Goal: Task Accomplishment & Management: Manage account settings

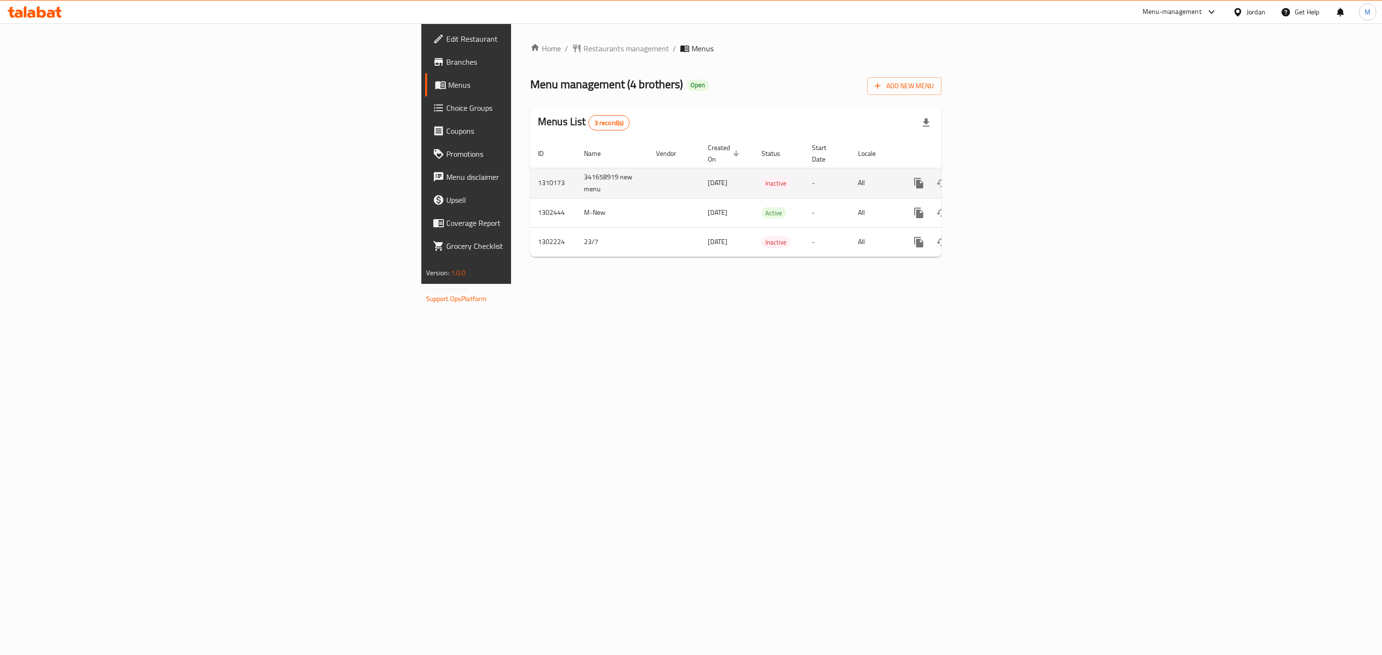
click at [999, 172] on link "enhanced table" at bounding box center [987, 183] width 23 height 23
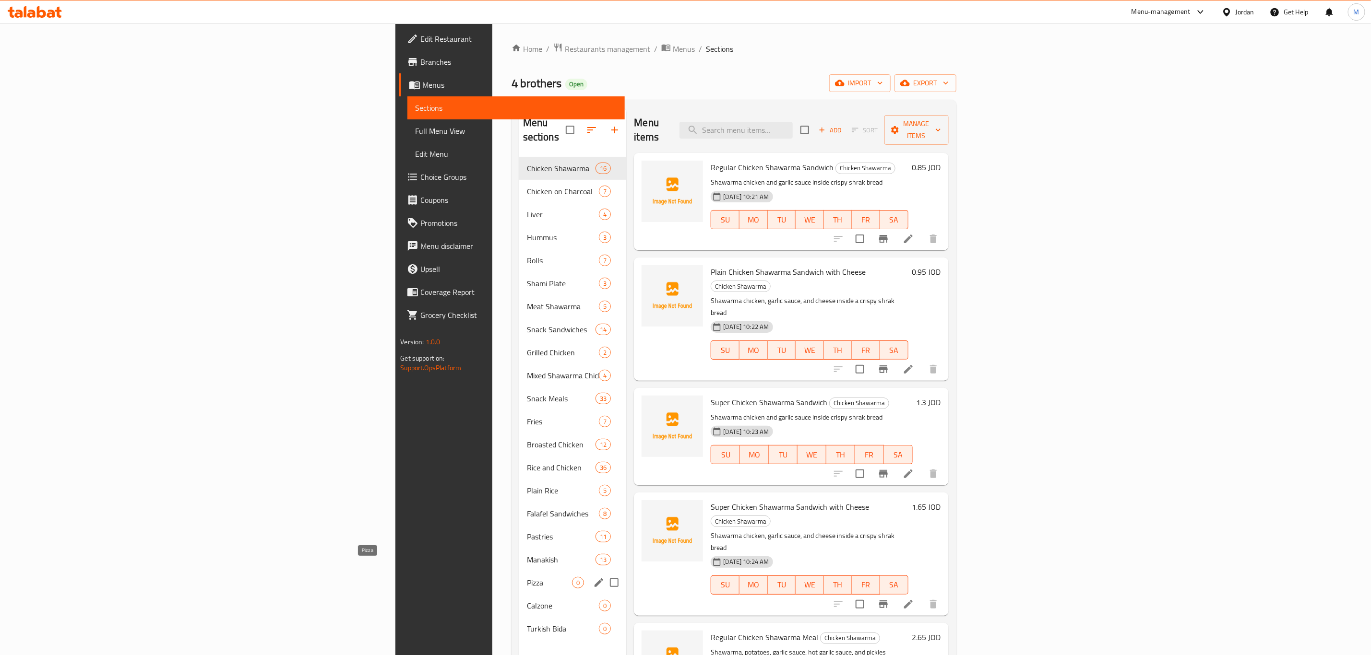
click at [527, 577] on span "Pizza" at bounding box center [550, 583] width 46 height 12
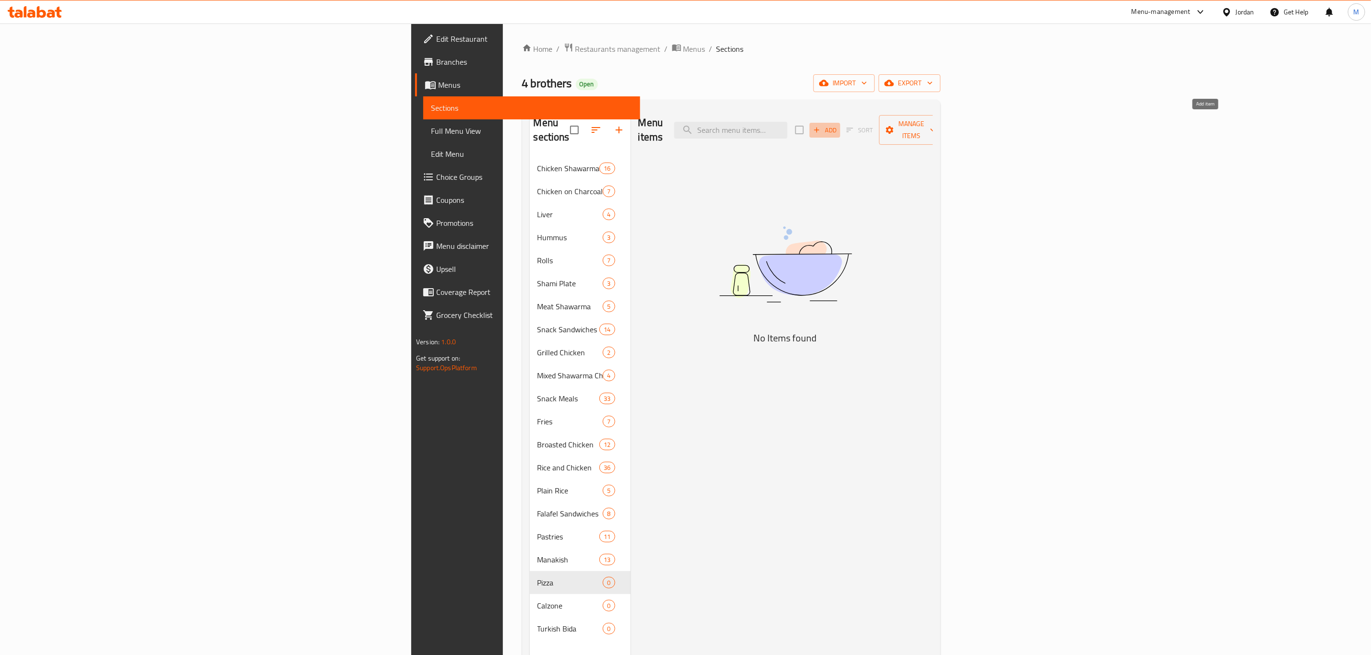
click at [838, 125] on span "Add" at bounding box center [825, 130] width 26 height 11
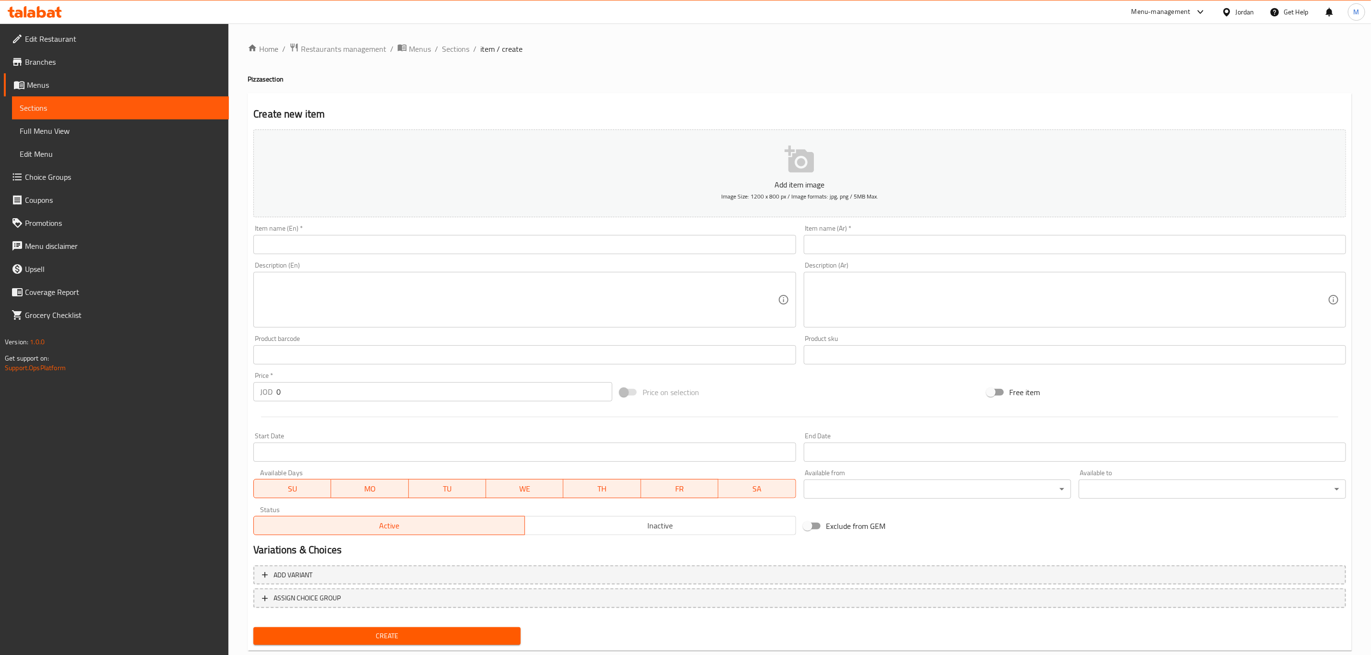
click at [1048, 241] on input "text" at bounding box center [1075, 244] width 542 height 19
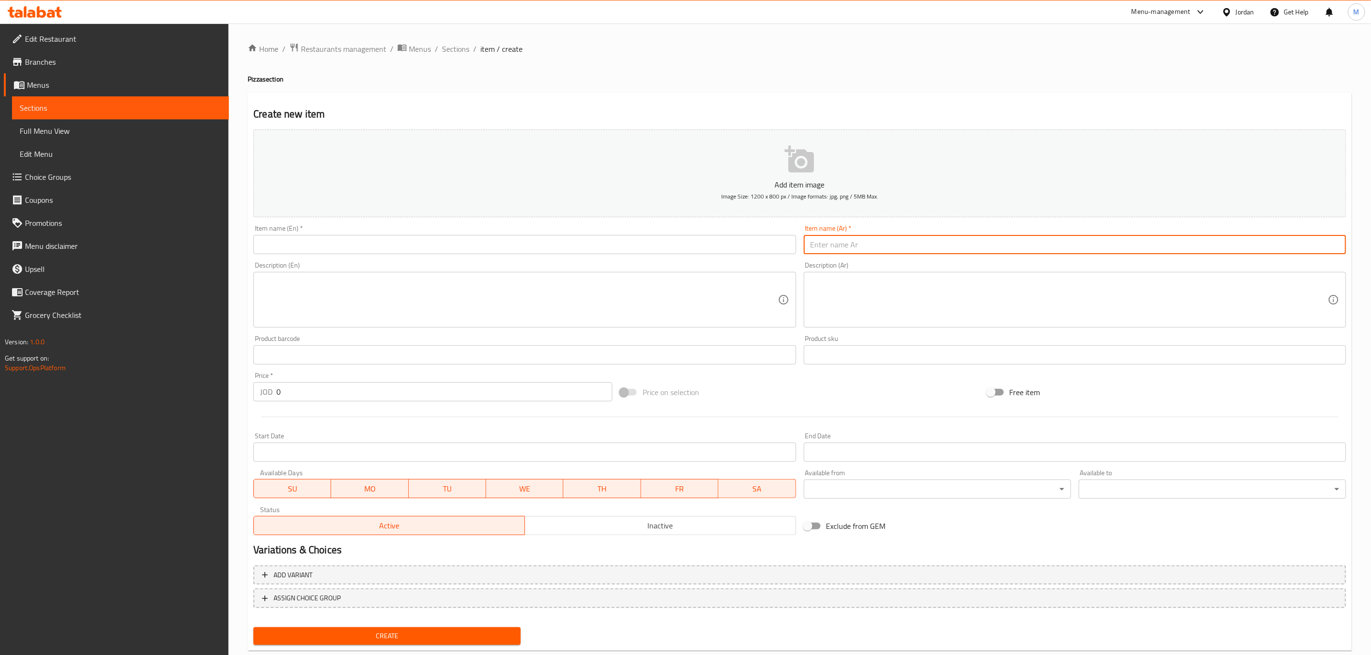
paste input "خضار صغير"
type input "خضار صغير"
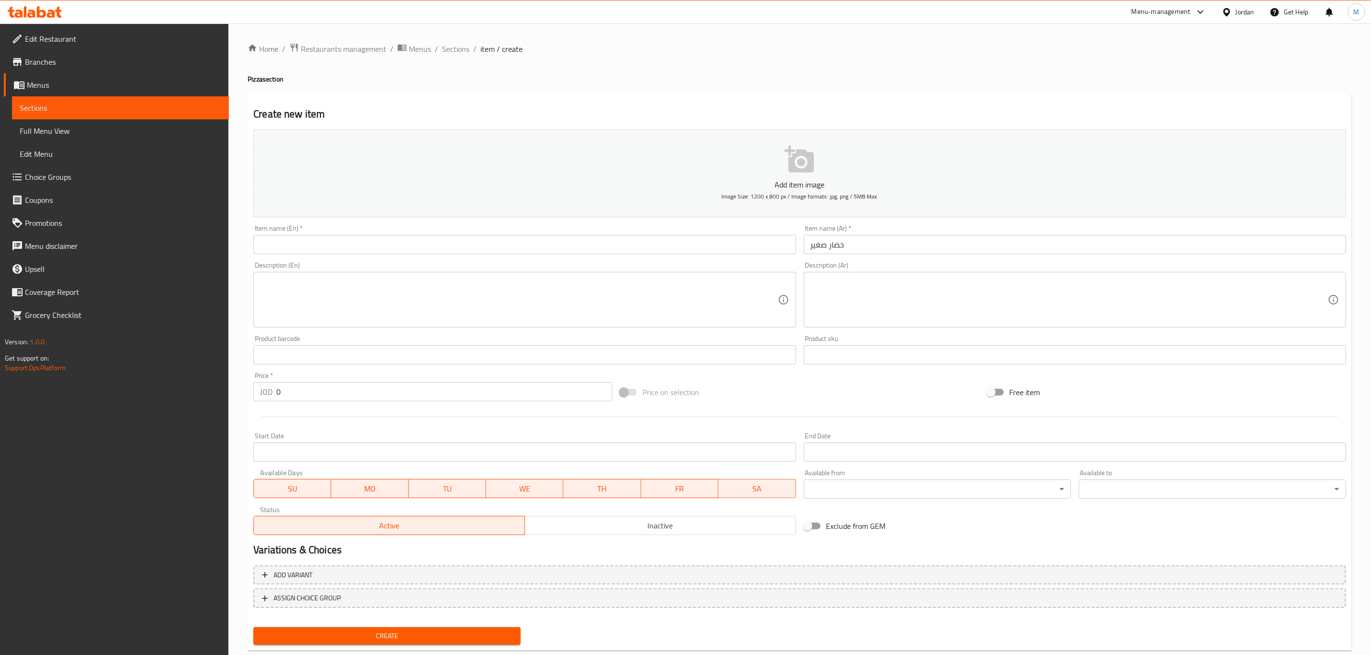
click at [598, 253] on input "text" at bounding box center [524, 244] width 542 height 19
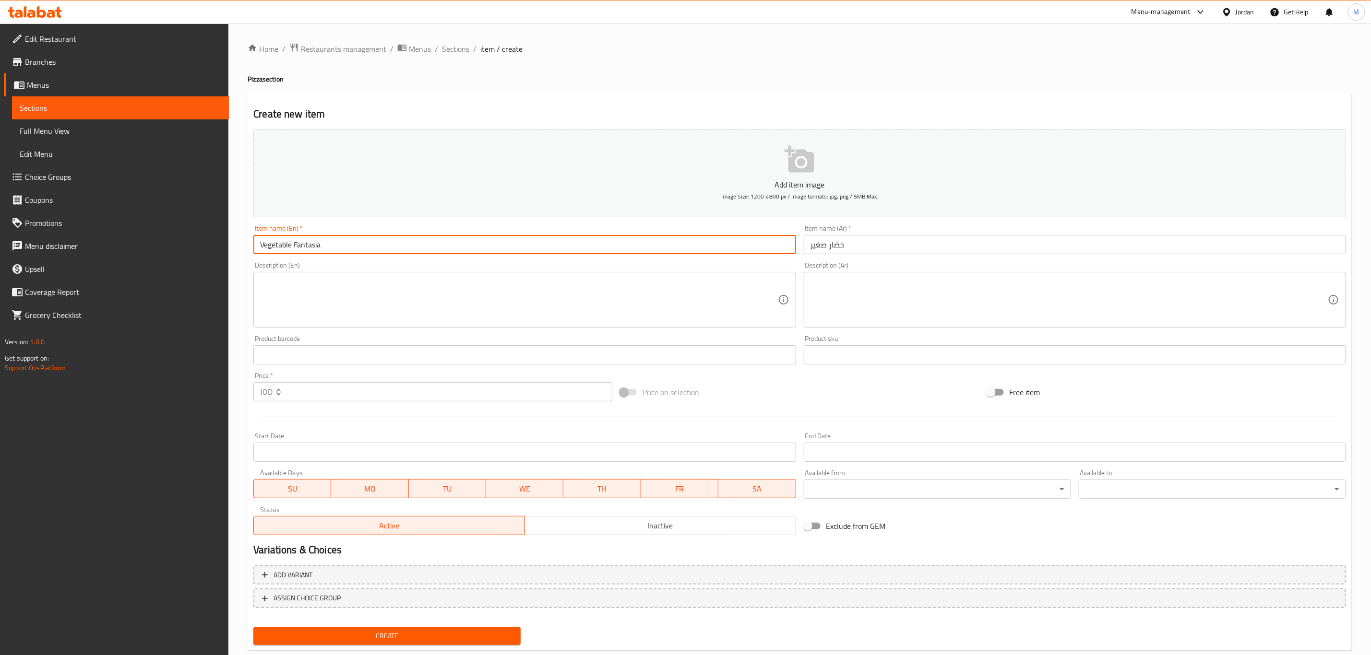
click at [299, 240] on input "Vegetable Fantasia" at bounding box center [524, 244] width 542 height 19
click at [291, 242] on input "Vegetable s" at bounding box center [524, 244] width 542 height 19
click at [325, 246] on input "Vegetables" at bounding box center [524, 244] width 542 height 19
type input "Vegetables"
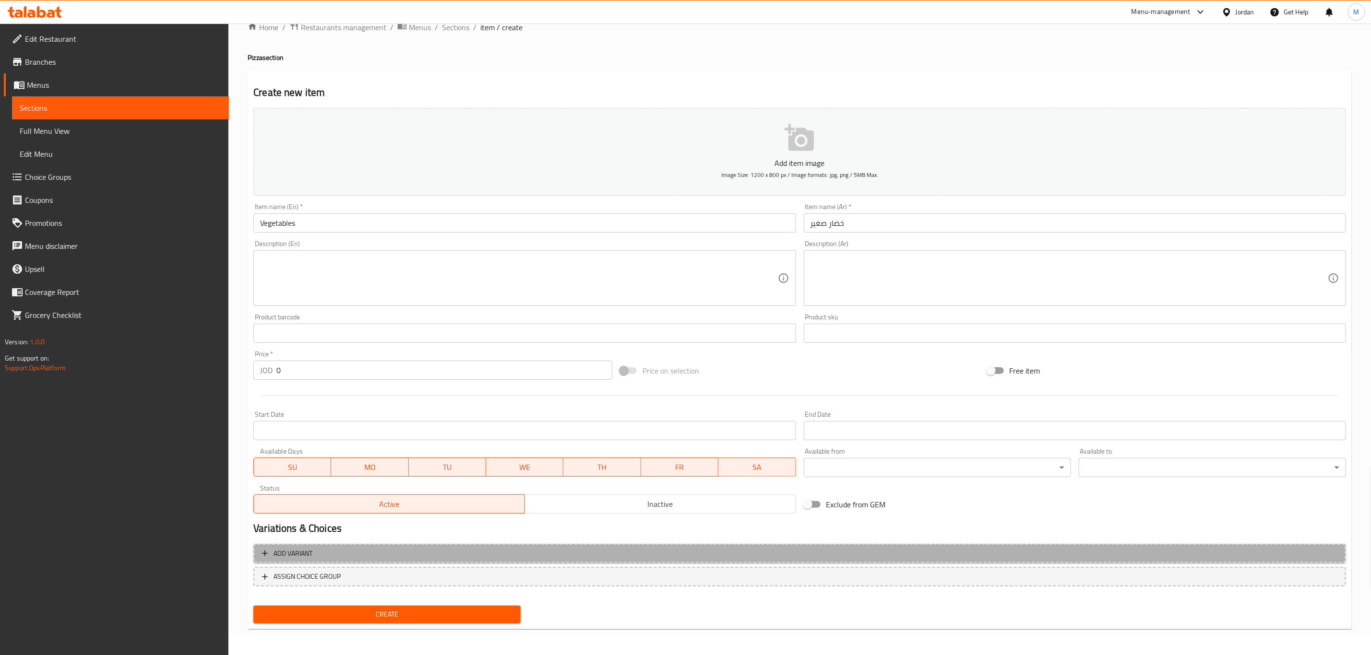
click at [1034, 549] on span "Add variant" at bounding box center [799, 554] width 1075 height 12
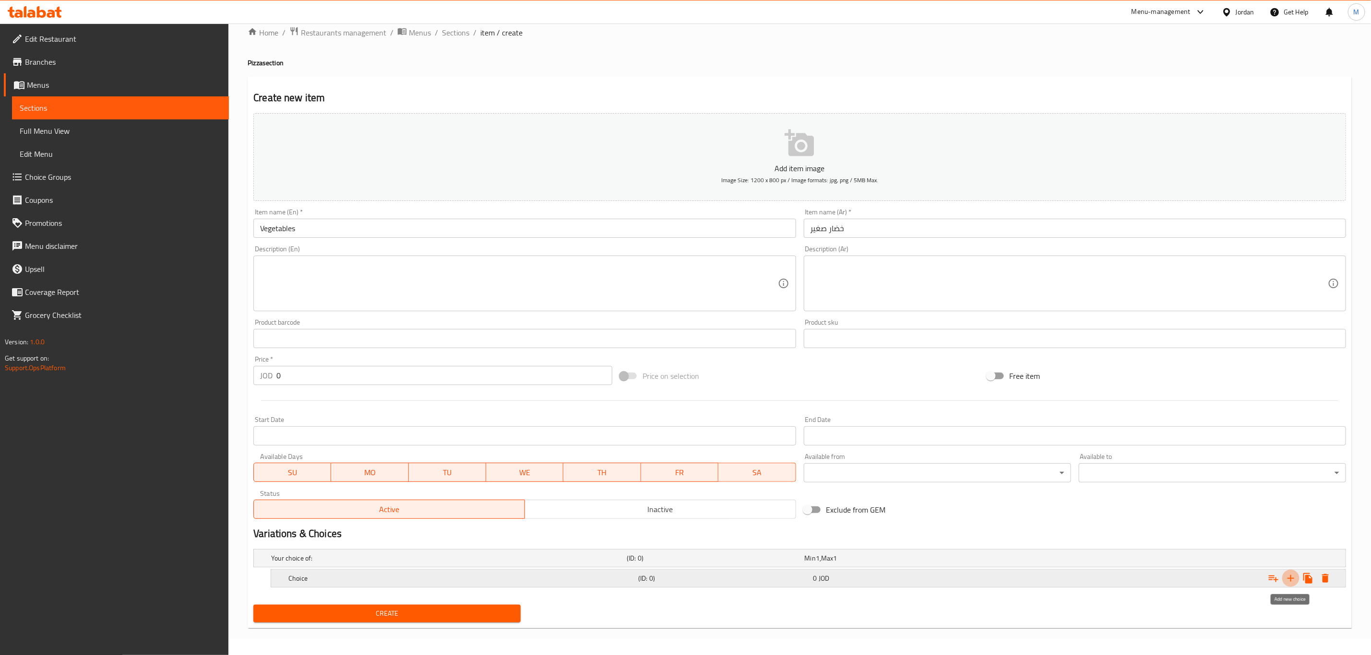
click at [1292, 574] on icon "Expand" at bounding box center [1291, 579] width 12 height 12
click at [1293, 573] on icon "Expand" at bounding box center [1291, 579] width 12 height 12
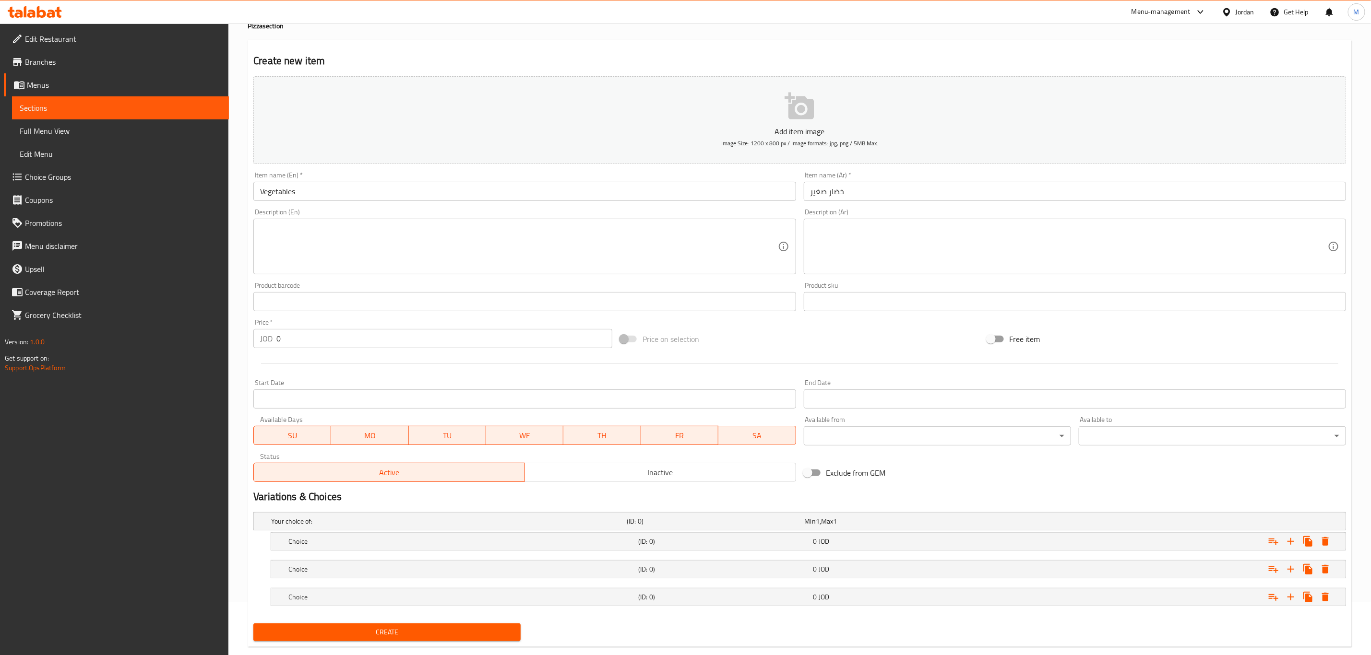
scroll to position [73, 0]
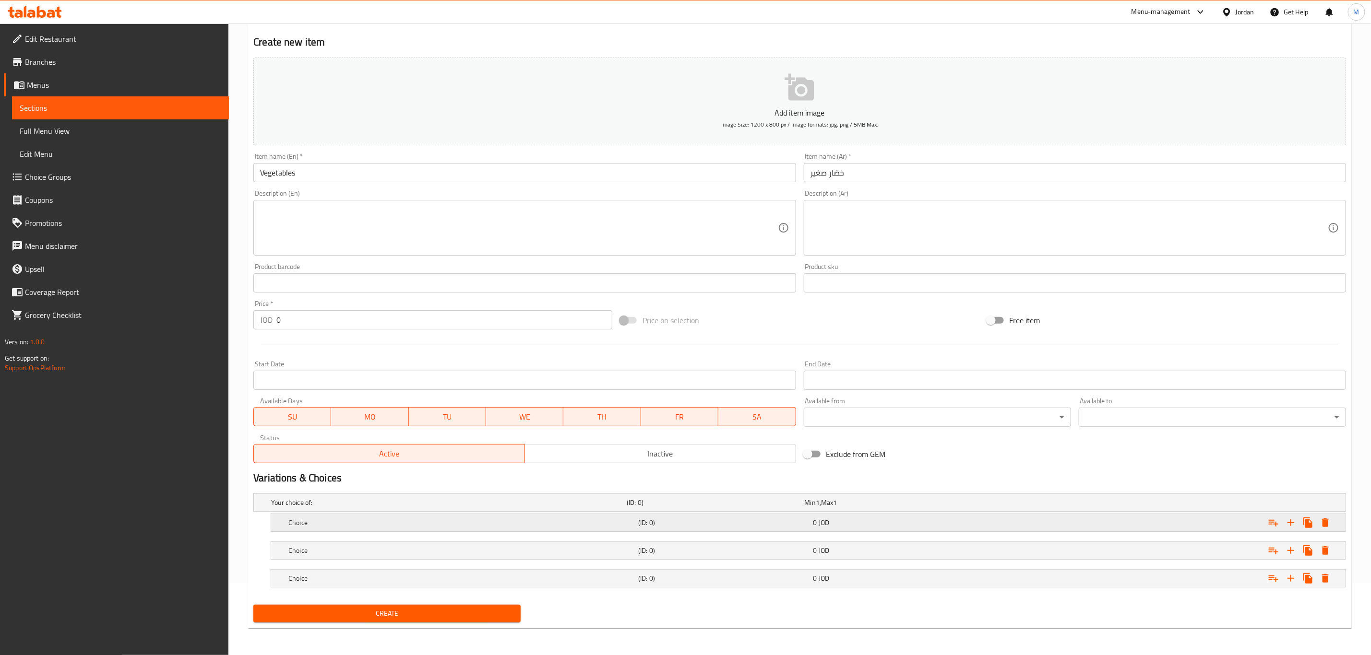
click at [612, 528] on div "Choice" at bounding box center [461, 522] width 350 height 13
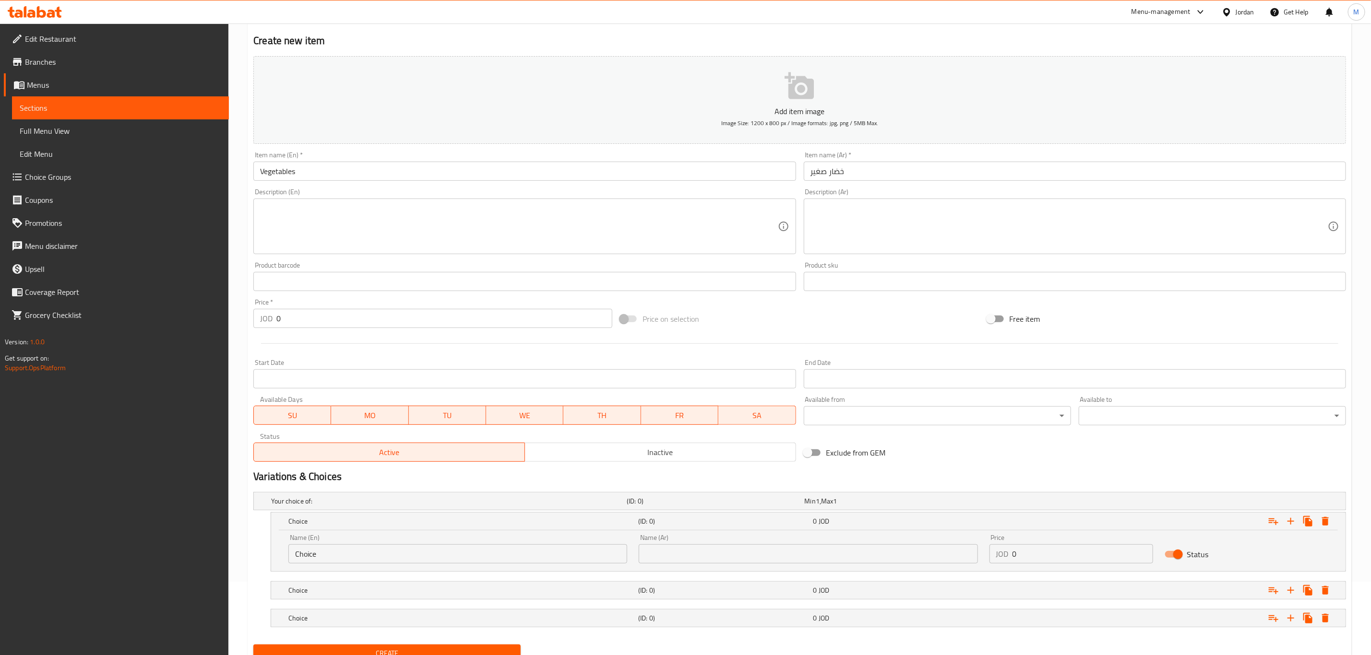
click at [508, 556] on input "Choice" at bounding box center [457, 553] width 339 height 19
type input "Small"
click at [717, 552] on input "text" at bounding box center [808, 553] width 339 height 19
type input "صغير"
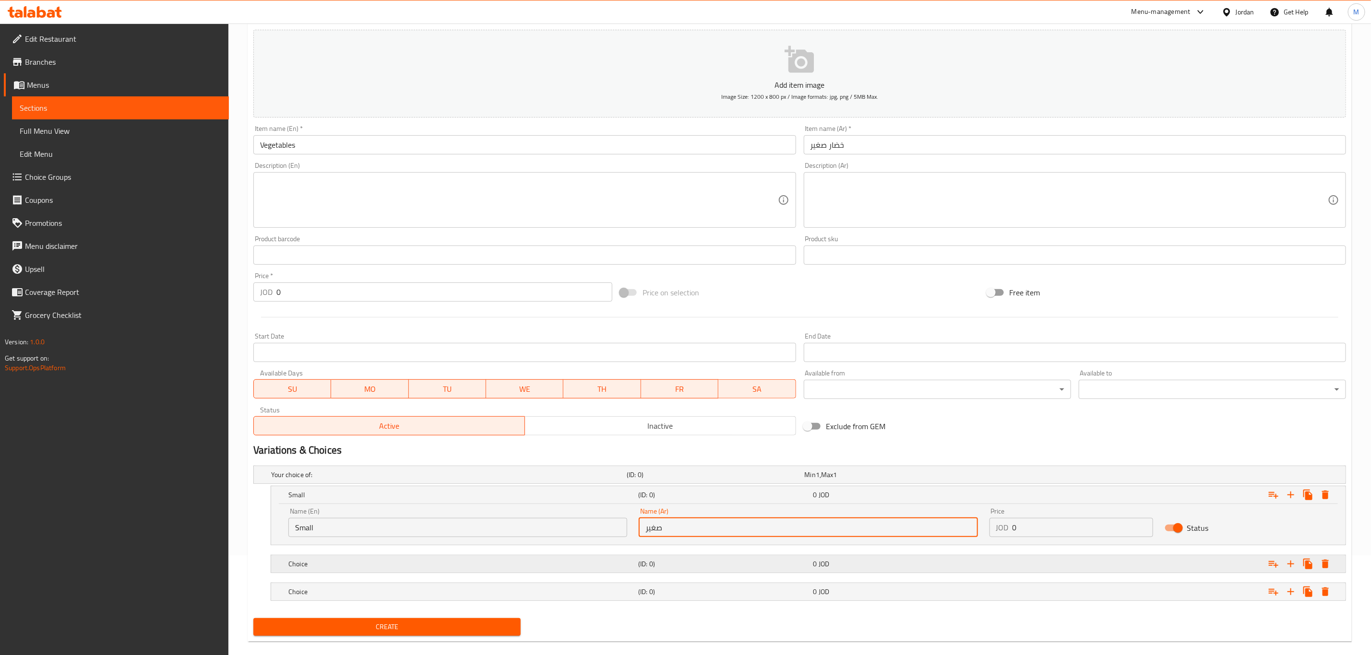
scroll to position [114, 0]
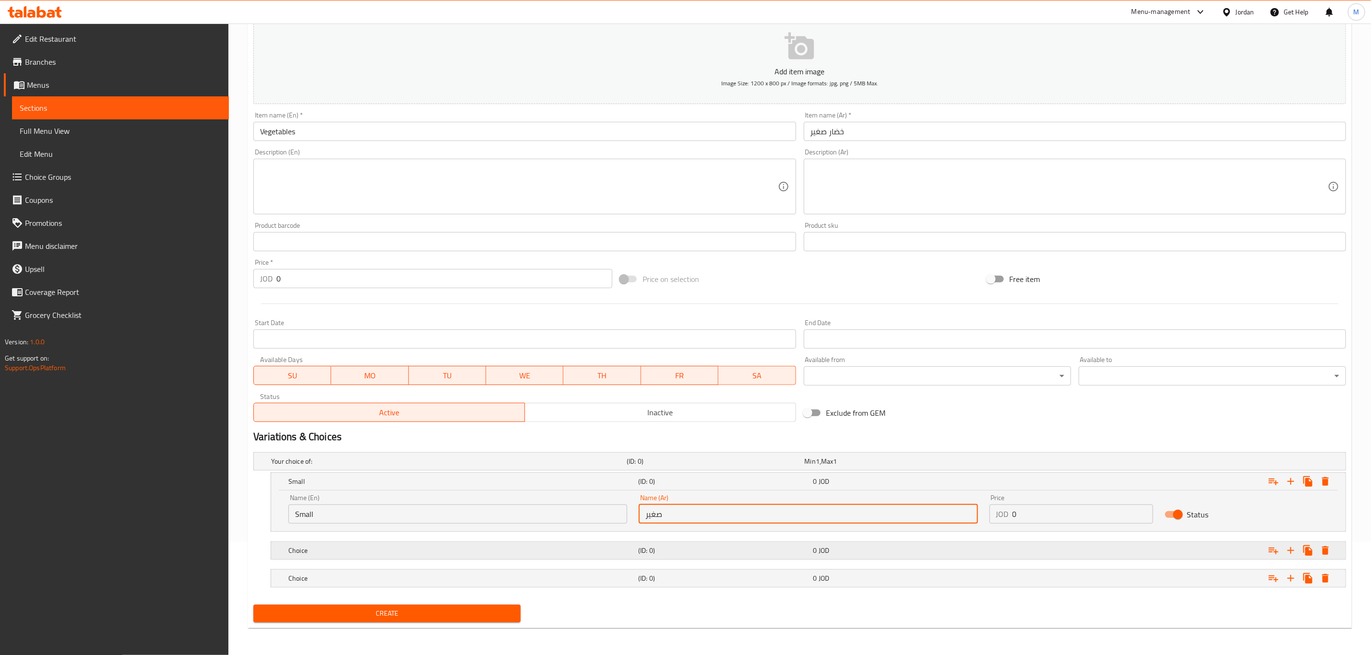
click at [620, 547] on h5 "Choice" at bounding box center [461, 551] width 346 height 10
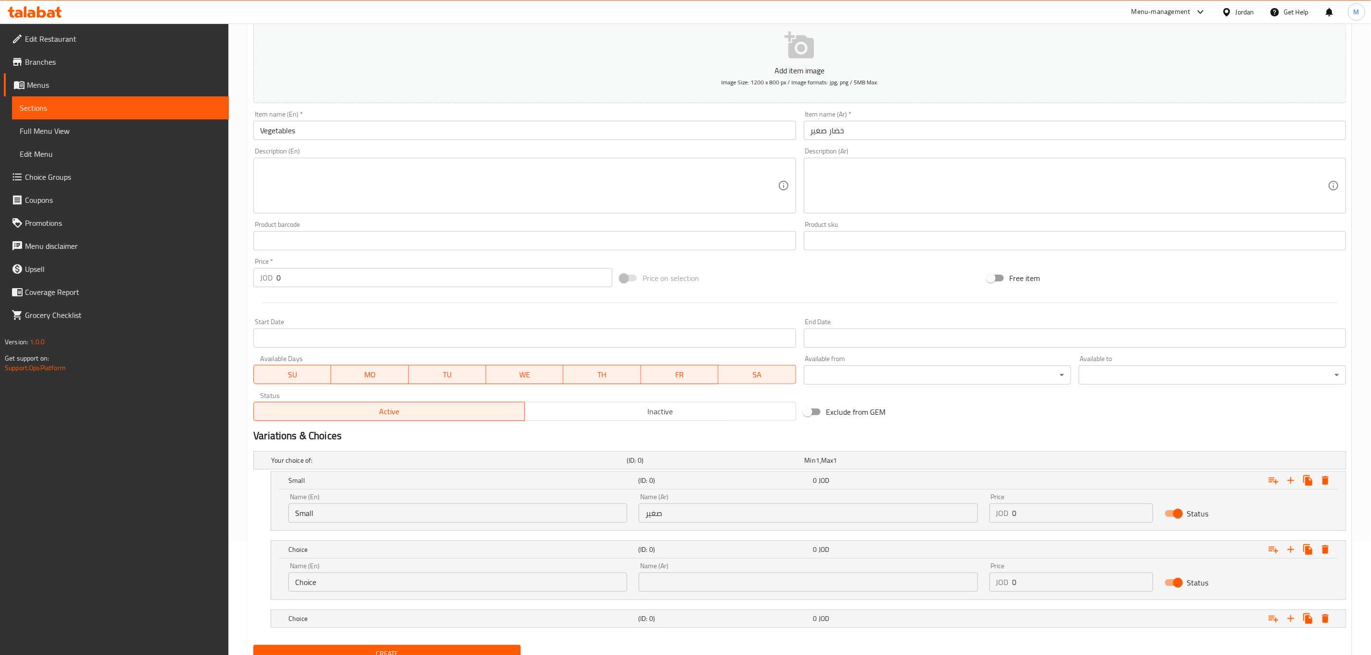
click at [456, 593] on div "Name (En) Choice Name (En)" at bounding box center [458, 577] width 350 height 41
click at [454, 589] on input "Choice" at bounding box center [457, 582] width 339 height 19
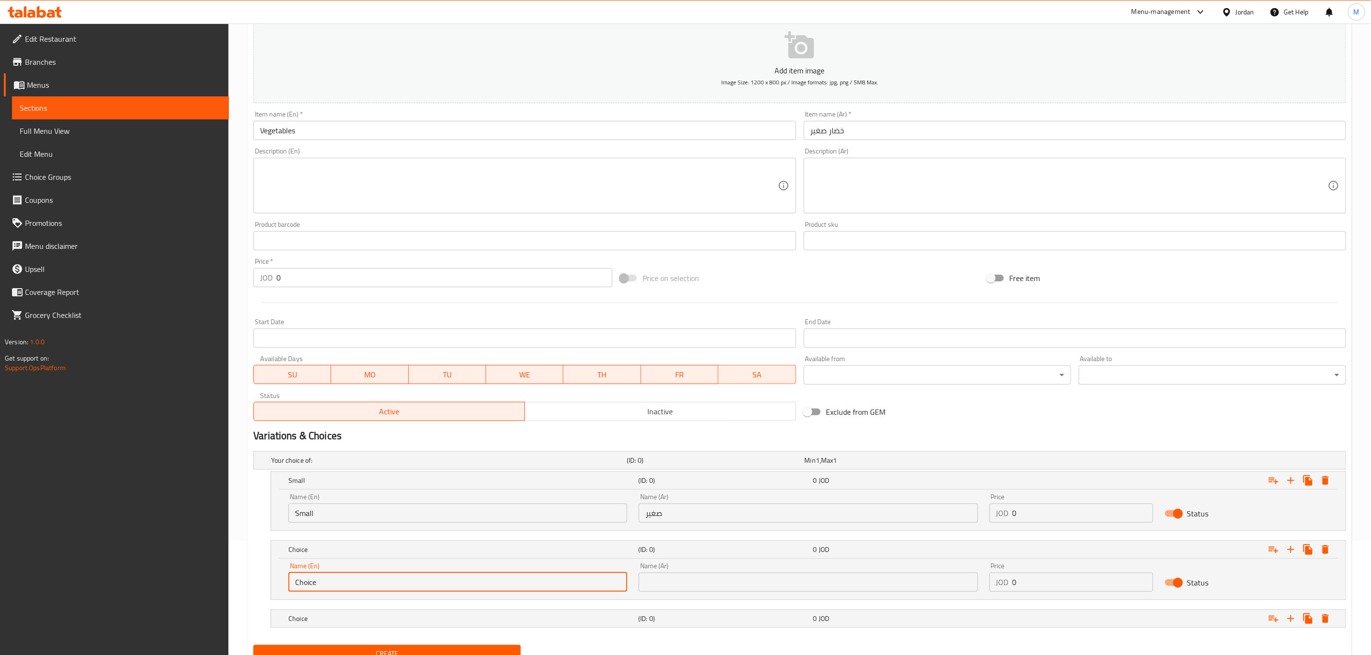
click at [454, 589] on input "Choice" at bounding box center [457, 582] width 339 height 19
type input "Medium"
click at [687, 576] on input "text" at bounding box center [808, 582] width 339 height 19
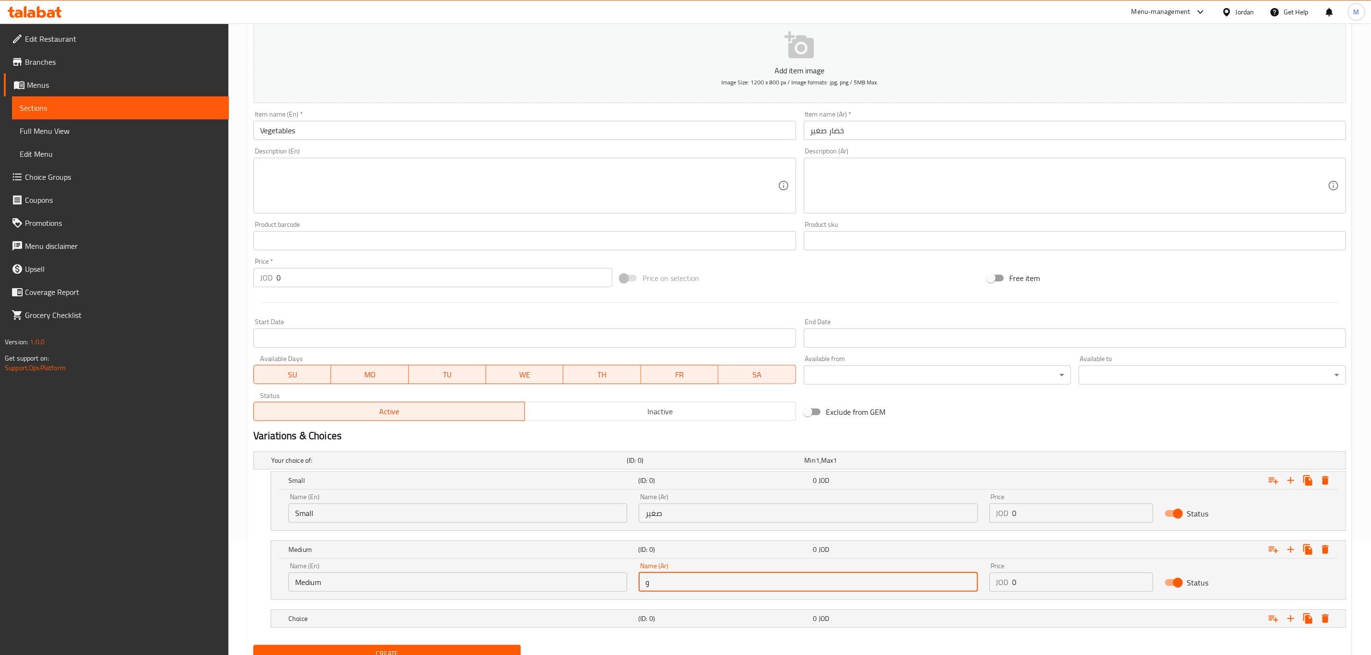
type input "وسط"
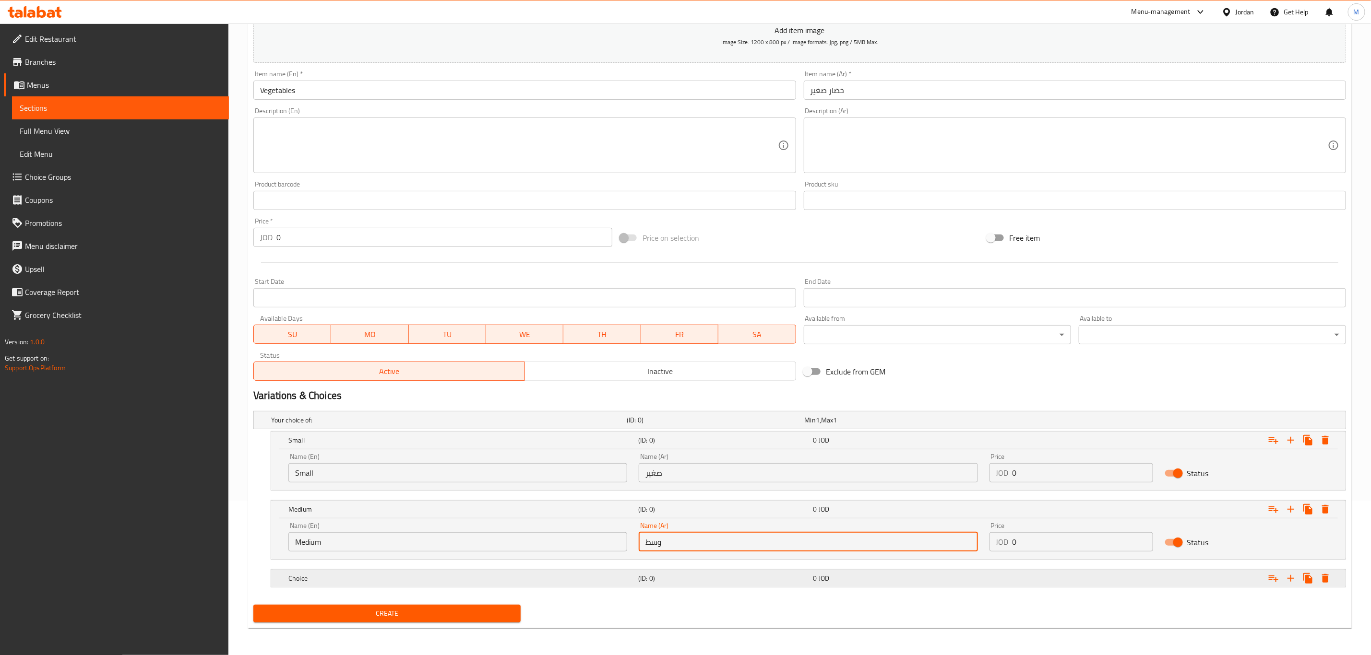
drag, startPoint x: 773, startPoint y: 590, endPoint x: 774, endPoint y: 583, distance: 7.3
click at [774, 590] on nav at bounding box center [799, 594] width 1092 height 8
click at [774, 582] on h5 "(ID: 0)" at bounding box center [723, 579] width 171 height 10
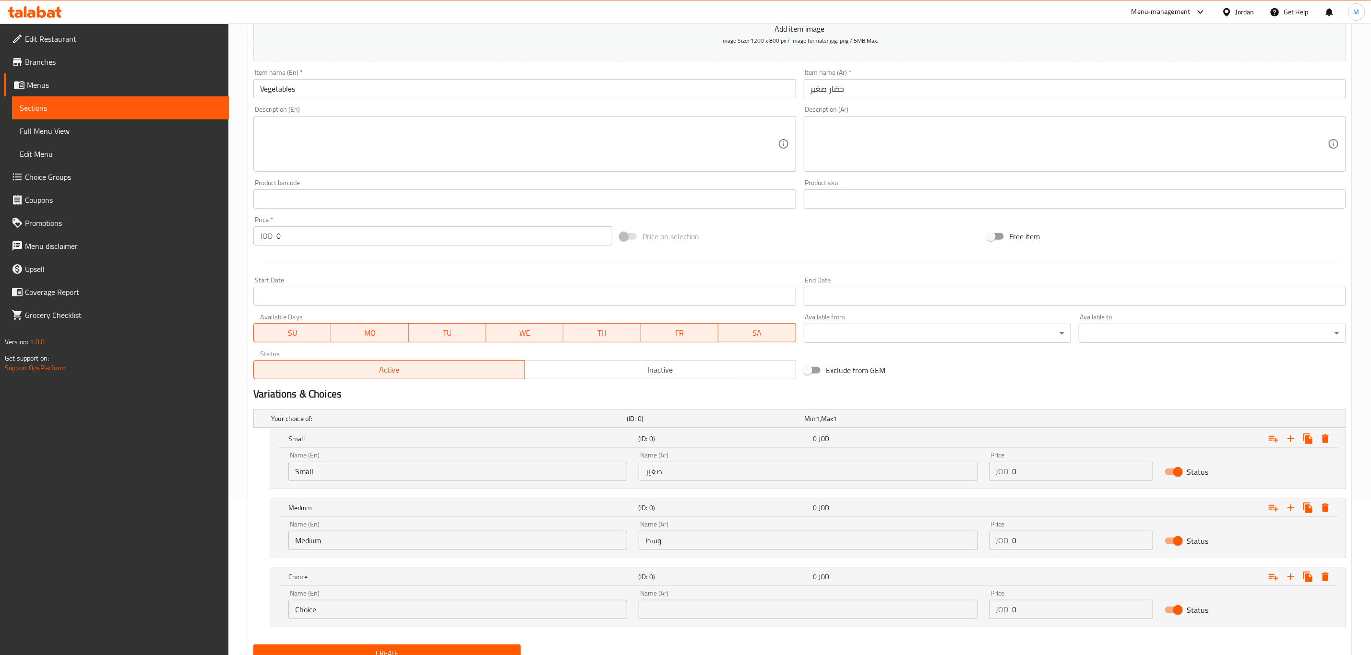
click at [755, 619] on input "text" at bounding box center [808, 609] width 339 height 19
type input "كبير"
click at [445, 599] on div "Name (En) Choice Name (En)" at bounding box center [457, 604] width 339 height 29
click at [438, 605] on input "Choice" at bounding box center [457, 609] width 339 height 19
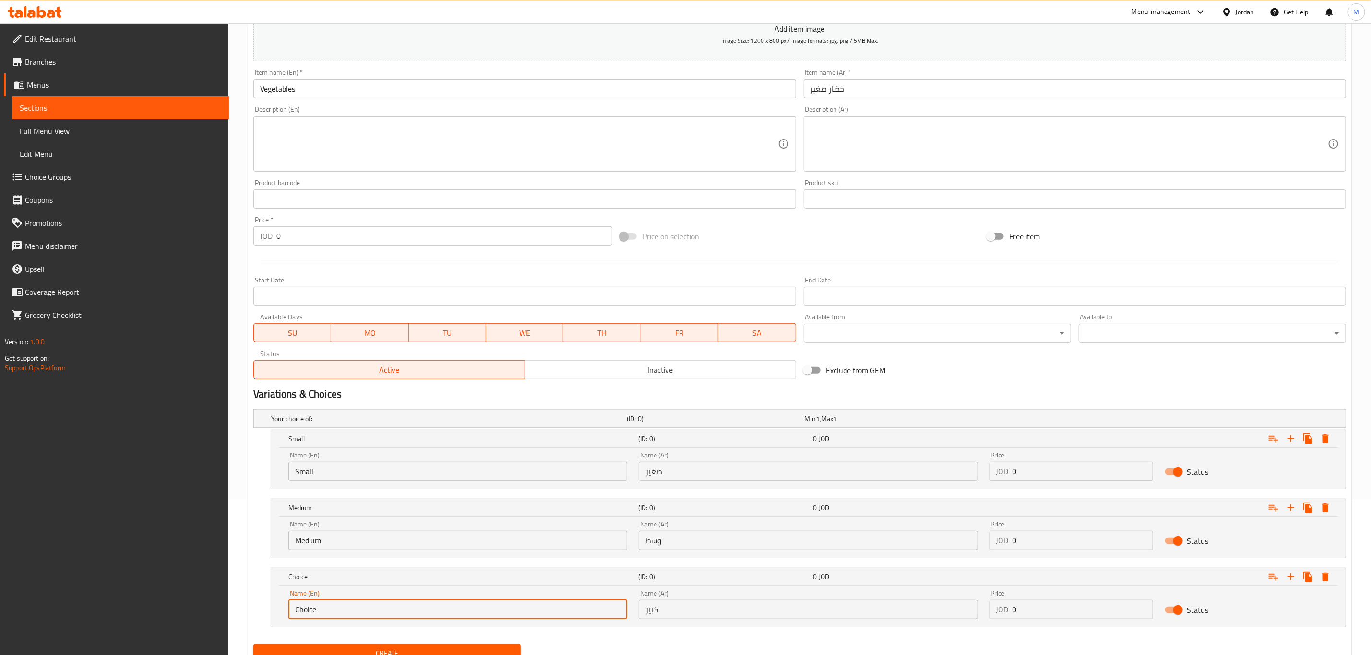
click at [438, 605] on input "Choice" at bounding box center [457, 609] width 339 height 19
type input "Large"
click at [1079, 471] on input "0" at bounding box center [1082, 471] width 141 height 19
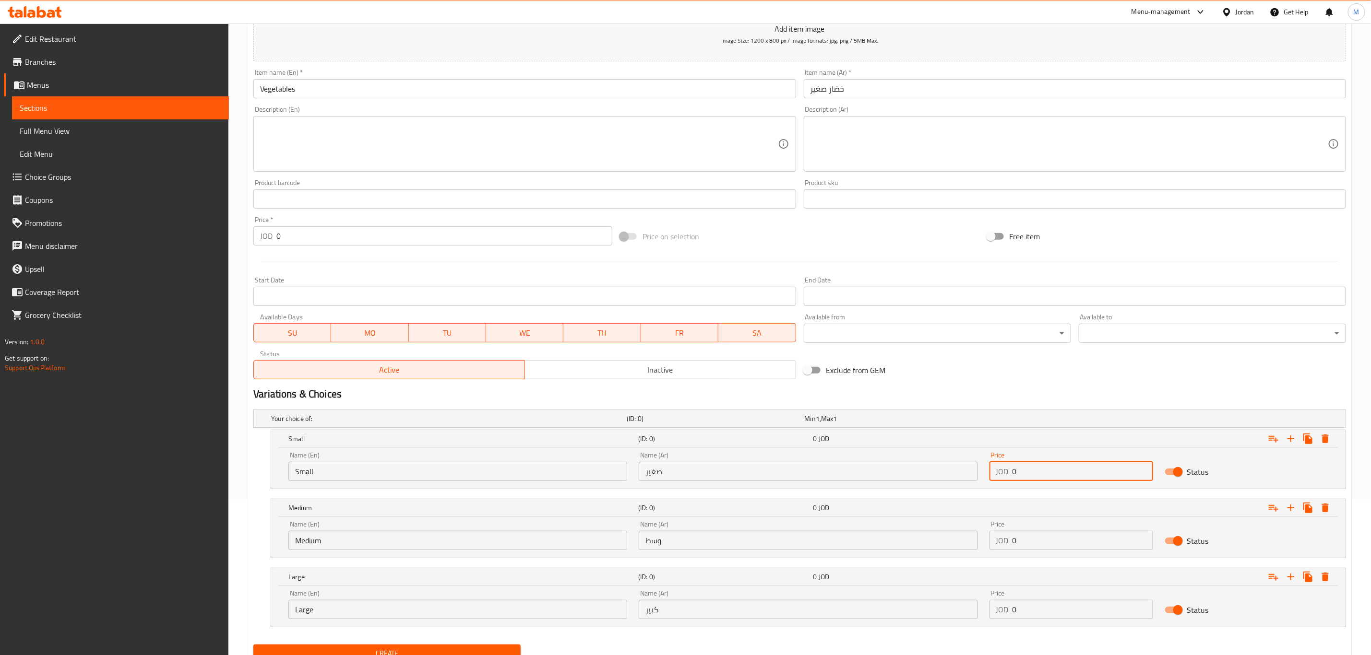
click at [1079, 471] on input "0" at bounding box center [1082, 471] width 141 height 19
paste input "2.35"
type input "2.35"
click at [1045, 540] on input "0" at bounding box center [1082, 540] width 141 height 19
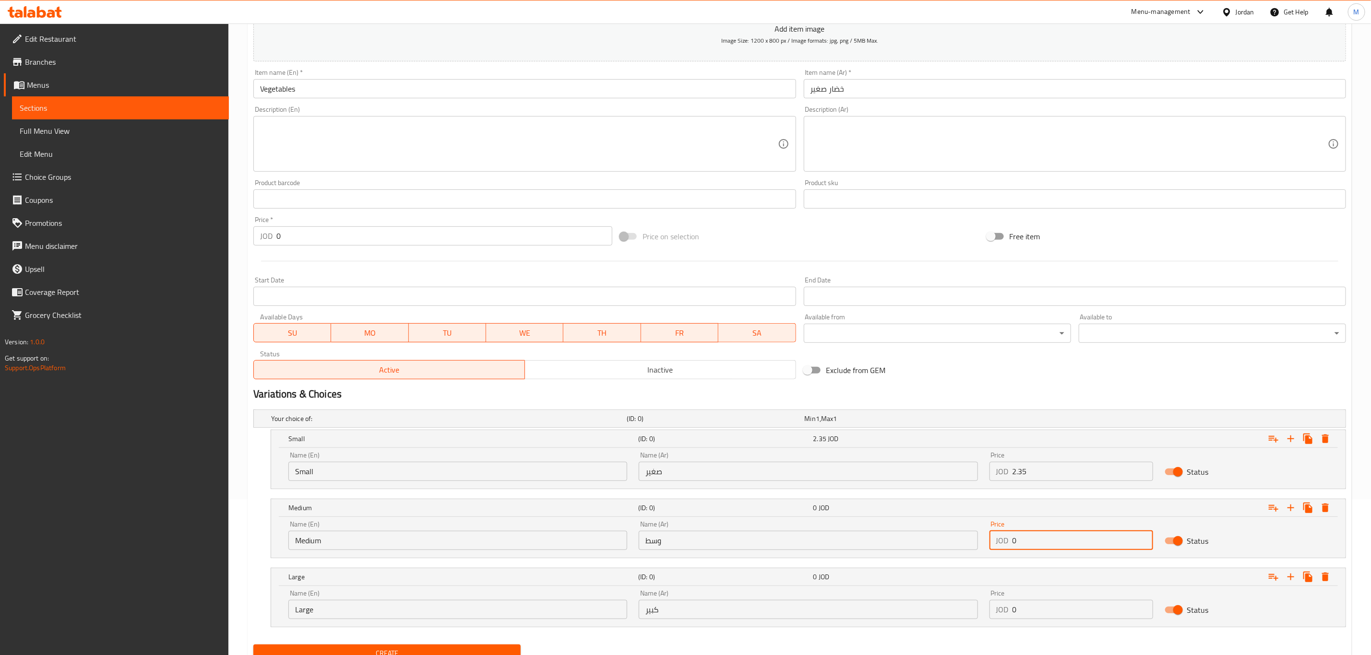
click at [1045, 540] on input "0" at bounding box center [1082, 540] width 141 height 19
paste input "3.35"
type input "3.35"
click at [1067, 615] on input "0" at bounding box center [1082, 609] width 141 height 19
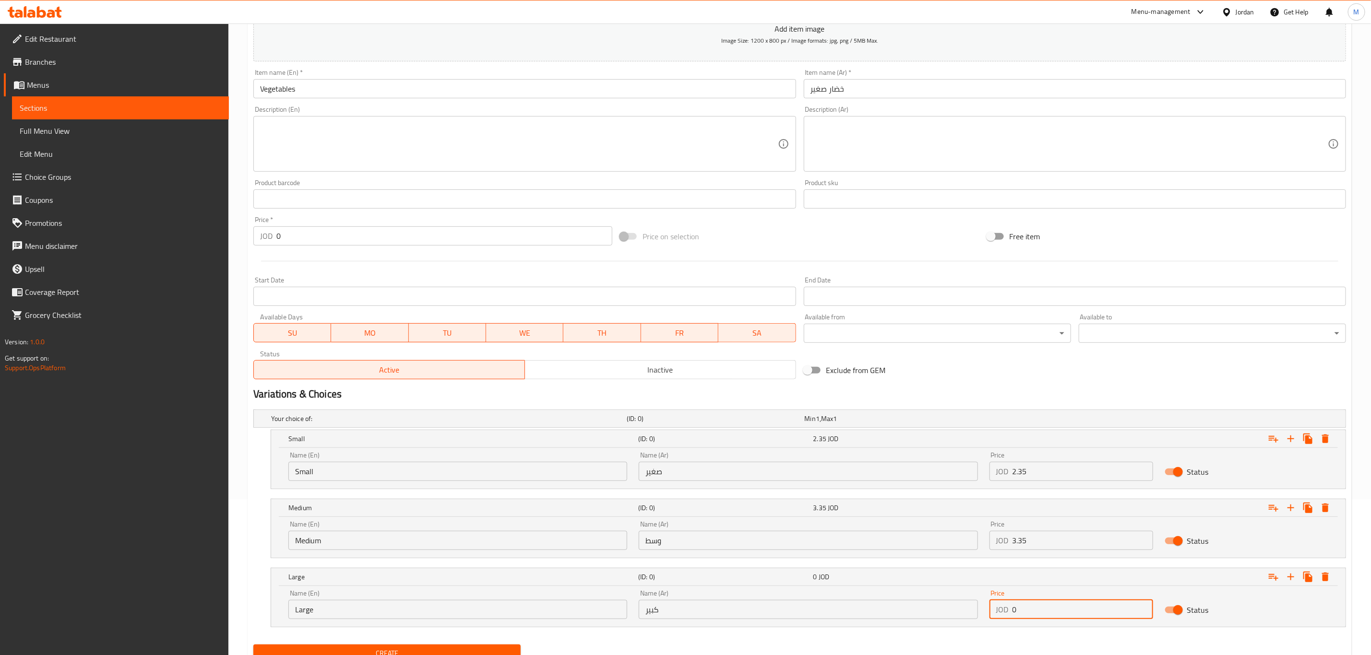
click at [1067, 615] on input "0" at bounding box center [1082, 609] width 141 height 19
paste input "4.98"
type input "4.98"
click at [1162, 390] on h2 "Variations & Choices" at bounding box center [799, 394] width 1092 height 14
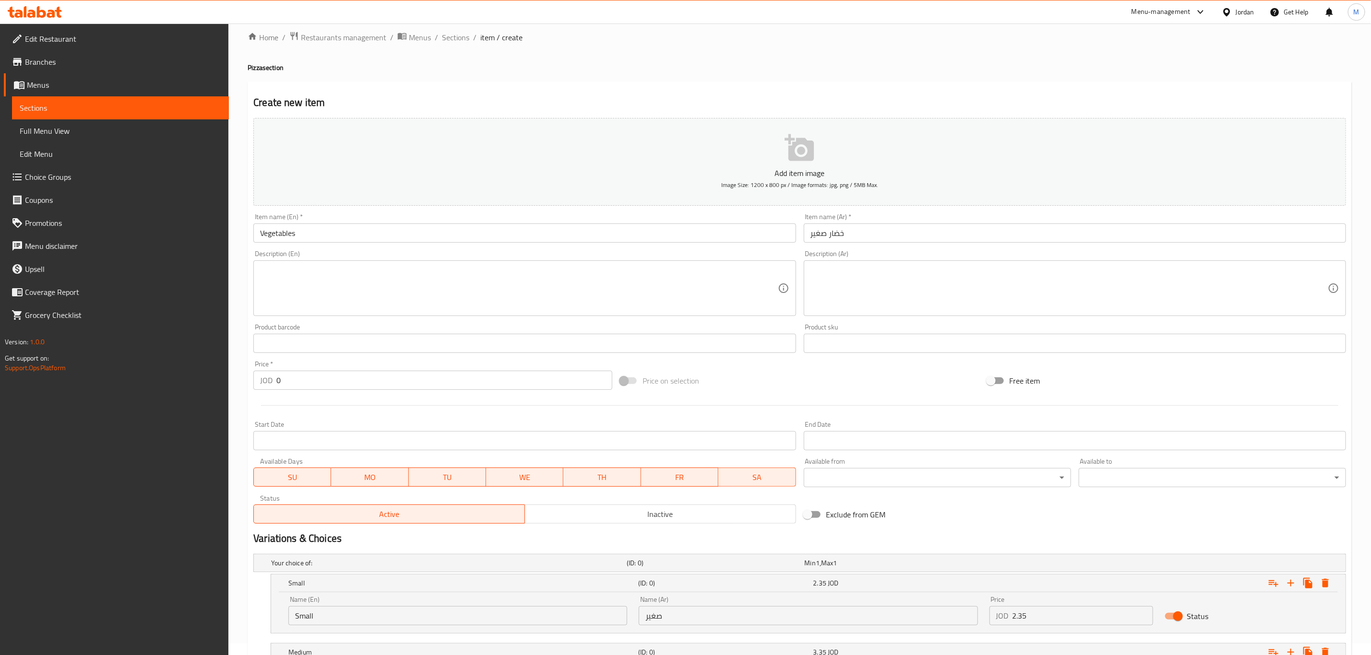
scroll to position [0, 0]
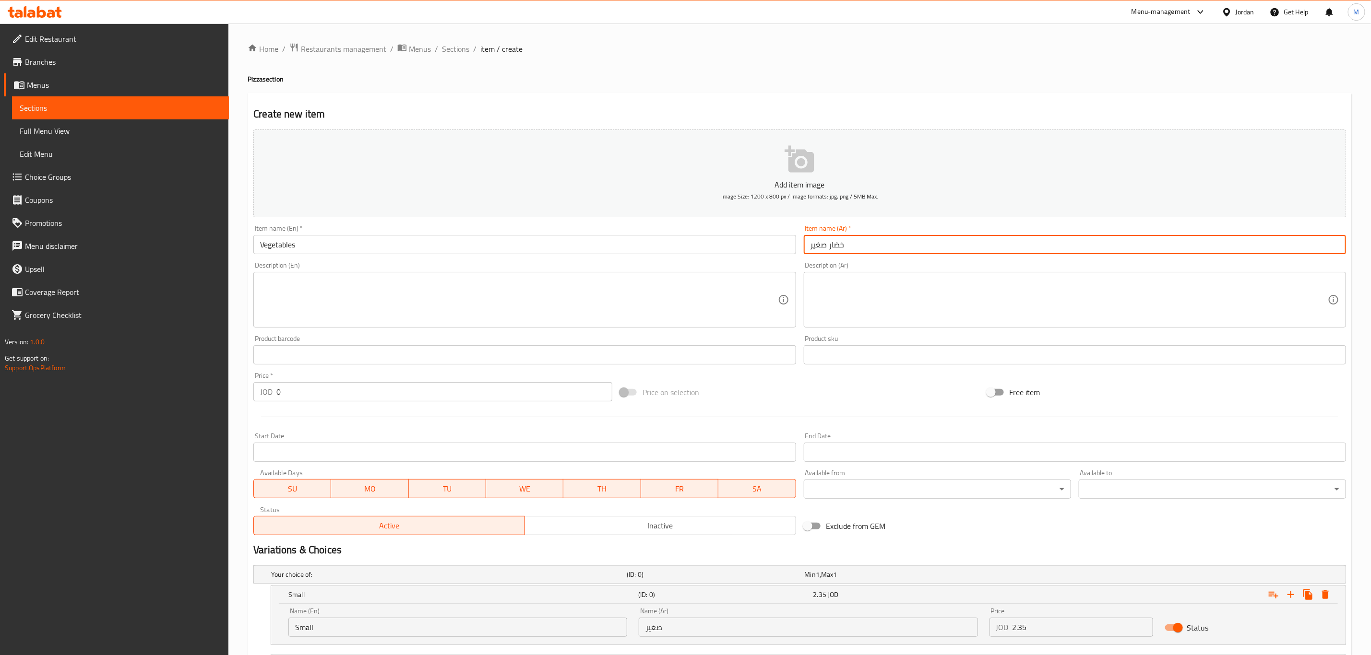
drag, startPoint x: 829, startPoint y: 245, endPoint x: 782, endPoint y: 245, distance: 47.0
click at [782, 245] on div "Add item image Image Size: 1200 x 800 px / Image formats: jpg, png / 5MB Max. I…" at bounding box center [799, 333] width 1100 height 414
click at [873, 246] on input "خضار" at bounding box center [1075, 244] width 542 height 19
type input "خضار"
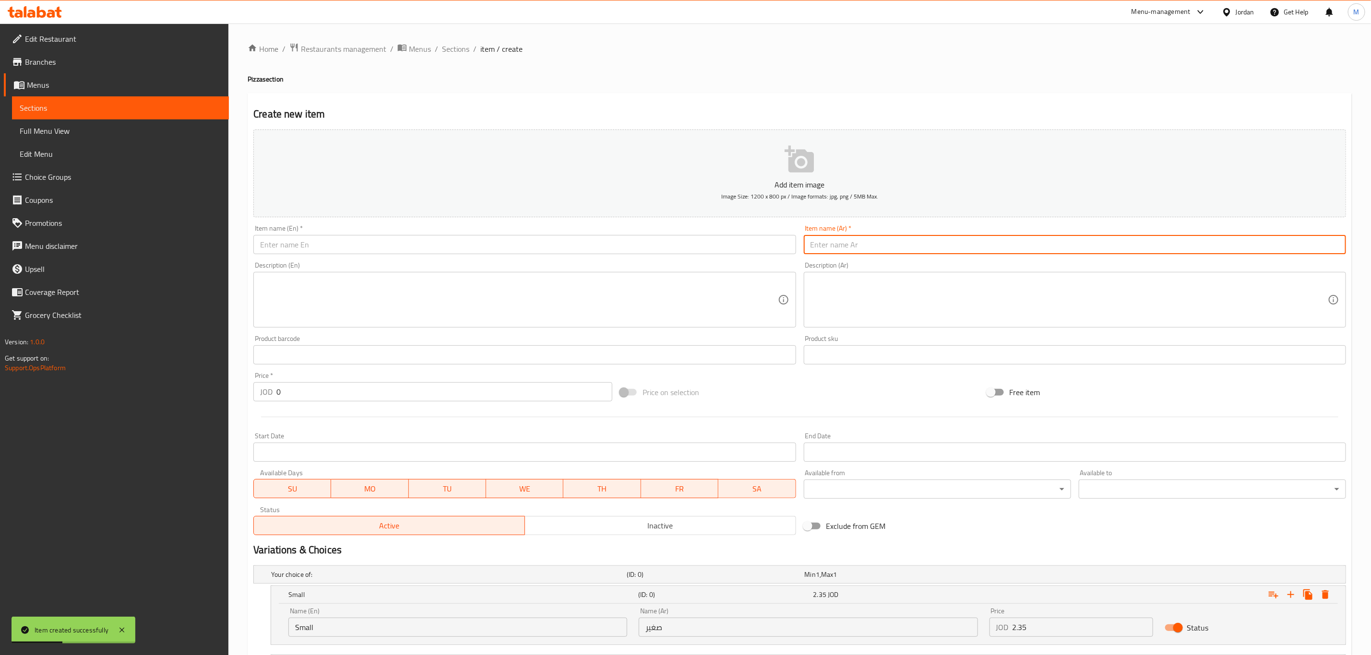
paste input "مارغريت"
type input "مارغريت"
click at [361, 241] on input "text" at bounding box center [524, 244] width 542 height 19
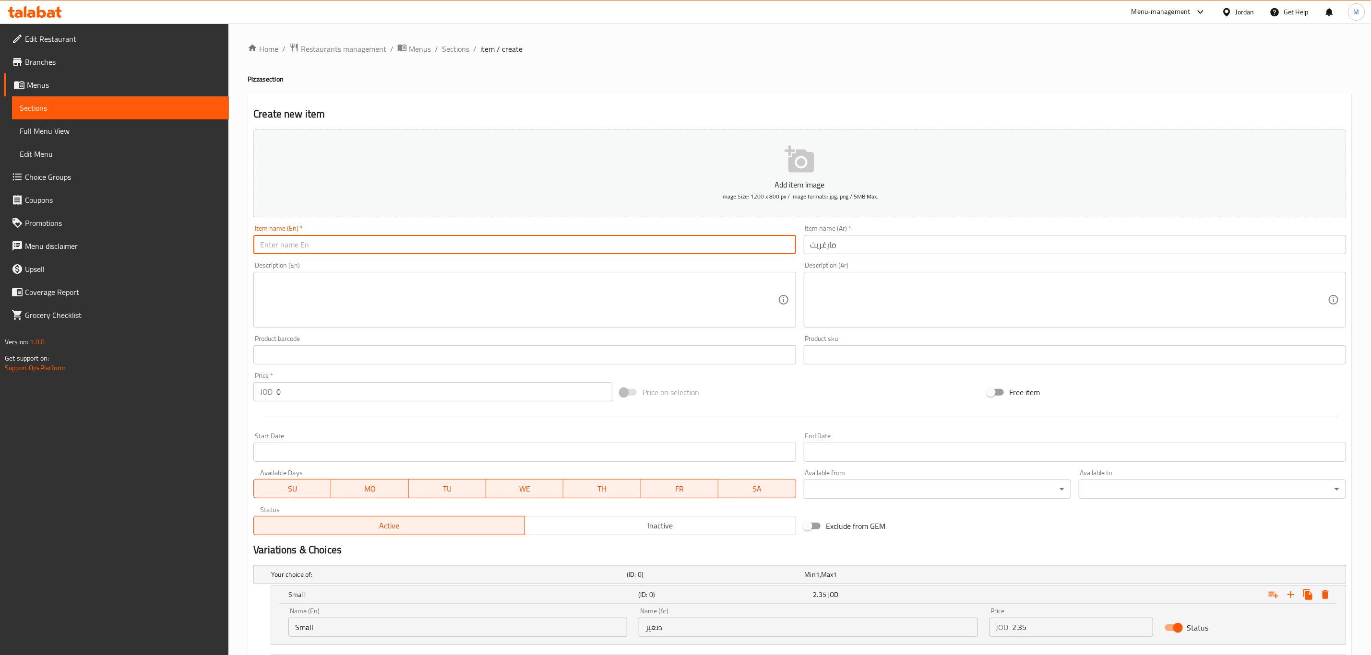
paste input "Margherita"
click at [607, 303] on textarea at bounding box center [518, 300] width 517 height 46
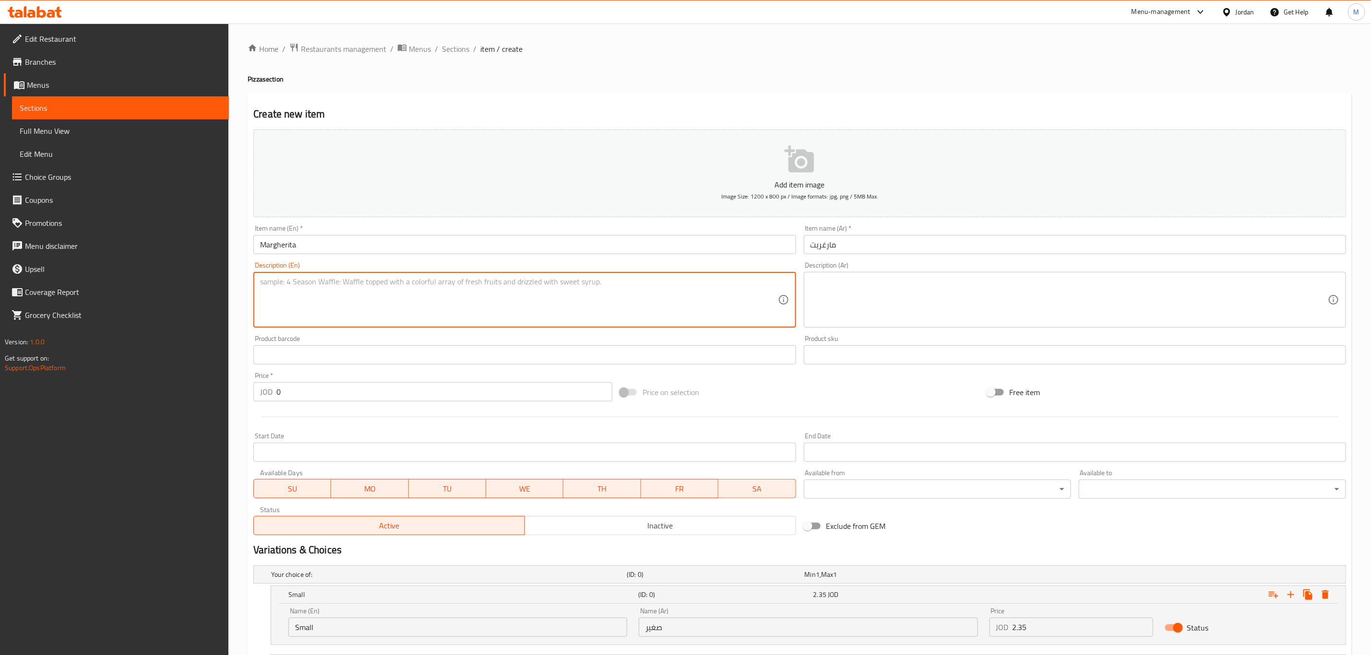
click at [350, 248] on input "Margherita" at bounding box center [524, 244] width 542 height 19
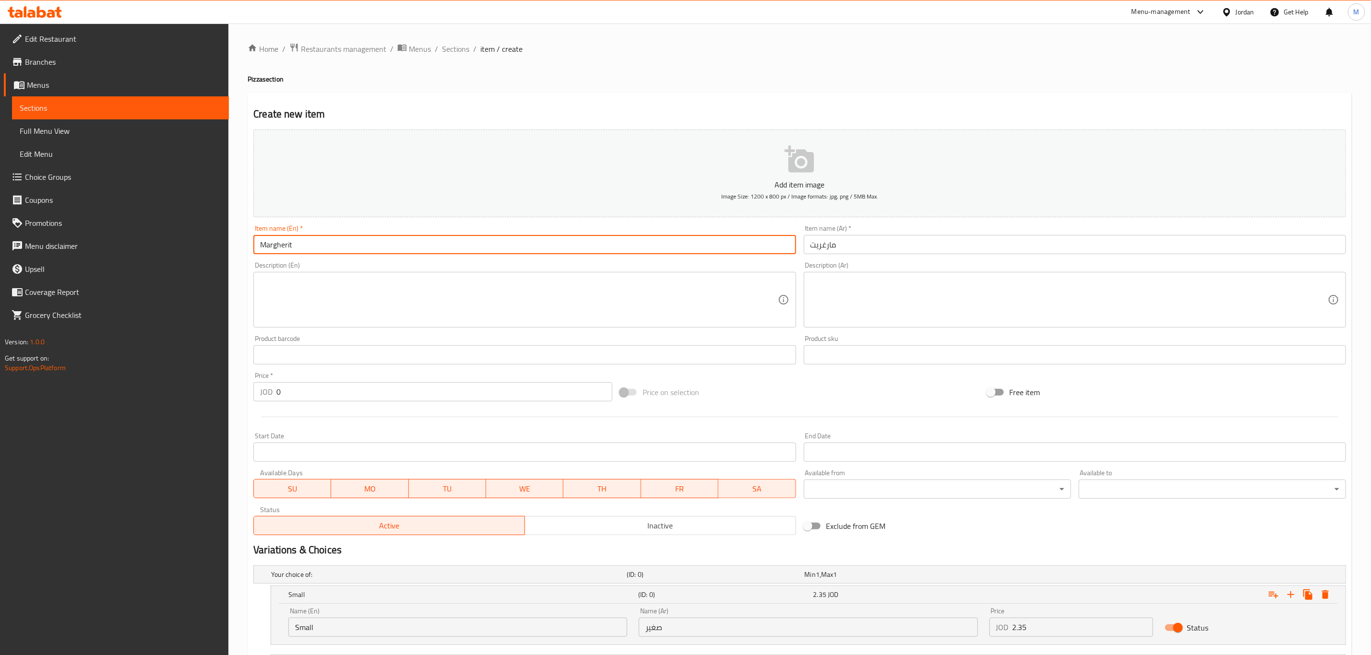
type input "Margherit"
click at [284, 303] on textarea at bounding box center [518, 300] width 517 height 46
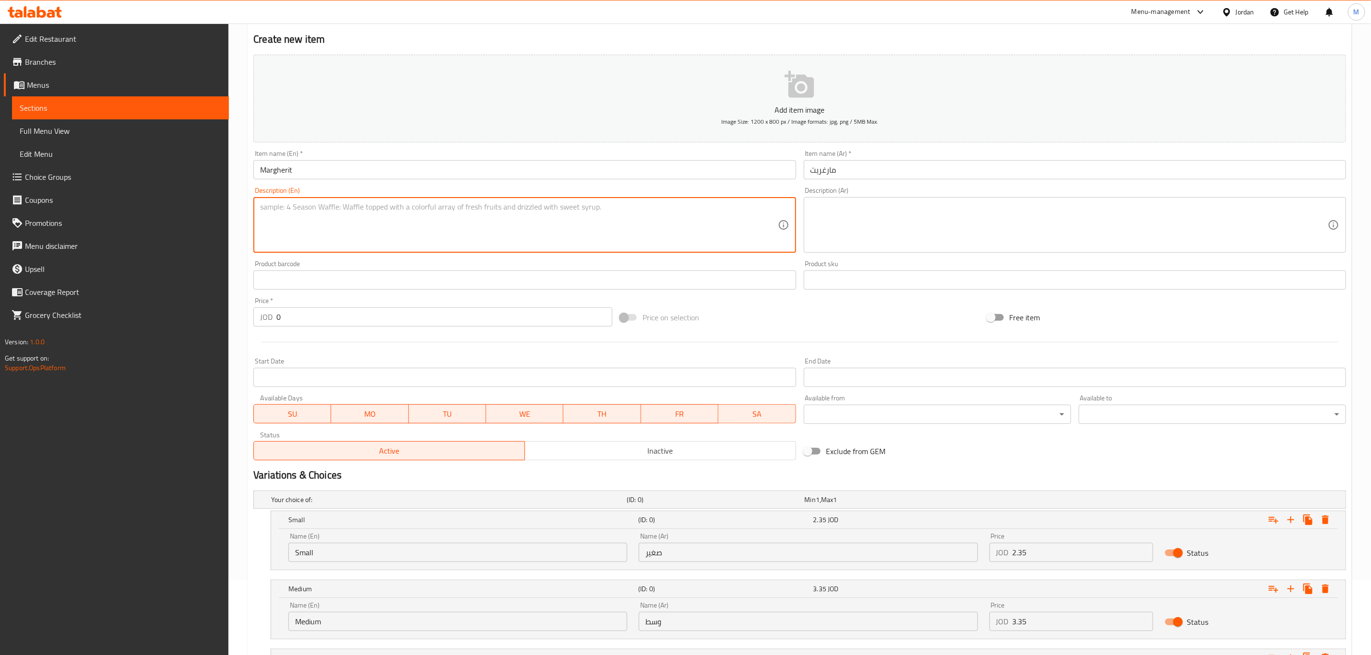
scroll to position [197, 0]
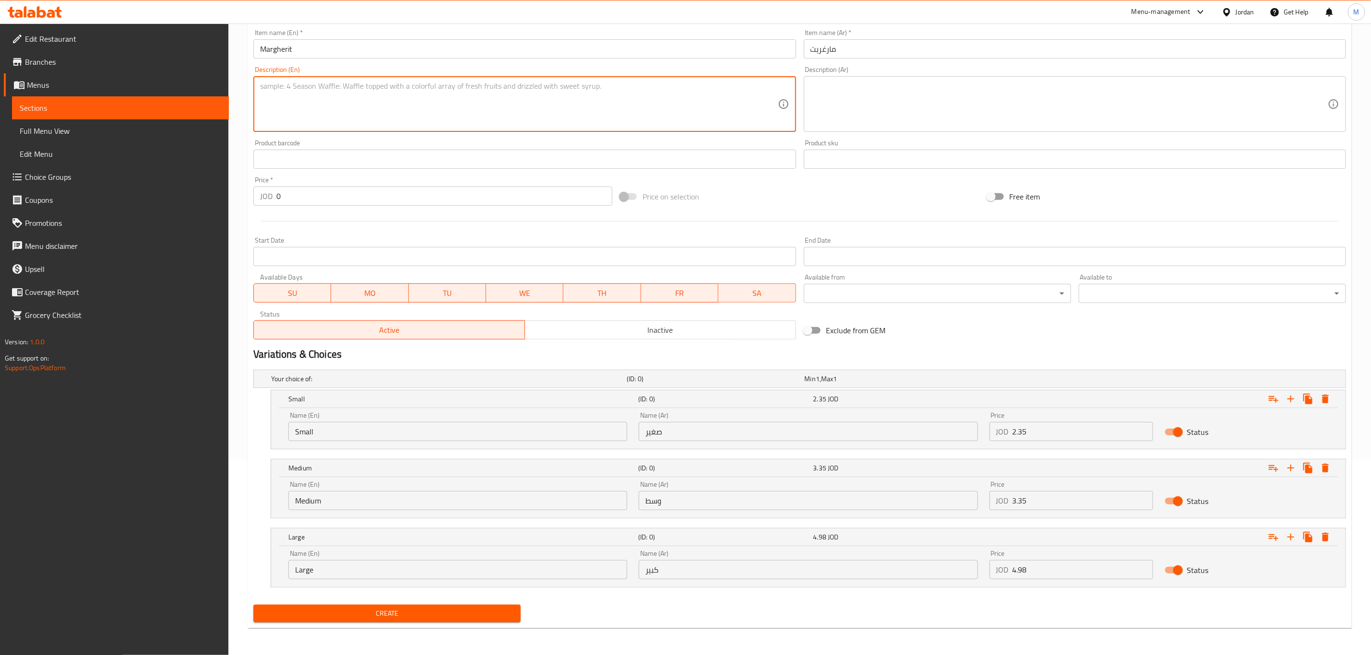
click at [1044, 563] on input "4.98" at bounding box center [1082, 569] width 141 height 19
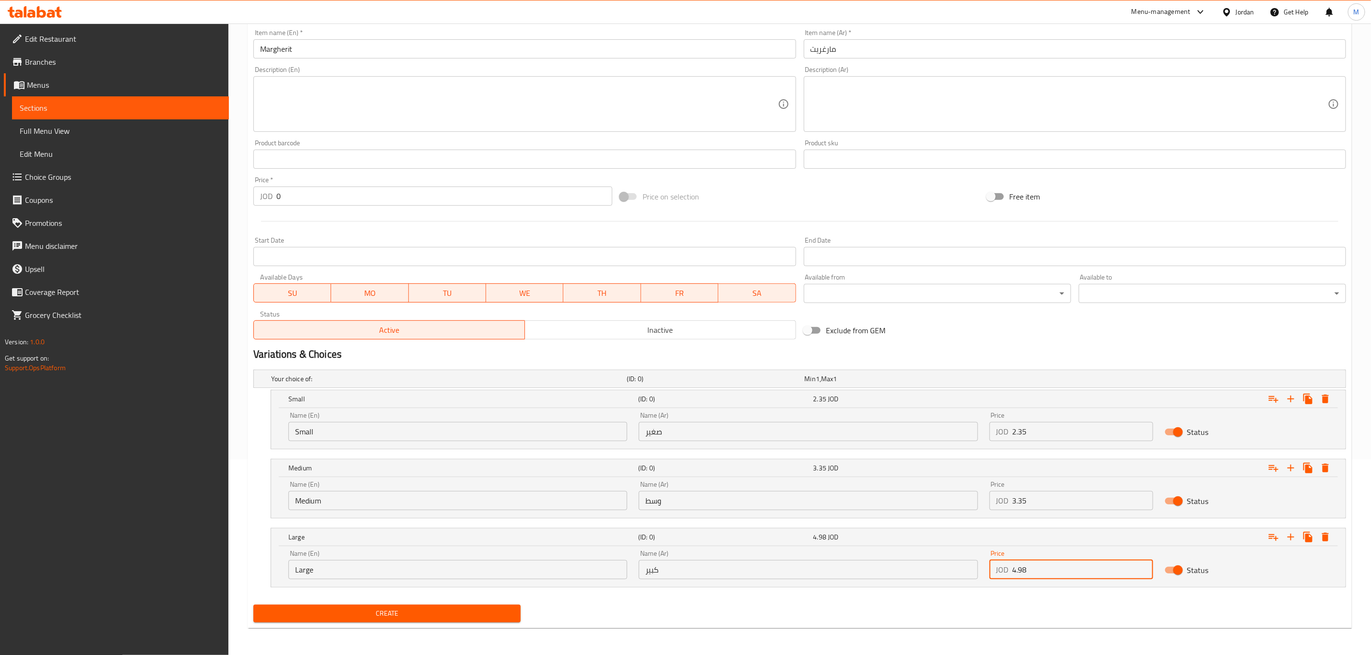
click at [1044, 563] on input "4.98" at bounding box center [1082, 569] width 141 height 19
paste input "5.99"
type input "5.99"
click at [992, 602] on div "Create" at bounding box center [799, 613] width 1100 height 25
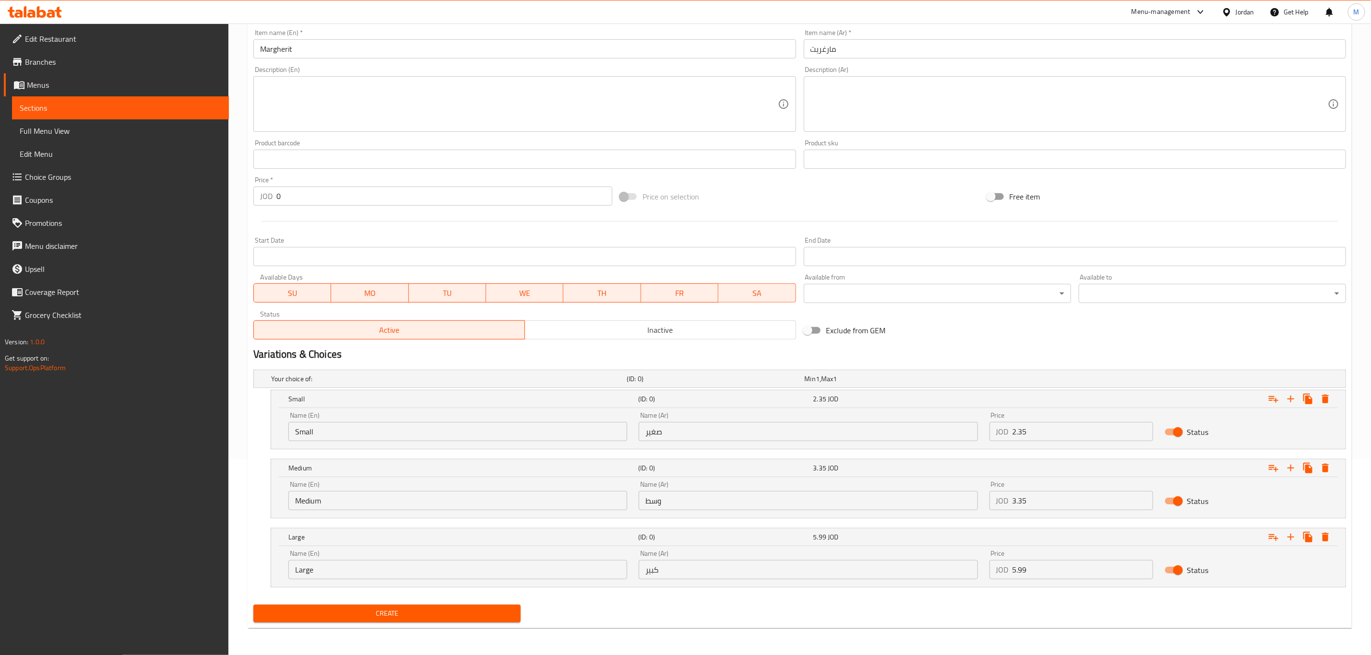
click at [445, 619] on span "Create" at bounding box center [387, 614] width 252 height 12
click at [1065, 448] on div "Name (En) Small Name (En) Name (Ar) صغير Name (Ar) Price JOD 2.35 Price Status" at bounding box center [808, 428] width 1074 height 41
click at [1064, 428] on input "2.35" at bounding box center [1082, 431] width 141 height 19
click at [1064, 428] on input "0" at bounding box center [1082, 431] width 141 height 19
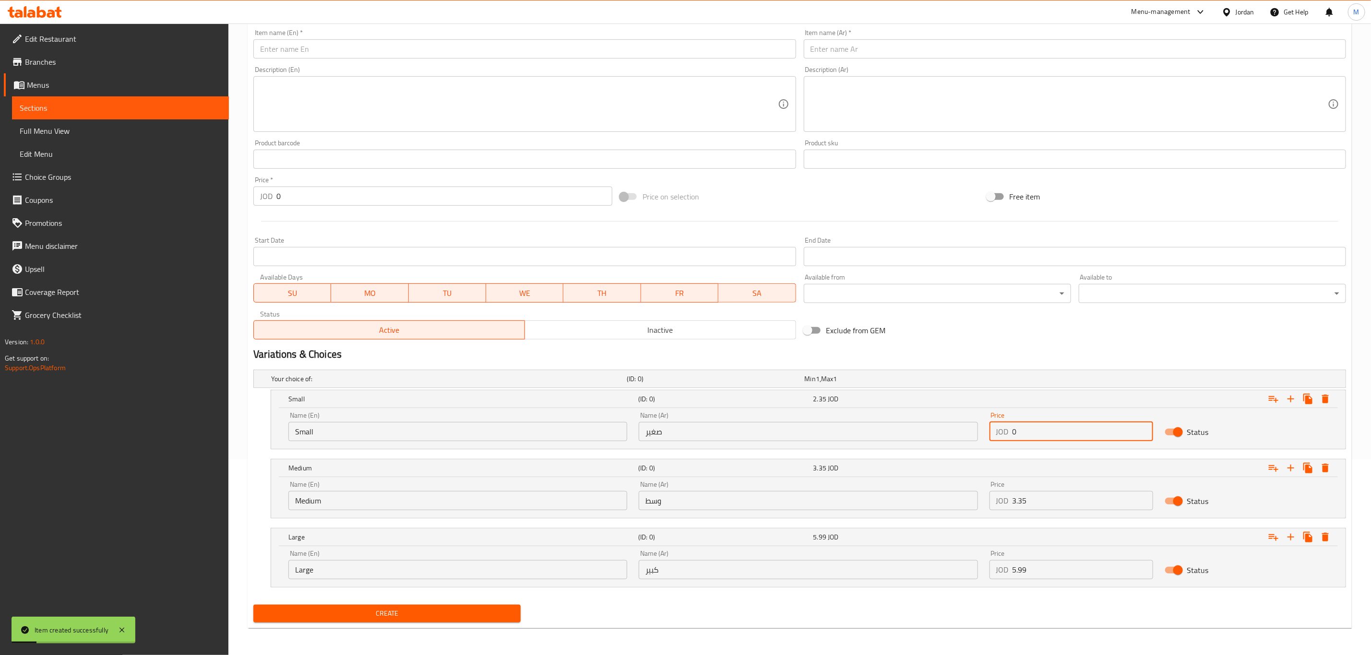
paste input "3.49"
type input "3.49"
click at [1045, 500] on input "3.35" at bounding box center [1082, 500] width 141 height 19
click at [1045, 500] on input "0" at bounding box center [1082, 500] width 141 height 19
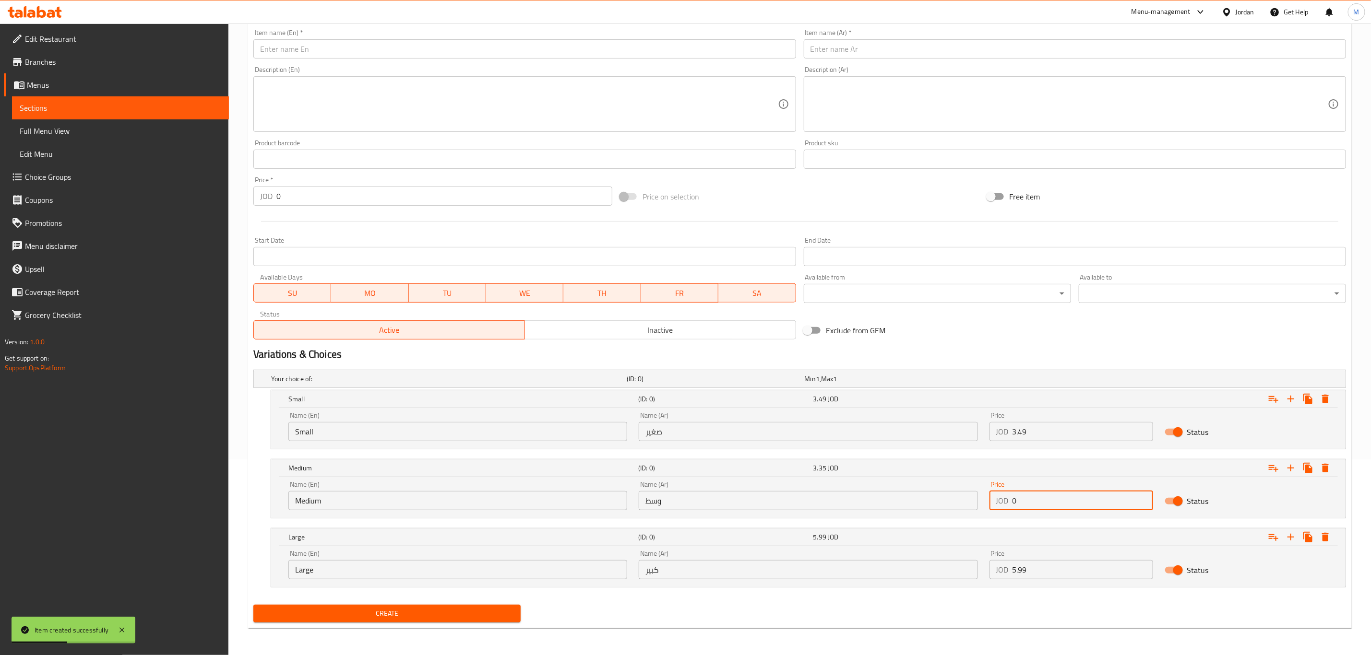
paste input "5.78"
type input "5.78"
click at [1055, 566] on input "5.99" at bounding box center [1082, 569] width 141 height 19
click at [1055, 566] on input "0" at bounding box center [1082, 569] width 141 height 19
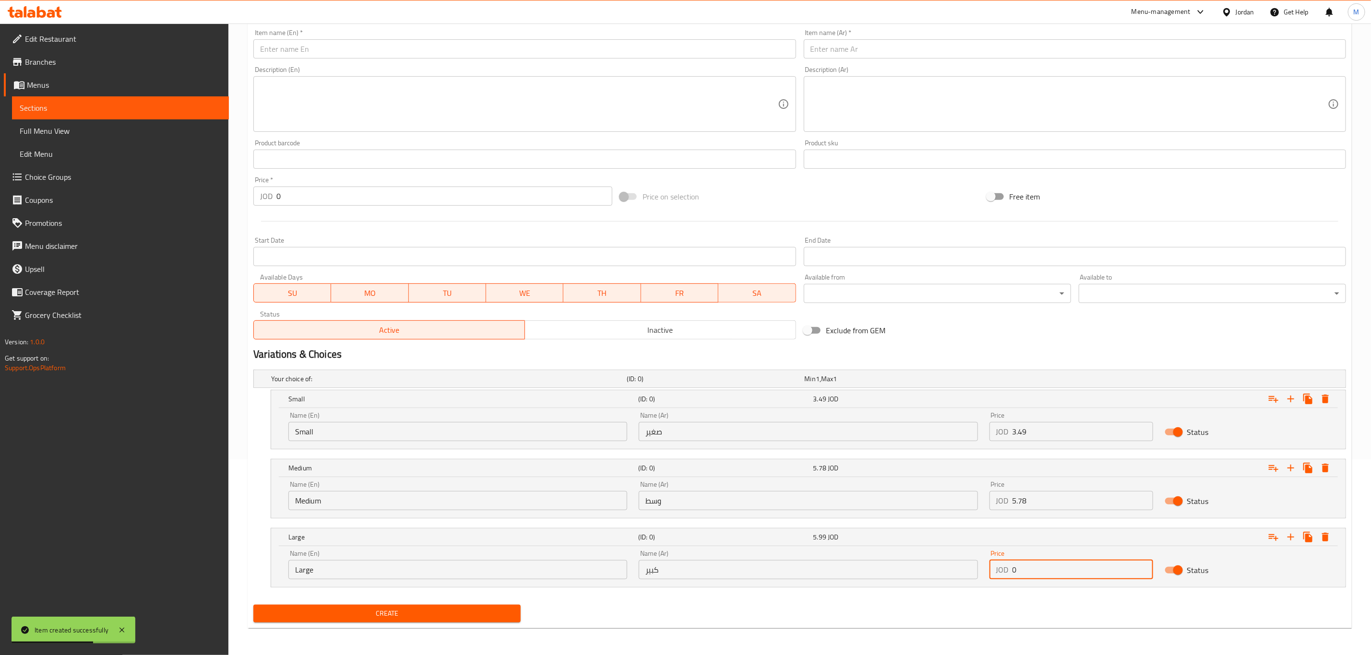
paste input "6.65"
type input "6.65"
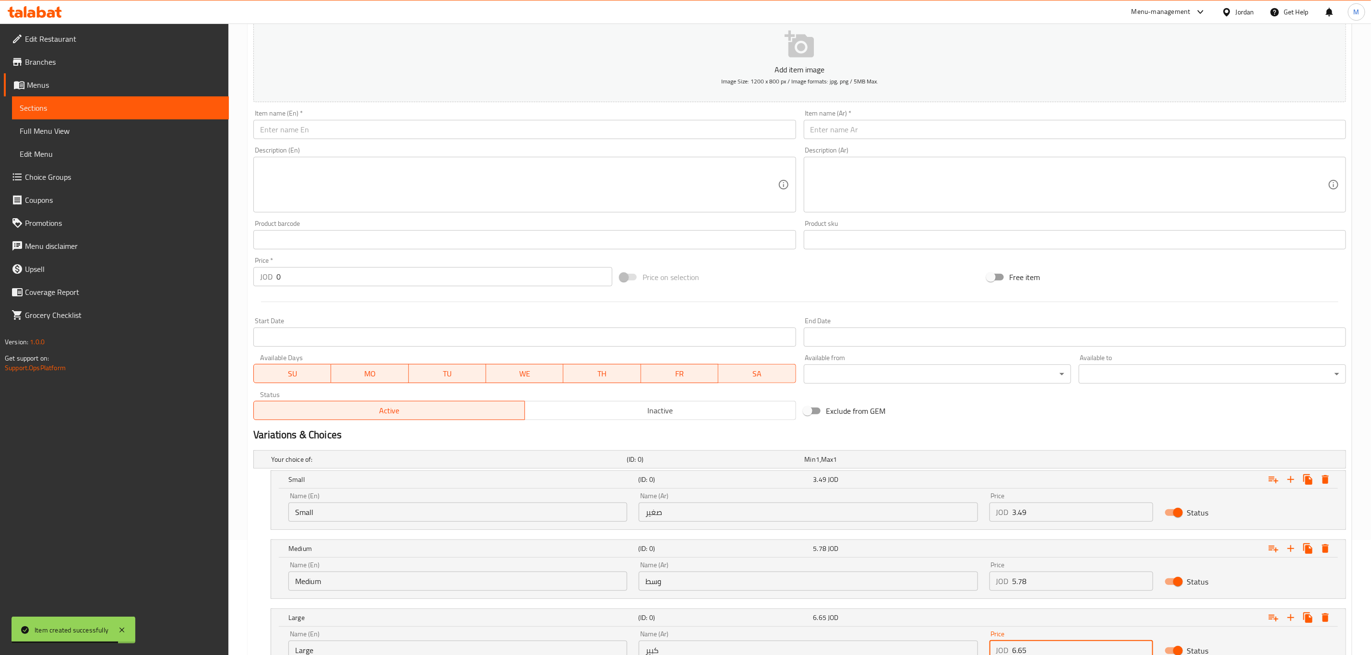
scroll to position [0, 0]
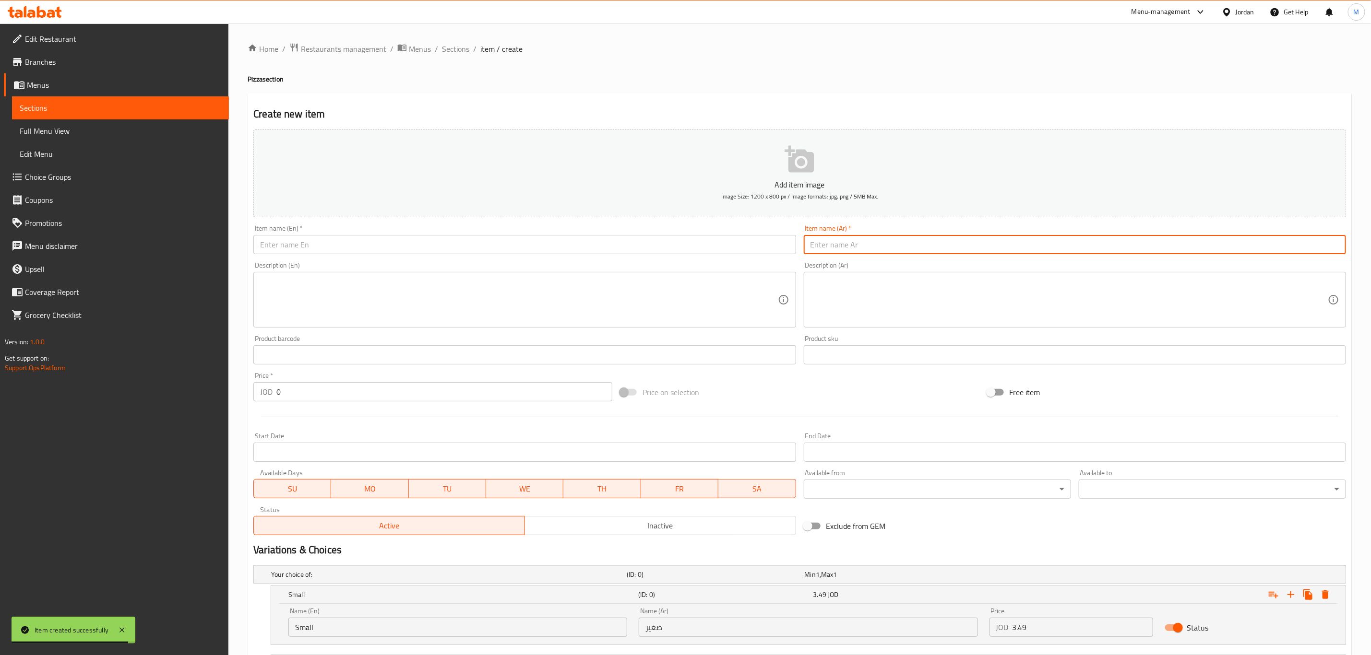
click at [870, 239] on input "text" at bounding box center [1075, 244] width 542 height 19
paste input "ألفريدو"
type input "ألفريدو"
click at [383, 246] on input "text" at bounding box center [524, 244] width 542 height 19
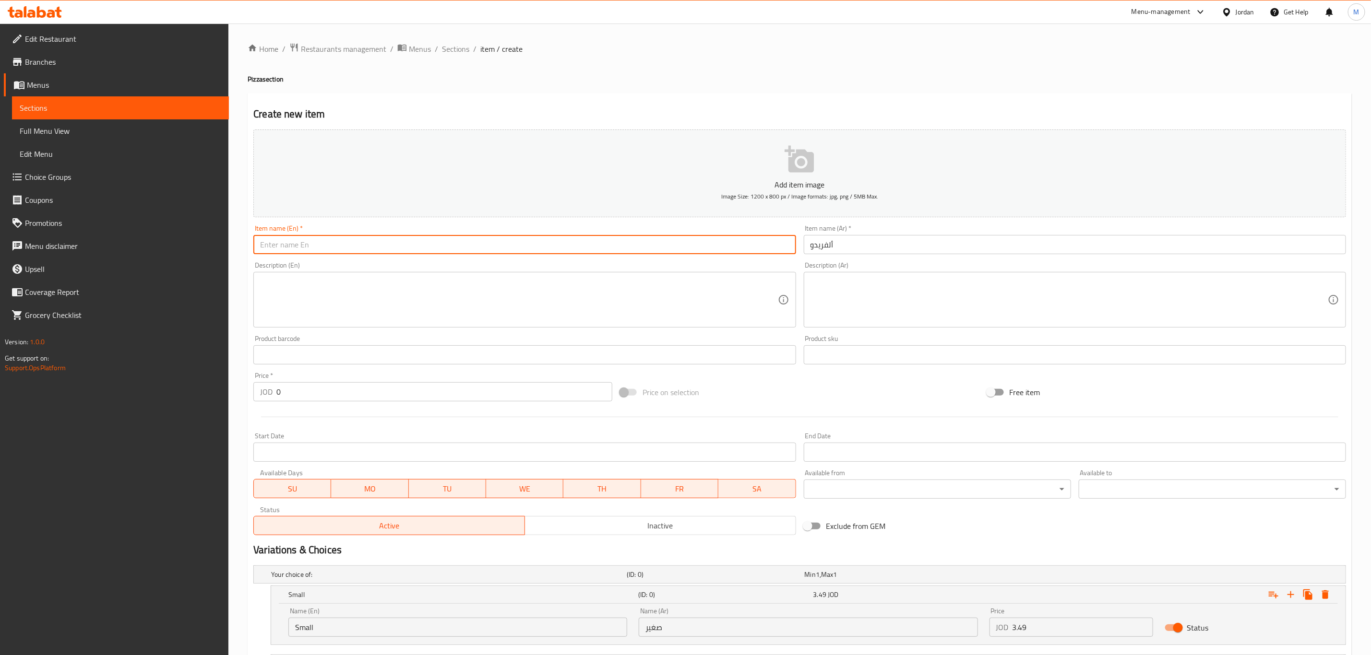
paste input "[PERSON_NAME]"
type input "[PERSON_NAME]"
click at [987, 238] on input "text" at bounding box center [1075, 244] width 542 height 19
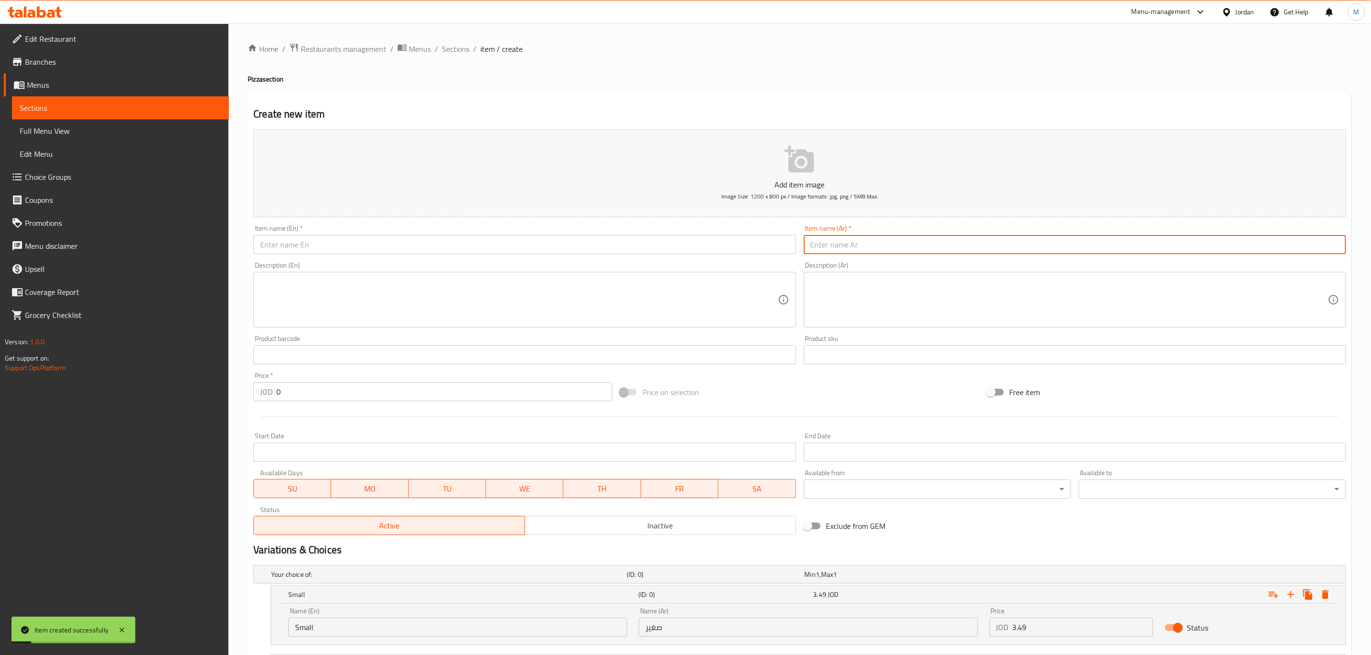
paste input "فهيتا"
type input "فهيتا"
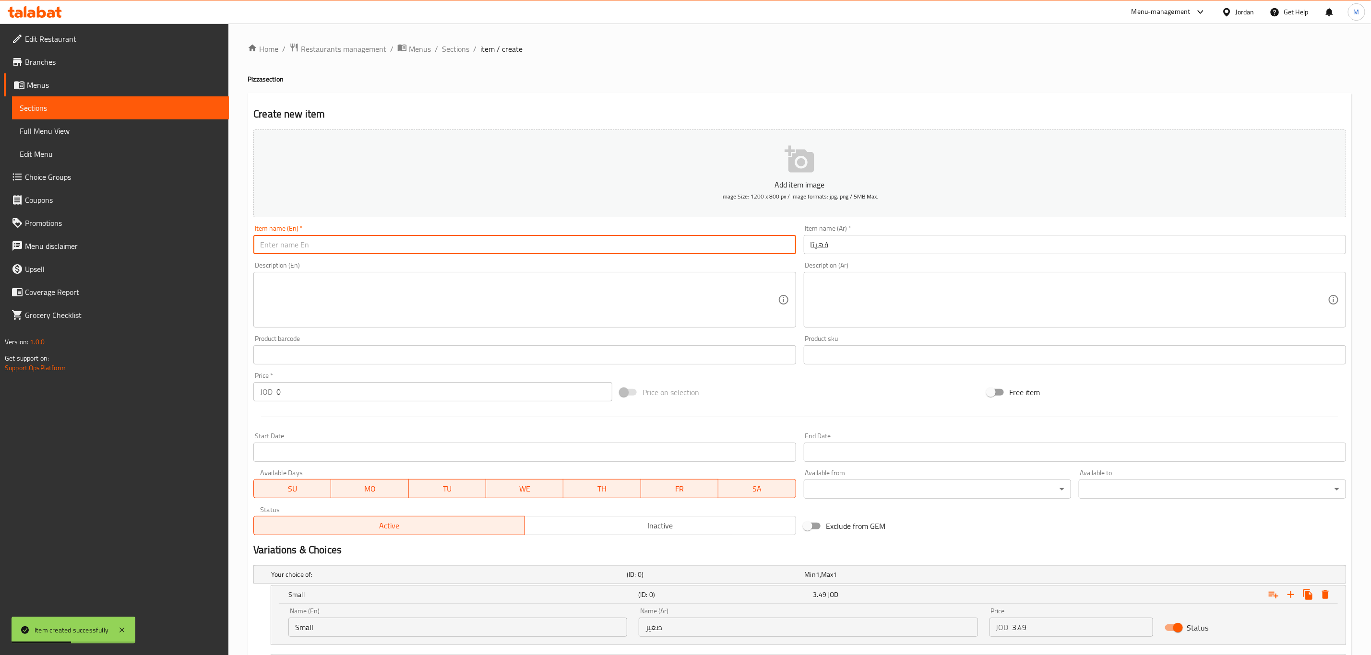
click at [375, 246] on input "text" at bounding box center [524, 244] width 542 height 19
type input "Fajita"
click at [1065, 291] on textarea at bounding box center [1068, 300] width 517 height 46
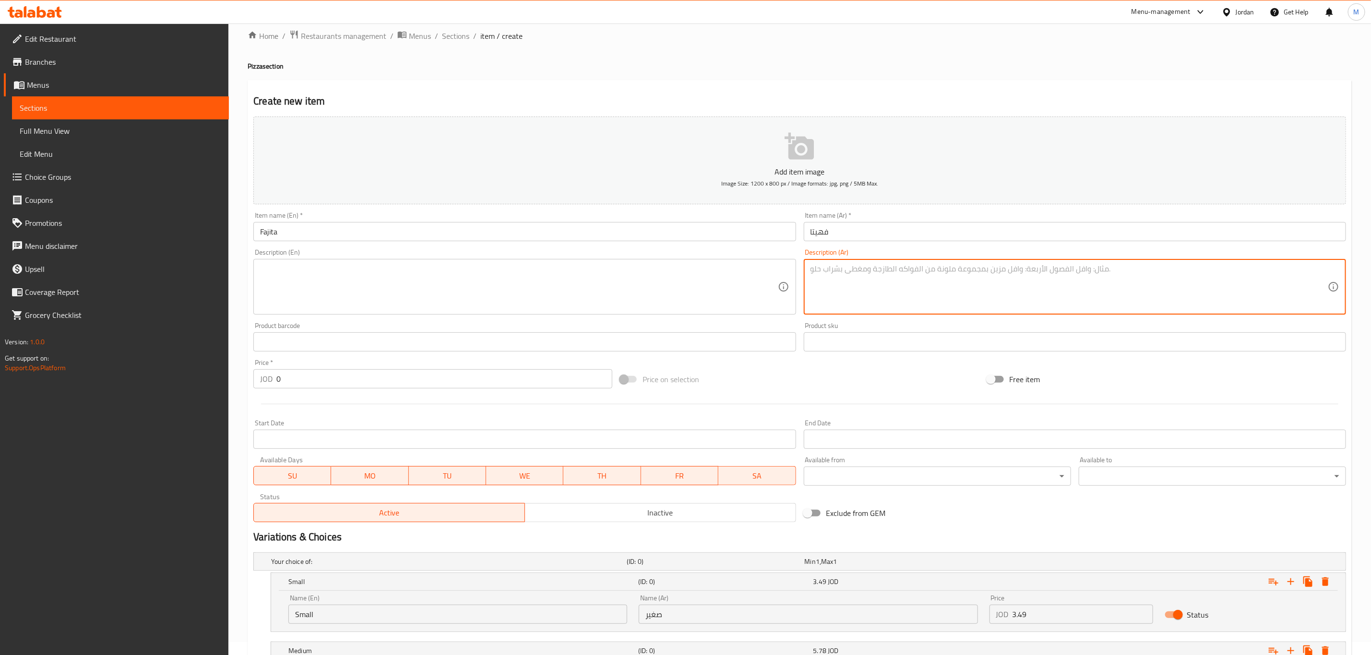
scroll to position [197, 0]
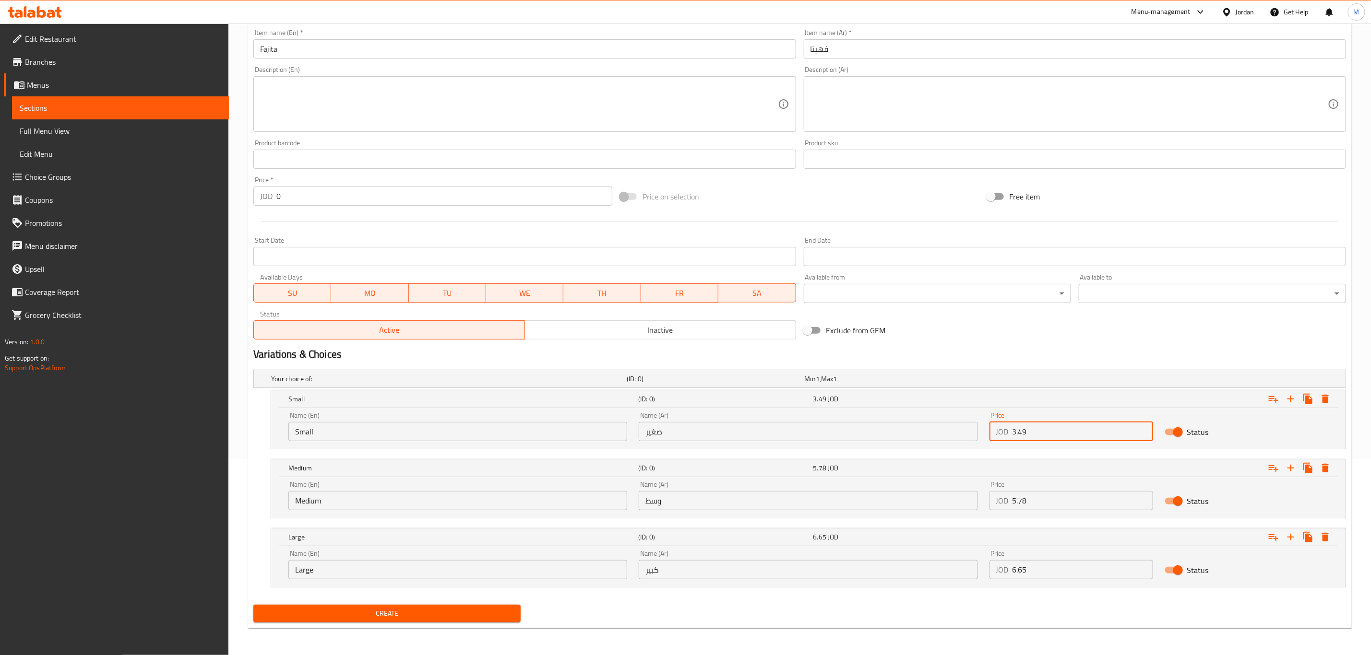
click at [1035, 437] on input "3.49" at bounding box center [1082, 431] width 141 height 19
click at [1035, 437] on input "0" at bounding box center [1082, 431] width 141 height 19
paste input "2.65"
type input "2.65"
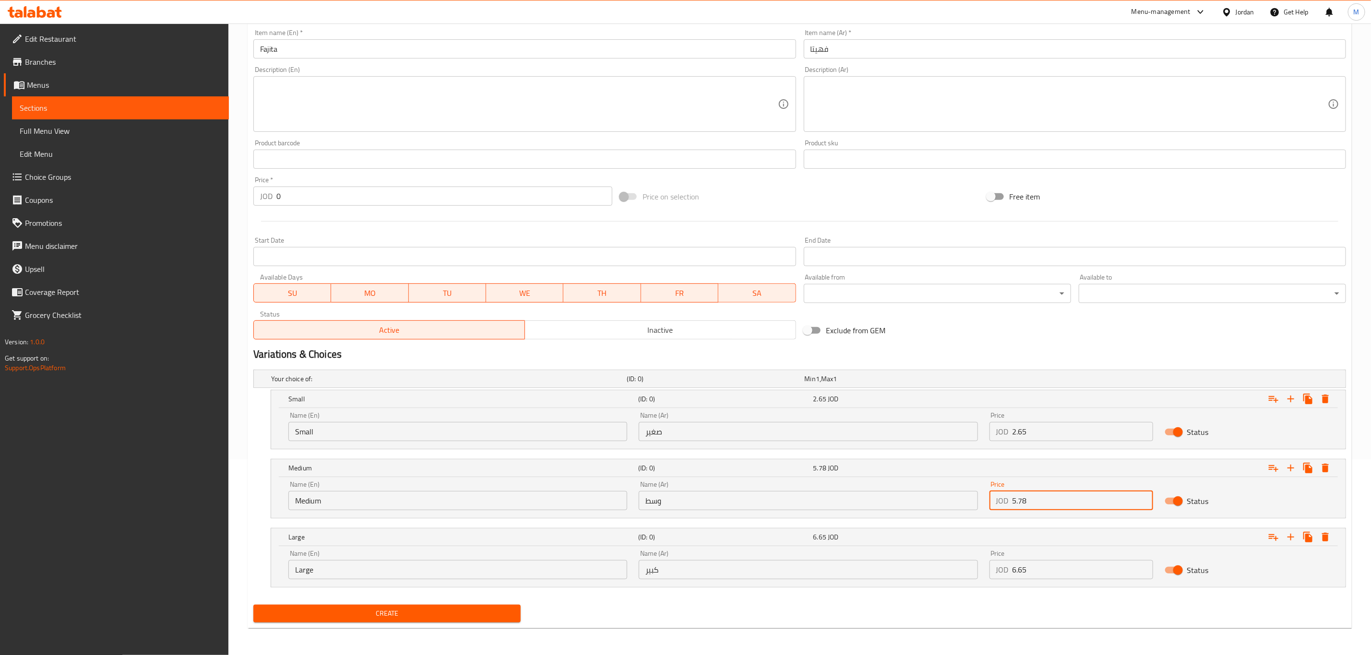
click at [1032, 503] on input "5.78" at bounding box center [1082, 500] width 141 height 19
click at [1032, 503] on input "0" at bounding box center [1082, 500] width 141 height 19
paste input "4.35"
type input "4.35"
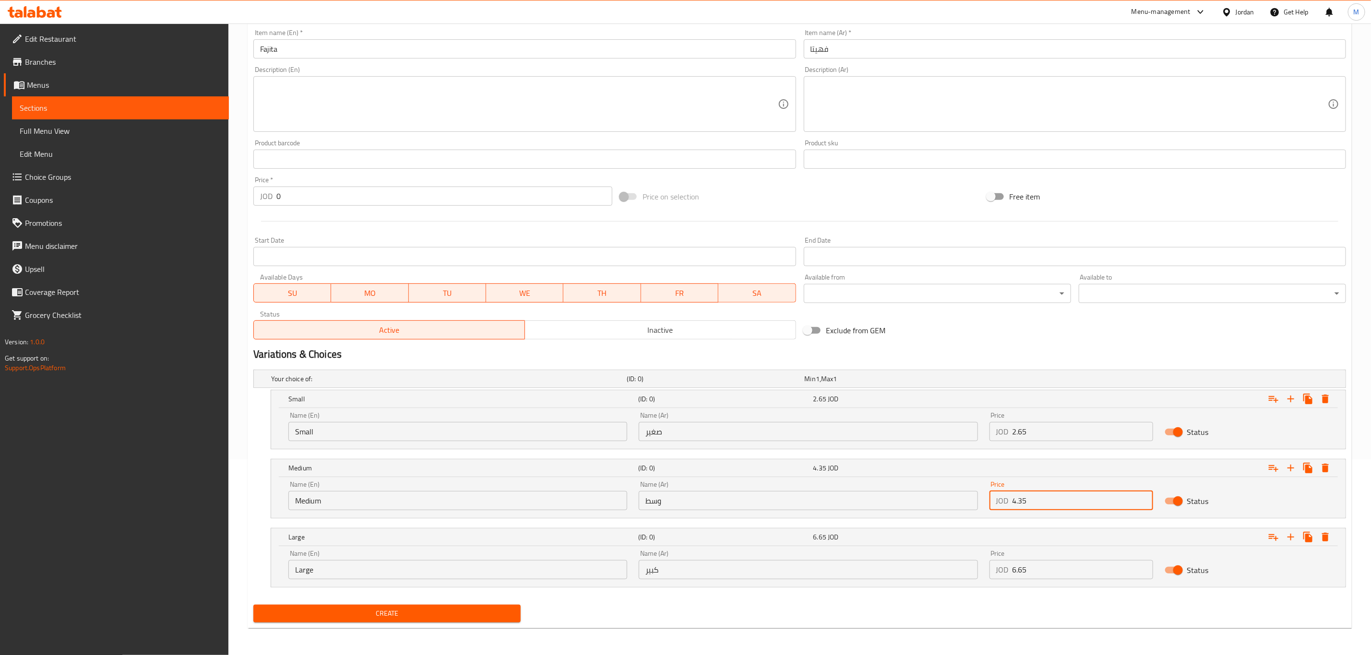
click at [1039, 570] on input "6.65" at bounding box center [1082, 569] width 141 height 19
click at [1039, 570] on input "0" at bounding box center [1082, 569] width 141 height 19
paste input "6.65"
type input "6.65"
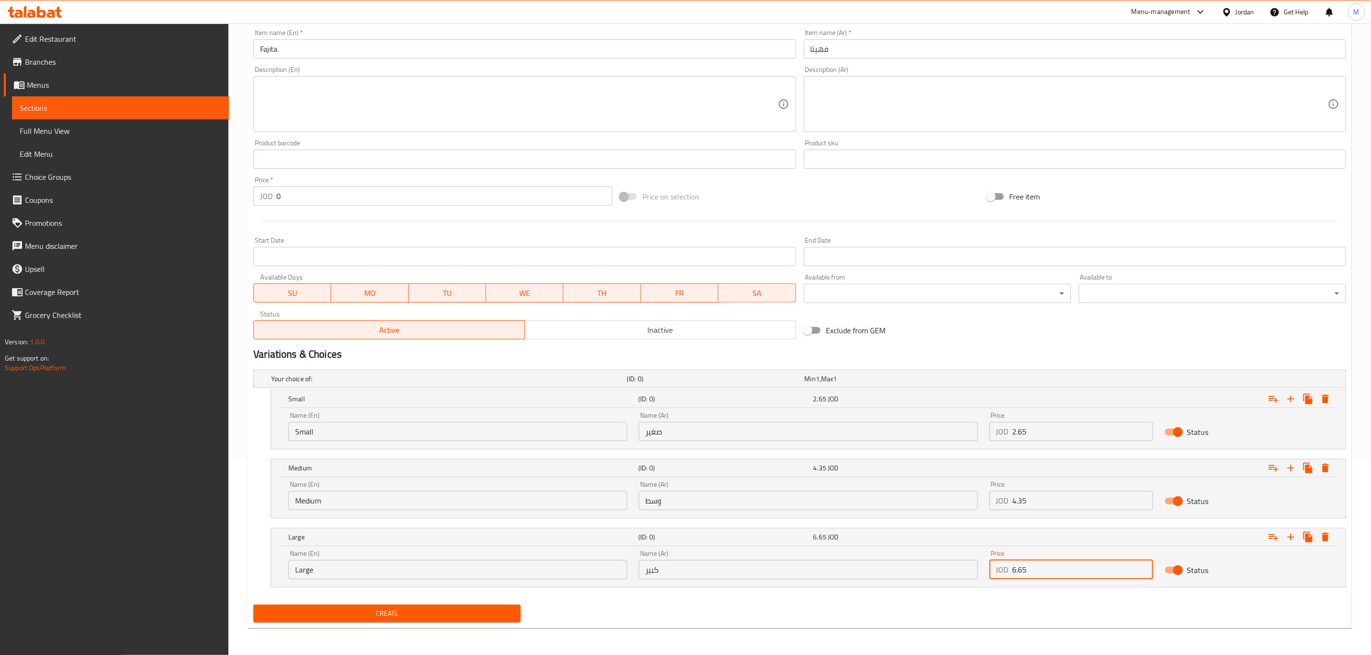
click at [253, 605] on button "Create" at bounding box center [386, 614] width 267 height 18
type input "0"
click at [1199, 203] on div "Free item" at bounding box center [1166, 197] width 367 height 26
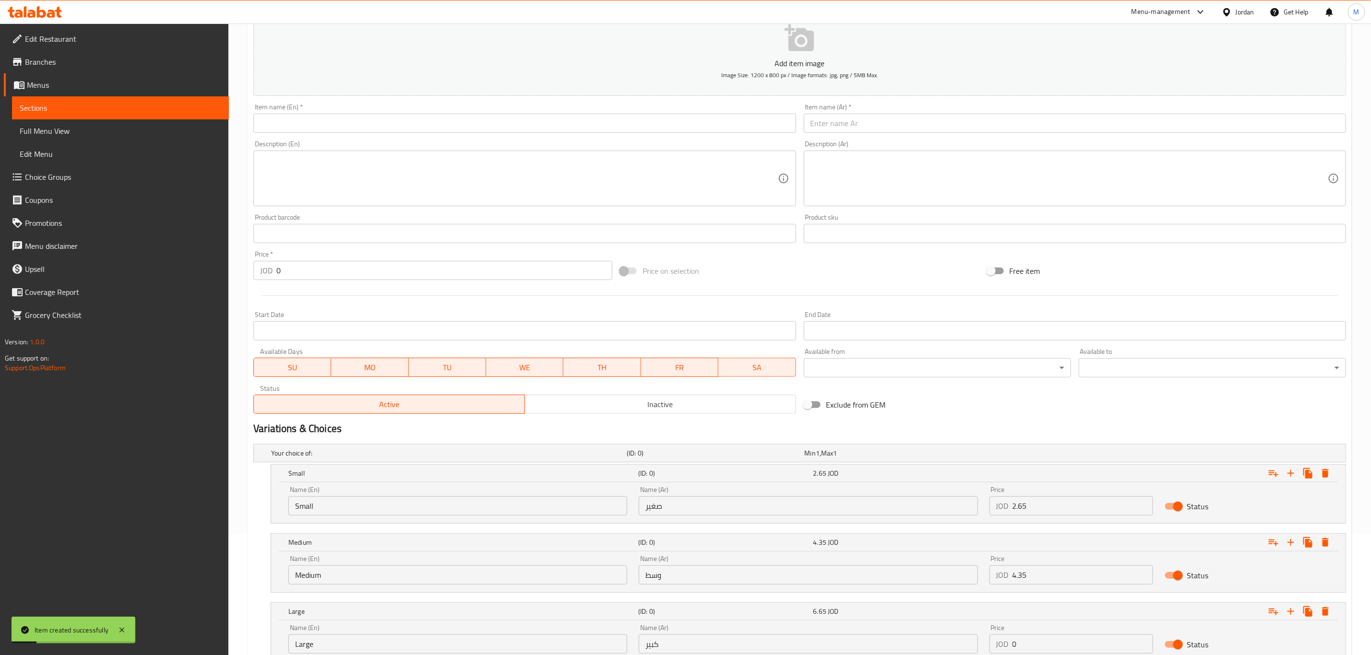
scroll to position [0, 0]
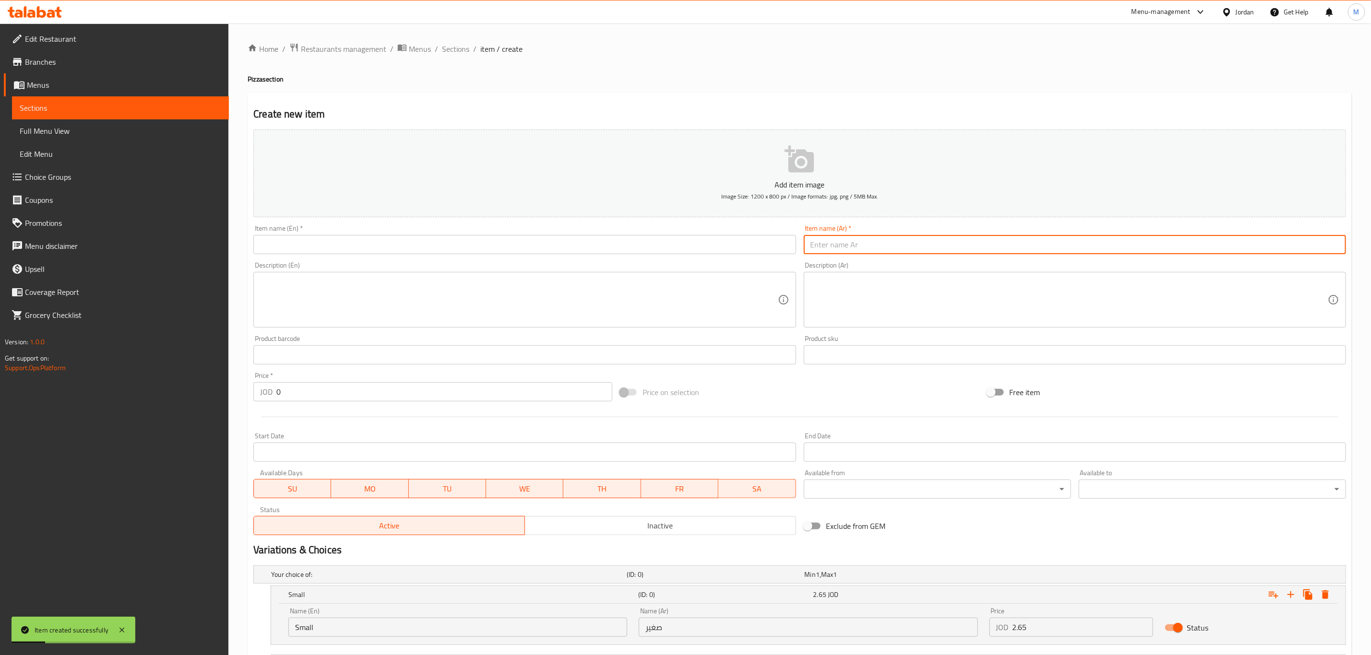
click at [919, 250] on input "text" at bounding box center [1075, 244] width 542 height 19
paste input "مكسيكي"
type input "مكسيكي"
click at [499, 249] on input "text" at bounding box center [524, 244] width 542 height 19
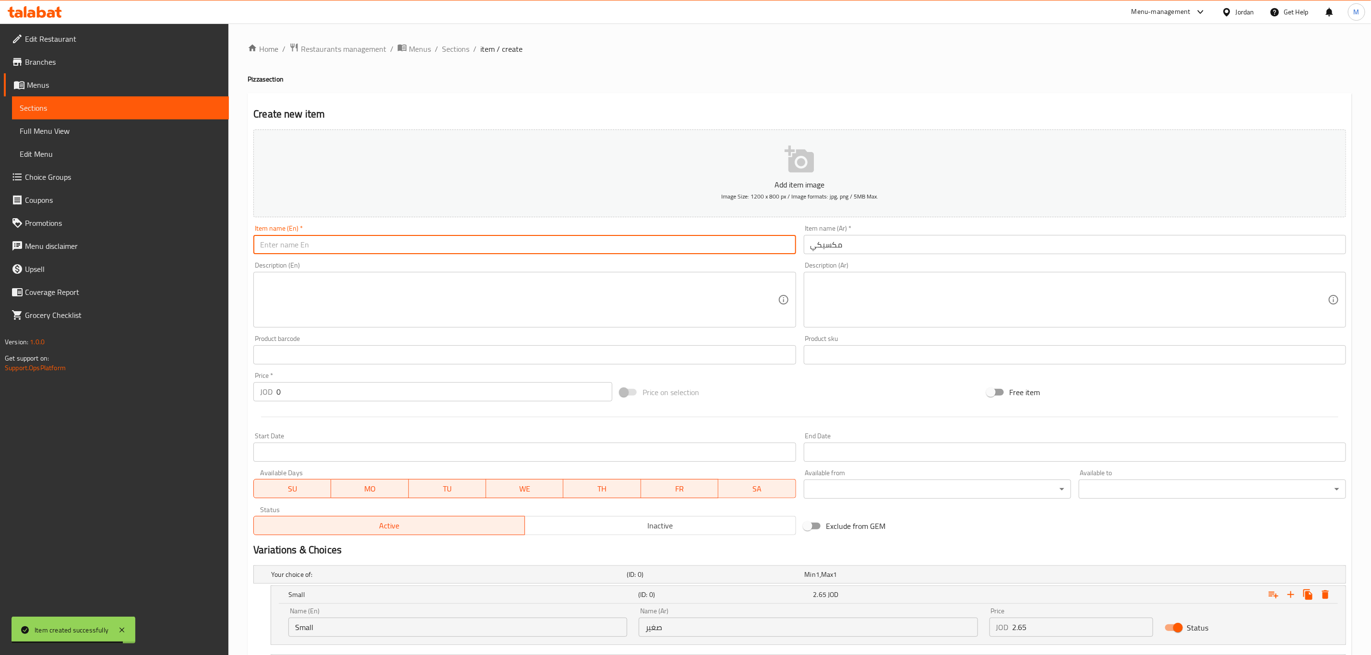
paste input "Mexican"
type input "Mexican"
click at [653, 267] on div "Description (En) Description (En)" at bounding box center [524, 295] width 542 height 66
click at [501, 245] on input "Mexican" at bounding box center [524, 244] width 542 height 19
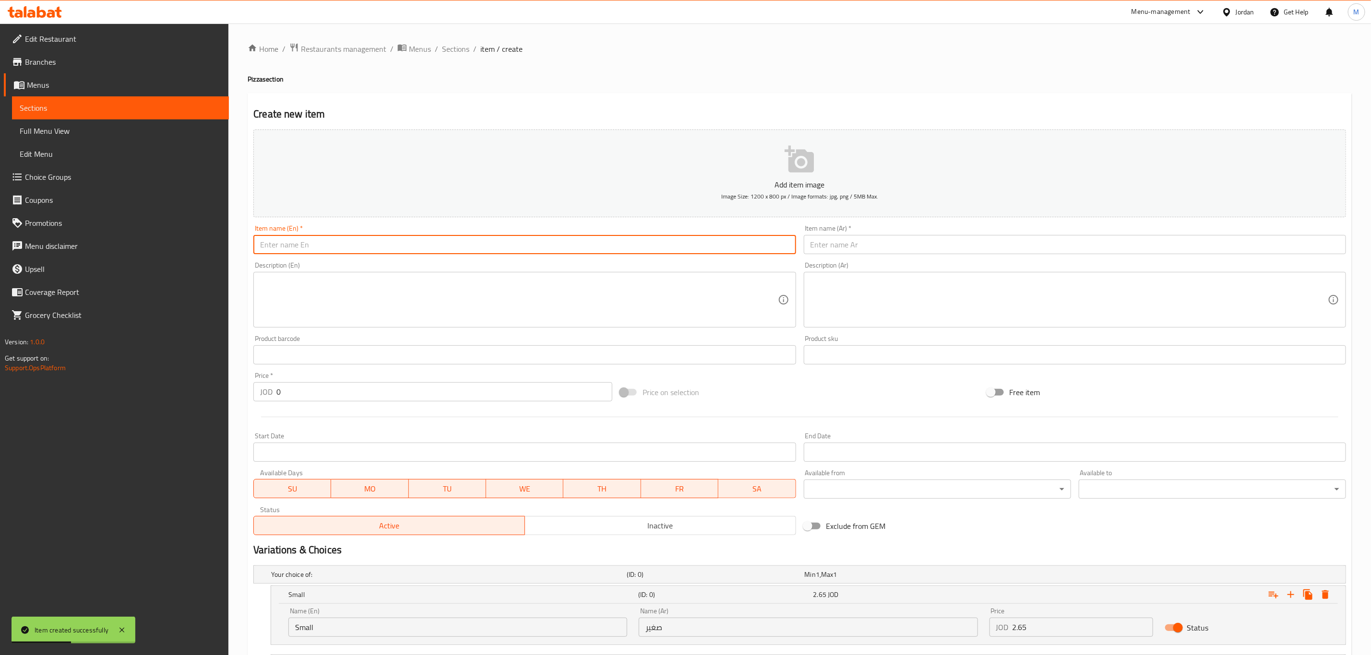
click at [861, 235] on div "Item name (Ar)   * Item name (Ar) *" at bounding box center [1075, 239] width 542 height 29
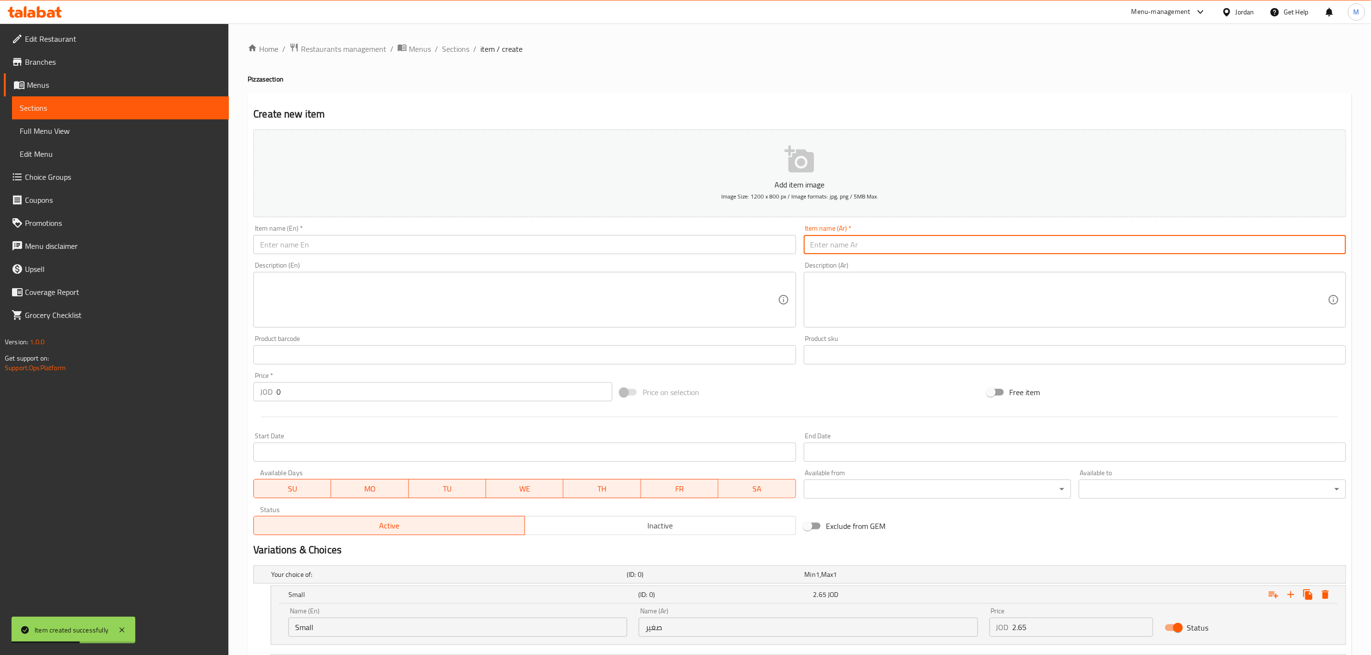
click at [861, 242] on input "text" at bounding box center [1075, 244] width 542 height 19
paste input "باربكيو"
type input "باربكيو"
click at [337, 249] on input "text" at bounding box center [524, 244] width 542 height 19
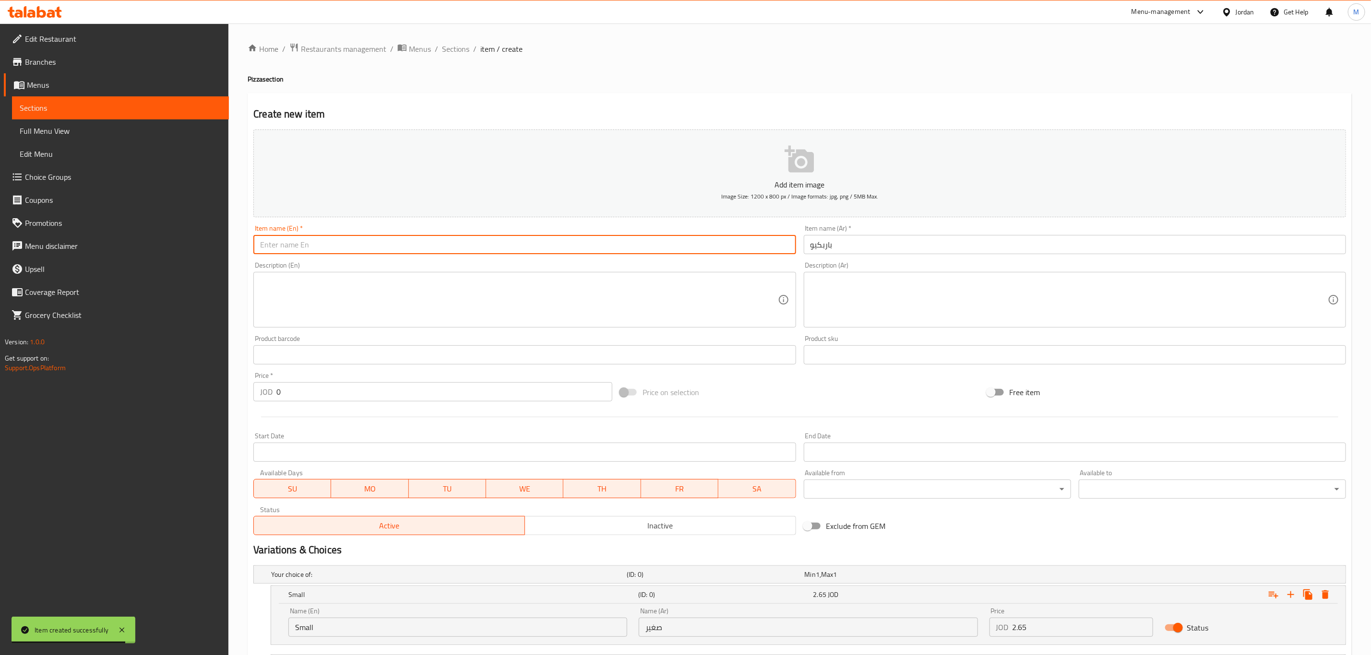
paste input "BBQ"
click at [291, 238] on input "BBQ" at bounding box center [524, 244] width 542 height 19
paste input "arbeque"
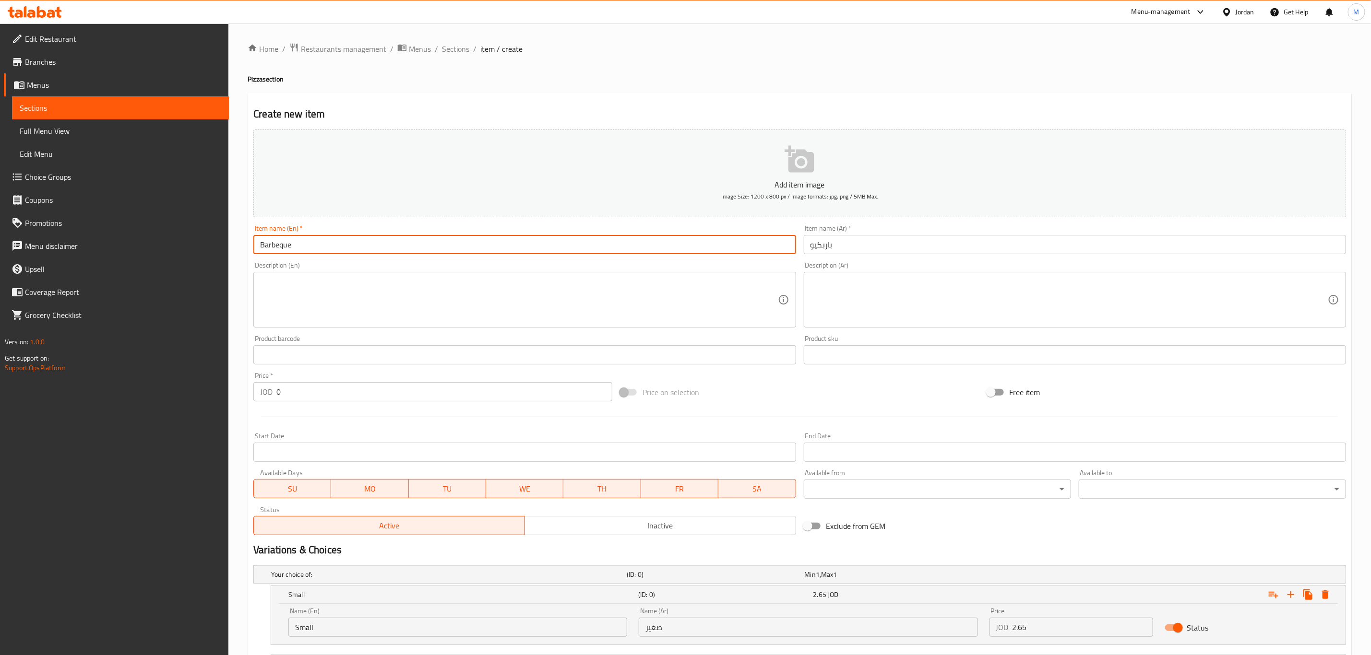
type input "Barbeque"
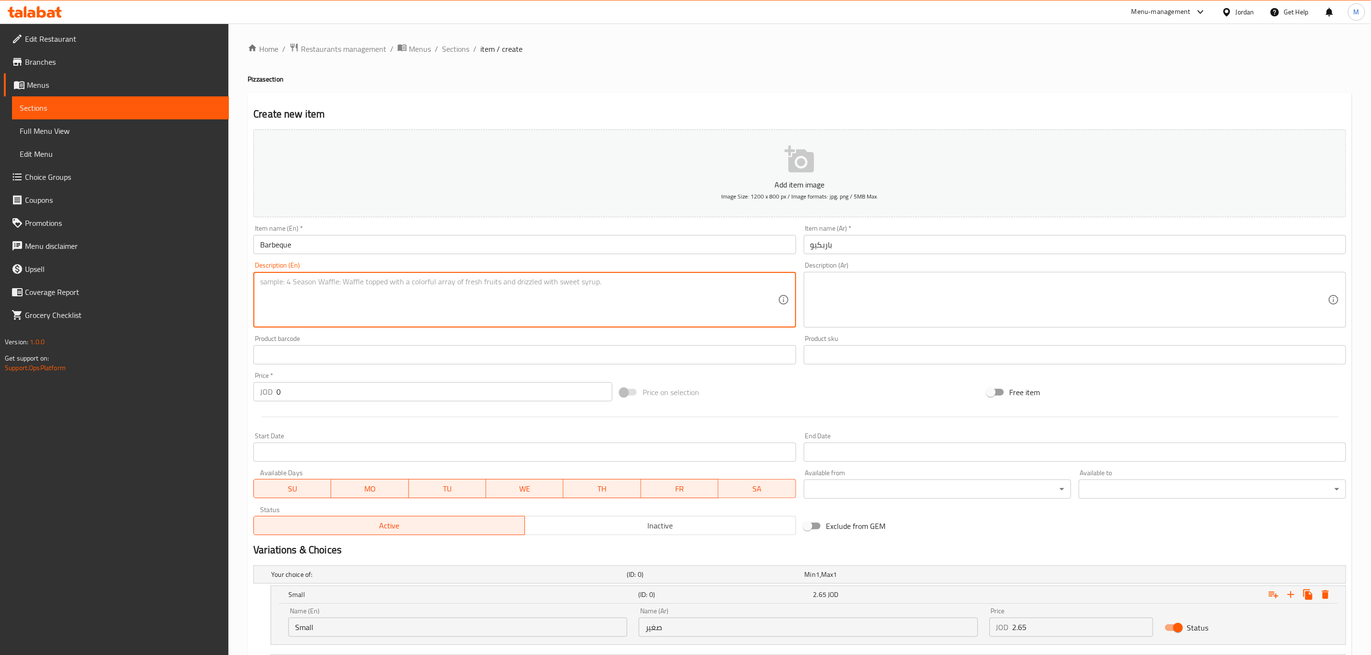
click at [281, 323] on textarea at bounding box center [518, 300] width 517 height 46
click at [874, 245] on input "باربكيو" at bounding box center [1075, 244] width 542 height 19
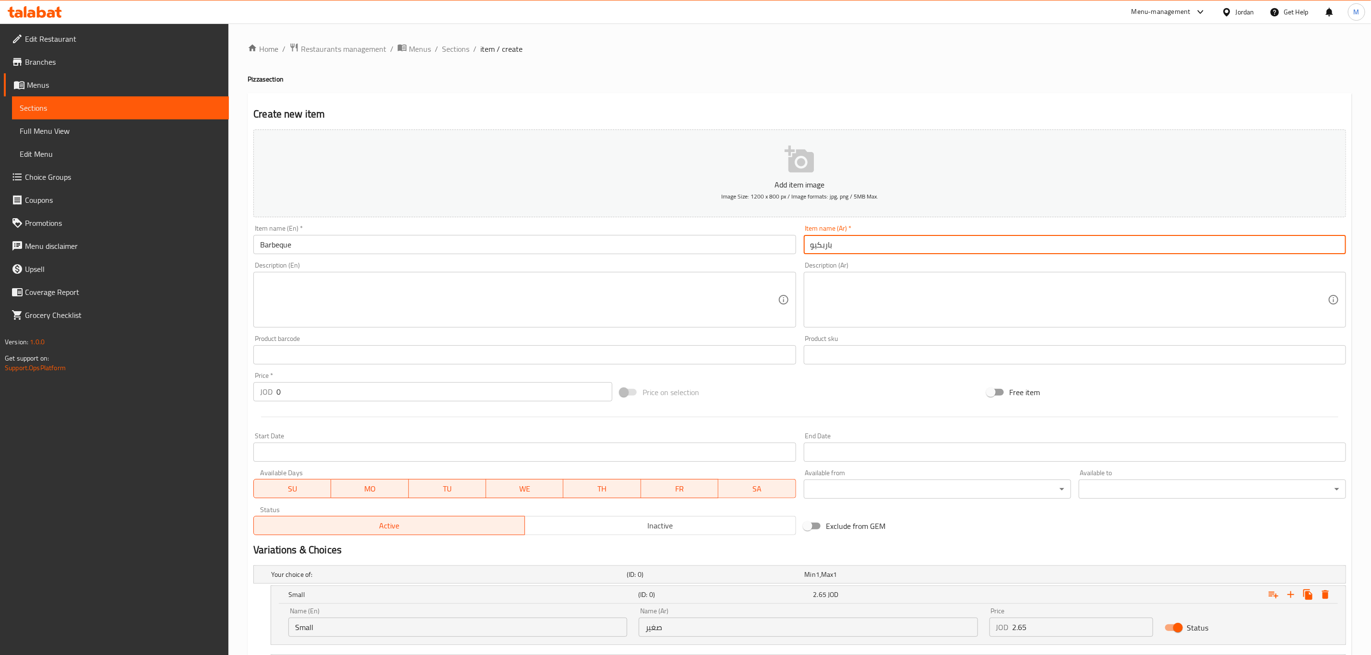
paste input "نقانق"
type input "نقانق"
click at [350, 236] on input "text" at bounding box center [524, 244] width 542 height 19
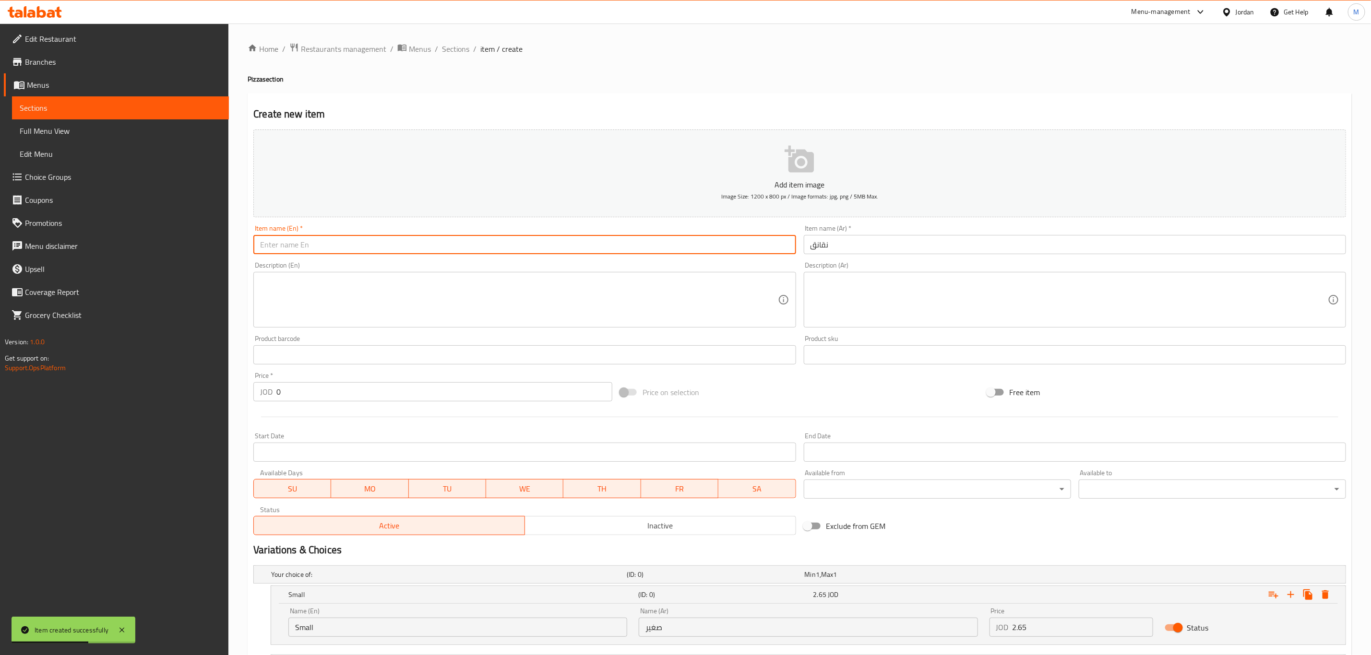
paste input "Hot Dog"
click at [271, 239] on input "Hot Dog" at bounding box center [524, 244] width 542 height 19
click at [273, 248] on input "Hot Dog" at bounding box center [524, 244] width 542 height 19
click at [275, 249] on input "Hot Dog" at bounding box center [524, 244] width 542 height 19
type input "Hot Dog"
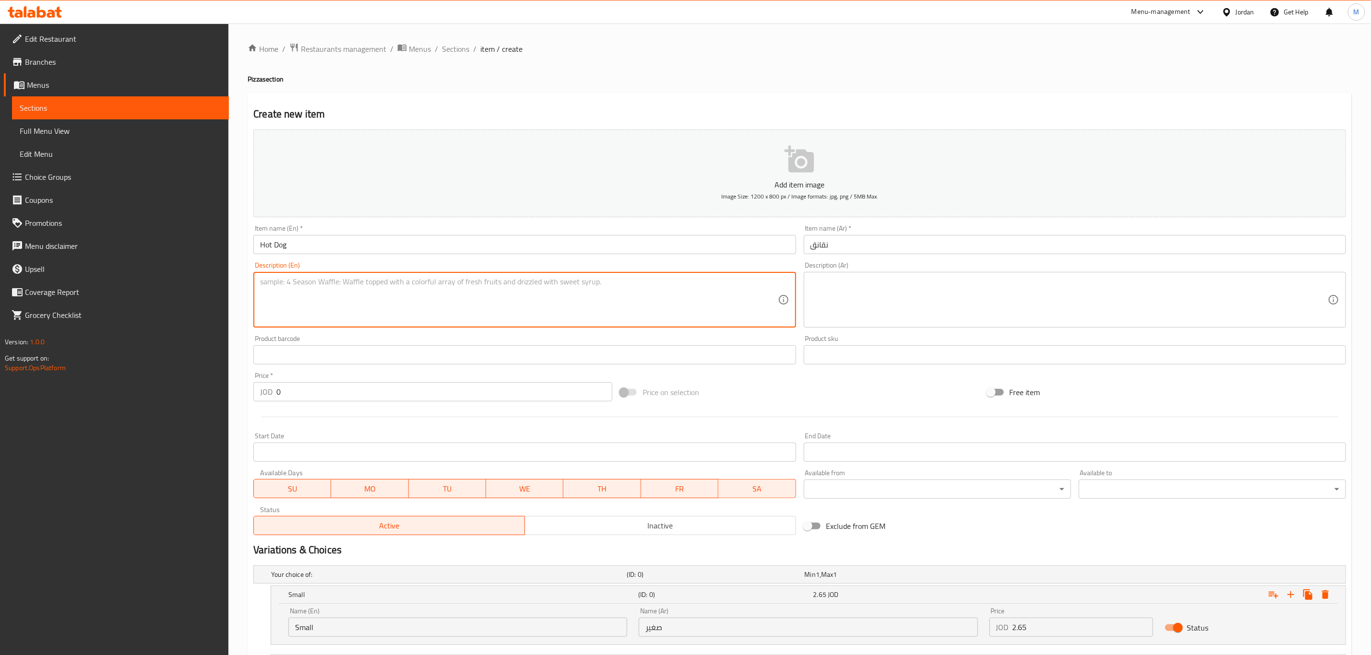
click at [511, 302] on textarea at bounding box center [518, 300] width 517 height 46
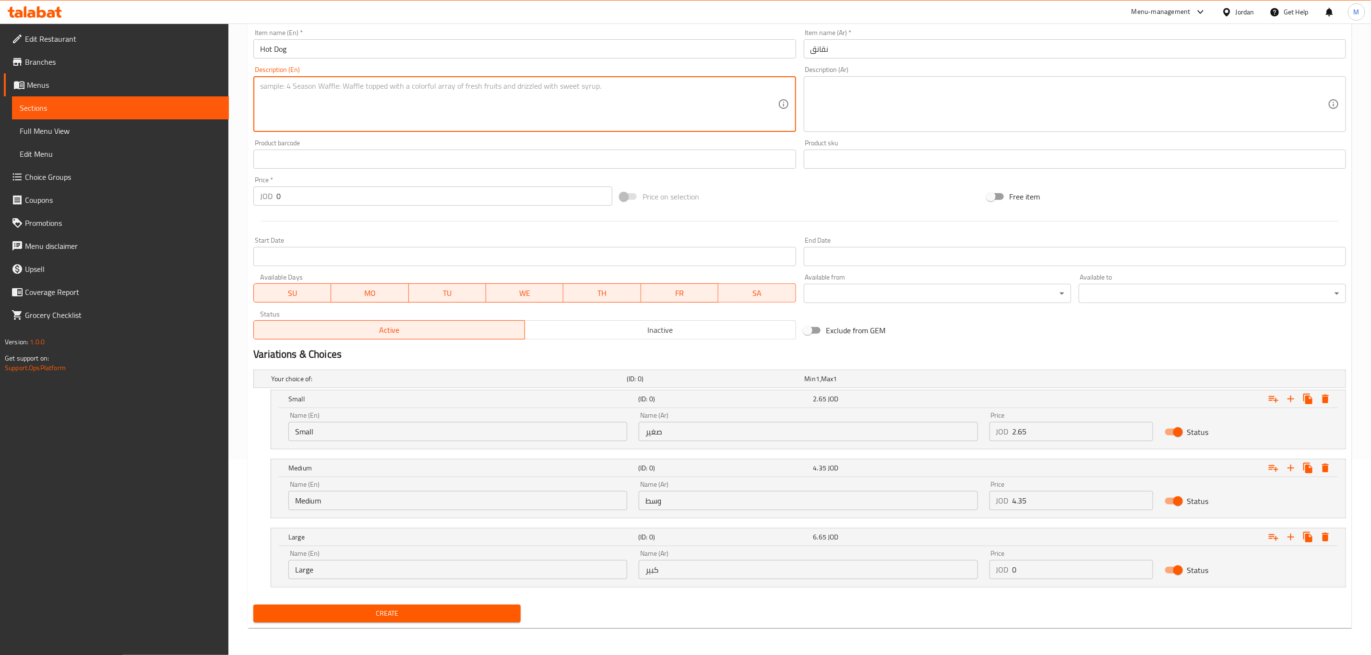
click at [530, 111] on textarea at bounding box center [518, 105] width 517 height 46
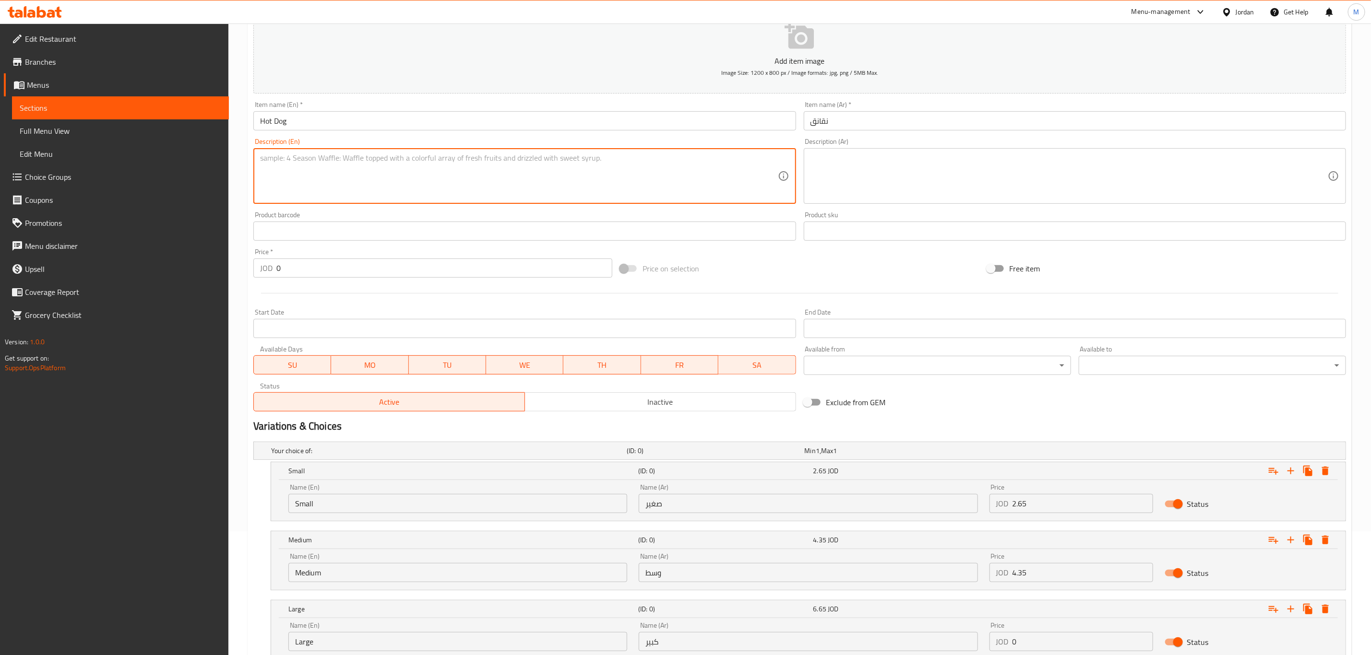
scroll to position [0, 0]
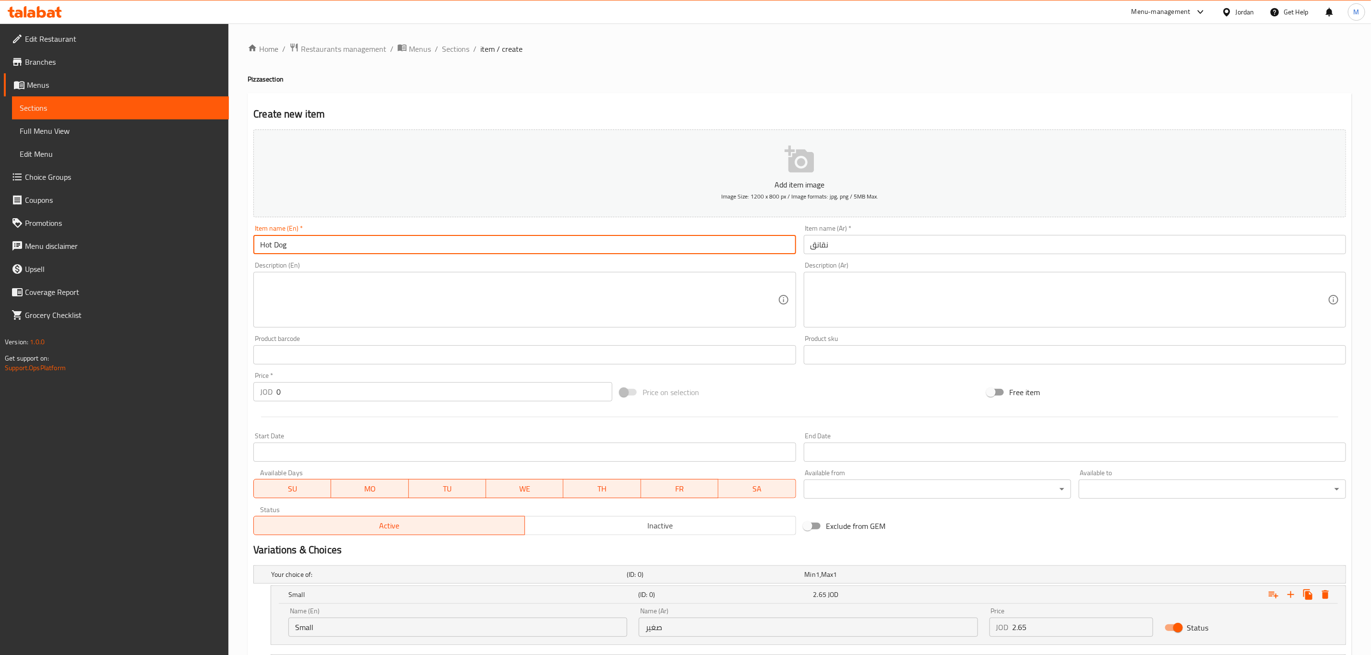
click at [317, 246] on input "Hot Dog" at bounding box center [524, 244] width 542 height 19
click at [947, 237] on input "text" at bounding box center [1075, 244] width 542 height 19
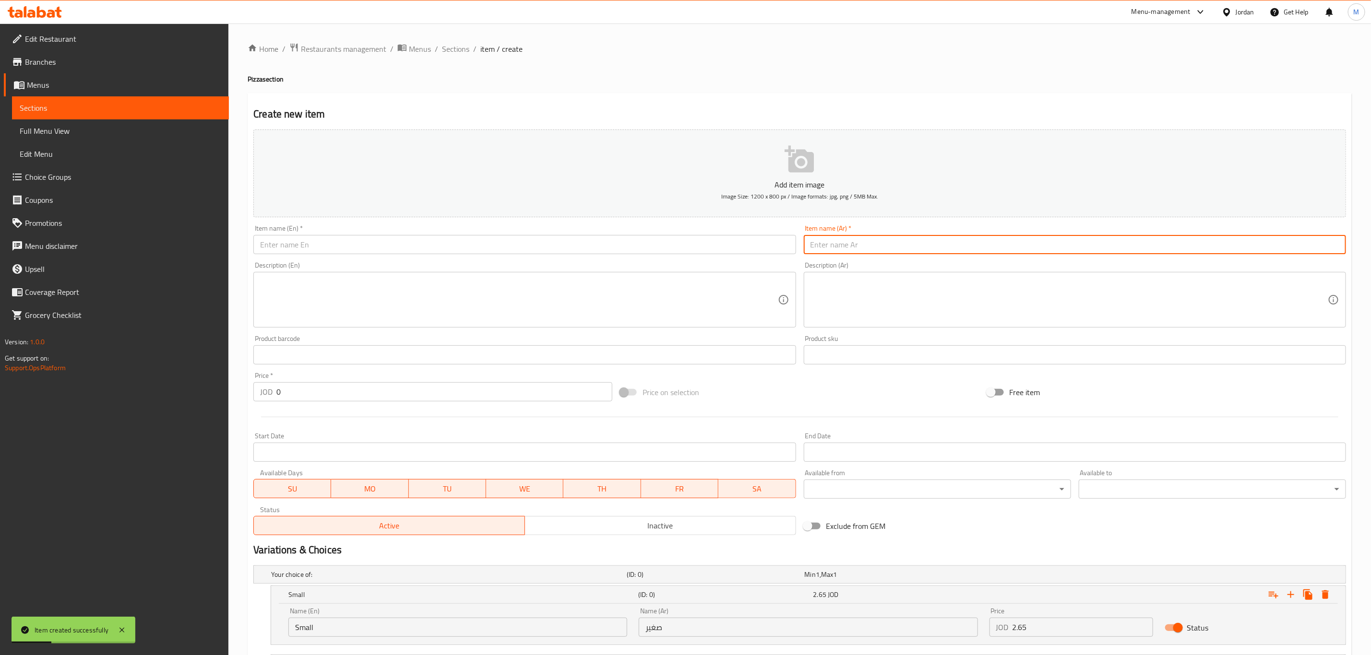
paste input "تيركي"
type input "تيركي"
click at [307, 239] on input "text" at bounding box center [524, 244] width 542 height 19
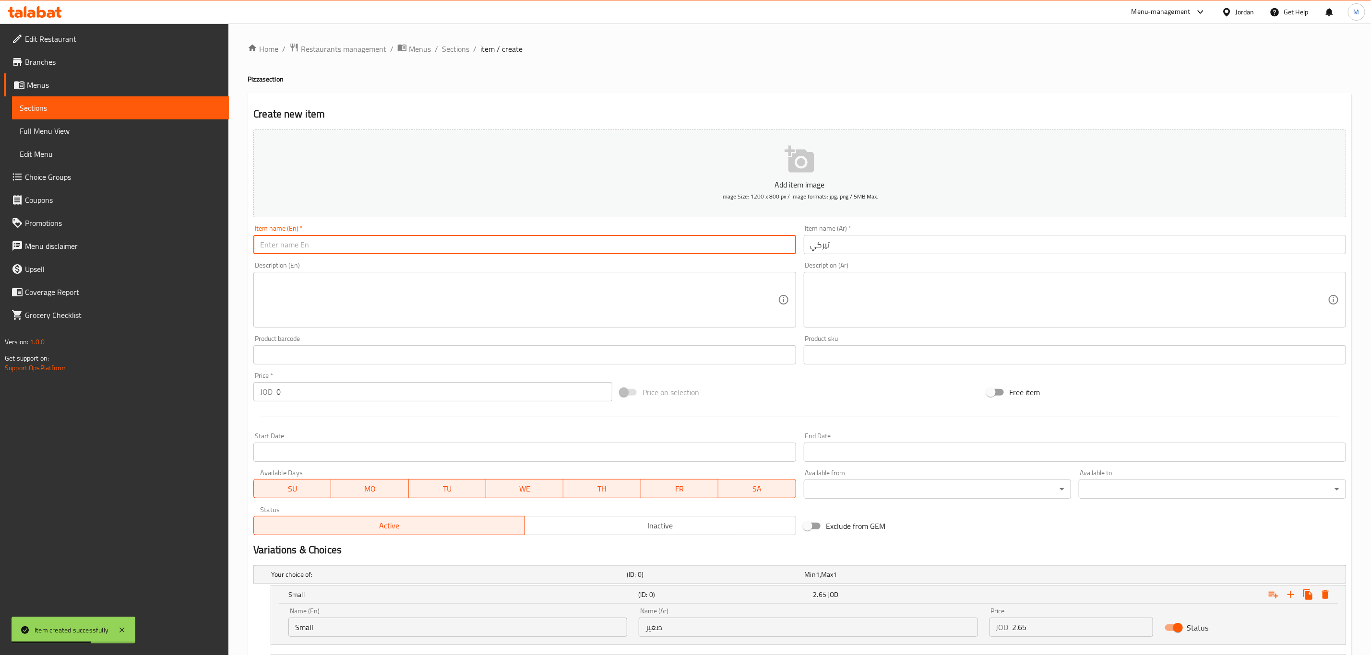
paste input "[GEOGRAPHIC_DATA]"
type input "[GEOGRAPHIC_DATA]"
click at [660, 320] on textarea at bounding box center [518, 300] width 517 height 46
click at [608, 246] on input "[GEOGRAPHIC_DATA]" at bounding box center [524, 244] width 542 height 19
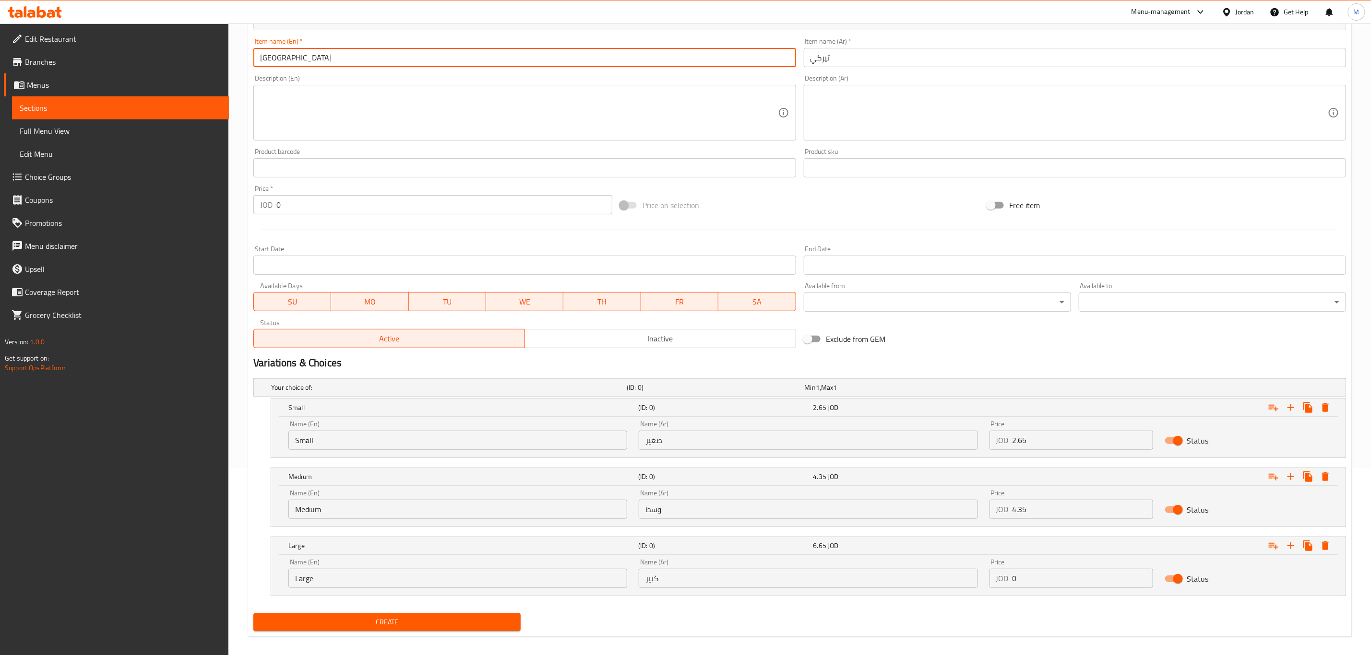
scroll to position [197, 0]
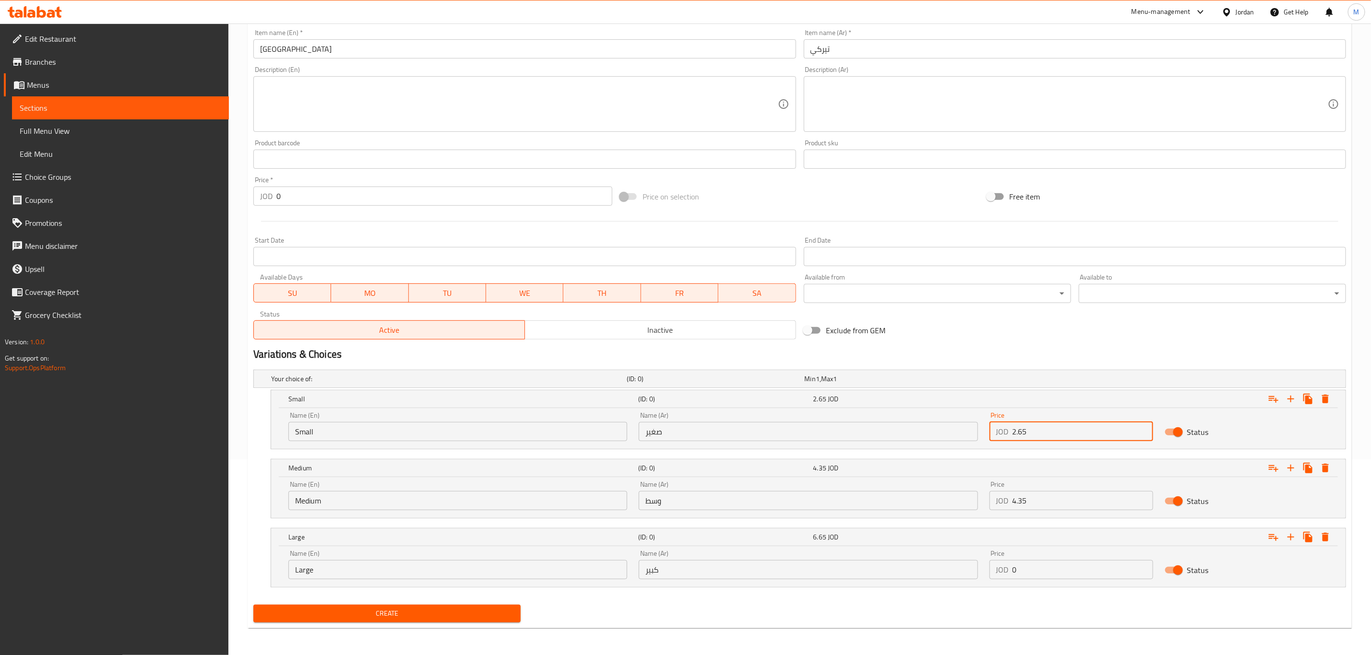
click at [1024, 429] on input "2.65" at bounding box center [1082, 431] width 141 height 19
click at [1024, 429] on input "0" at bounding box center [1082, 431] width 141 height 19
paste input "2.35"
type input "2.35"
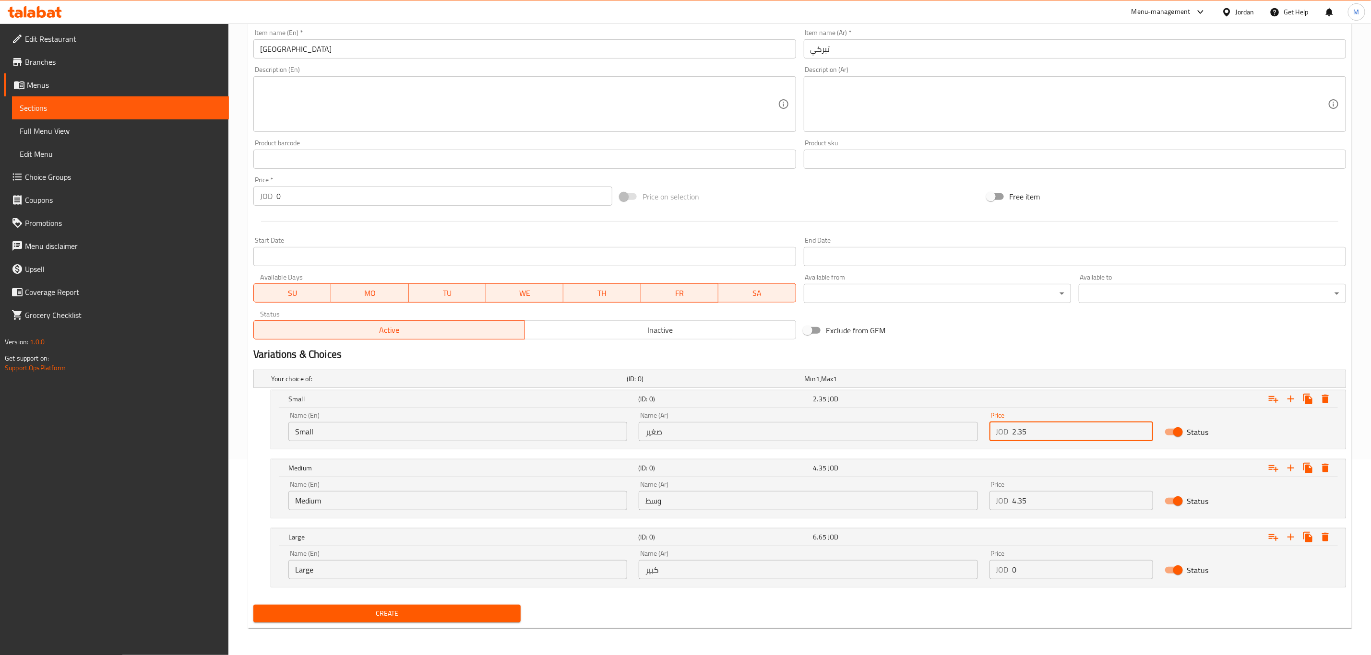
click at [253, 605] on button "Create" at bounding box center [386, 614] width 267 height 18
type input "0"
click at [1126, 205] on div "Free item" at bounding box center [1166, 197] width 367 height 26
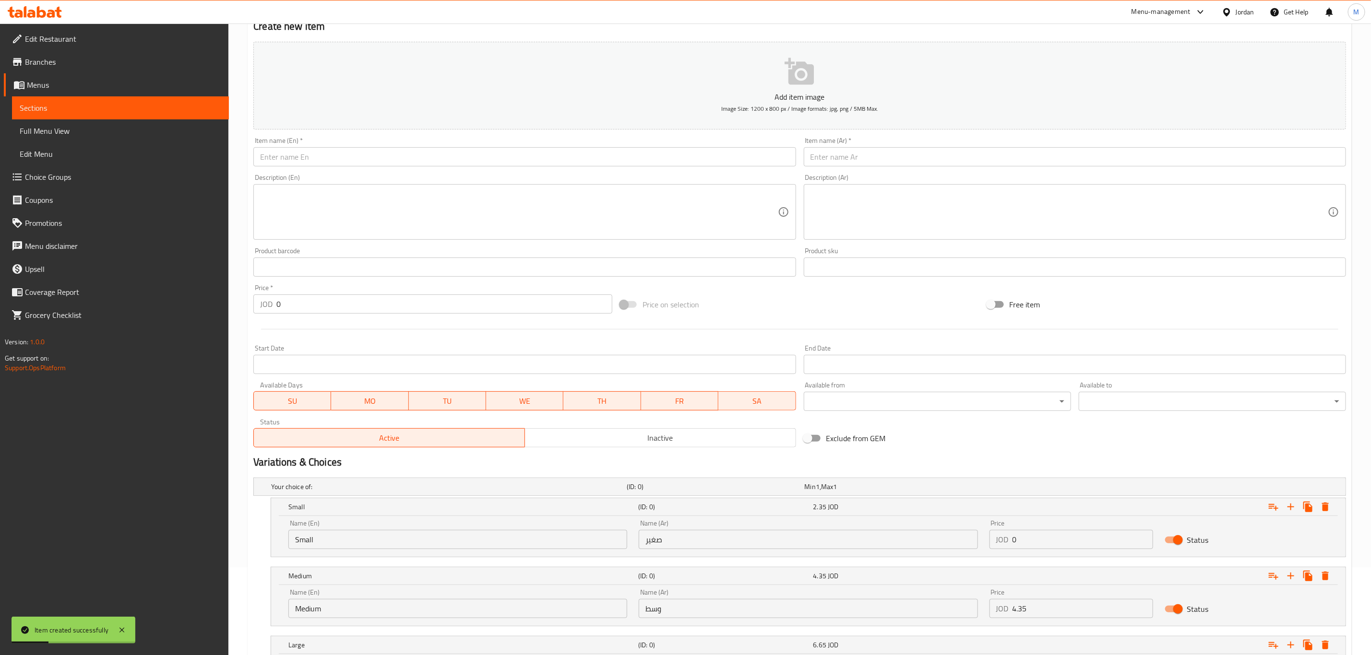
scroll to position [0, 0]
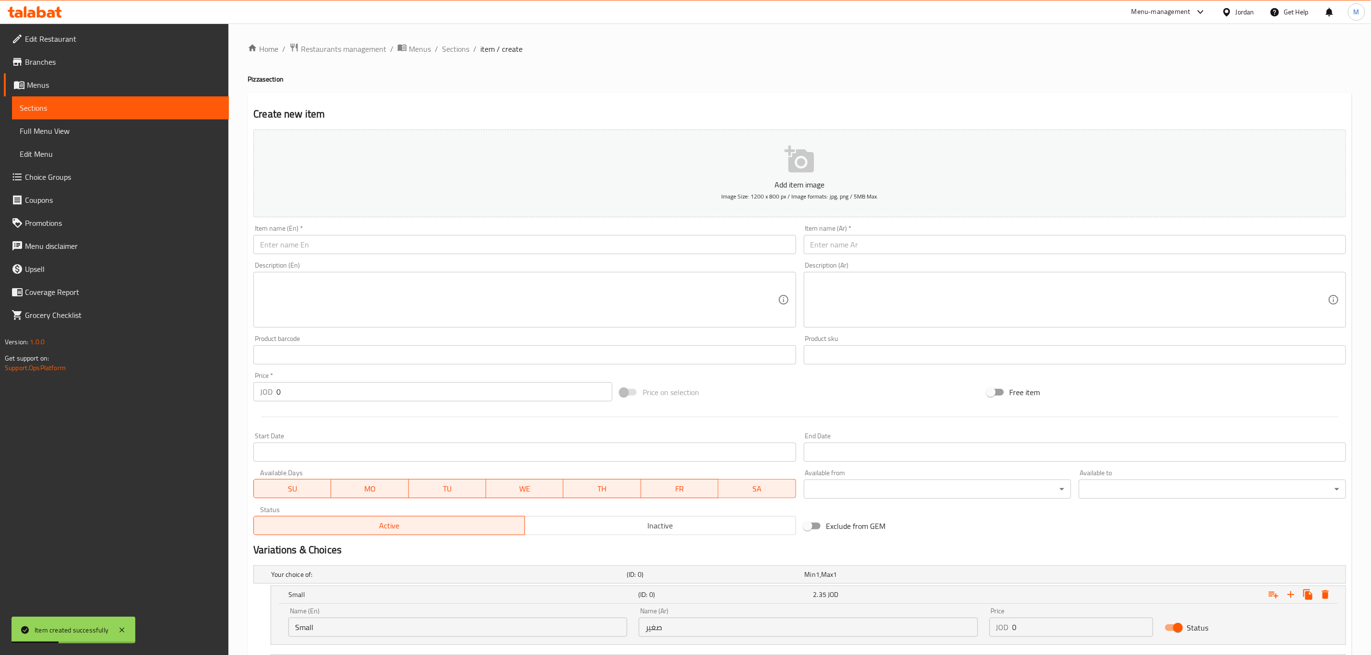
click at [887, 248] on input "text" at bounding box center [1075, 244] width 542 height 19
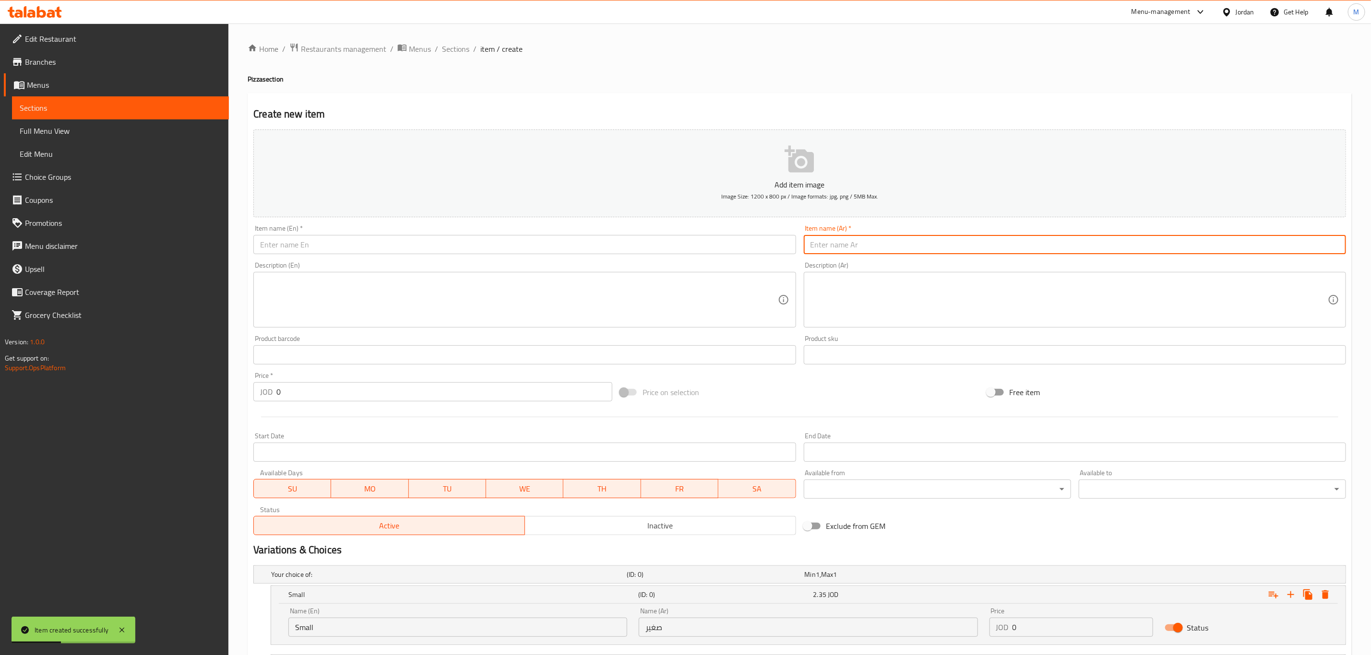
paste input "سلامي"
type input "سلامي"
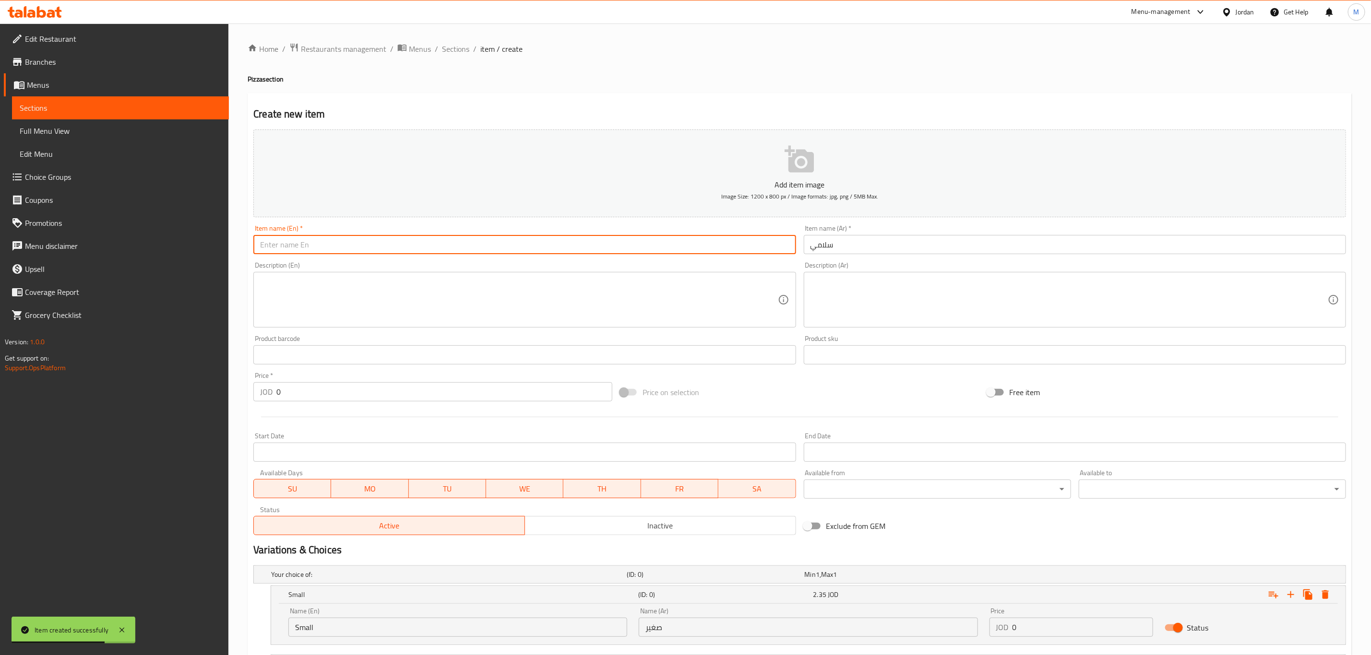
click at [311, 239] on input "text" at bounding box center [524, 244] width 542 height 19
paste input "Salami"
type input "Salami"
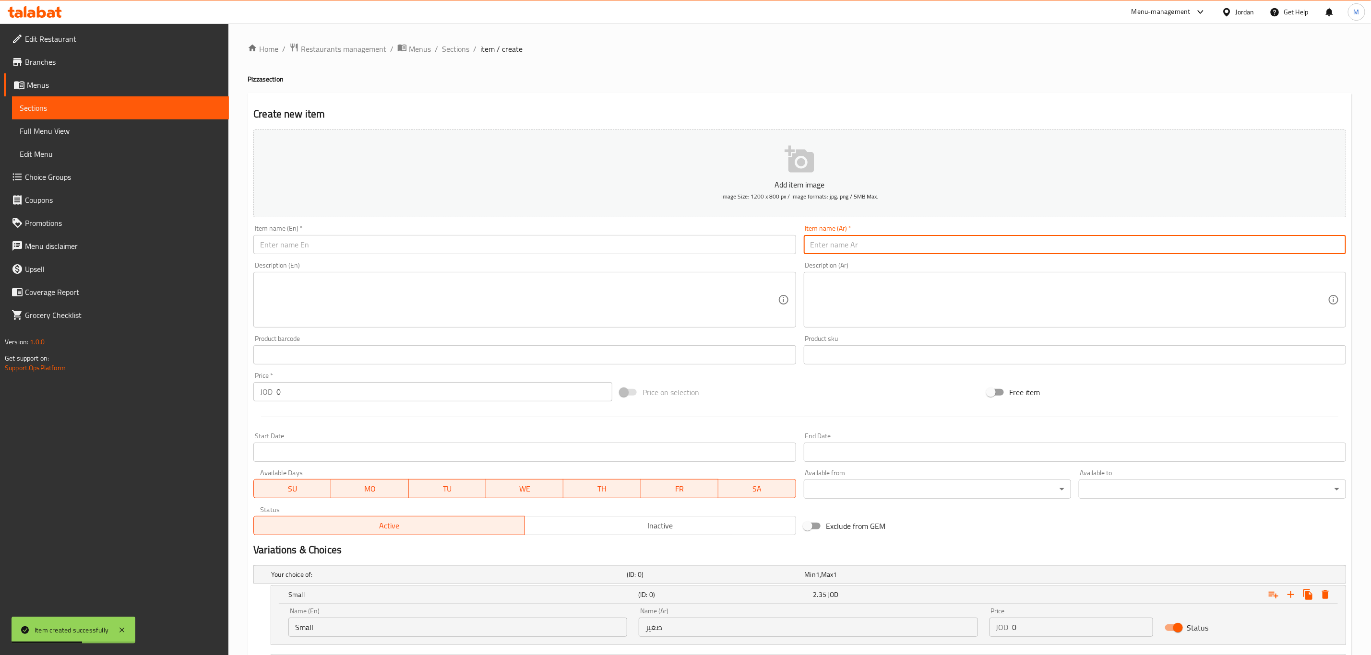
click at [931, 238] on input "text" at bounding box center [1075, 244] width 542 height 19
paste input "زنجر"
type input "زنجر"
click at [424, 237] on input "text" at bounding box center [524, 244] width 542 height 19
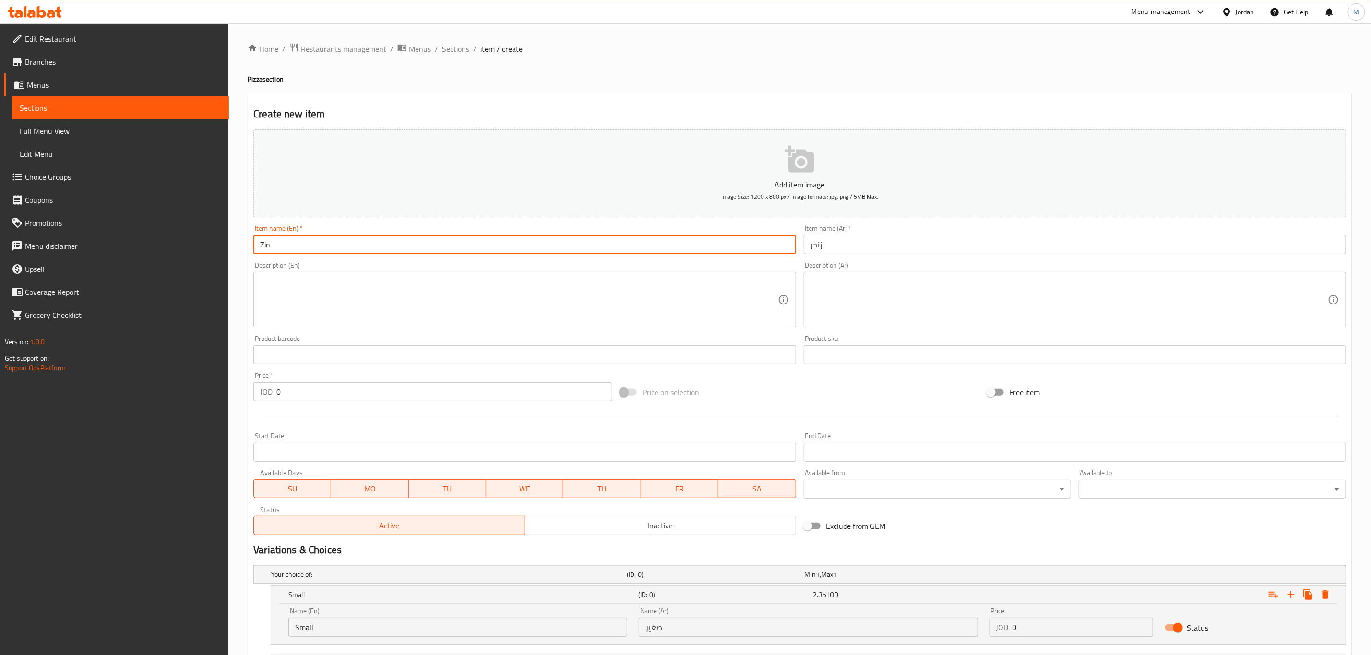
type input "Zinger"
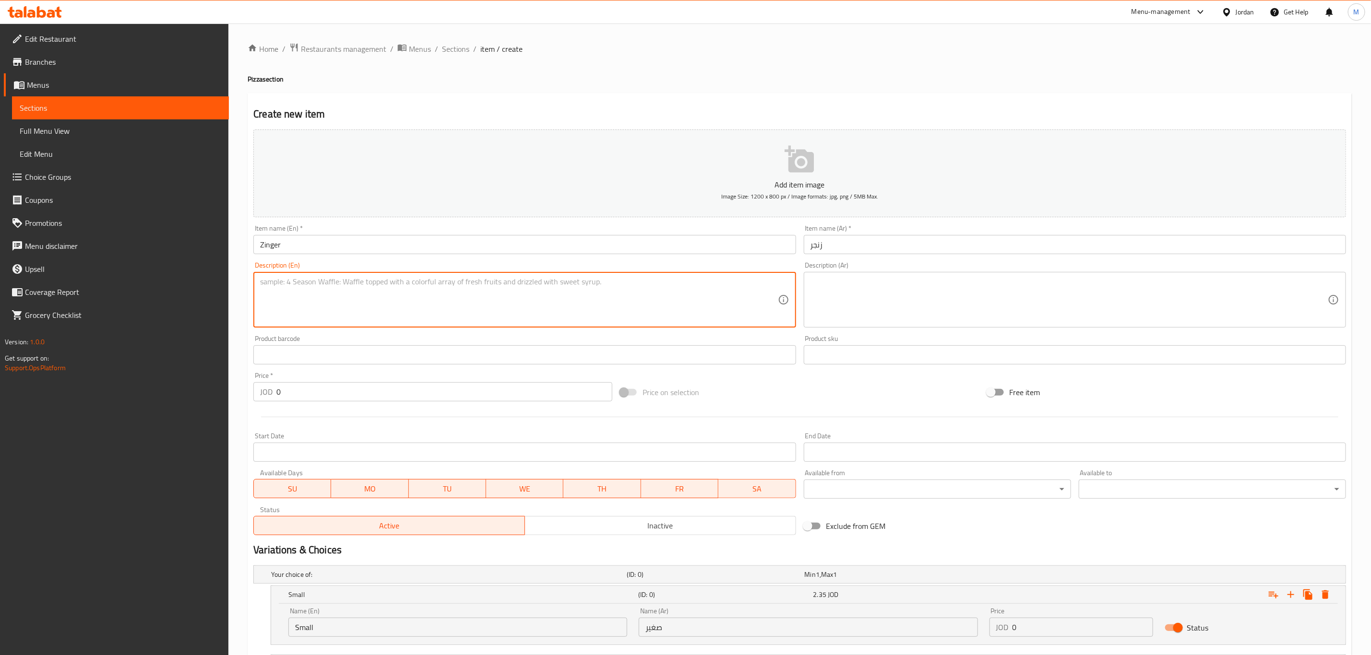
click at [378, 293] on textarea at bounding box center [518, 300] width 517 height 46
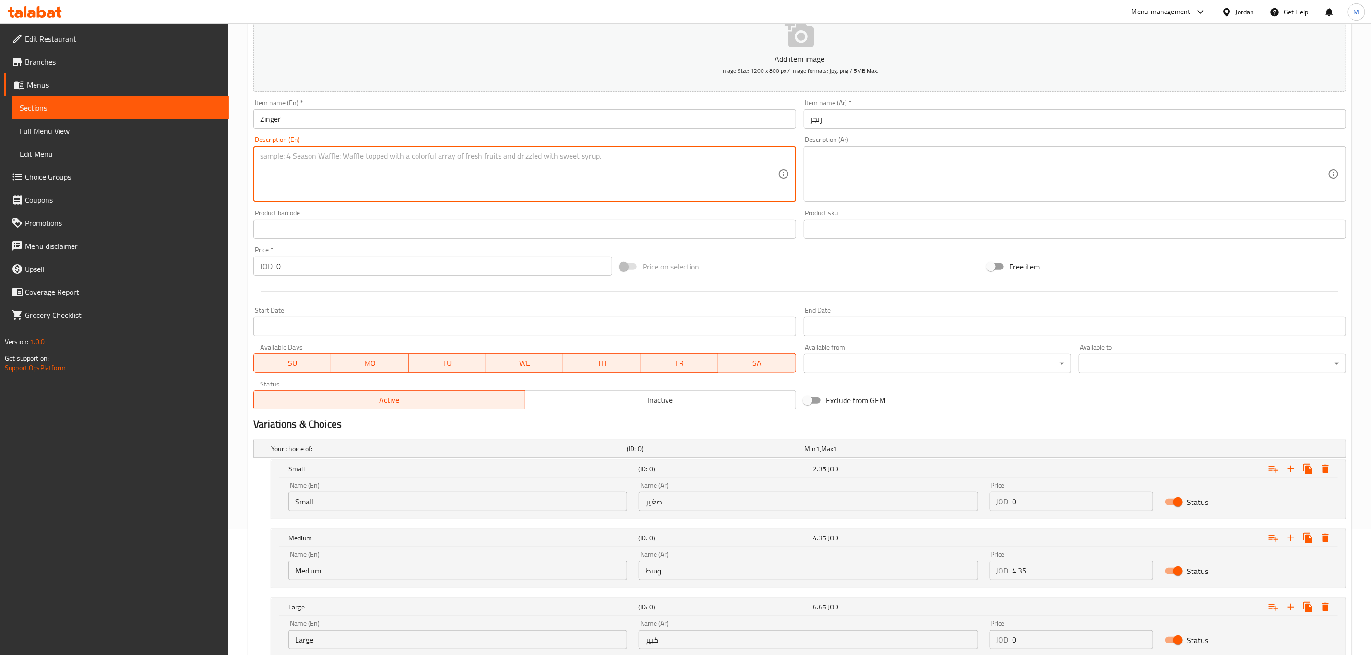
scroll to position [197, 0]
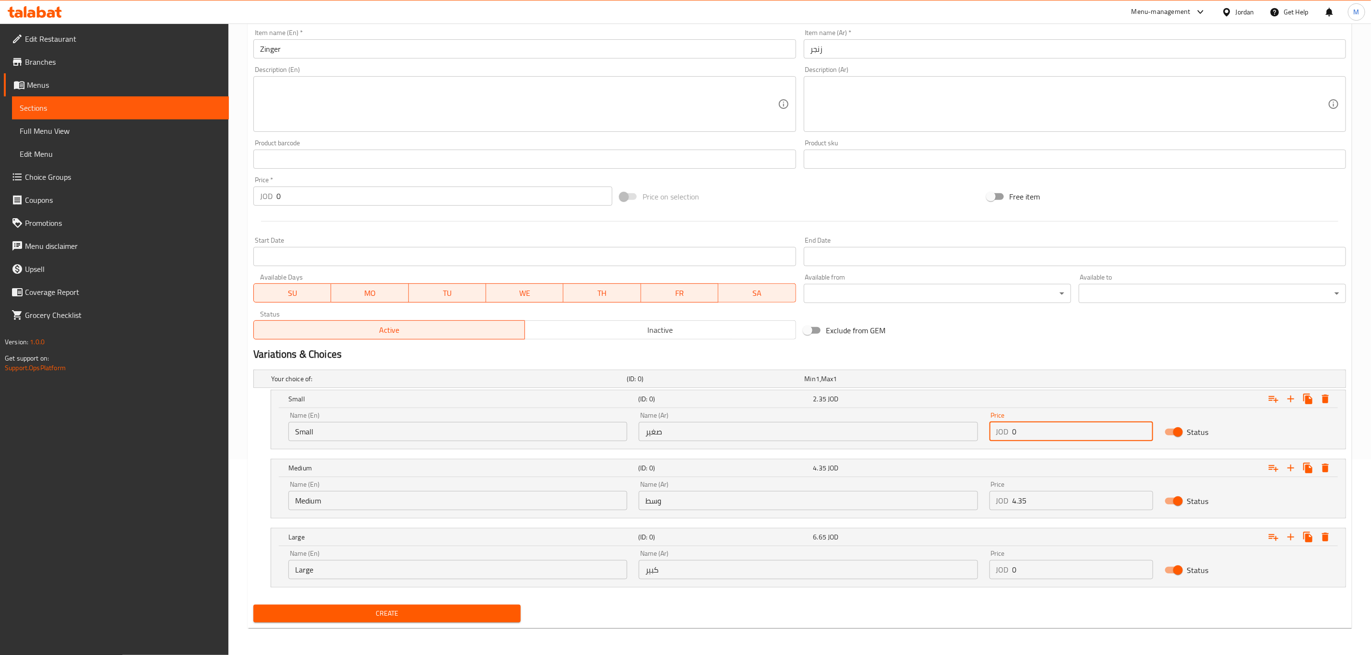
click at [1089, 424] on input "0" at bounding box center [1082, 431] width 141 height 19
paste input "3.35"
type input "3.35"
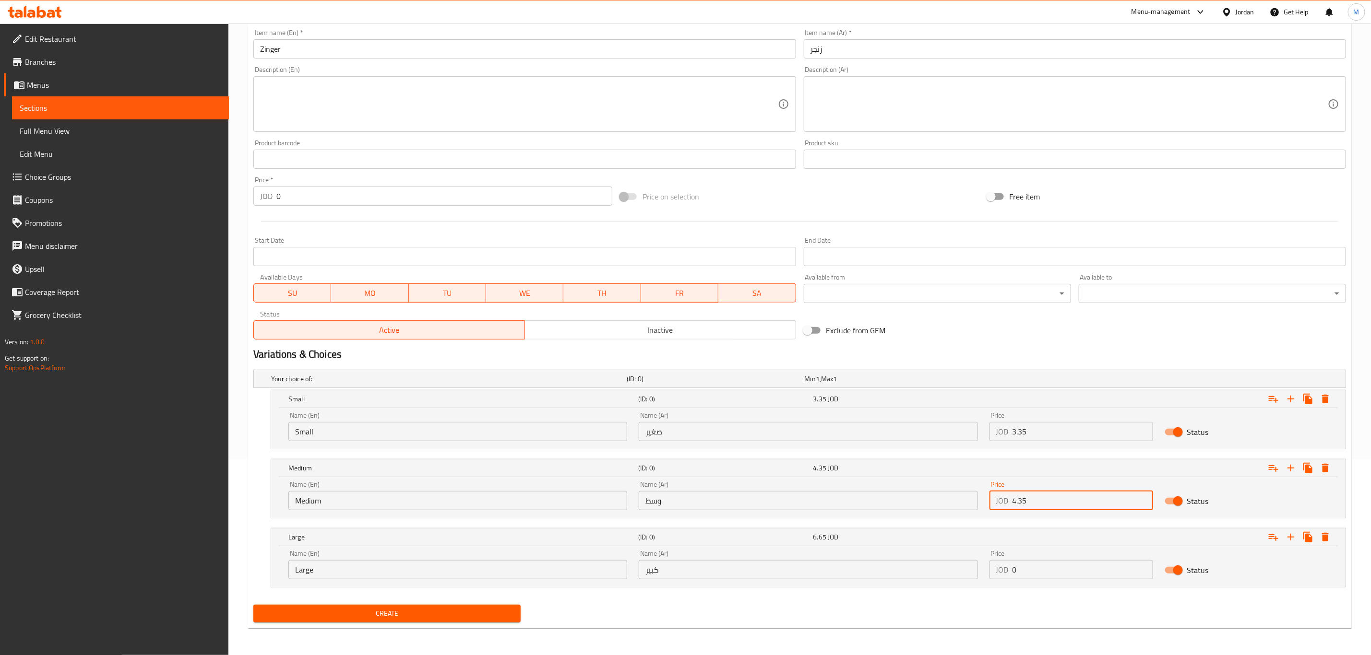
click at [1050, 497] on input "4.35" at bounding box center [1082, 500] width 141 height 19
click at [1050, 497] on input "0" at bounding box center [1082, 500] width 141 height 19
paste input "4.98"
type input "4.98"
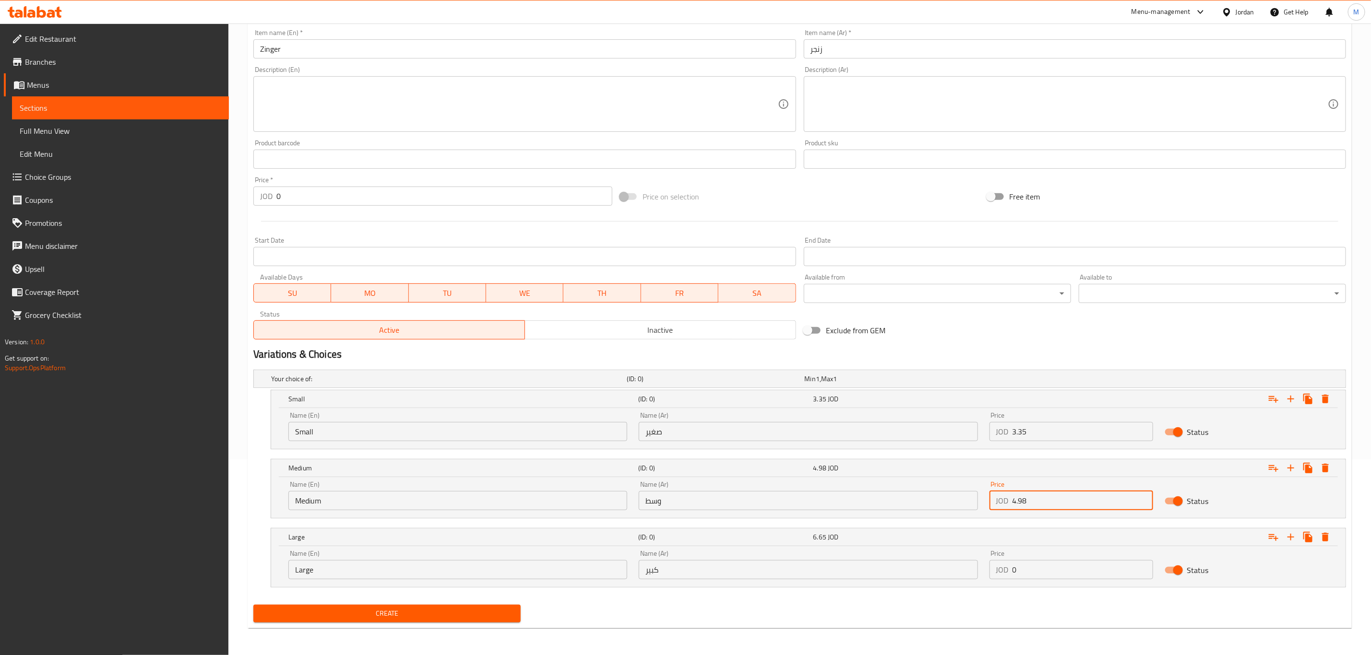
click at [1045, 581] on div "Price JOD 0 Price" at bounding box center [1070, 564] width 175 height 41
click at [1058, 573] on input "0" at bounding box center [1082, 569] width 141 height 19
paste input "7.35"
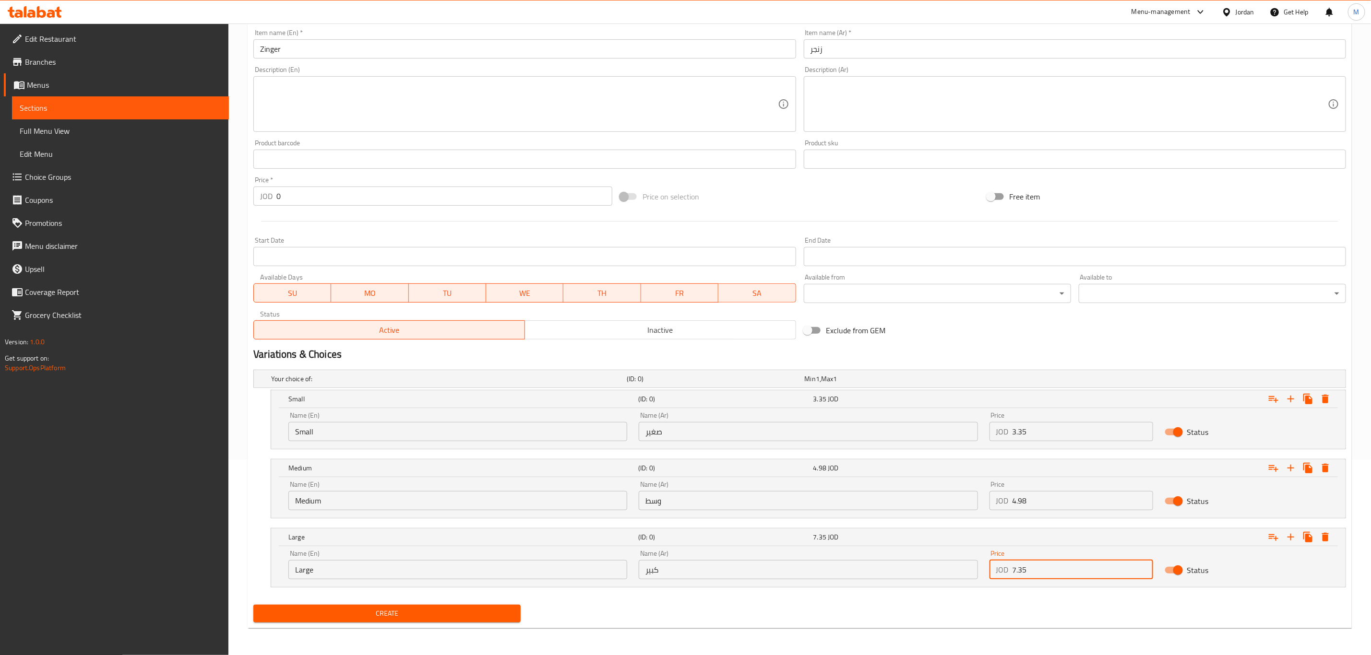
type input "7.35"
click at [1013, 330] on div "Exclude from GEM" at bounding box center [983, 331] width 367 height 26
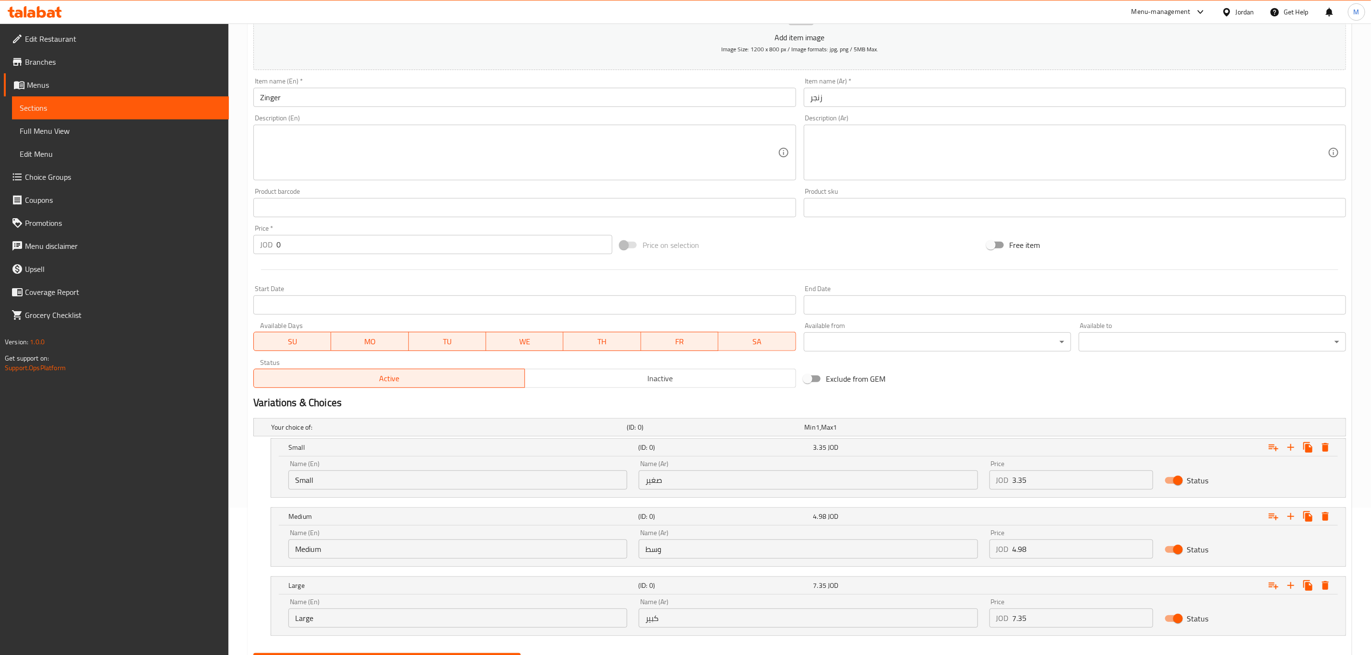
scroll to position [0, 0]
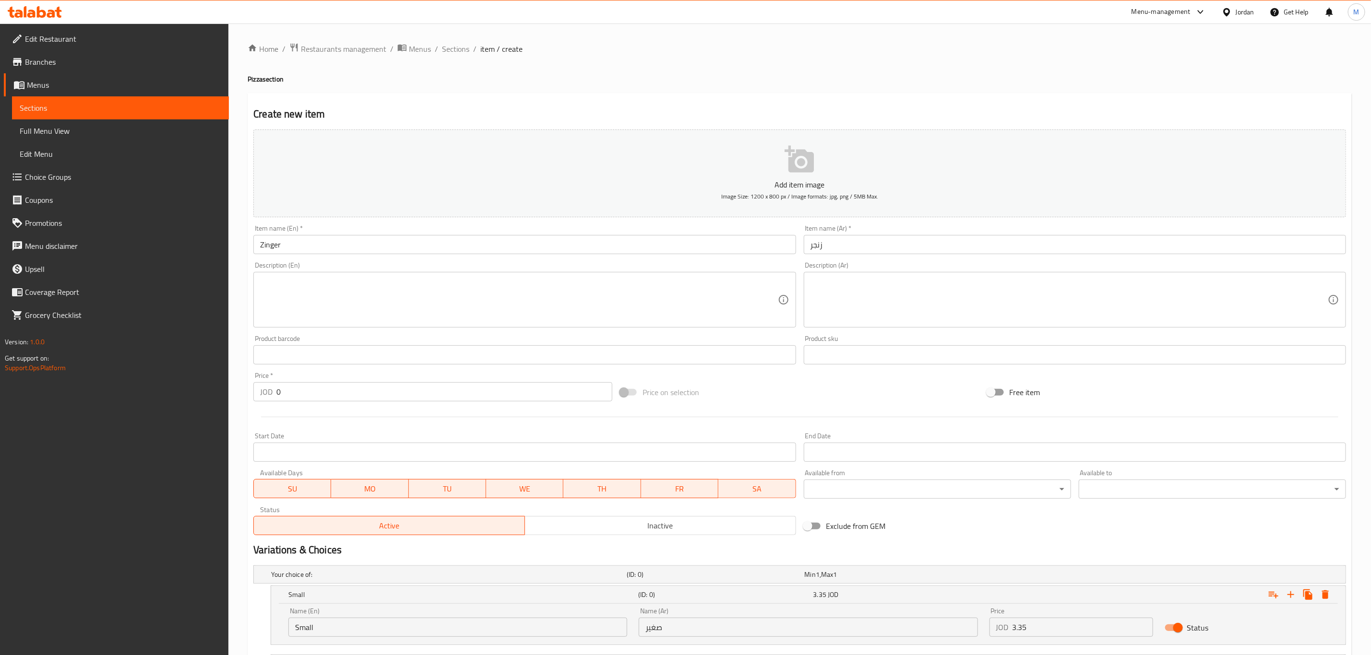
click at [845, 245] on input "زنجر" at bounding box center [1075, 244] width 542 height 19
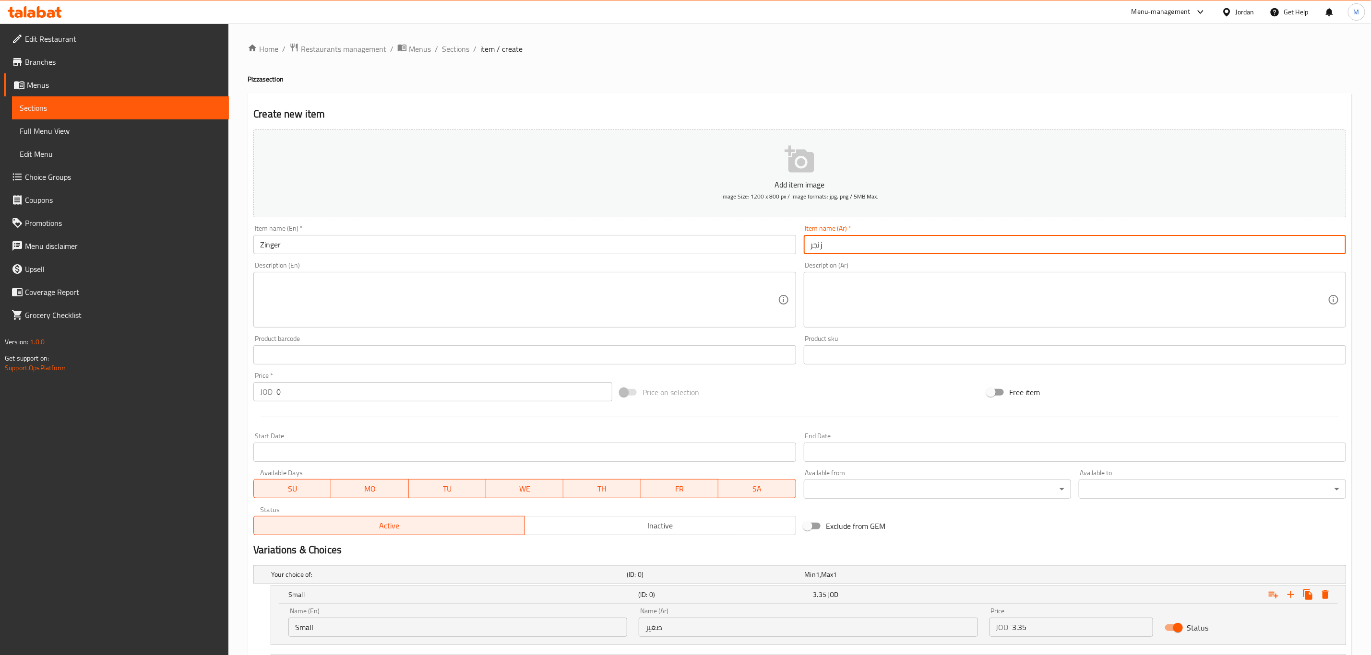
click at [966, 240] on input "text" at bounding box center [1075, 244] width 542 height 19
paste input "[DEMOGRAPHIC_DATA] الاربعة"
type input "[DEMOGRAPHIC_DATA] الاربعة"
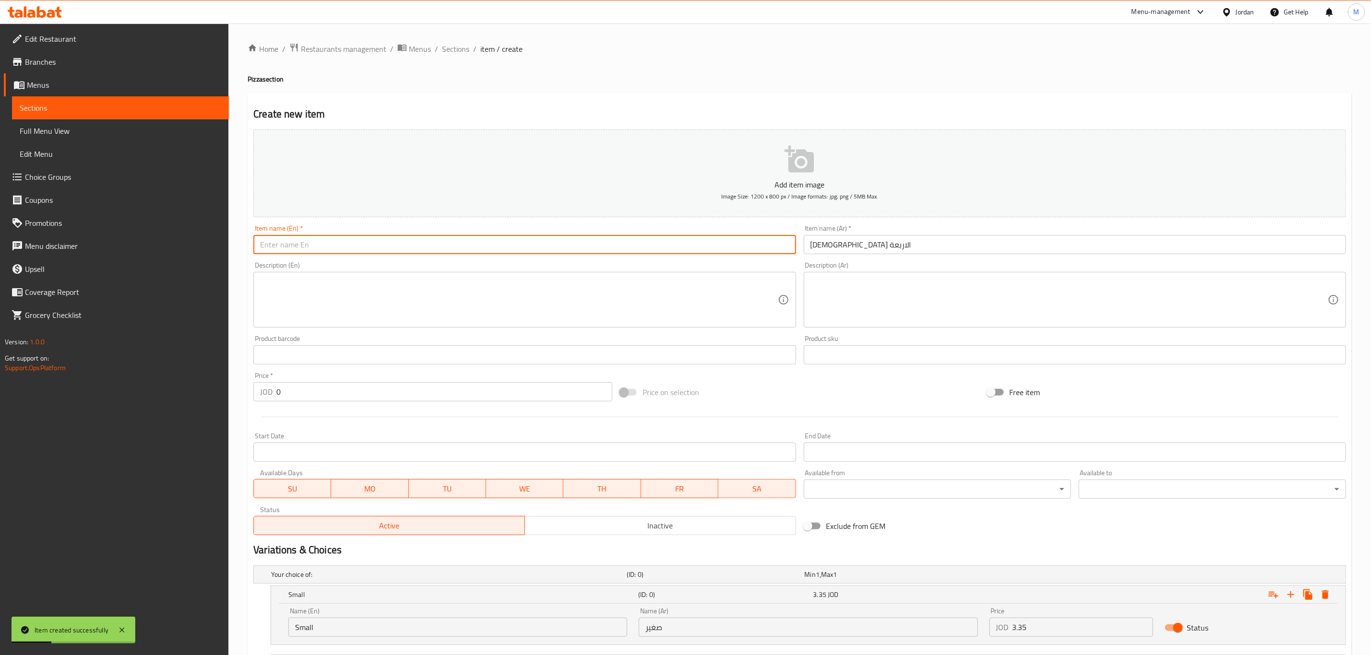
click at [507, 240] on input "text" at bounding box center [524, 244] width 542 height 19
type input "Four Season"
click at [402, 324] on div "Description (En)" at bounding box center [524, 300] width 542 height 56
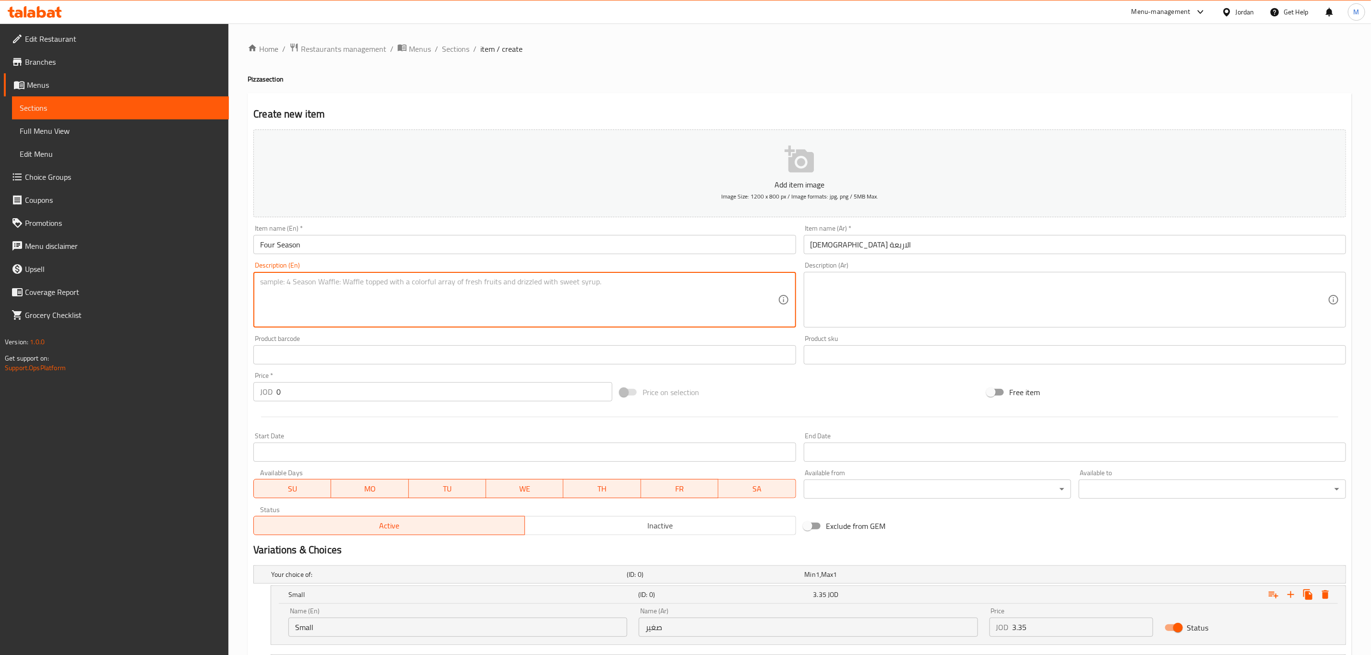
click at [337, 239] on input "Four Season" at bounding box center [524, 244] width 542 height 19
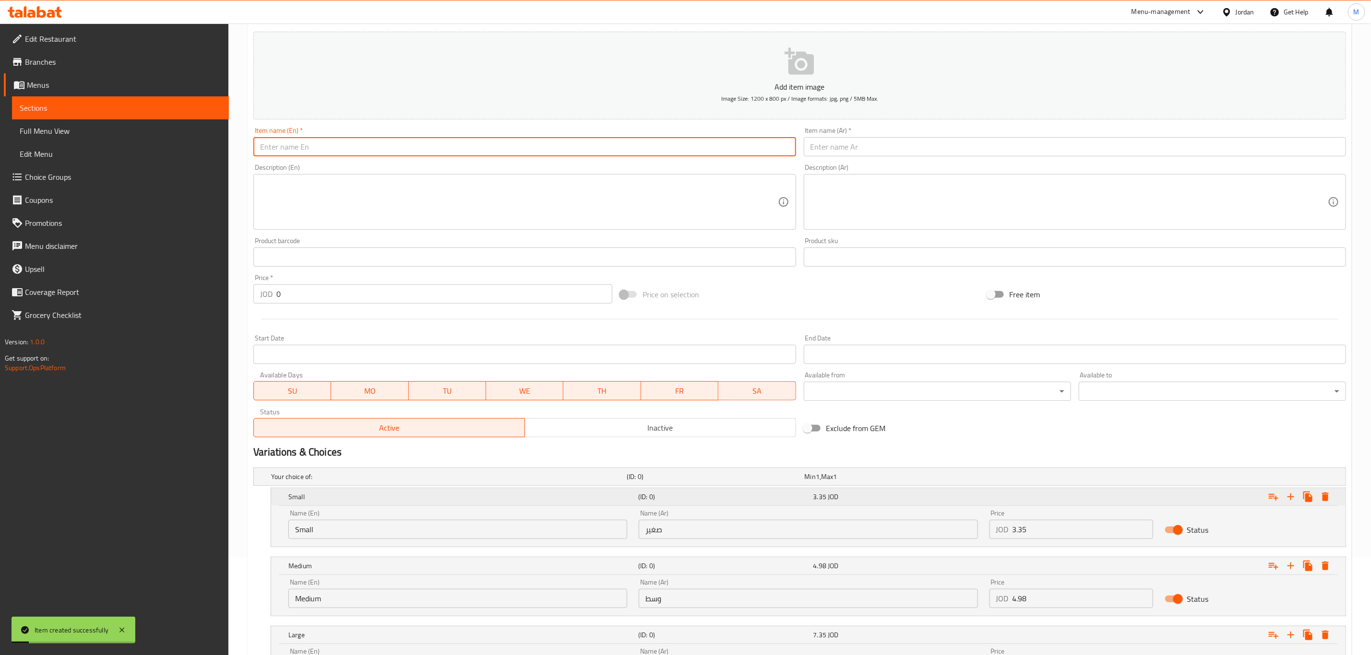
scroll to position [197, 0]
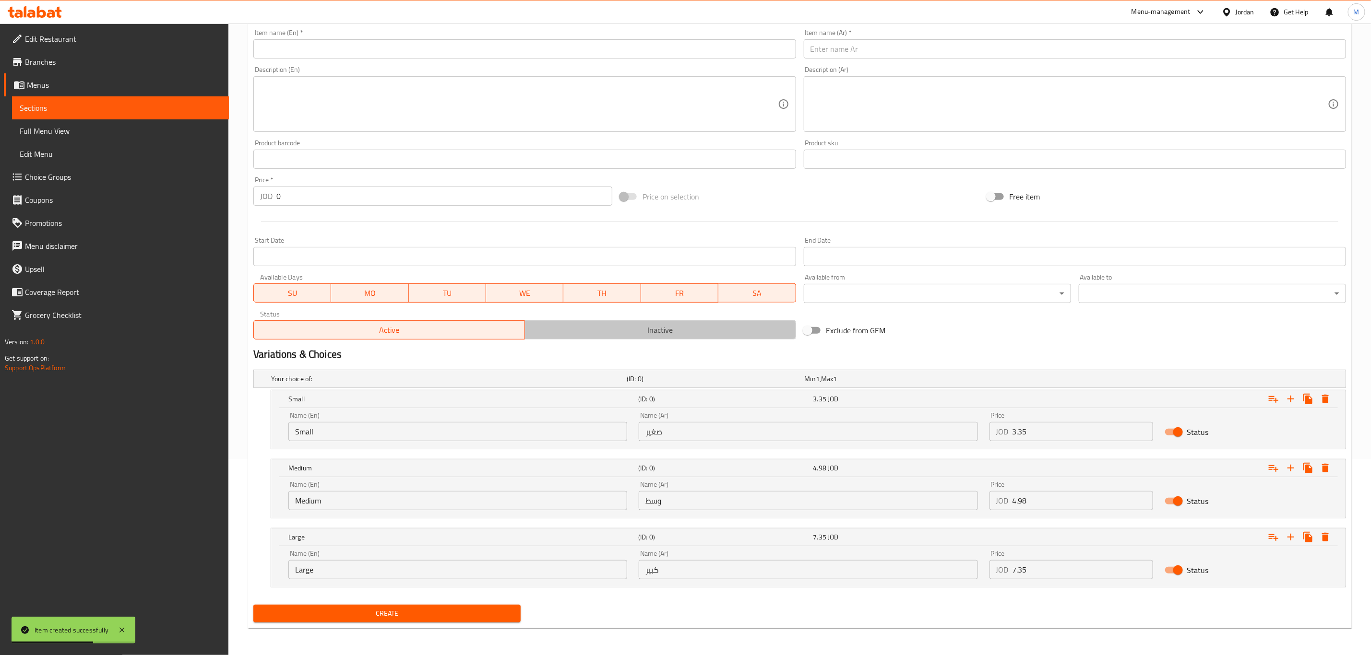
click at [710, 333] on span "Inactive" at bounding box center [660, 330] width 263 height 14
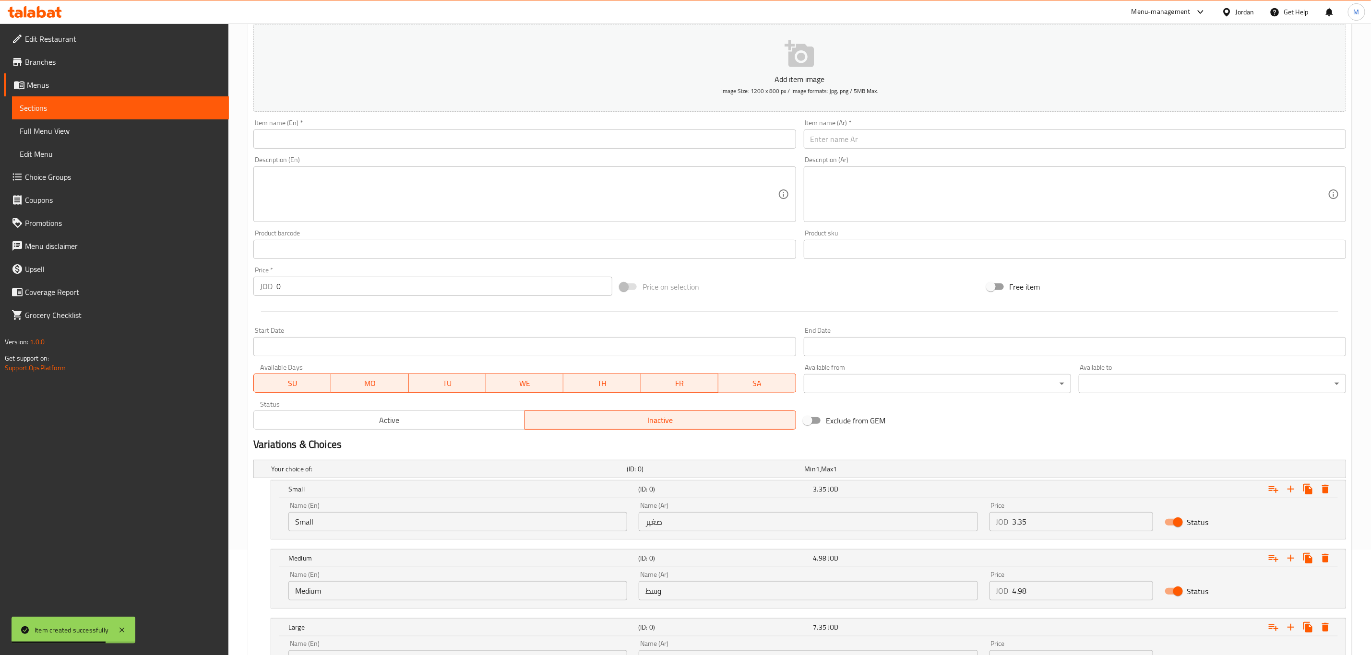
scroll to position [0, 0]
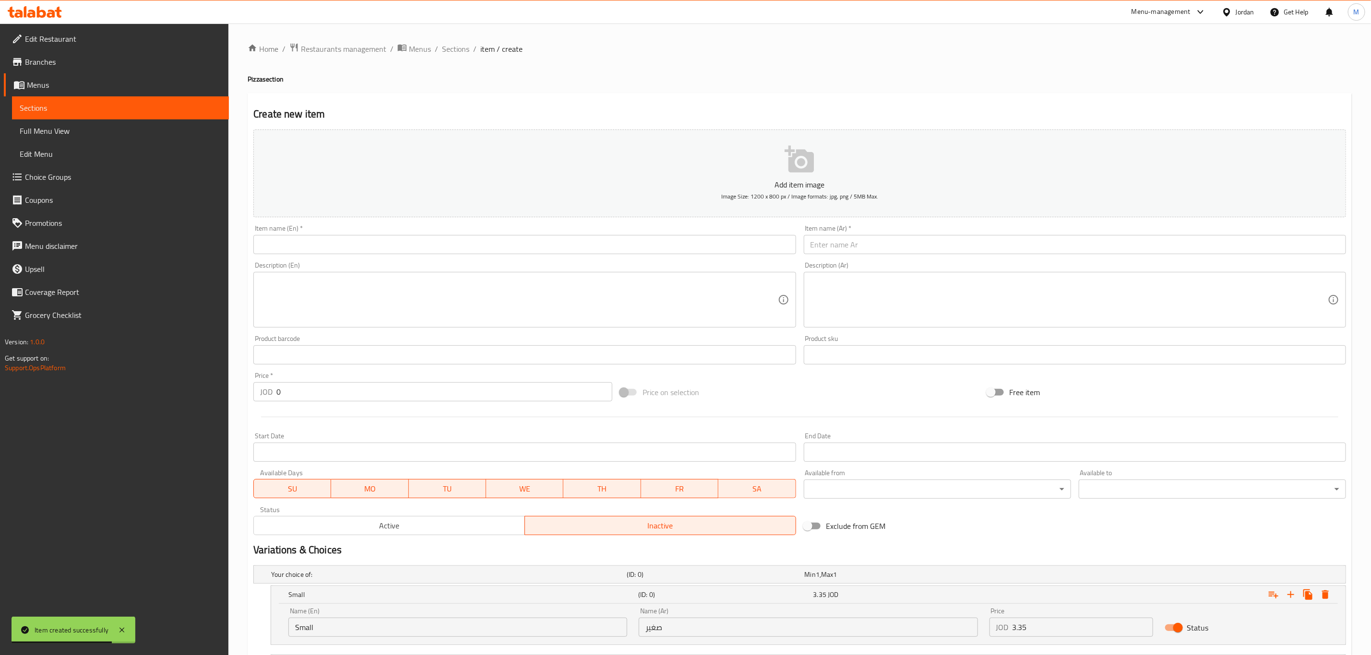
click at [876, 233] on div "Item name (Ar)   * Item name (Ar) *" at bounding box center [1075, 239] width 542 height 29
click at [874, 237] on input "text" at bounding box center [1075, 244] width 542 height 19
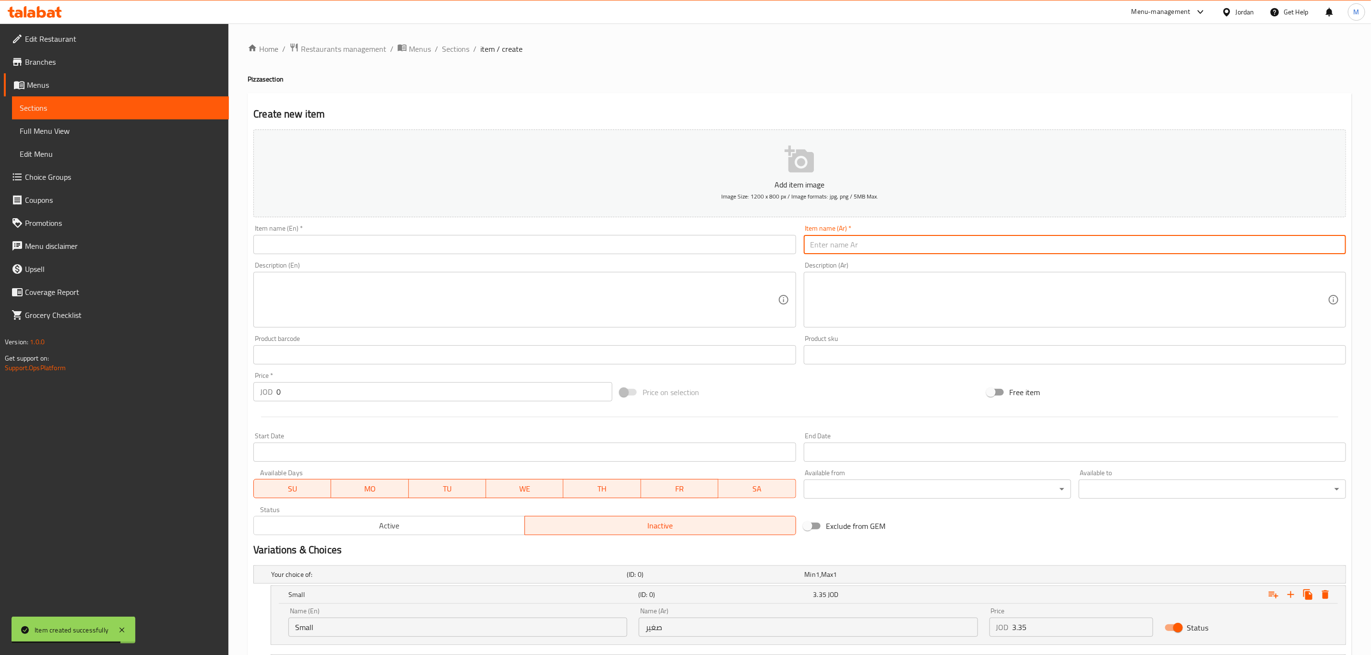
paste input "[PERSON_NAME]"
type input "[PERSON_NAME]"
click at [329, 237] on input "text" at bounding box center [524, 244] width 542 height 19
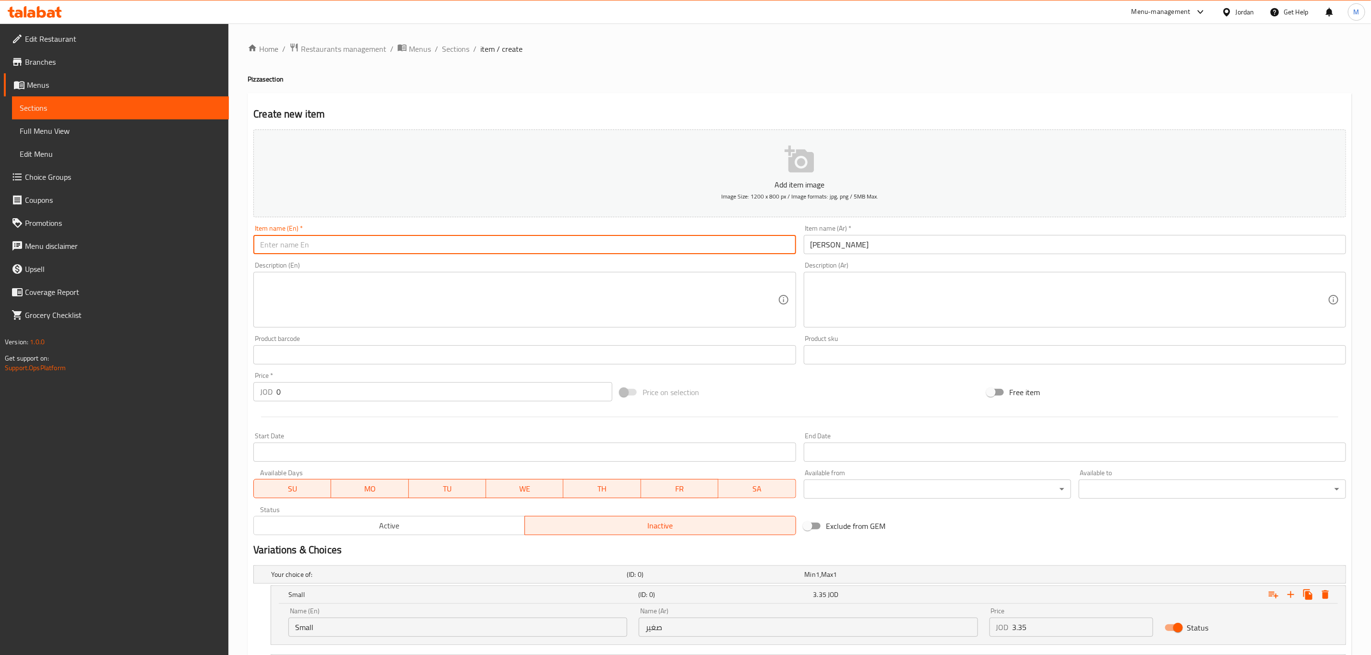
paste input "Shawerma"
click at [256, 84] on h4 "Pizza section" at bounding box center [800, 79] width 1104 height 10
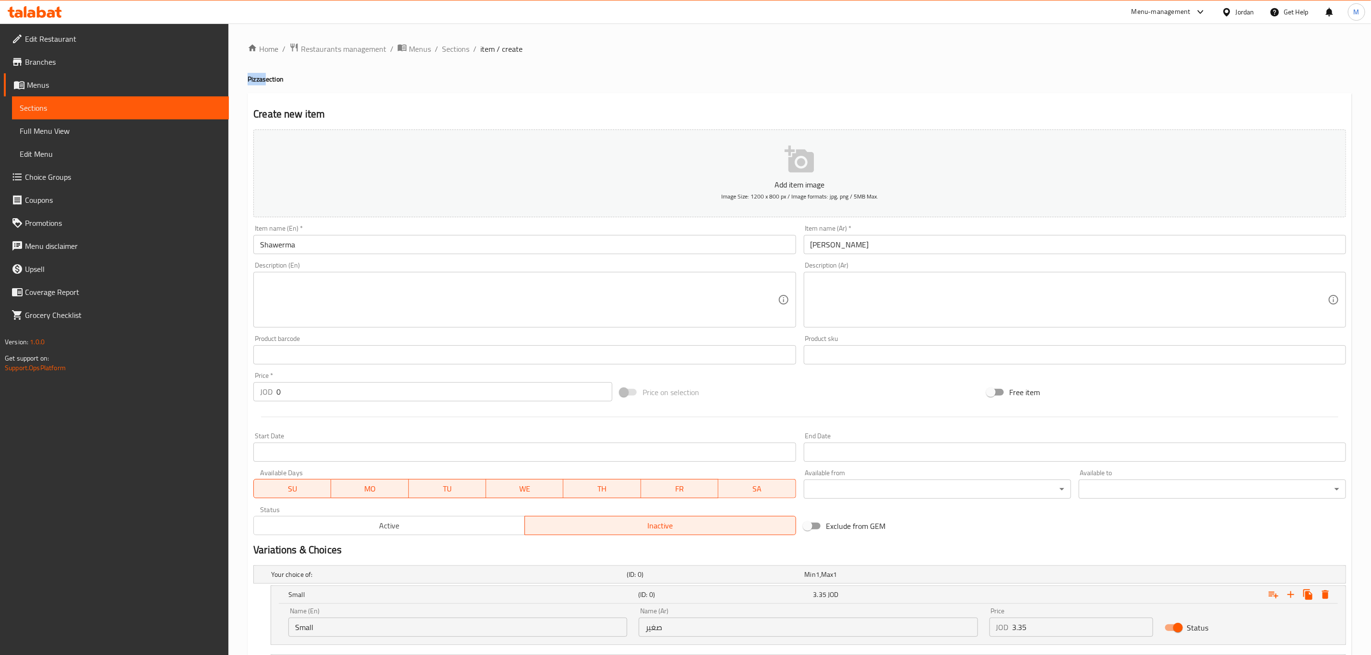
click at [256, 84] on h4 "Pizza section" at bounding box center [800, 79] width 1104 height 10
copy h4 "Pizza"
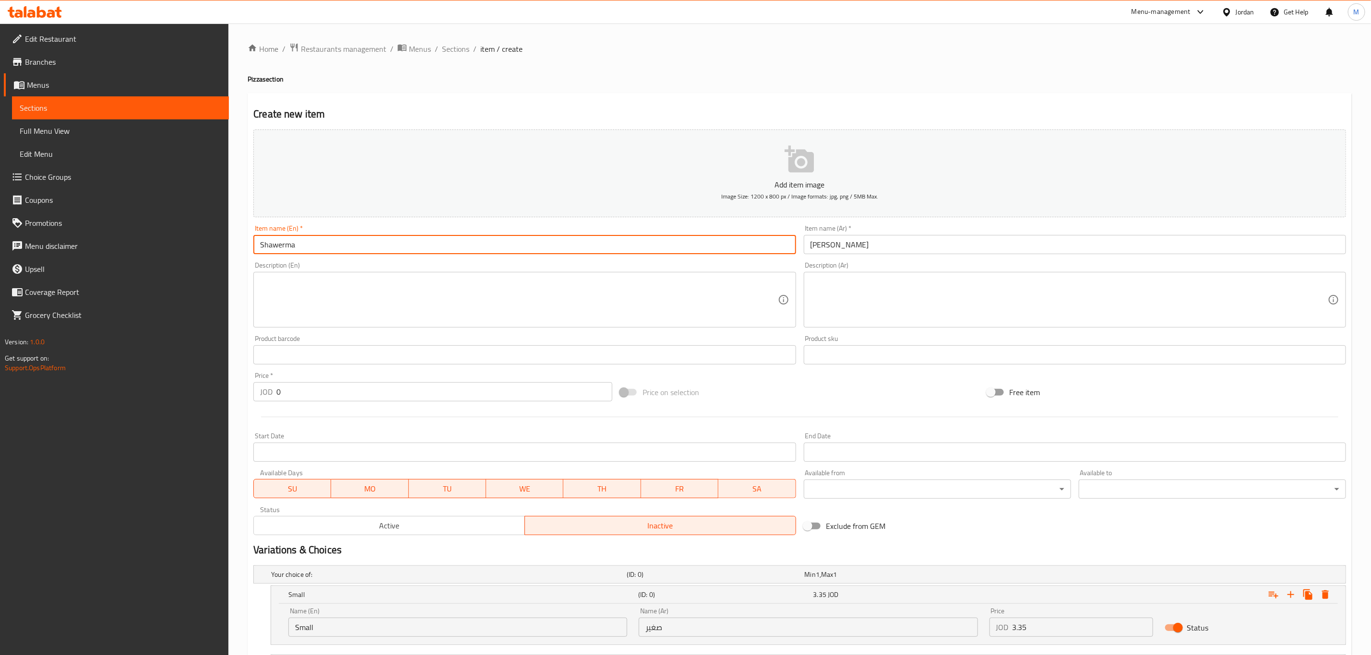
click at [317, 241] on input "Shawerma" at bounding box center [524, 244] width 542 height 19
paste input "Pizza"
type input "Shawerma Pizza"
click at [327, 248] on input "Shawerma Pizza" at bounding box center [524, 244] width 542 height 19
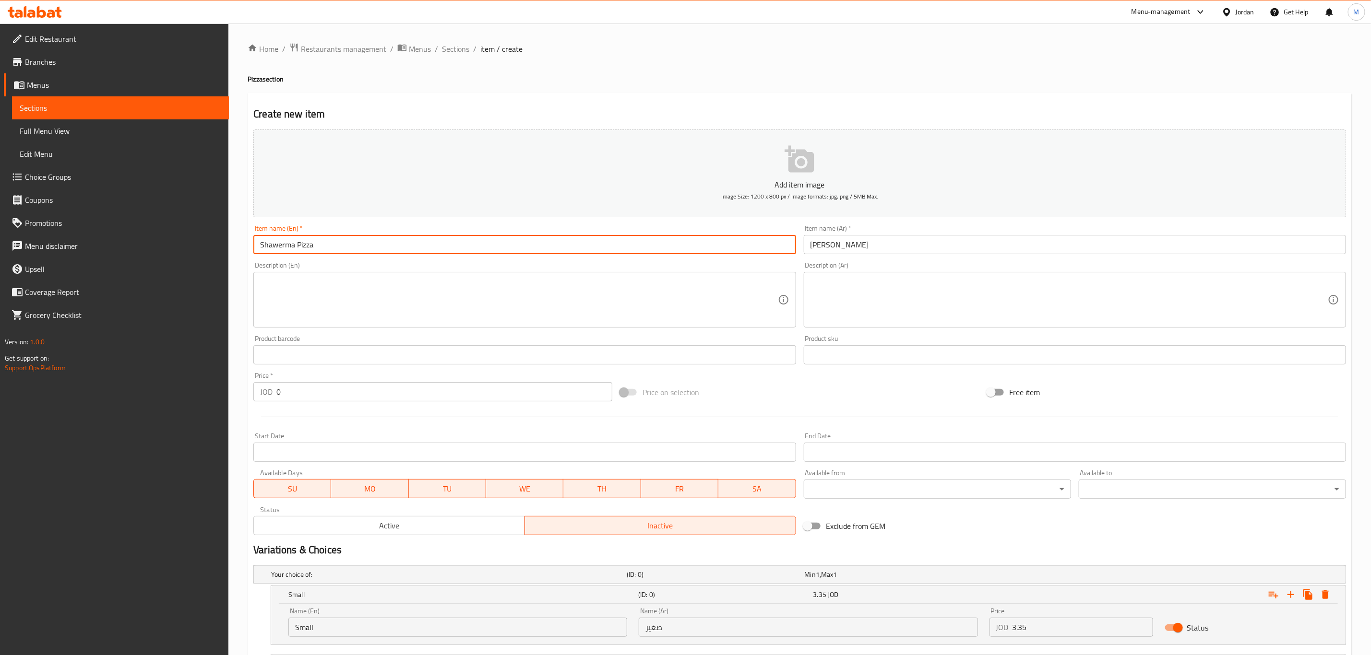
click at [327, 248] on input "Shawerma Pizza" at bounding box center [524, 244] width 542 height 19
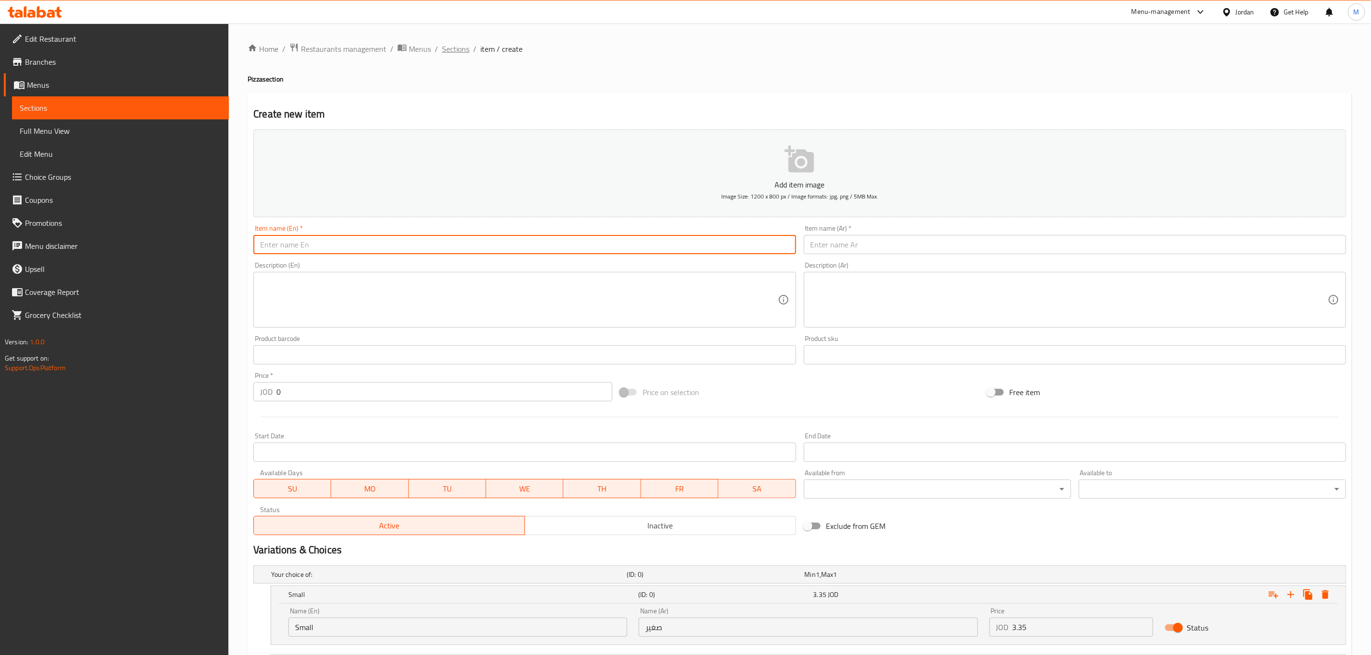
click at [451, 52] on span "Sections" at bounding box center [455, 49] width 27 height 12
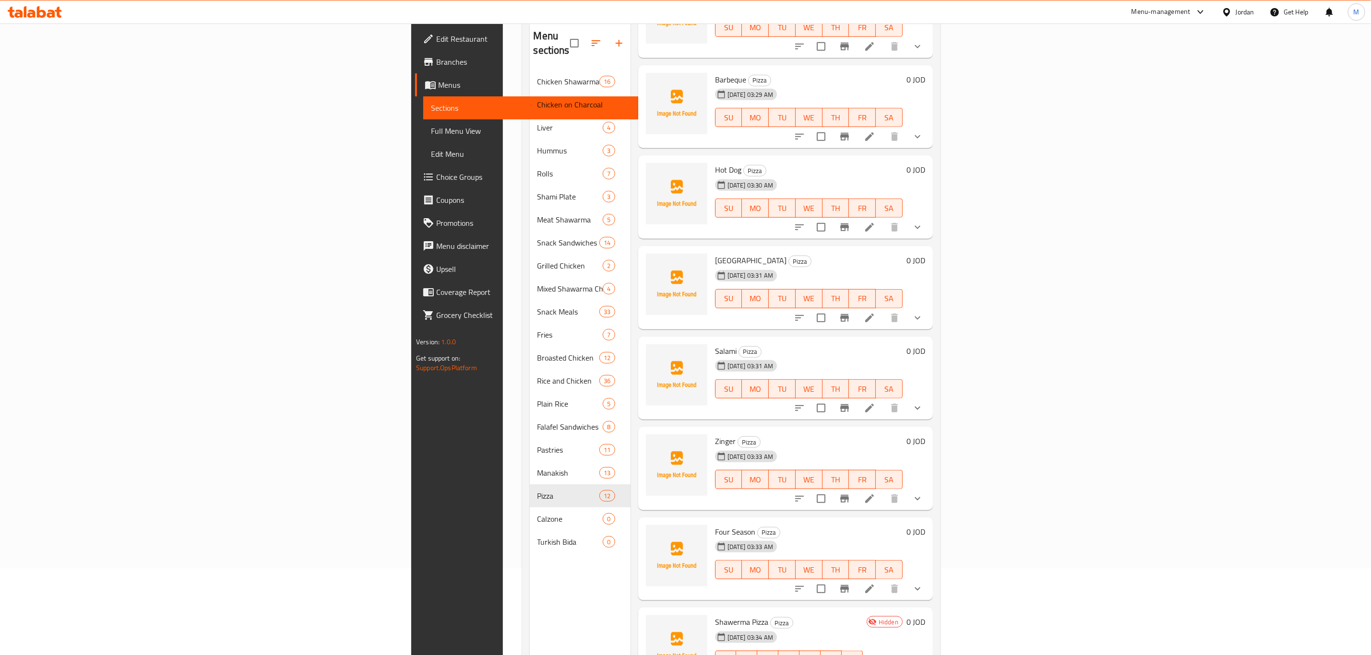
scroll to position [134, 0]
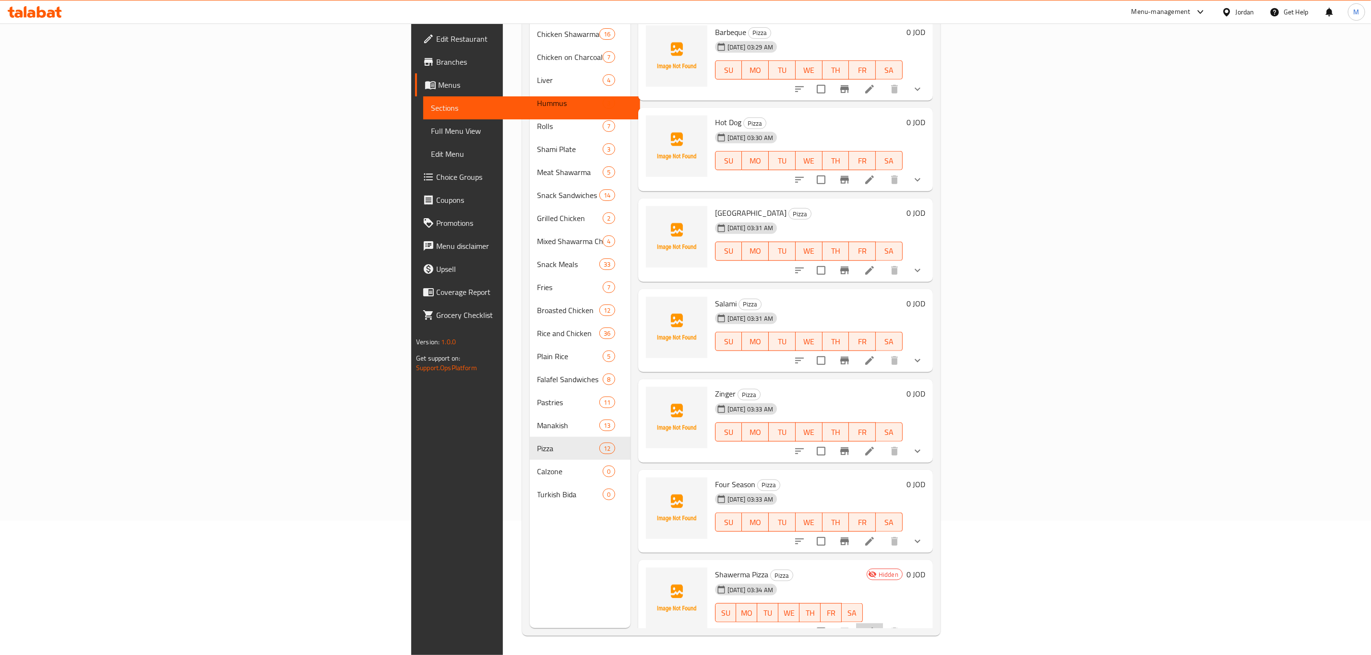
click at [883, 624] on li at bounding box center [869, 632] width 27 height 17
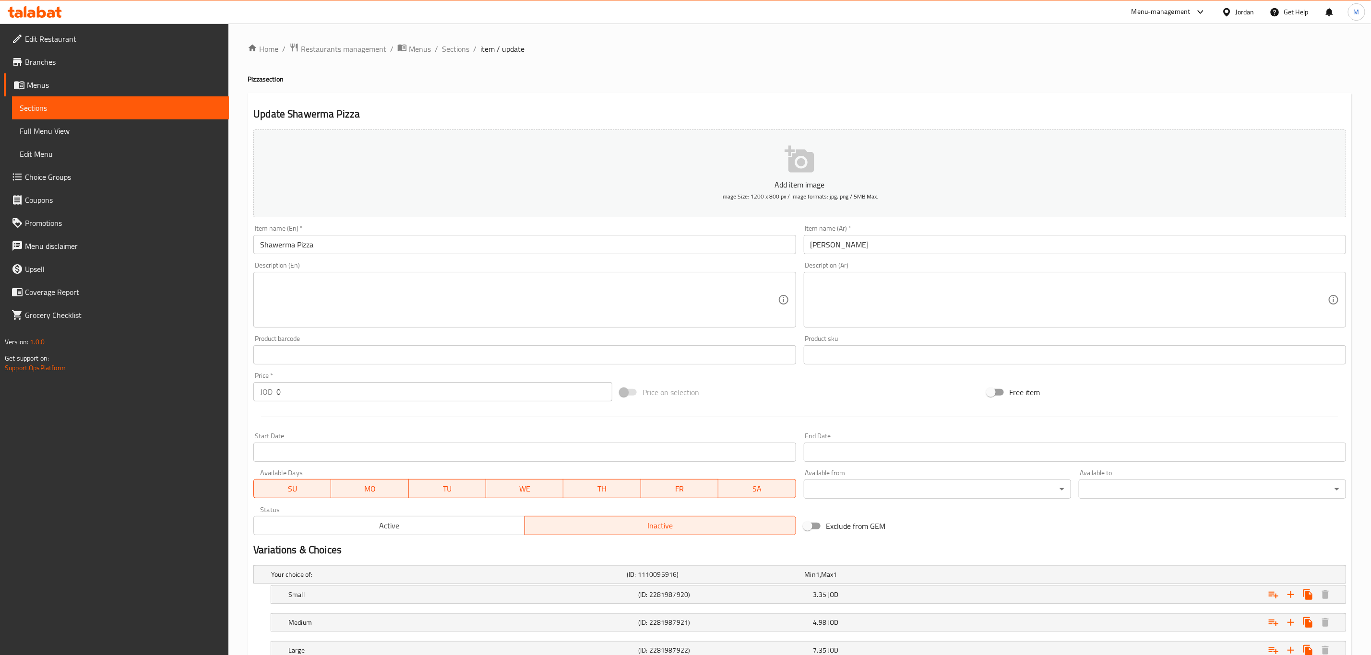
click at [249, 250] on div "Item name (En)   * Shawerma Pizza Item name (En) *" at bounding box center [524, 239] width 550 height 37
click at [282, 243] on input "Shawerma Pizza" at bounding box center [524, 244] width 542 height 19
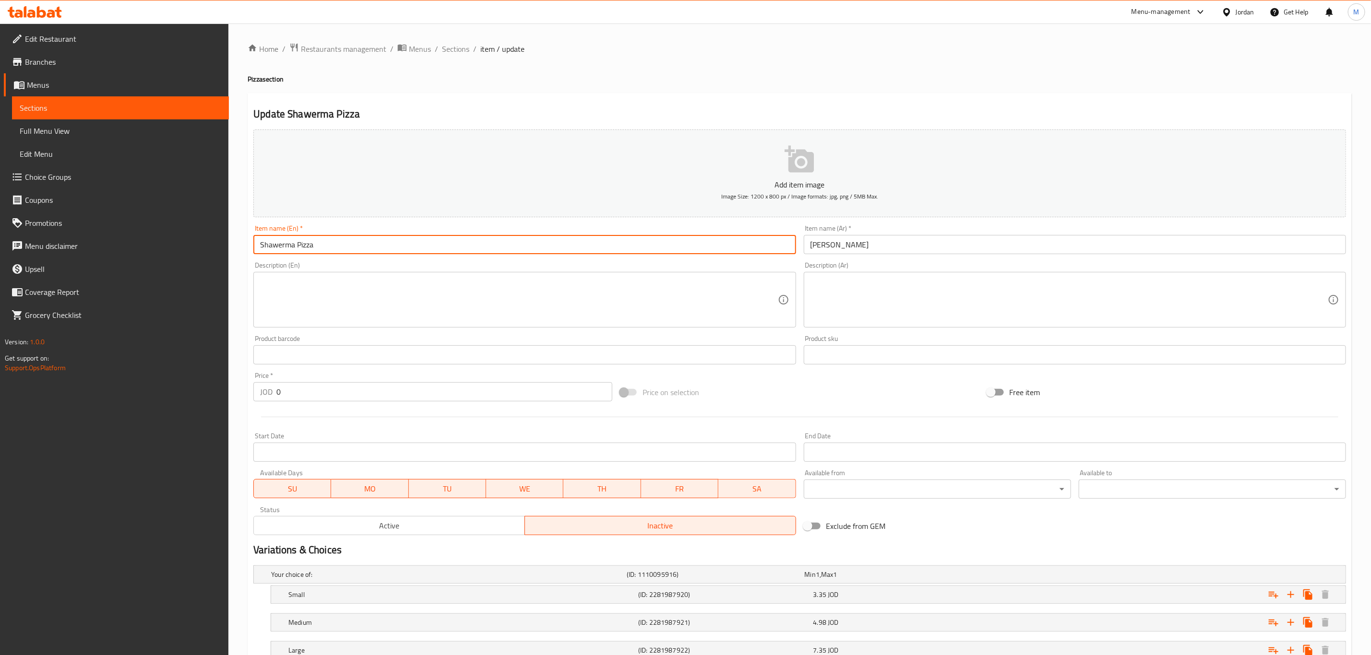
paste input "a"
type input "Shawarma Pizza"
click at [465, 45] on span "Sections" at bounding box center [455, 49] width 27 height 12
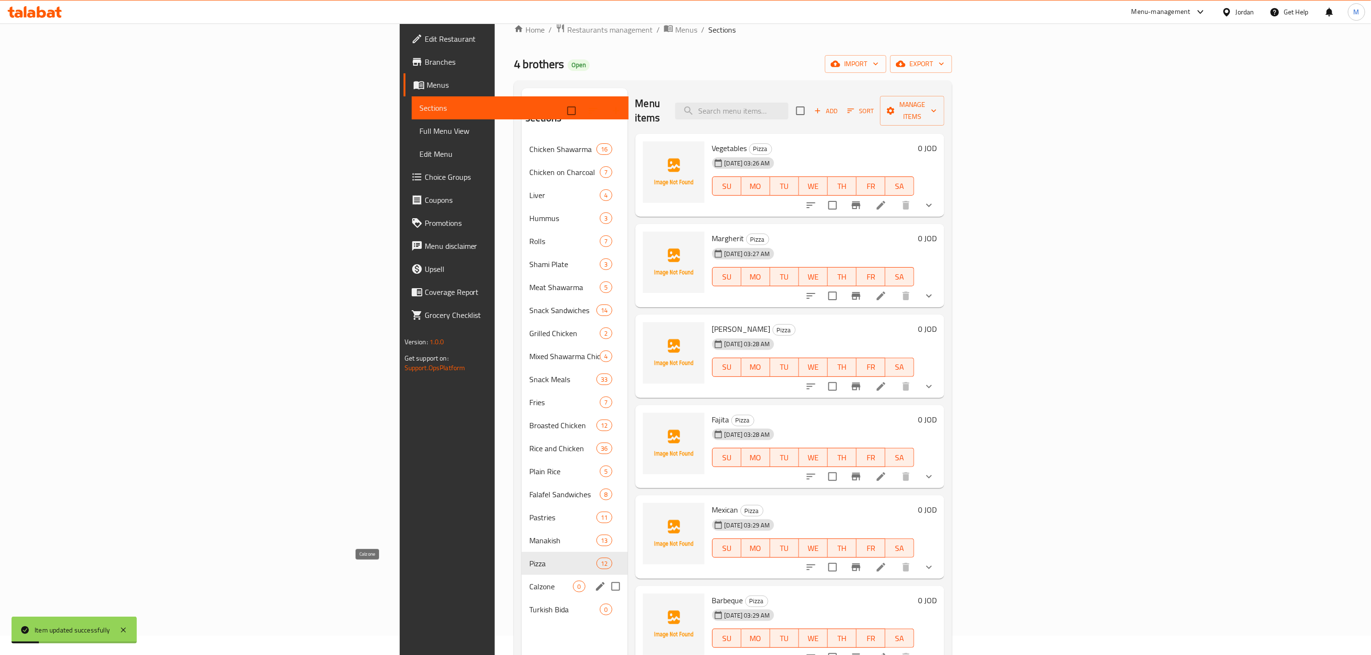
scroll to position [134, 0]
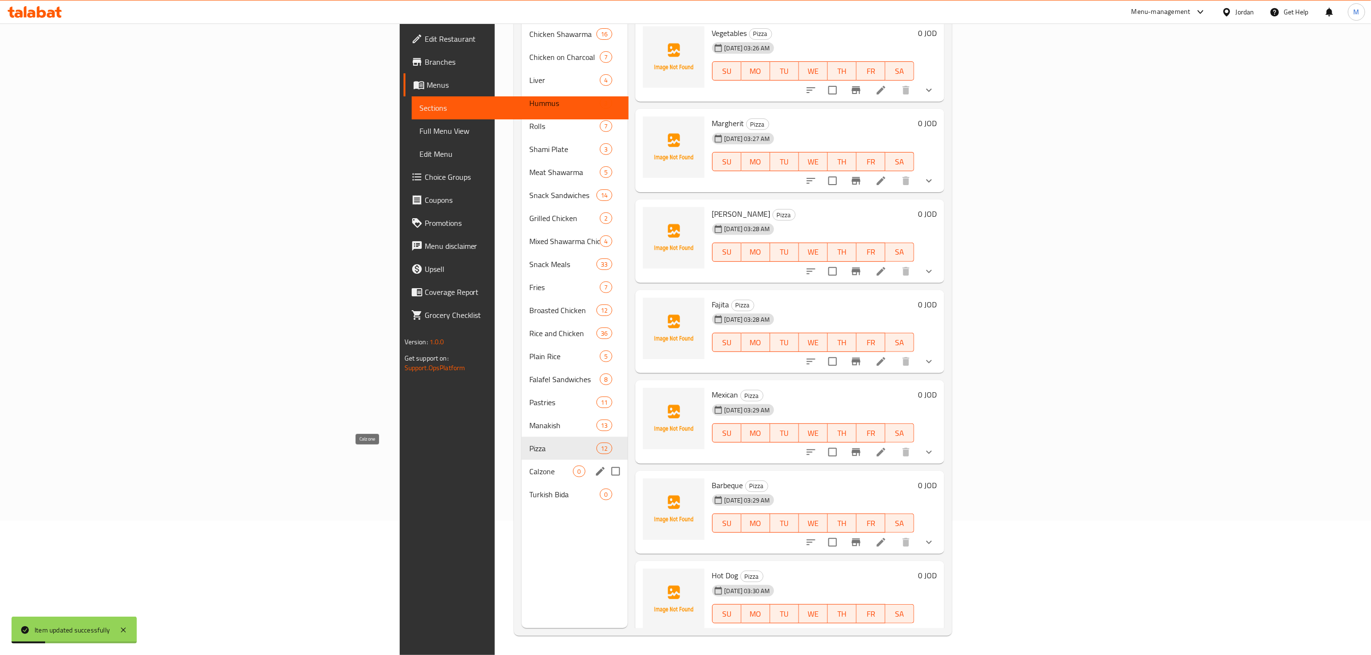
click at [529, 466] on span "Calzone" at bounding box center [551, 472] width 44 height 12
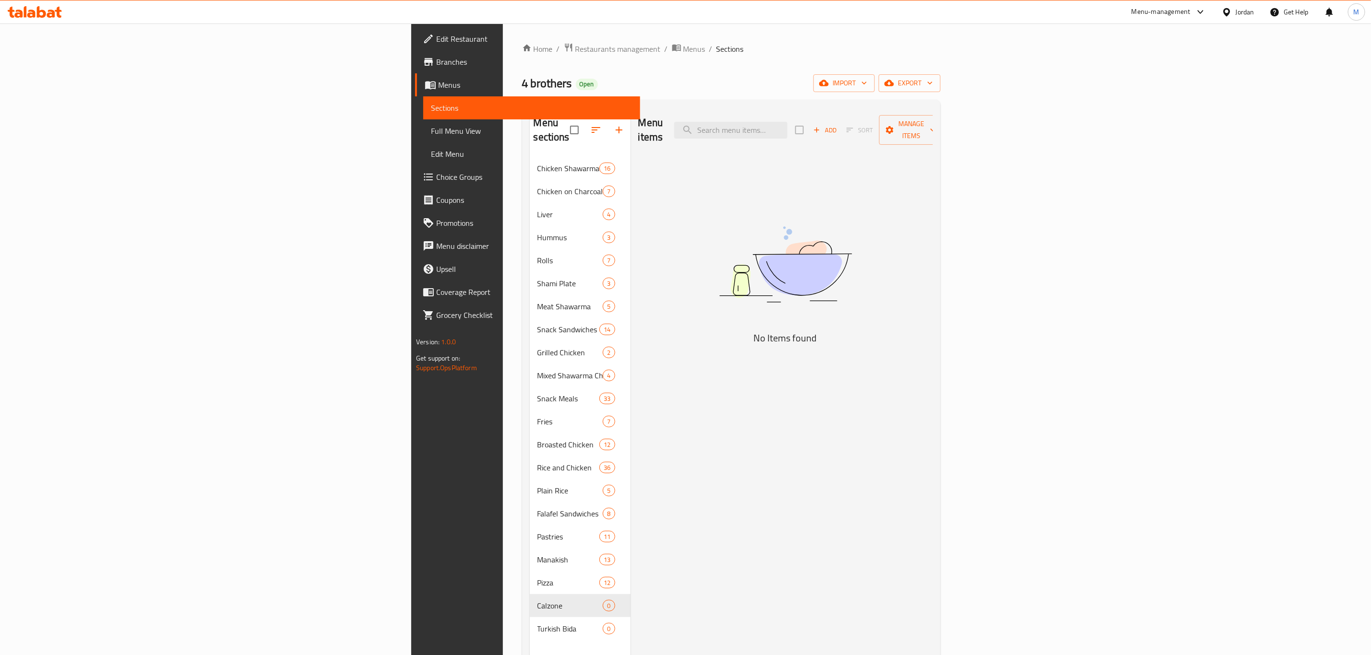
click at [943, 115] on div "Add Sort Manage items" at bounding box center [869, 130] width 148 height 30
click at [821, 127] on icon "button" at bounding box center [816, 130] width 9 height 9
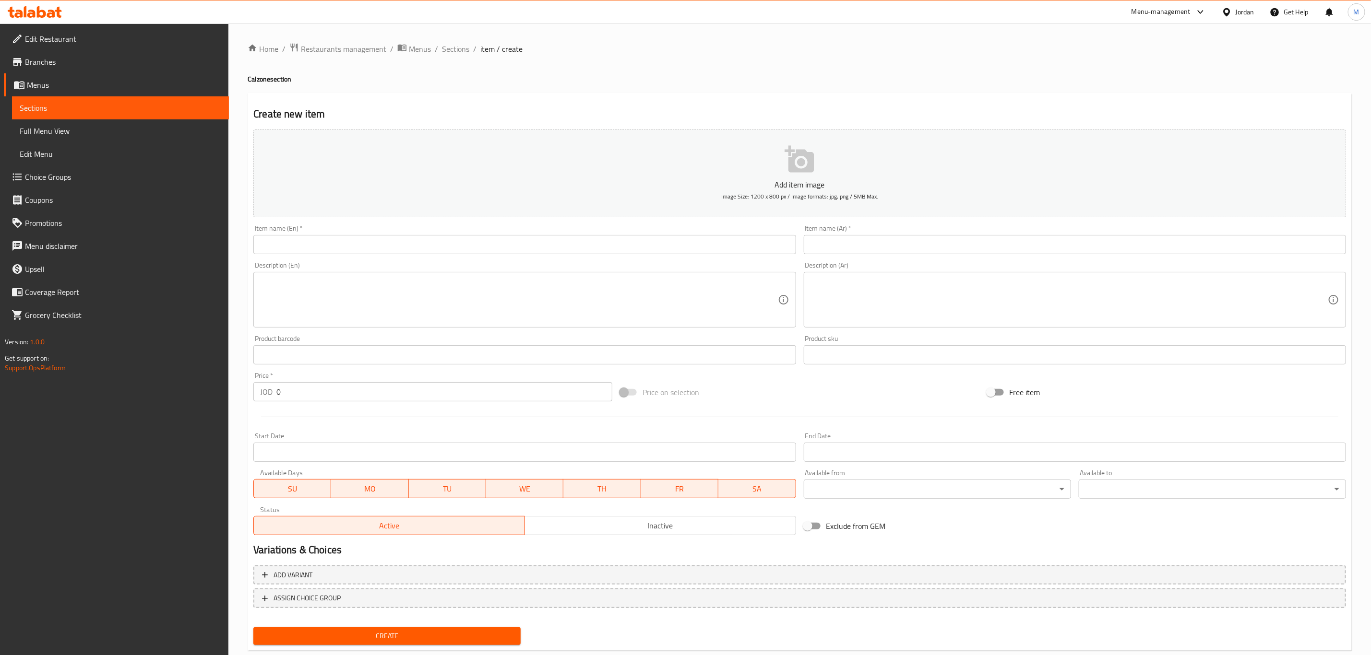
click at [1009, 225] on div "Item name (Ar)   * Item name (Ar) *" at bounding box center [1075, 239] width 550 height 37
click at [1006, 242] on input "text" at bounding box center [1075, 244] width 542 height 19
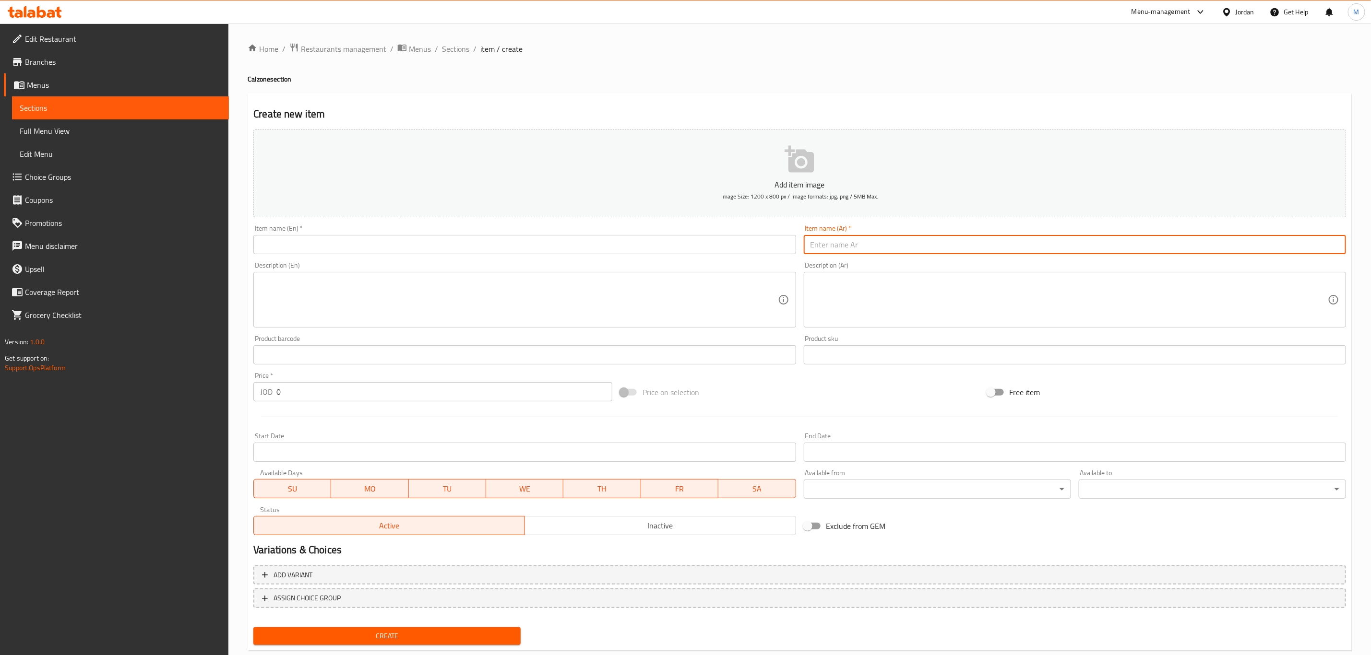
paste input "كلزوني زنجر"
type input "كلزوني زنجر"
click at [260, 78] on h4 "Calzone section" at bounding box center [800, 79] width 1104 height 10
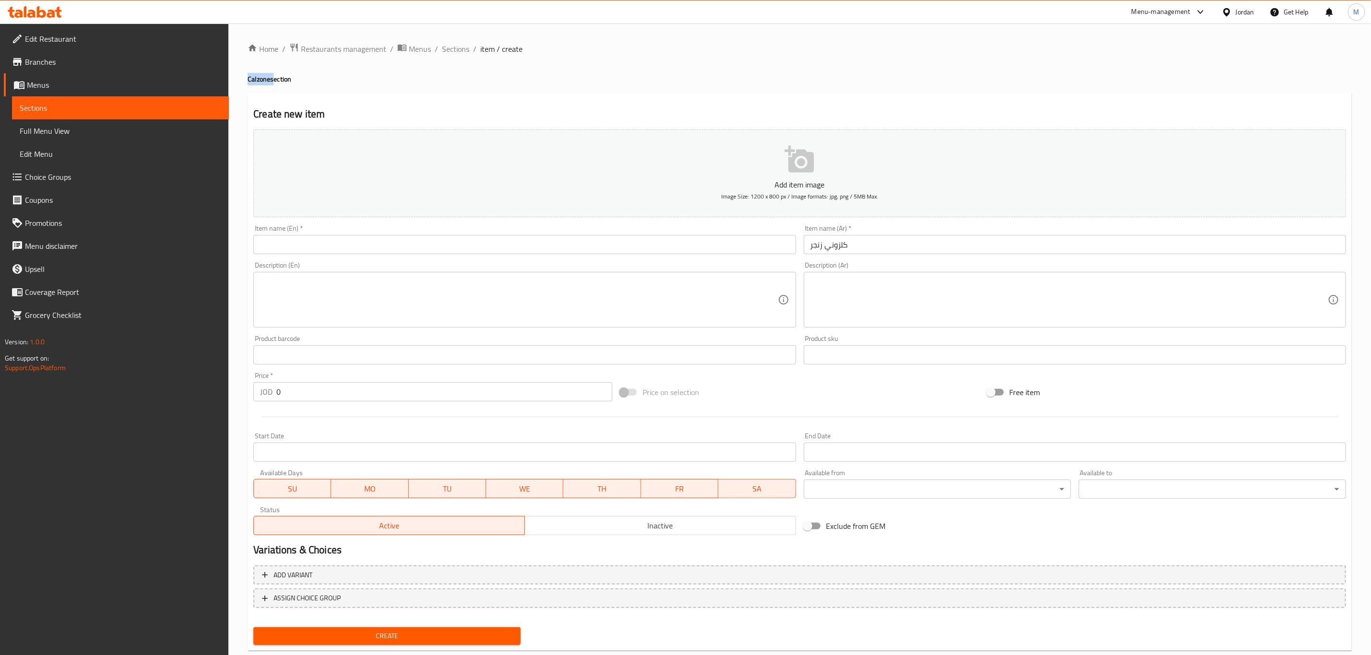
click at [260, 78] on h4 "Calzone section" at bounding box center [800, 79] width 1104 height 10
copy h4 "Calzone"
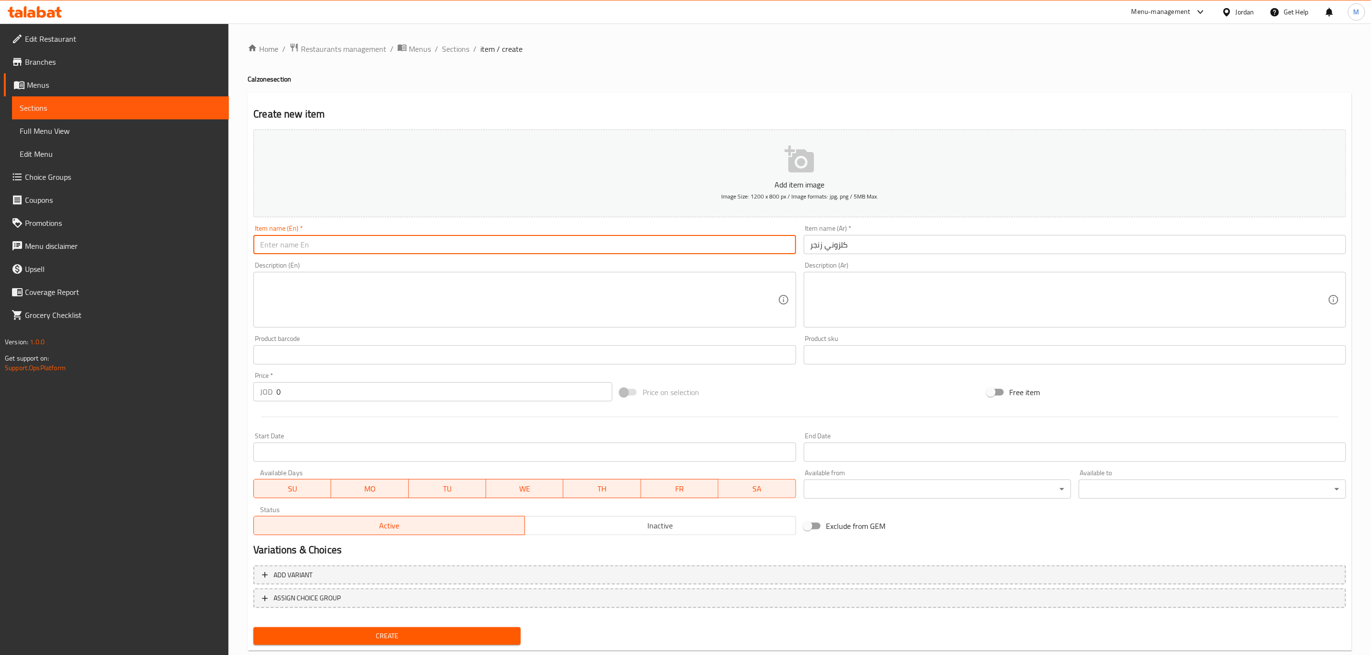
click at [295, 237] on input "text" at bounding box center [524, 244] width 542 height 19
paste input "Calzone"
type input "Zinger Calzone"
click at [308, 288] on textarea at bounding box center [518, 300] width 517 height 46
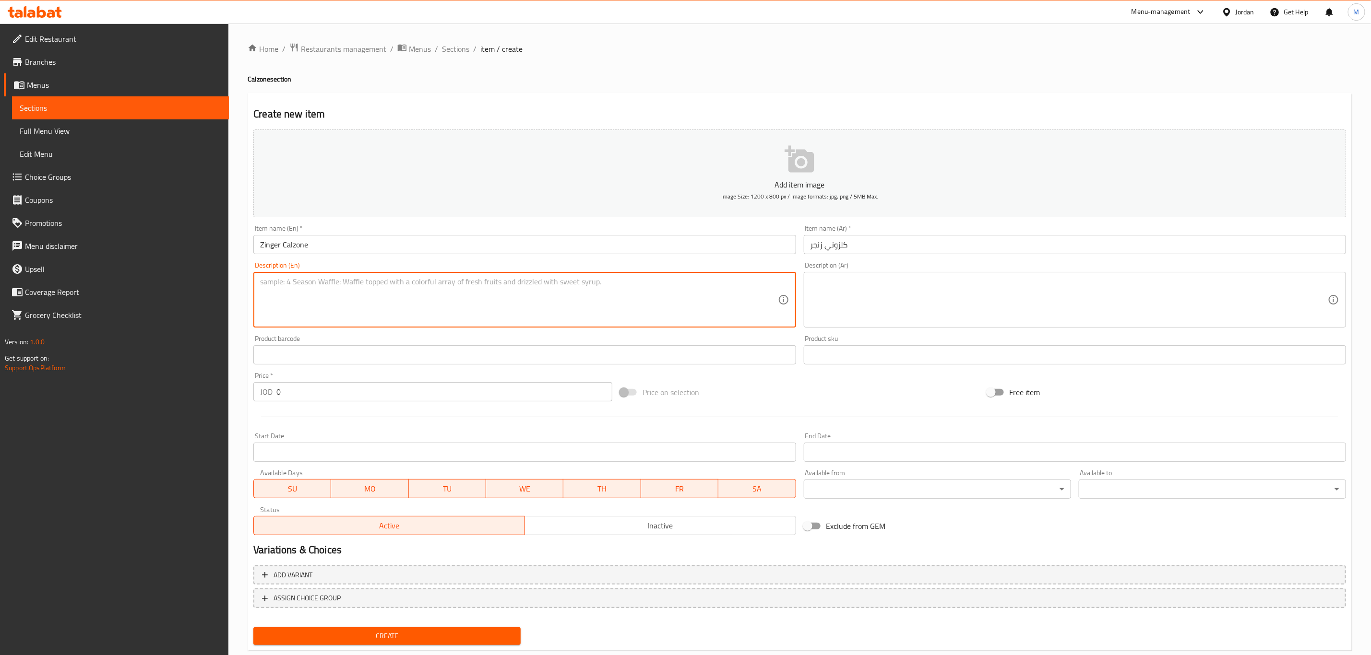
click at [326, 389] on input "0" at bounding box center [444, 391] width 336 height 19
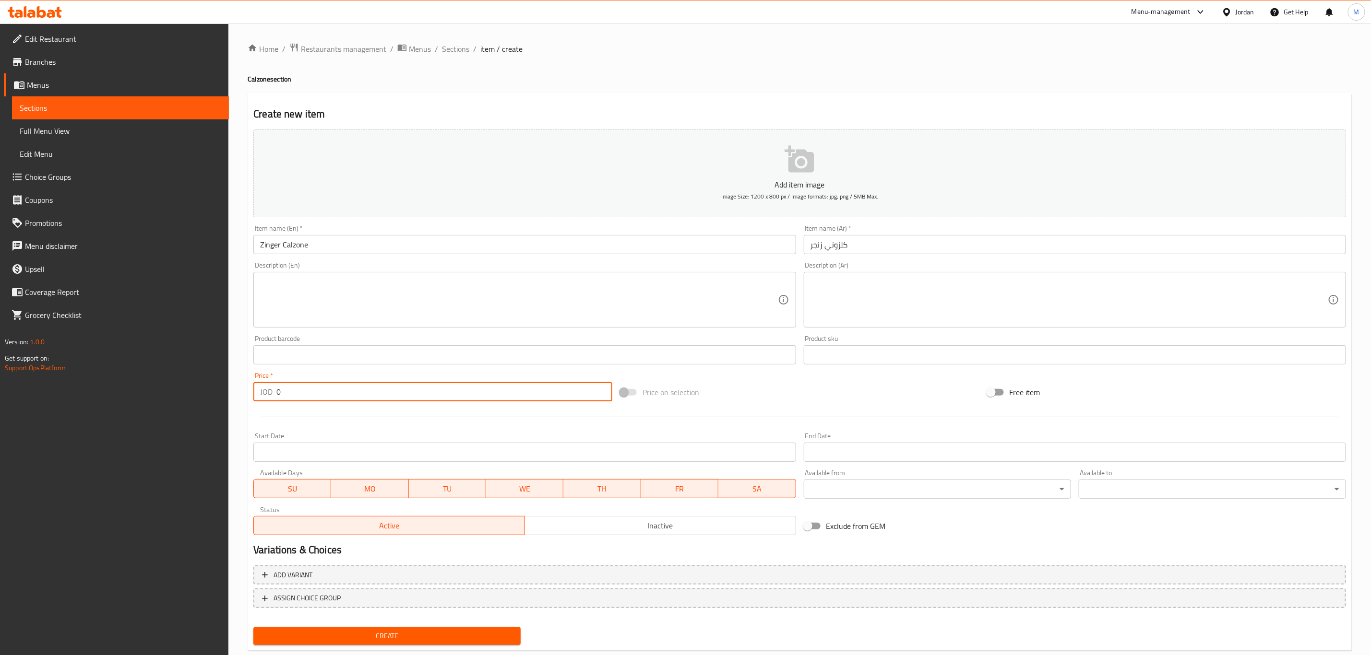
click at [326, 389] on input "0" at bounding box center [444, 391] width 336 height 19
paste input "3.99"
type input "3.99"
click at [253, 627] on button "Create" at bounding box center [386, 636] width 267 height 18
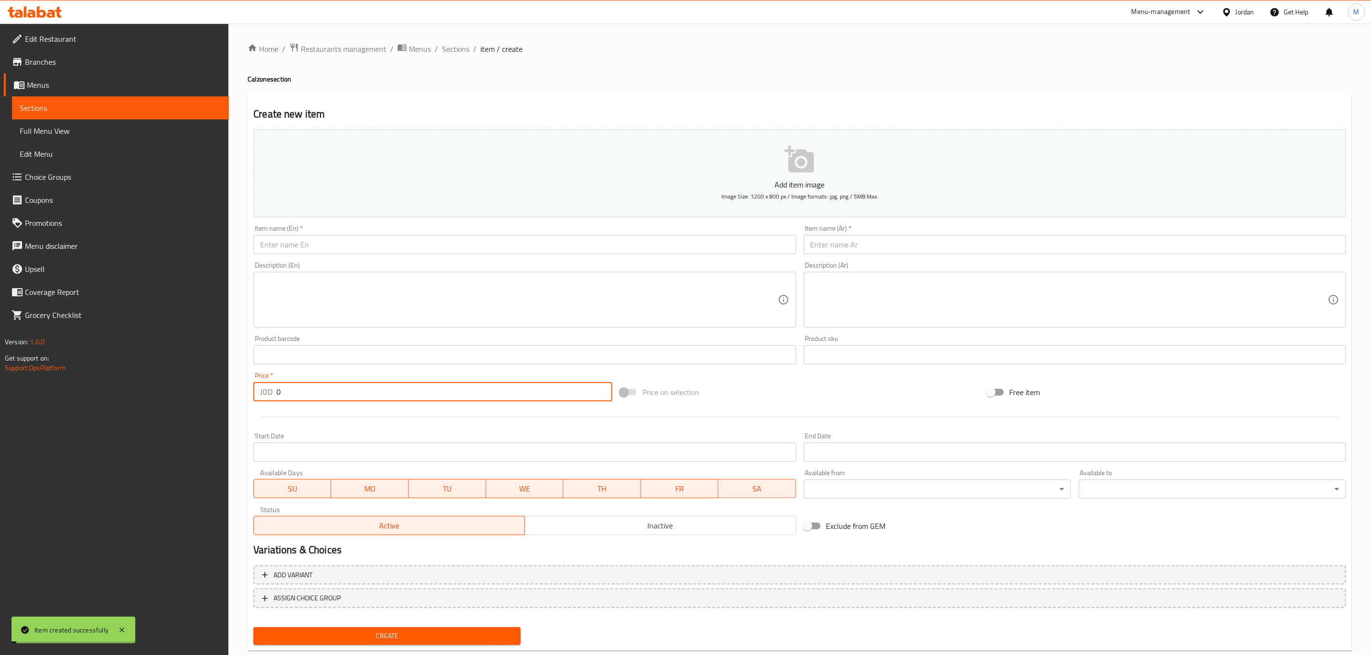
click at [326, 389] on input "0" at bounding box center [444, 391] width 336 height 19
paste input "3.99"
type input "3.99"
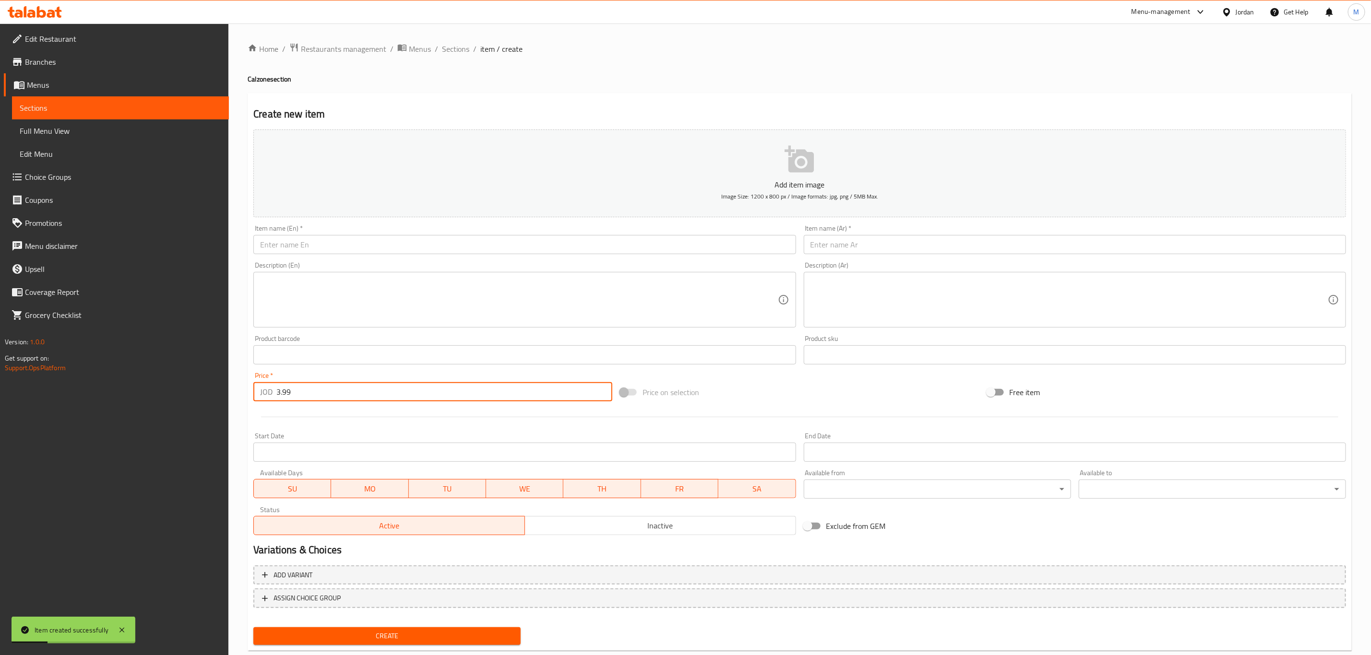
click at [871, 252] on input "text" at bounding box center [1075, 244] width 542 height 19
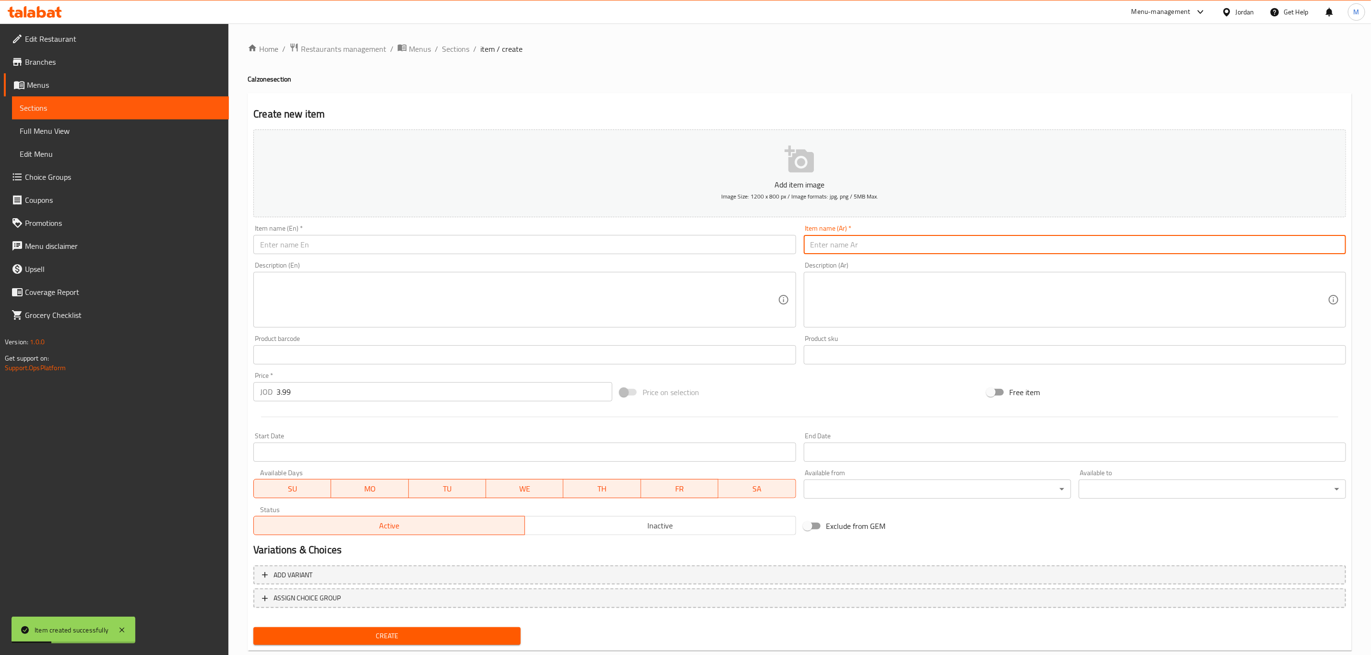
paste input "[PERSON_NAME]"
click at [825, 243] on input "[PERSON_NAME]" at bounding box center [1075, 244] width 542 height 19
type input "[PERSON_NAME]"
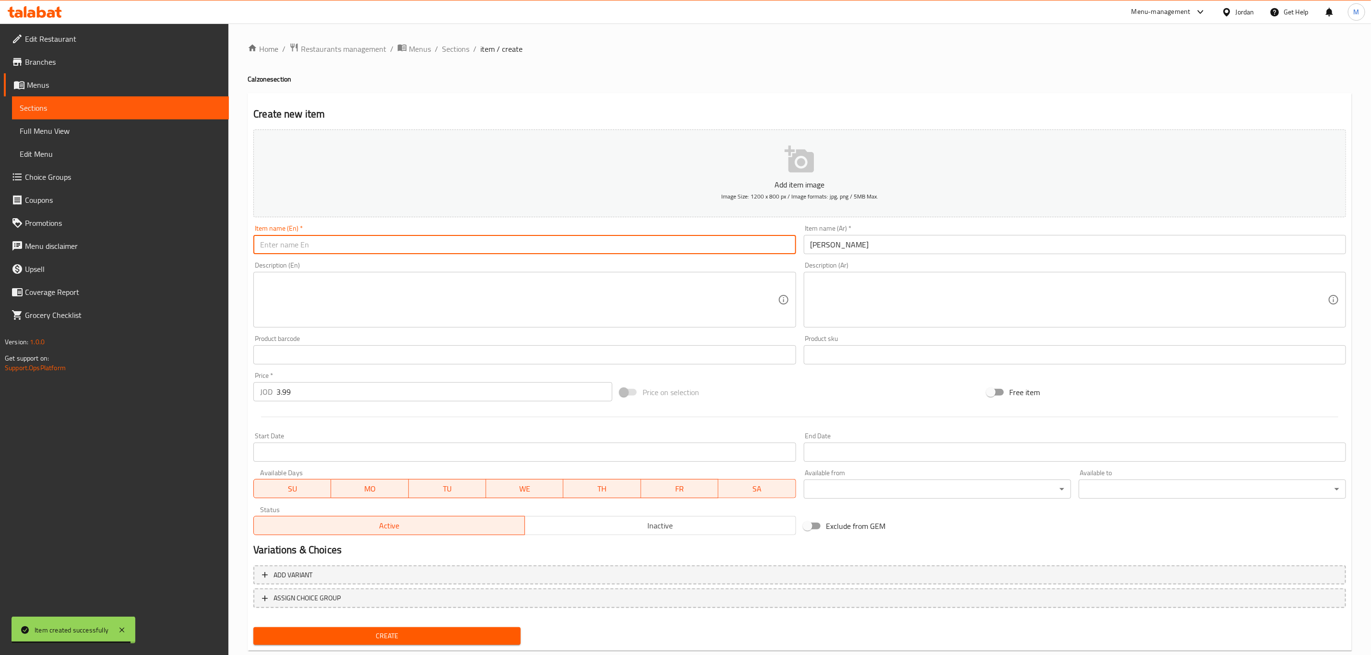
click at [342, 245] on input "text" at bounding box center [524, 244] width 542 height 19
paste input "[PERSON_NAME]"
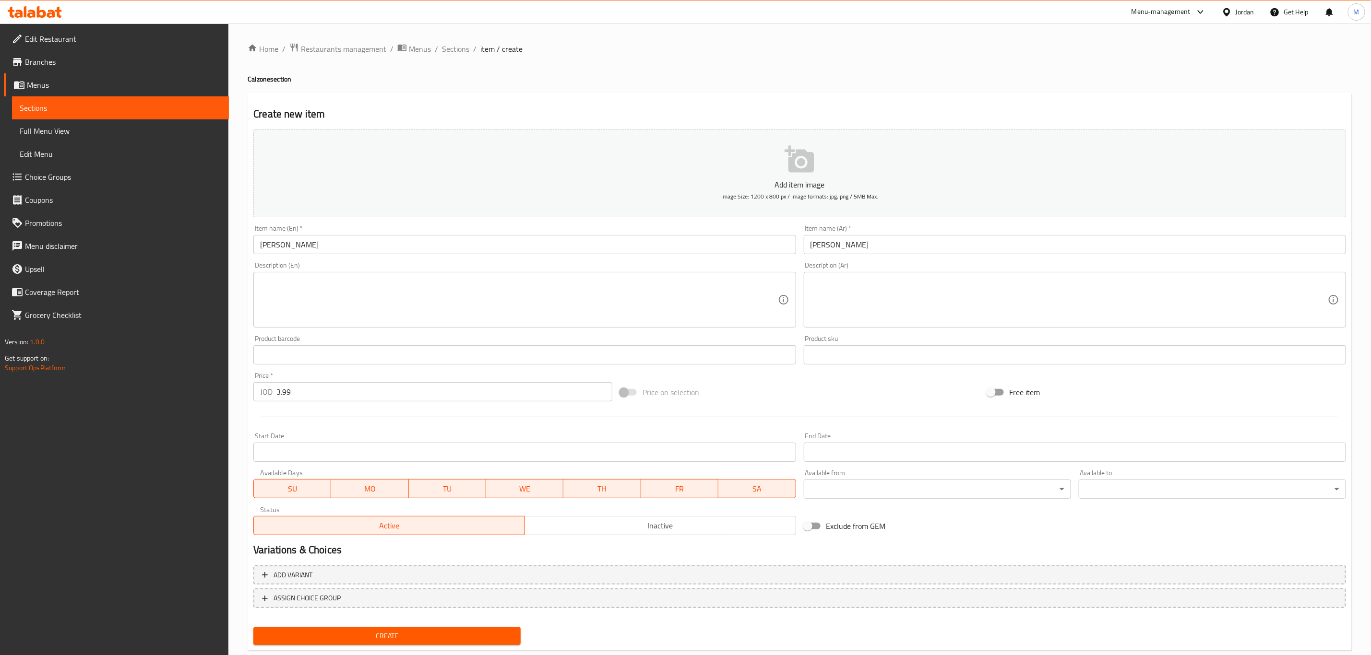
click at [258, 75] on h4 "Calzone section" at bounding box center [800, 79] width 1104 height 10
copy h4 "Calzone"
click at [288, 237] on input "[PERSON_NAME]" at bounding box center [524, 244] width 542 height 19
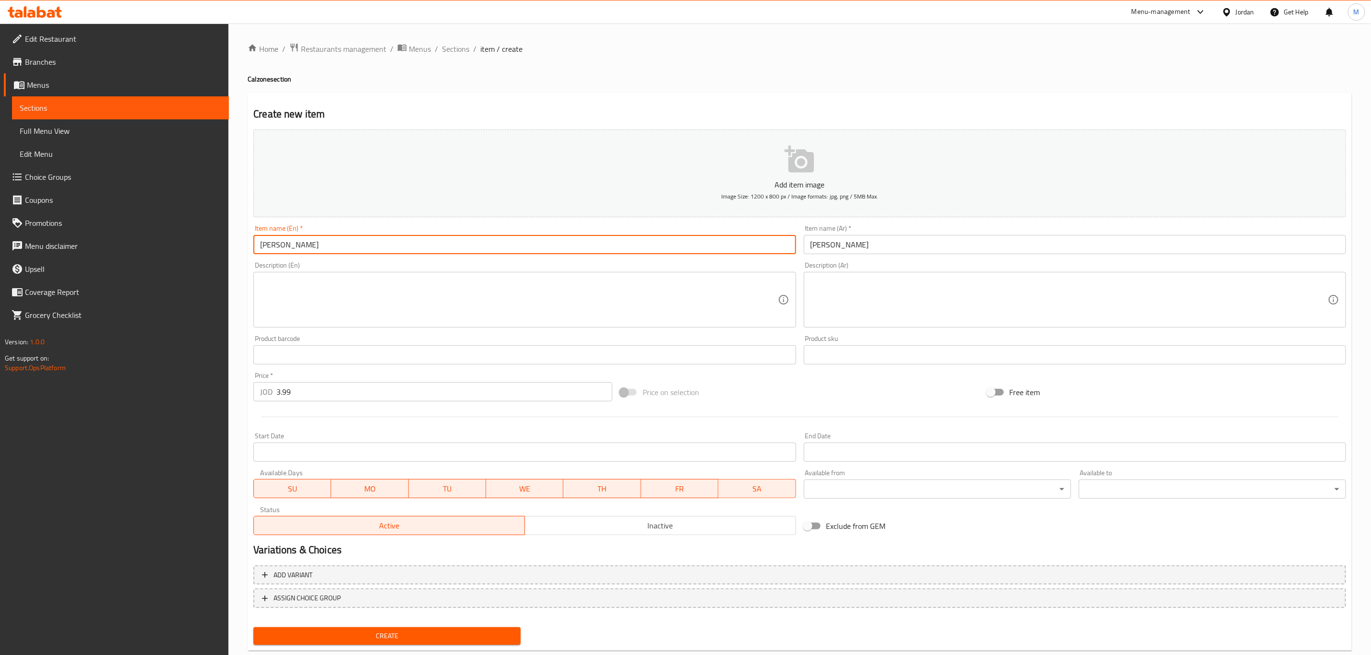
click at [281, 245] on input "[PERSON_NAME]" at bounding box center [524, 244] width 542 height 19
drag, startPoint x: 283, startPoint y: 247, endPoint x: 315, endPoint y: 252, distance: 33.1
click at [315, 252] on input "[PERSON_NAME]" at bounding box center [524, 244] width 542 height 19
paste input "Calzone"
click at [258, 245] on input "[PERSON_NAME]" at bounding box center [524, 244] width 542 height 19
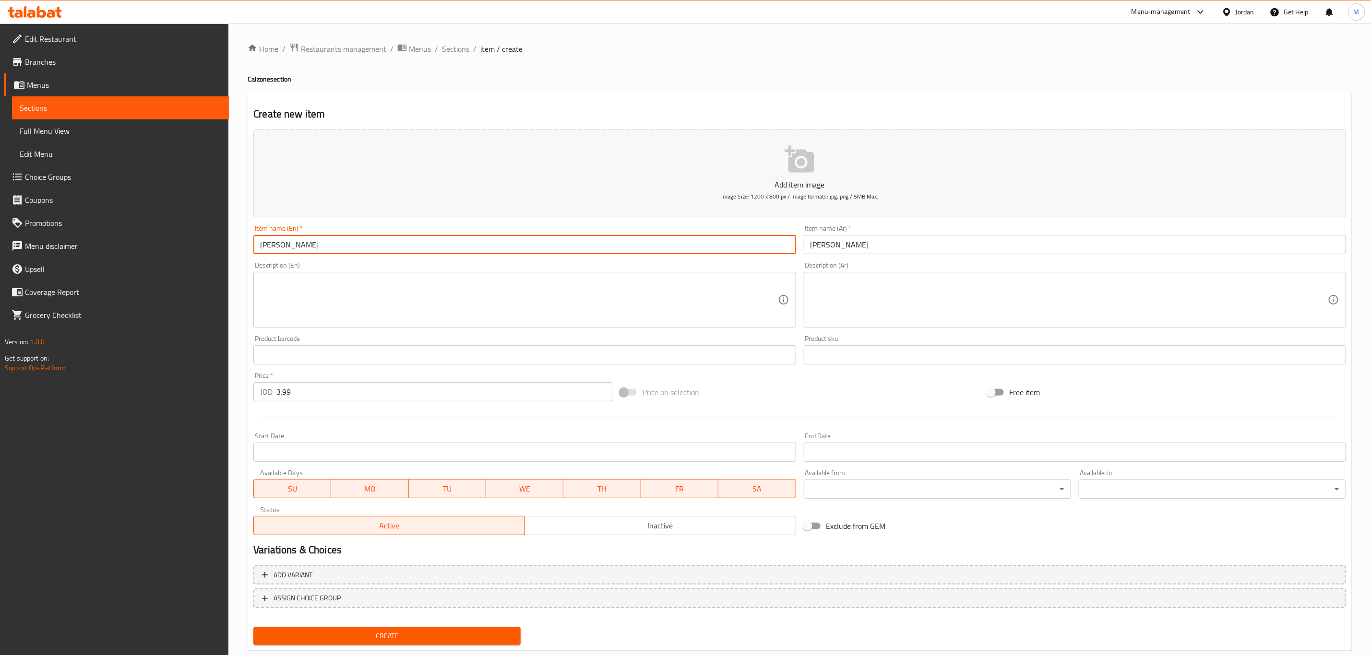
type input "[PERSON_NAME]"
click at [343, 398] on input "3.99" at bounding box center [444, 391] width 336 height 19
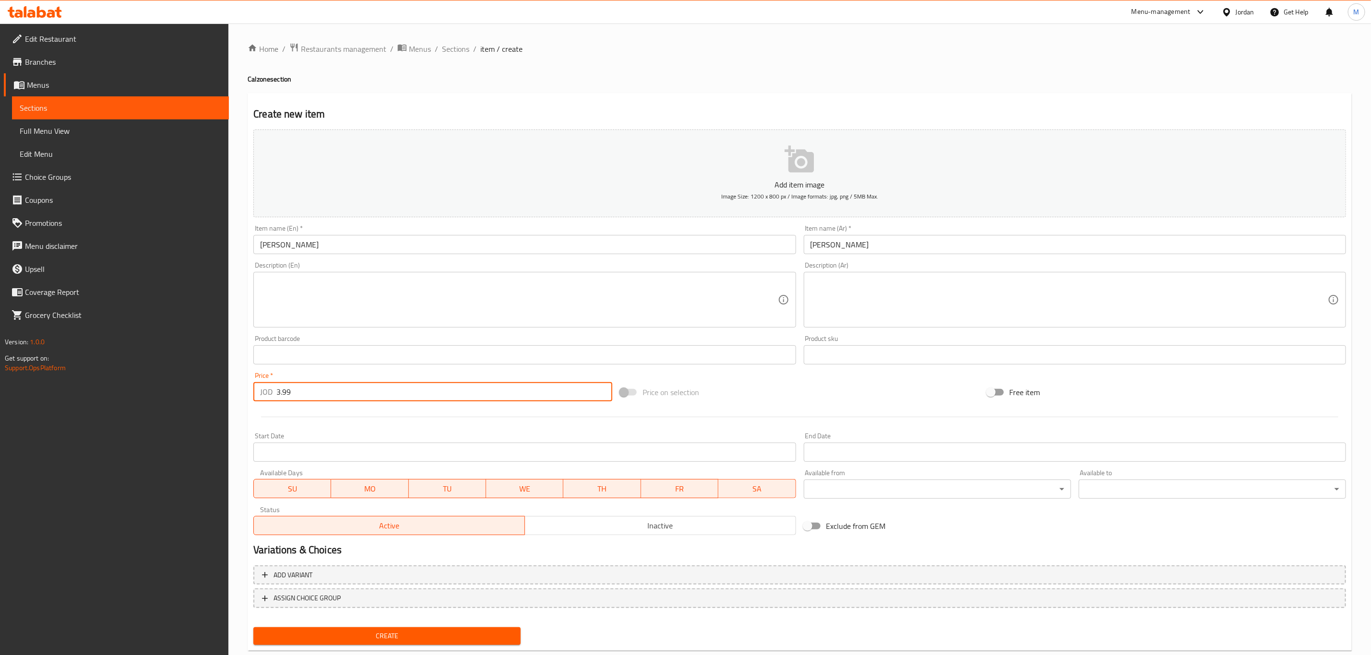
click at [344, 397] on input "3.99" at bounding box center [444, 391] width 336 height 19
click at [253, 627] on button "Create" at bounding box center [386, 636] width 267 height 18
click at [364, 387] on input "0" at bounding box center [444, 391] width 336 height 19
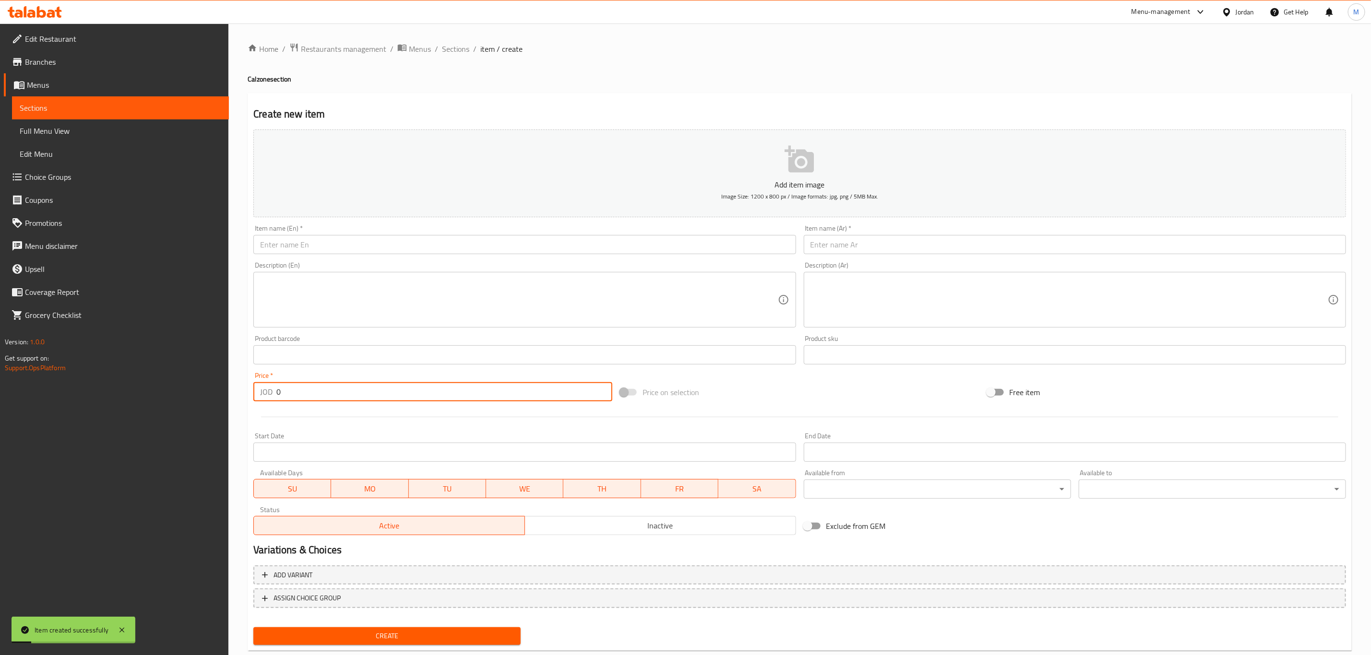
click at [364, 387] on input "0" at bounding box center [444, 391] width 336 height 19
paste input "3.99"
type input "3.99"
click at [868, 242] on input "text" at bounding box center [1075, 244] width 542 height 19
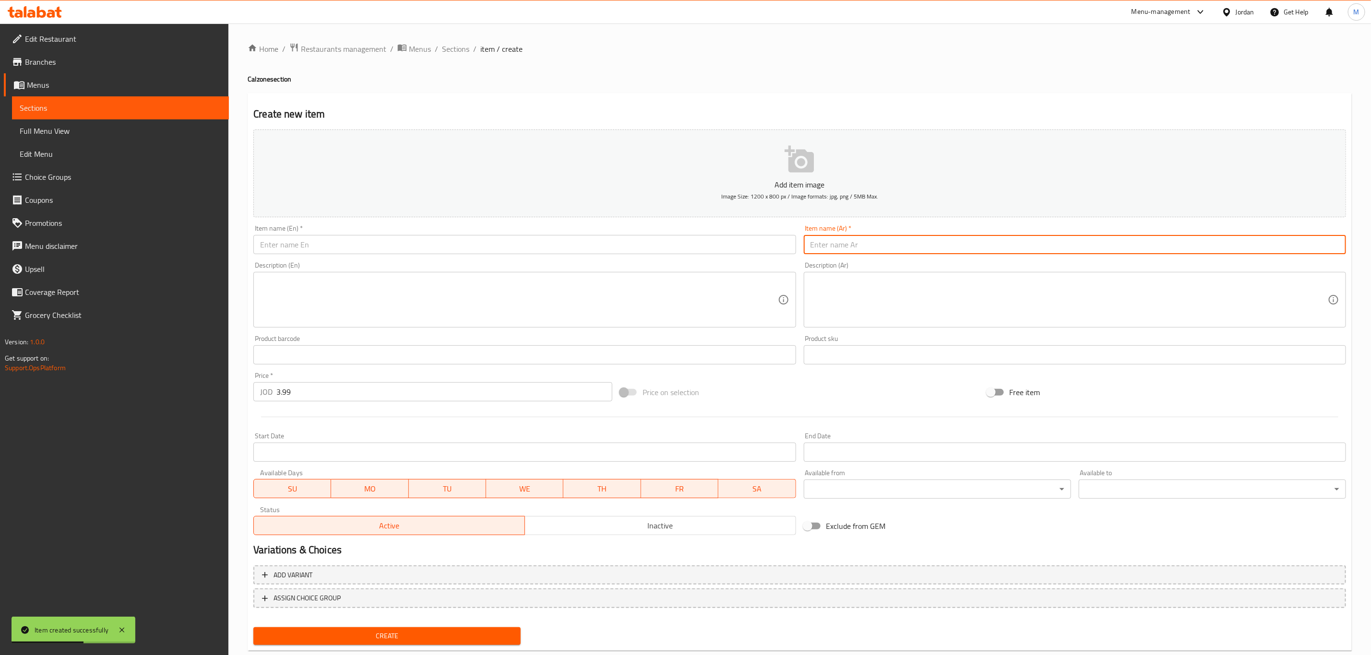
paste input "[PERSON_NAME]"
type input "[PERSON_NAME]"
click at [262, 72] on div "Home / Restaurants management / Menus / Sections / item / create Calzone sectio…" at bounding box center [800, 351] width 1104 height 616
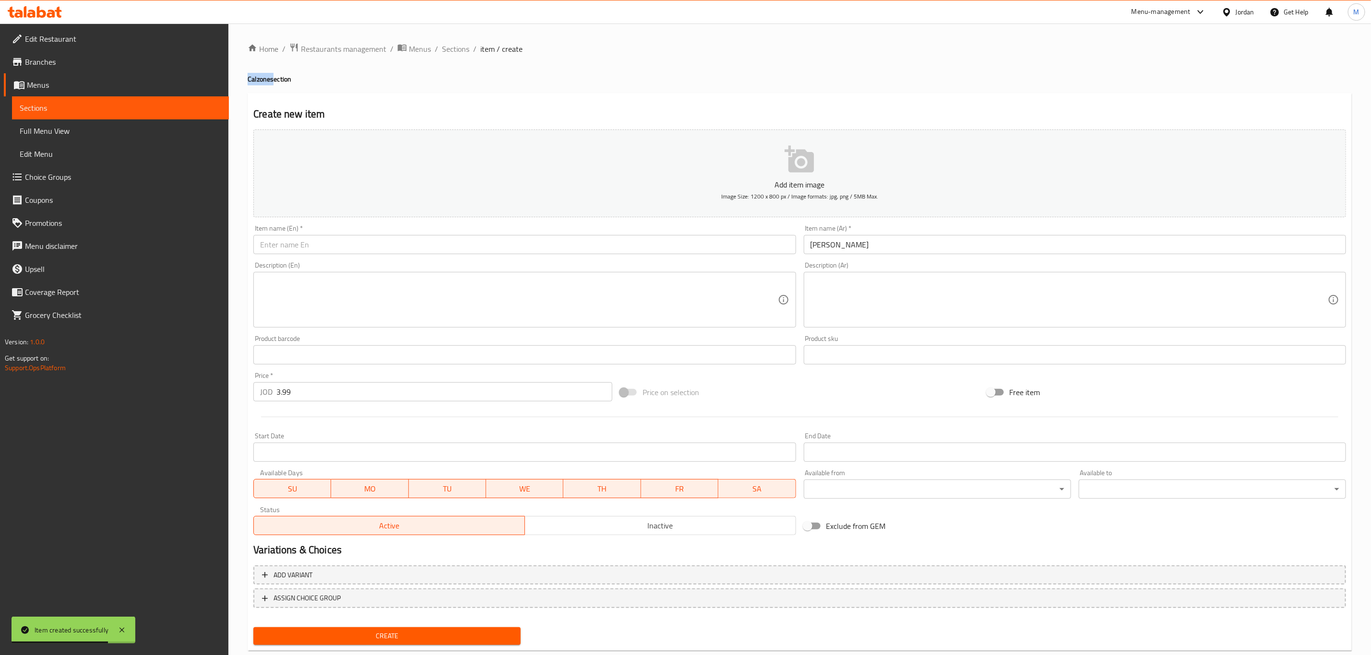
click at [262, 72] on div "Home / Restaurants management / Menus / Sections / item / create Calzone sectio…" at bounding box center [800, 351] width 1104 height 616
copy h4 "Calzone"
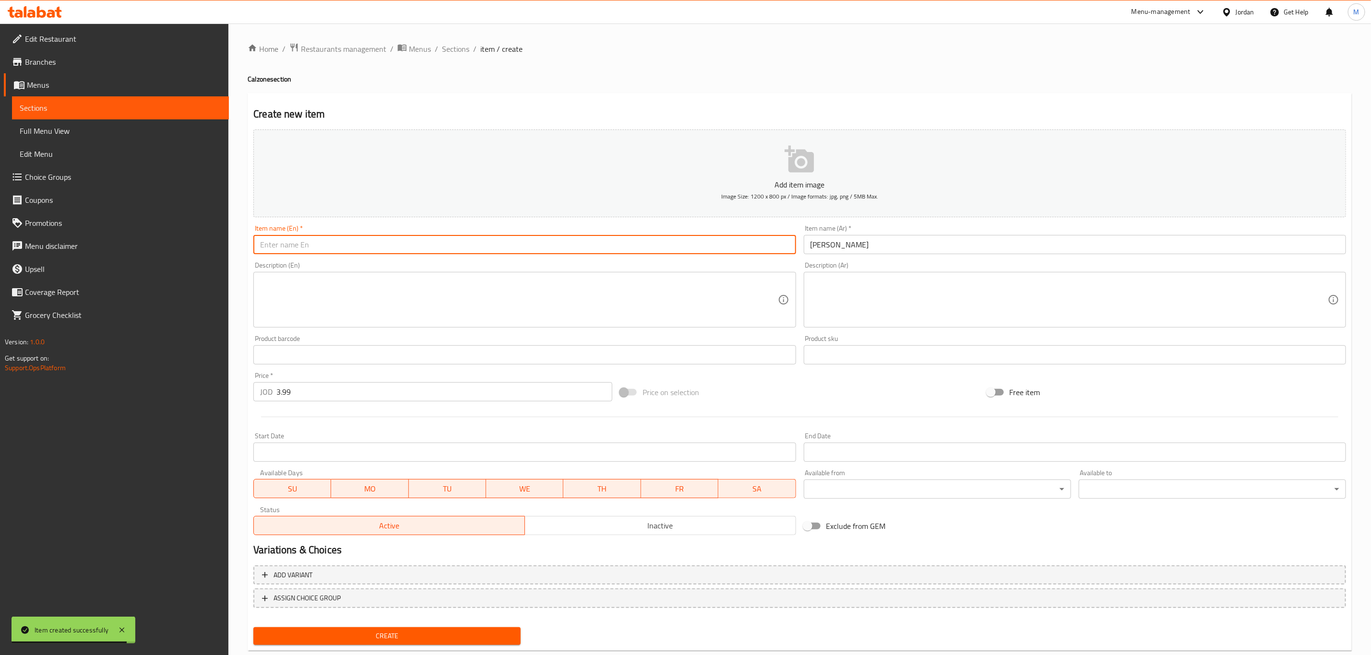
click at [306, 249] on input "text" at bounding box center [524, 244] width 542 height 19
paste input "Calzone"
click at [278, 243] on input "Fajita Calzone" at bounding box center [524, 244] width 542 height 19
click at [345, 245] on input "Fajita Calzone" at bounding box center [524, 244] width 542 height 19
type input "Fajita Calzone"
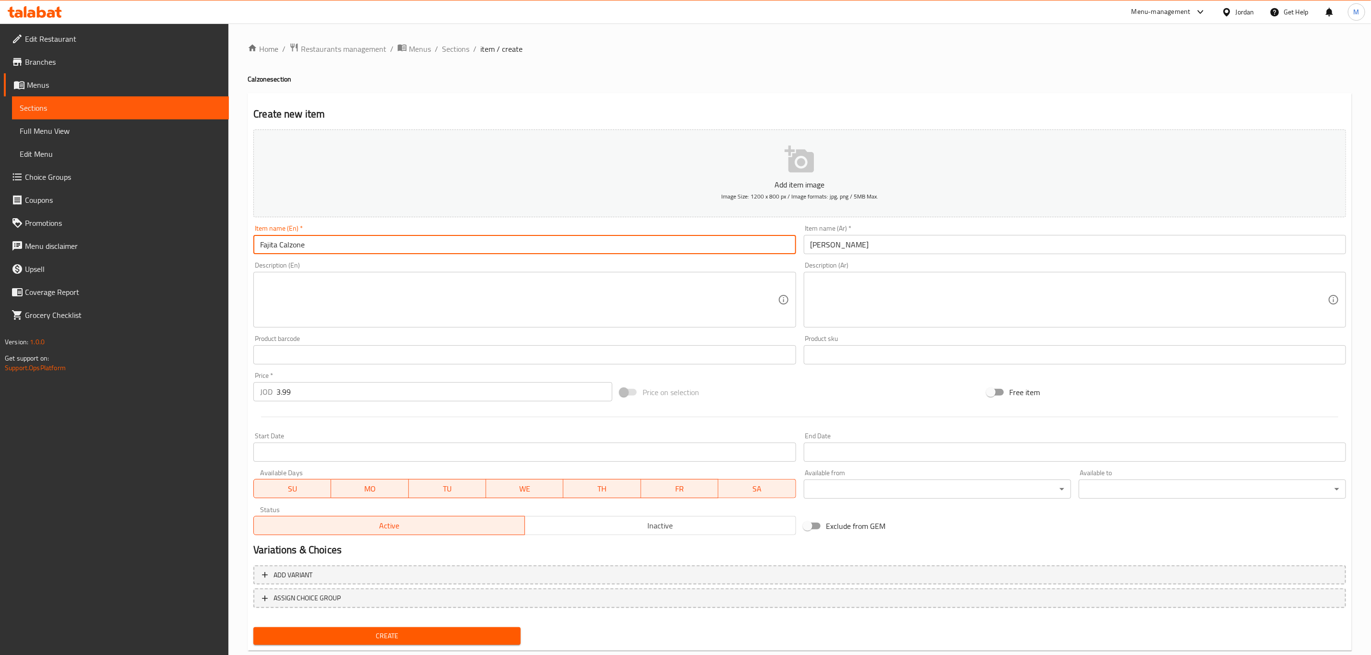
click at [253, 627] on button "Create" at bounding box center [386, 636] width 267 height 18
click at [327, 396] on input "0" at bounding box center [444, 391] width 336 height 19
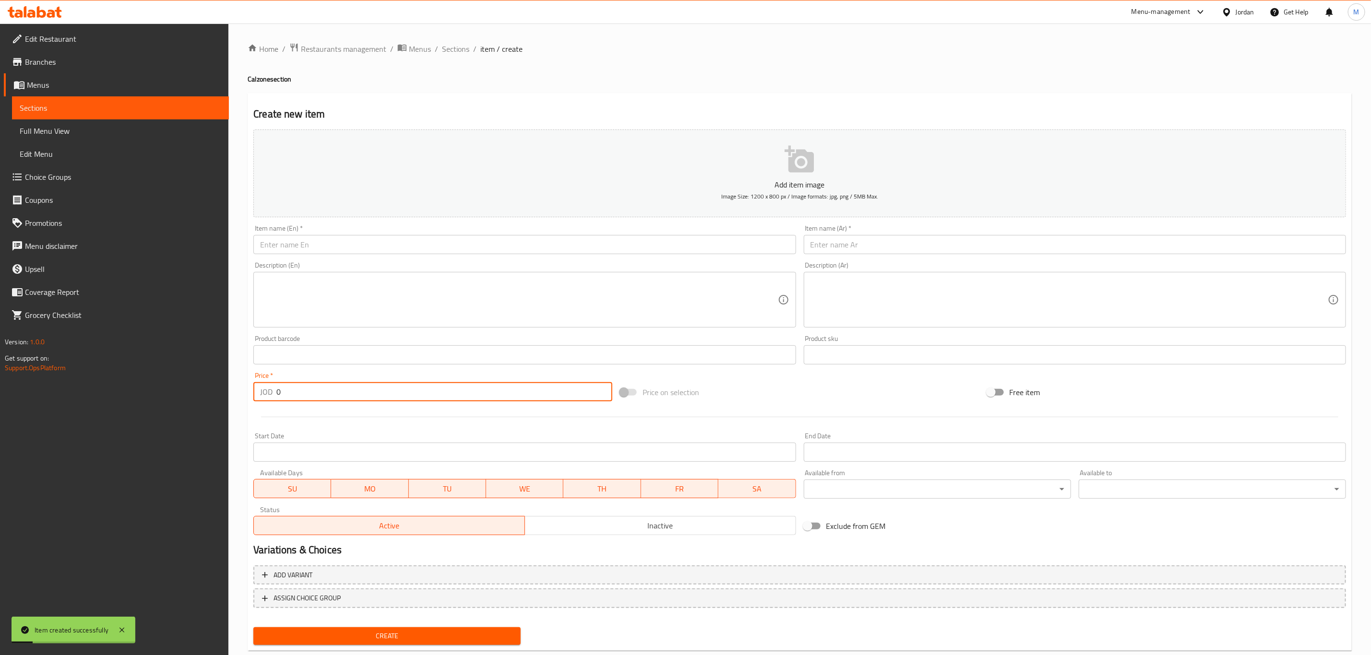
click at [327, 396] on input "0" at bounding box center [444, 391] width 336 height 19
paste input "3.99"
type input "3.99"
click at [363, 237] on input "text" at bounding box center [524, 244] width 542 height 19
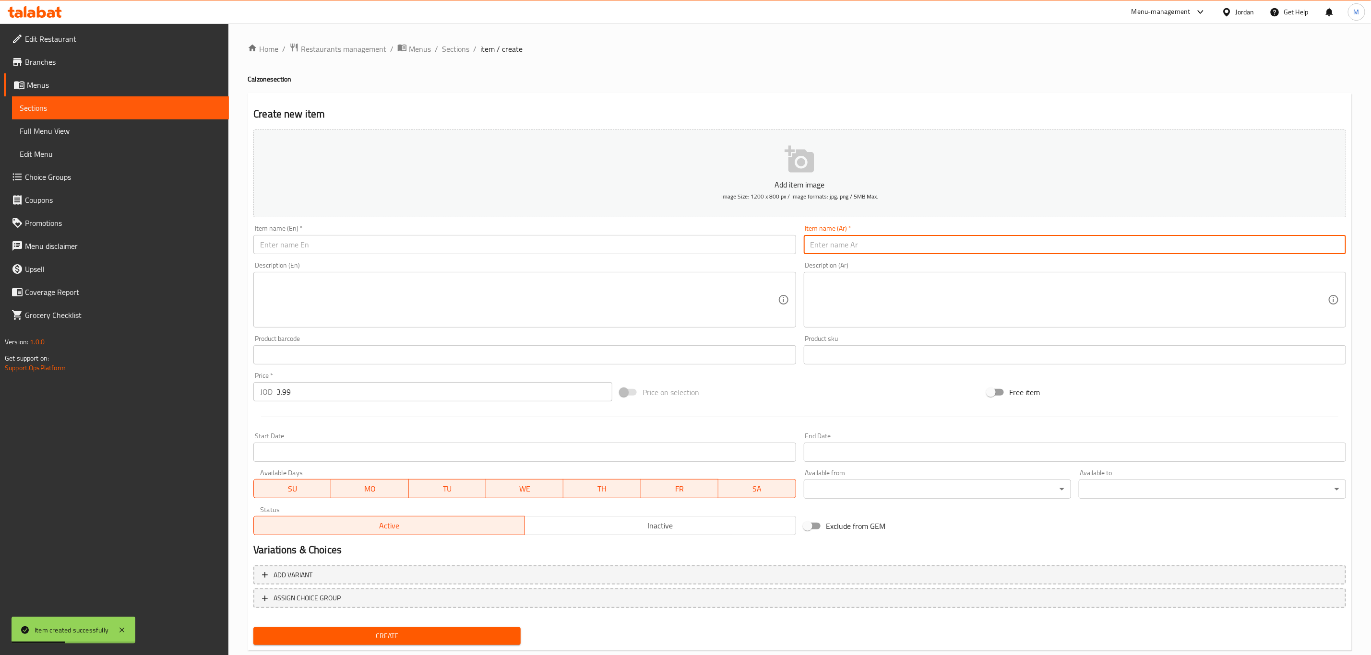
click at [876, 253] on input "text" at bounding box center [1075, 244] width 542 height 19
paste input "كلزوني مكسيكي"
type input "كلزوني مكسيكي"
click at [505, 253] on input "text" at bounding box center [524, 244] width 542 height 19
drag, startPoint x: 839, startPoint y: 248, endPoint x: 802, endPoint y: 246, distance: 37.0
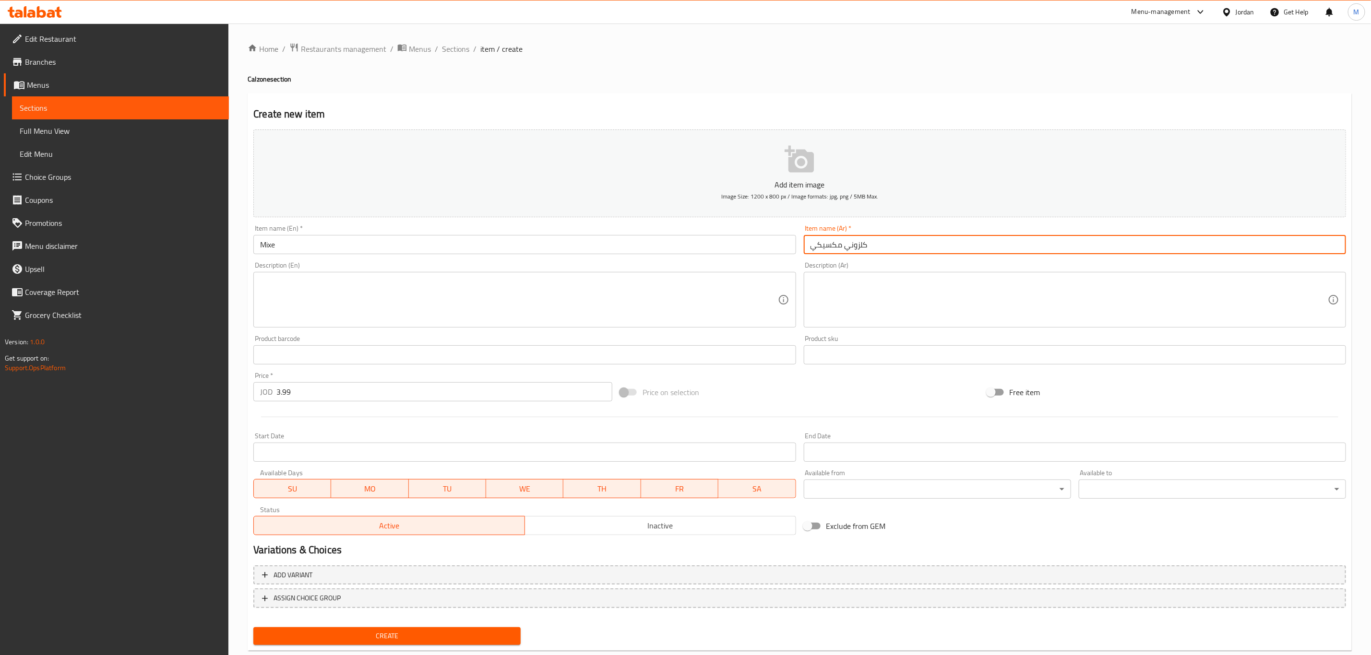
click at [802, 246] on div "Item name (Ar)   * كلزوني مكسيكي Item name (Ar) *" at bounding box center [1075, 239] width 550 height 37
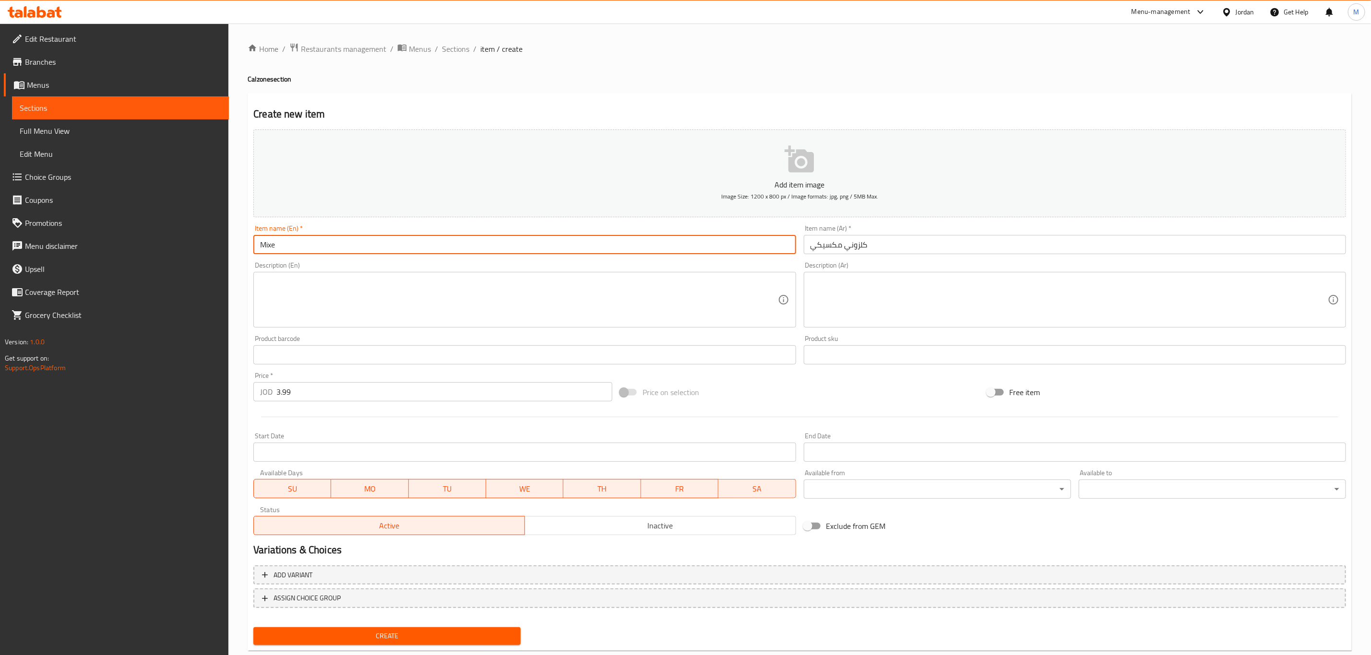
click at [298, 239] on input "Mixe" at bounding box center [524, 244] width 542 height 19
paste input "exican"
click at [258, 82] on h4 "Calzone section" at bounding box center [800, 79] width 1104 height 10
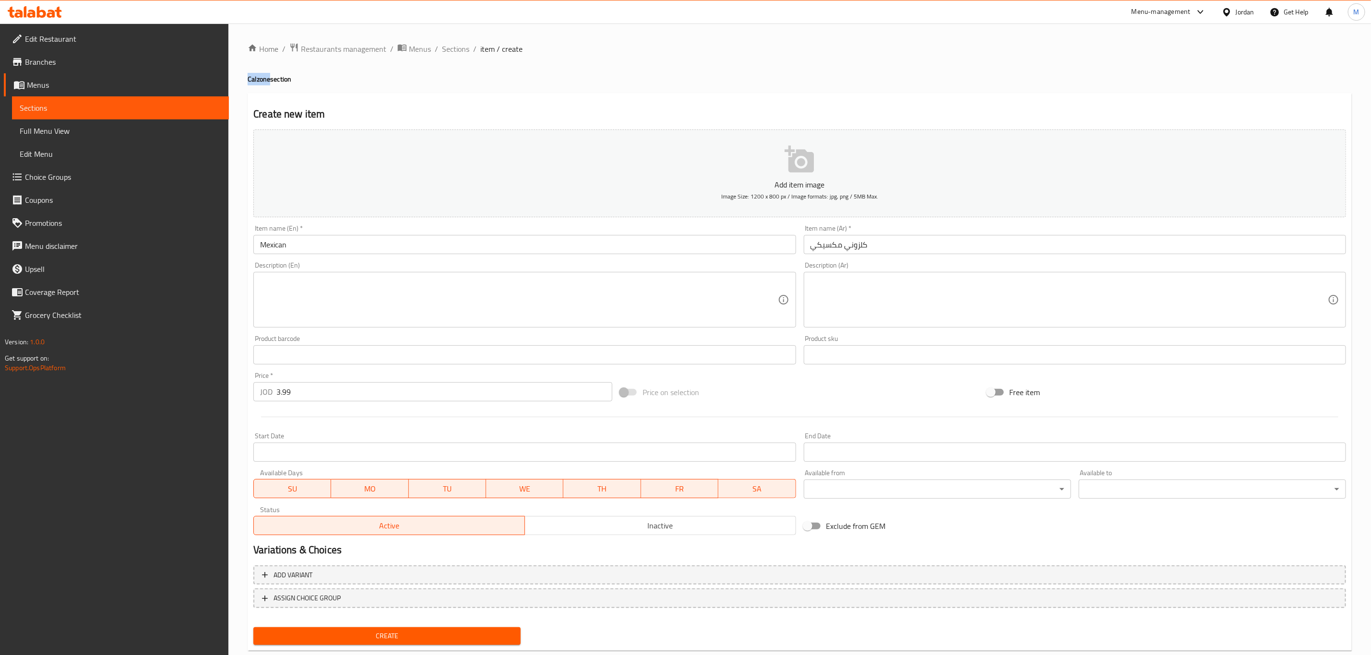
click at [258, 82] on h4 "Calzone section" at bounding box center [800, 79] width 1104 height 10
copy h4 "Calzone"
click at [343, 255] on div "Item name (En)   * Mexican Item name (En) *" at bounding box center [524, 239] width 550 height 37
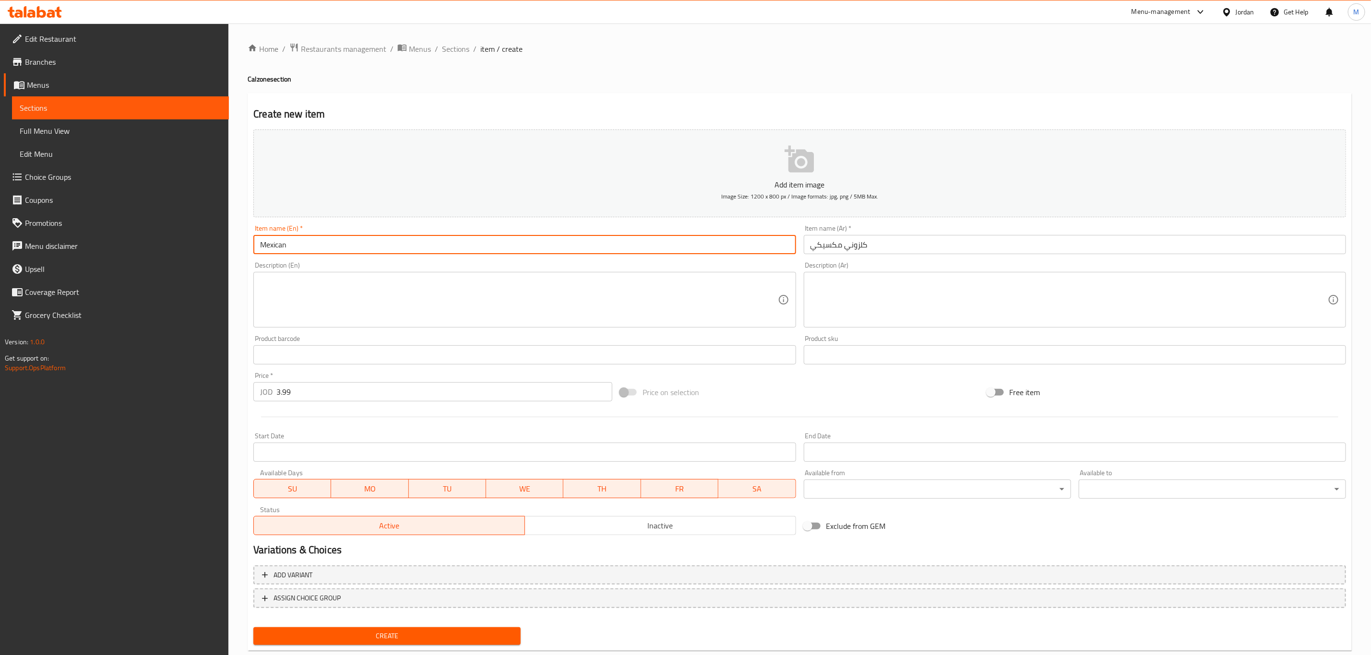
click at [343, 247] on input "Mexican" at bounding box center [524, 244] width 542 height 19
paste input "Calzone"
type input "Mexican Calzone"
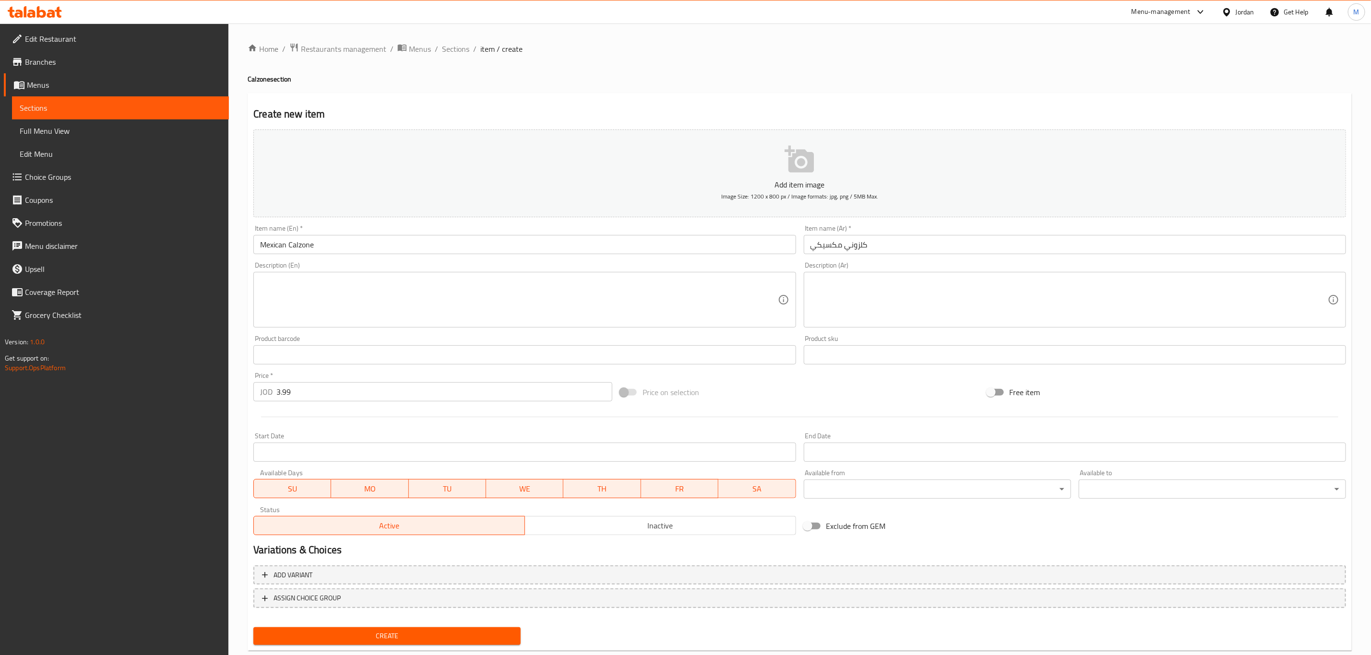
click at [310, 382] on div "Price   * JOD 3.99 Price *" at bounding box center [432, 386] width 359 height 29
click at [320, 395] on input "3.99" at bounding box center [444, 391] width 336 height 19
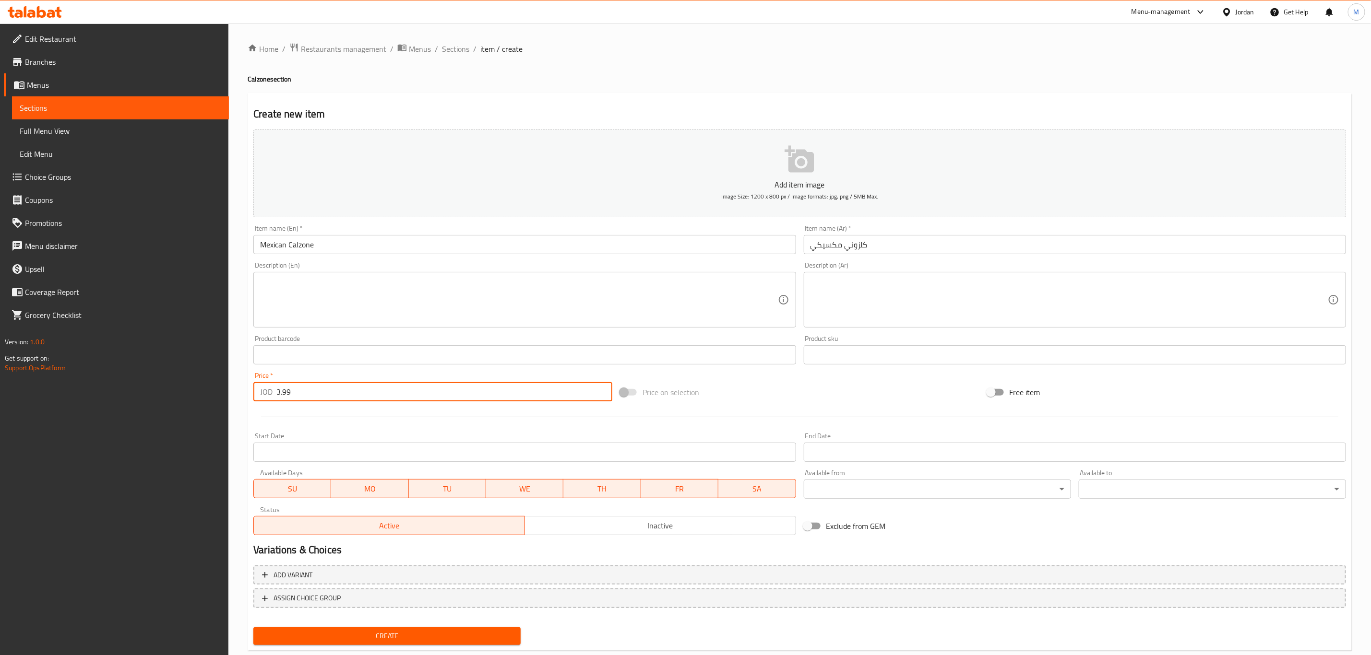
click at [253, 627] on button "Create" at bounding box center [386, 636] width 267 height 18
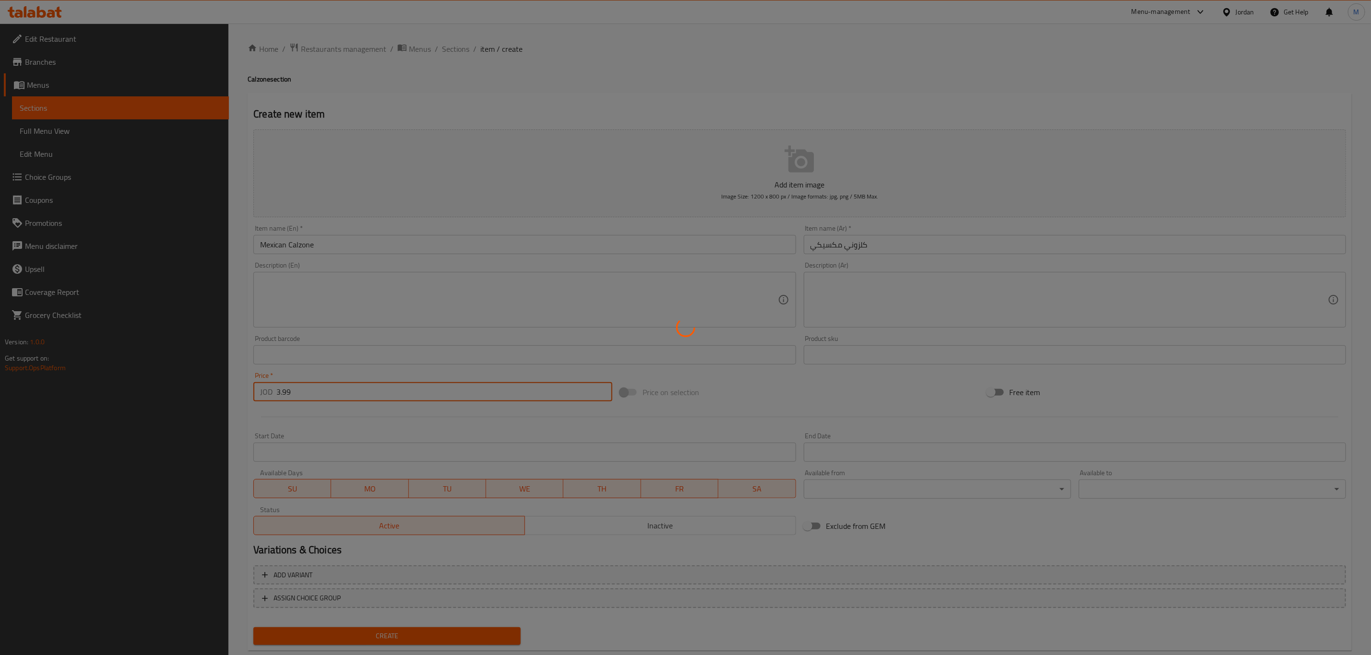
type input "0"
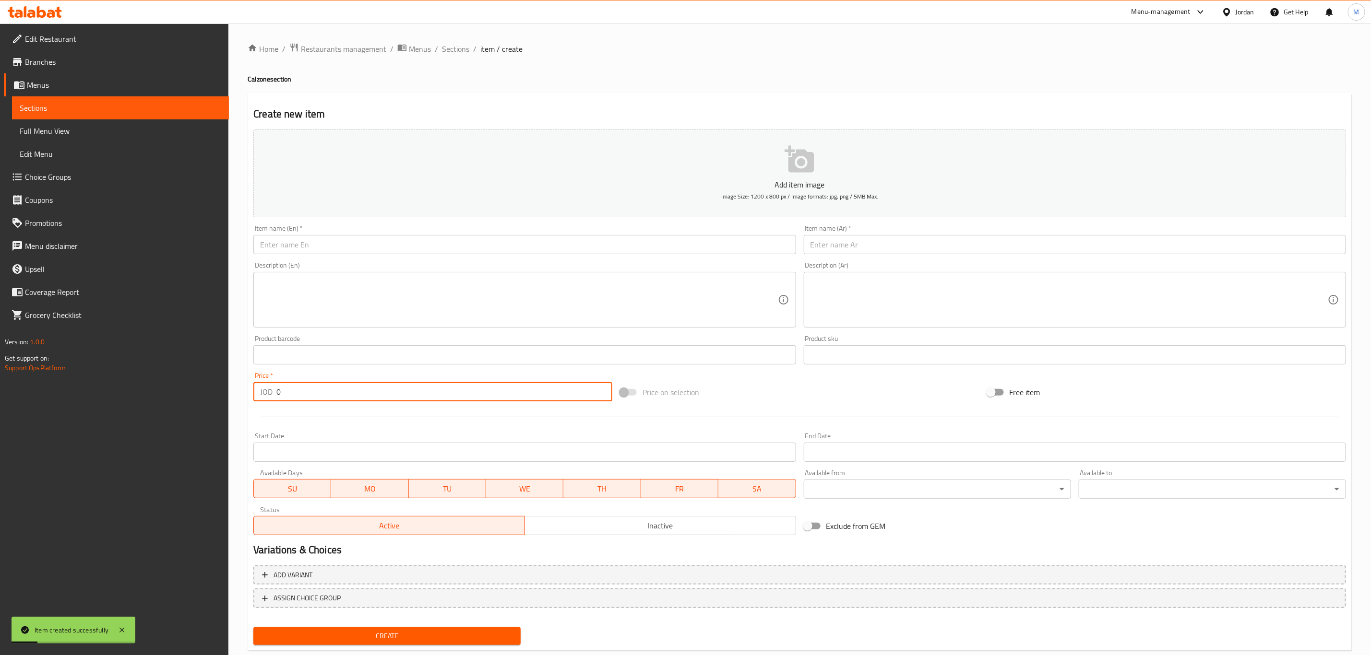
click at [956, 242] on input "text" at bounding box center [1075, 244] width 542 height 19
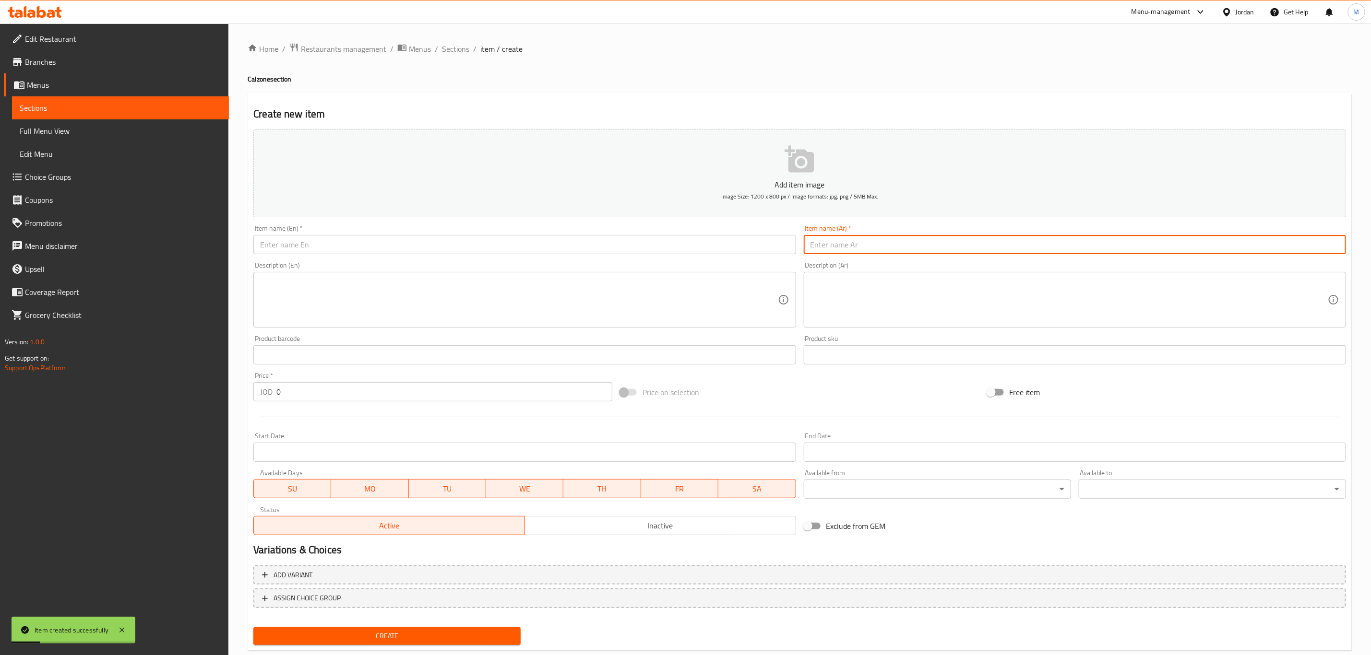
paste input "[PERSON_NAME]"
click at [834, 248] on input "[PERSON_NAME]" at bounding box center [1075, 244] width 542 height 19
drag, startPoint x: 834, startPoint y: 248, endPoint x: 811, endPoint y: 248, distance: 23.0
click at [811, 248] on input "[PERSON_NAME]" at bounding box center [1075, 244] width 542 height 19
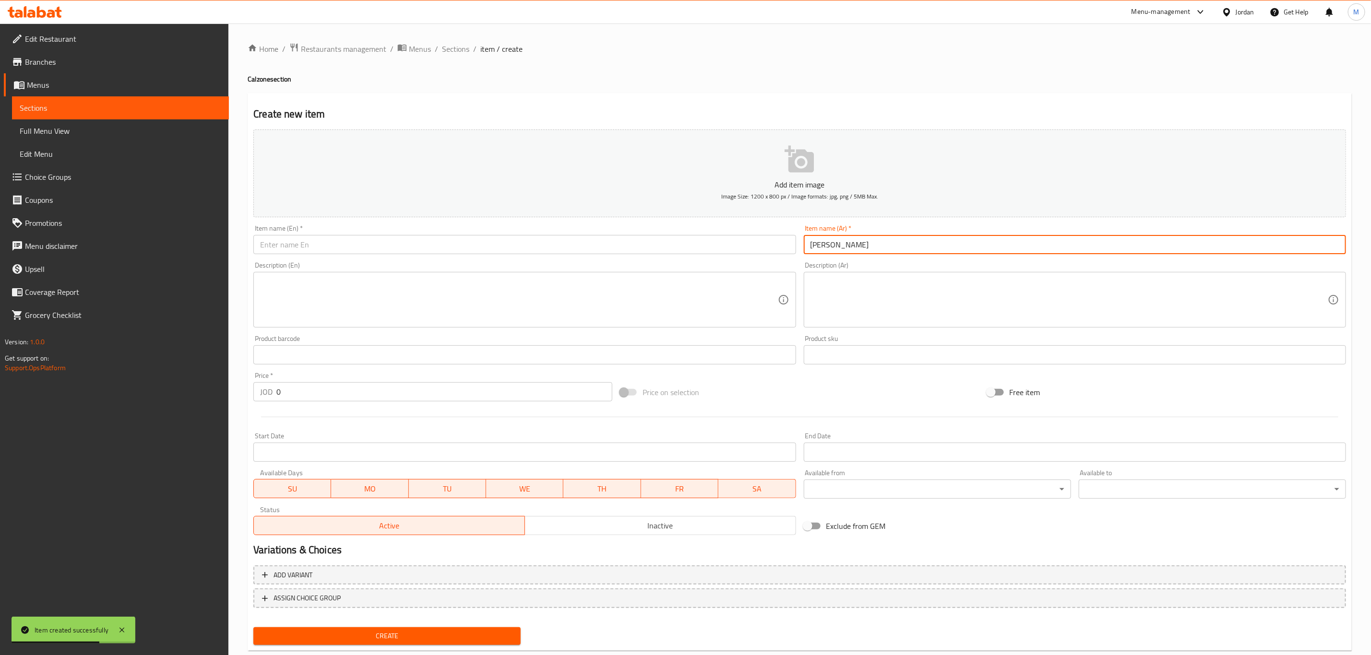
type input "[PERSON_NAME]"
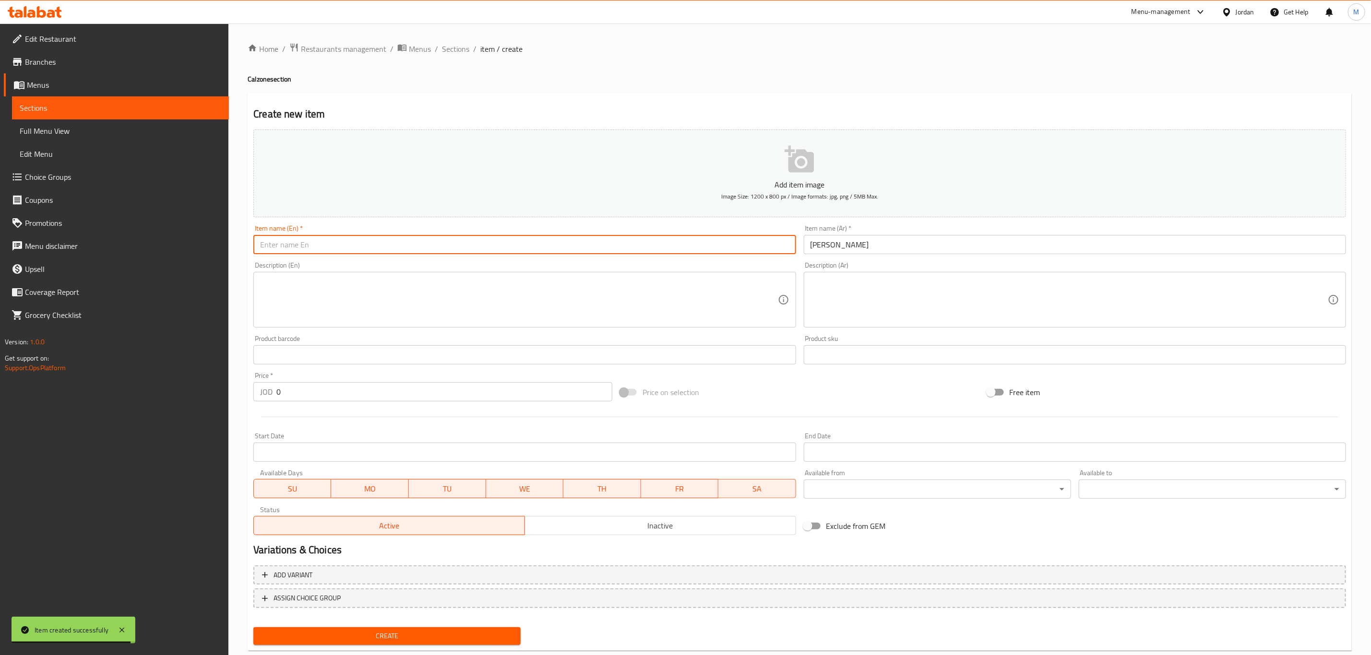
click at [281, 247] on input "text" at bounding box center [524, 244] width 542 height 19
paste input "BBQ"
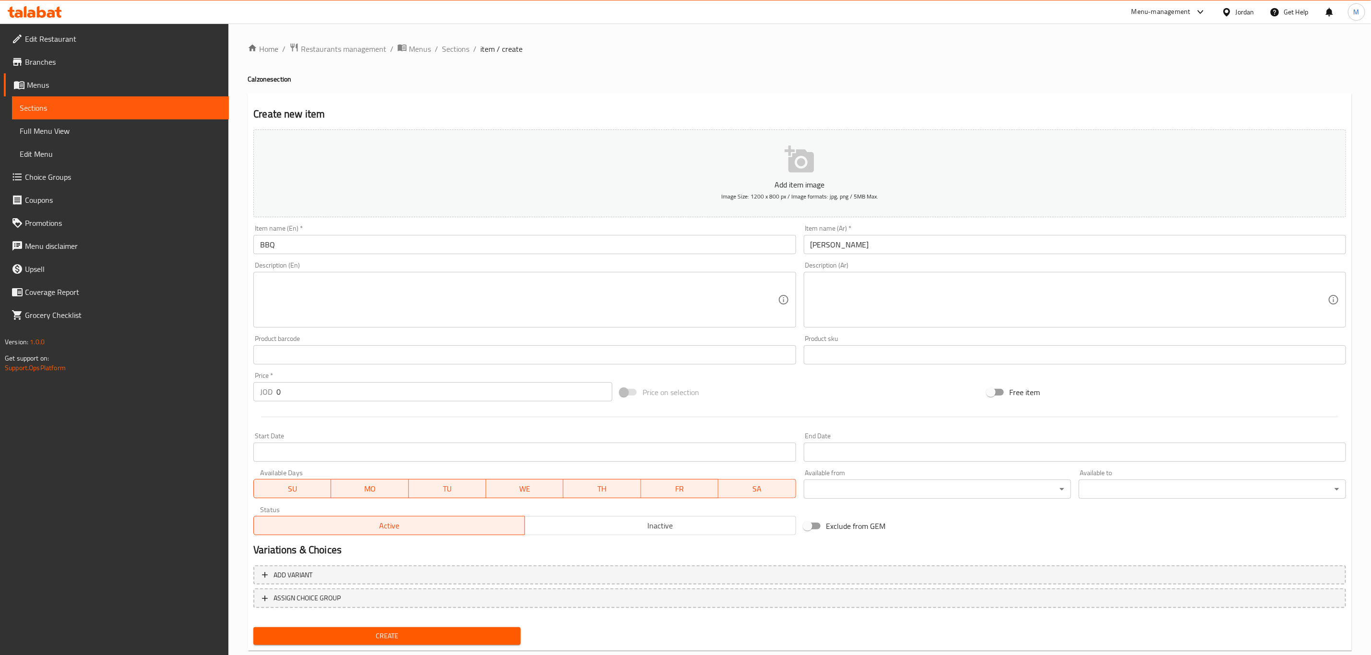
click at [262, 82] on h4 "Calzone section" at bounding box center [800, 79] width 1104 height 10
copy h4 "Calzone"
click at [292, 244] on input "BBQ" at bounding box center [524, 244] width 542 height 19
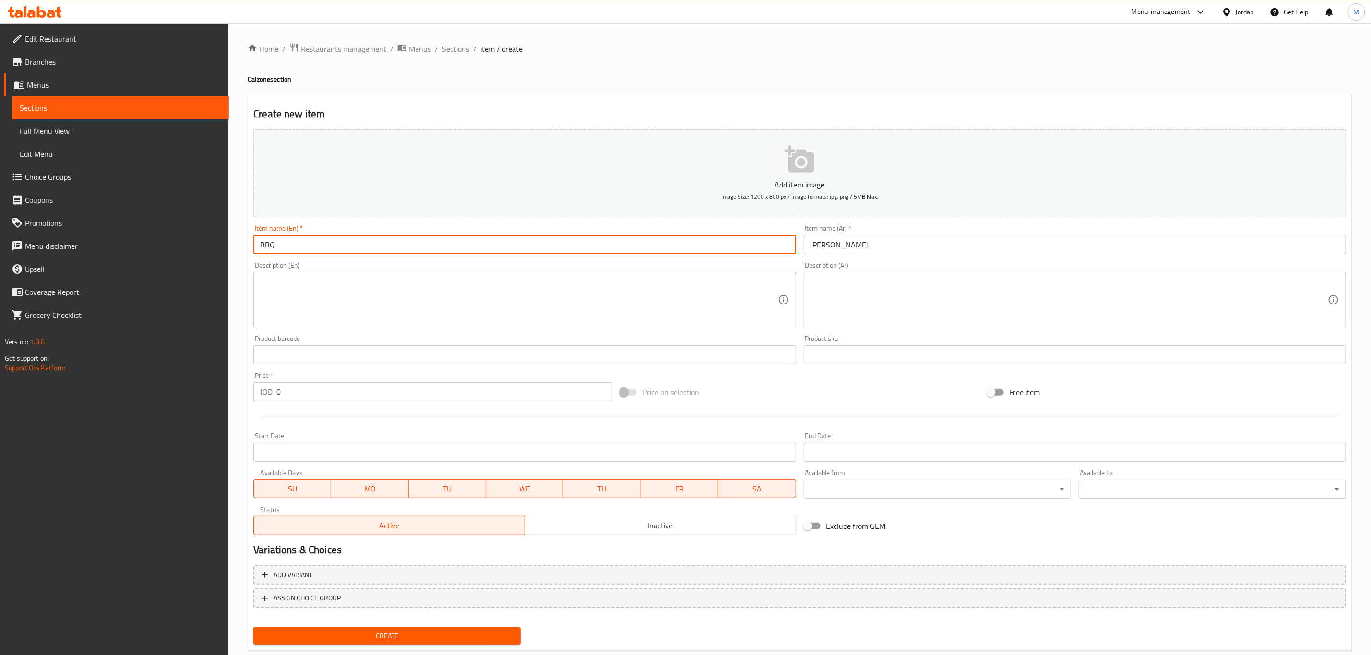
paste input "Calzone"
type input "BBQ Calzone"
click at [320, 406] on div at bounding box center [799, 417] width 1100 height 24
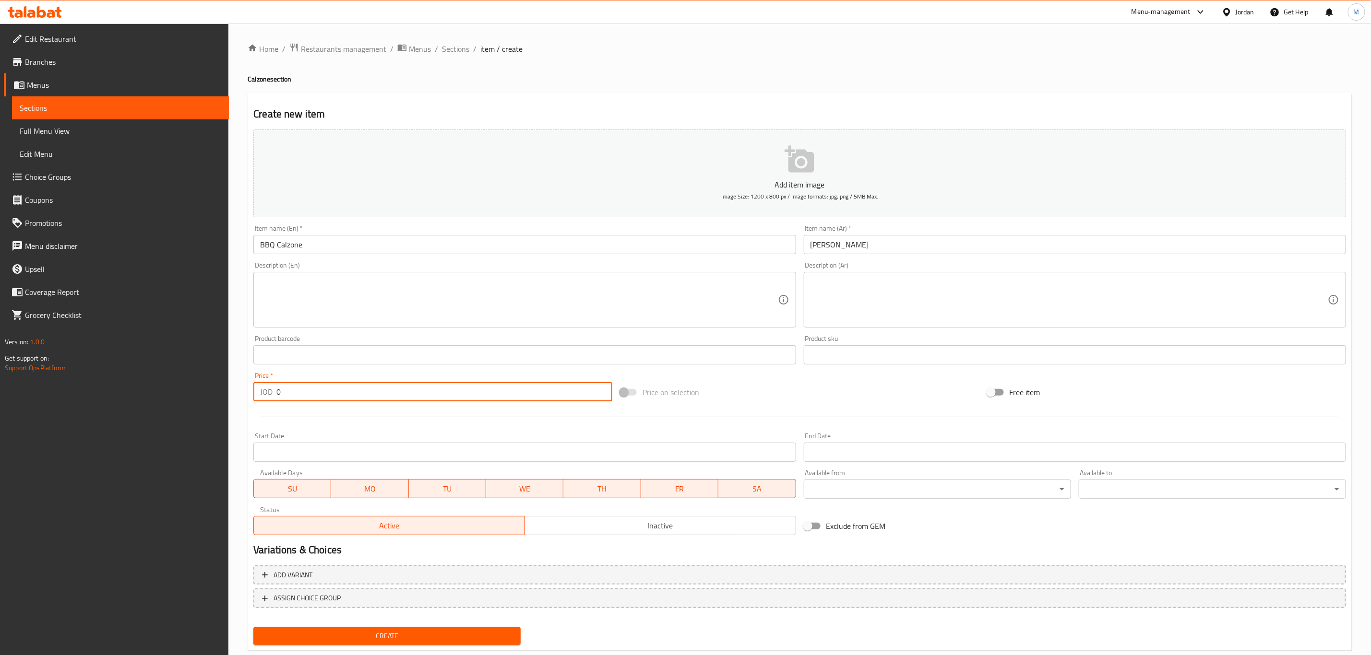
click at [321, 395] on input "0" at bounding box center [444, 391] width 336 height 19
paste input "3.99"
type input "3.99"
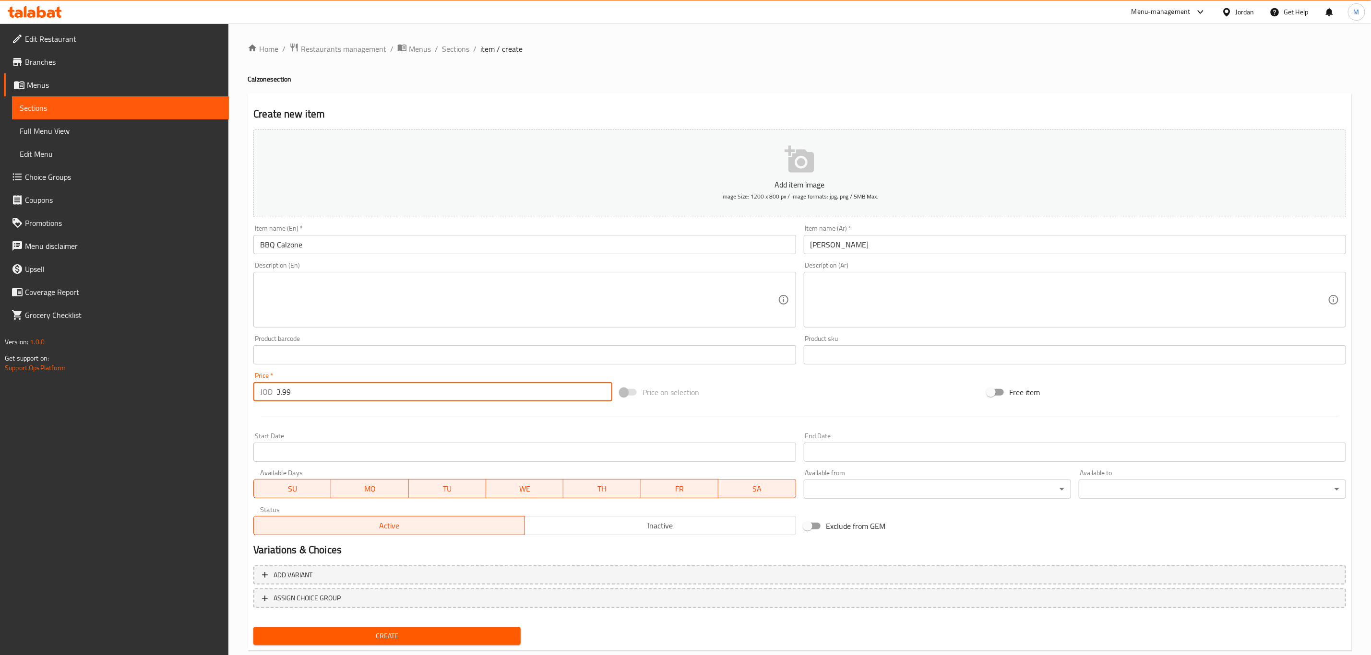
click at [253, 627] on button "Create" at bounding box center [386, 636] width 267 height 18
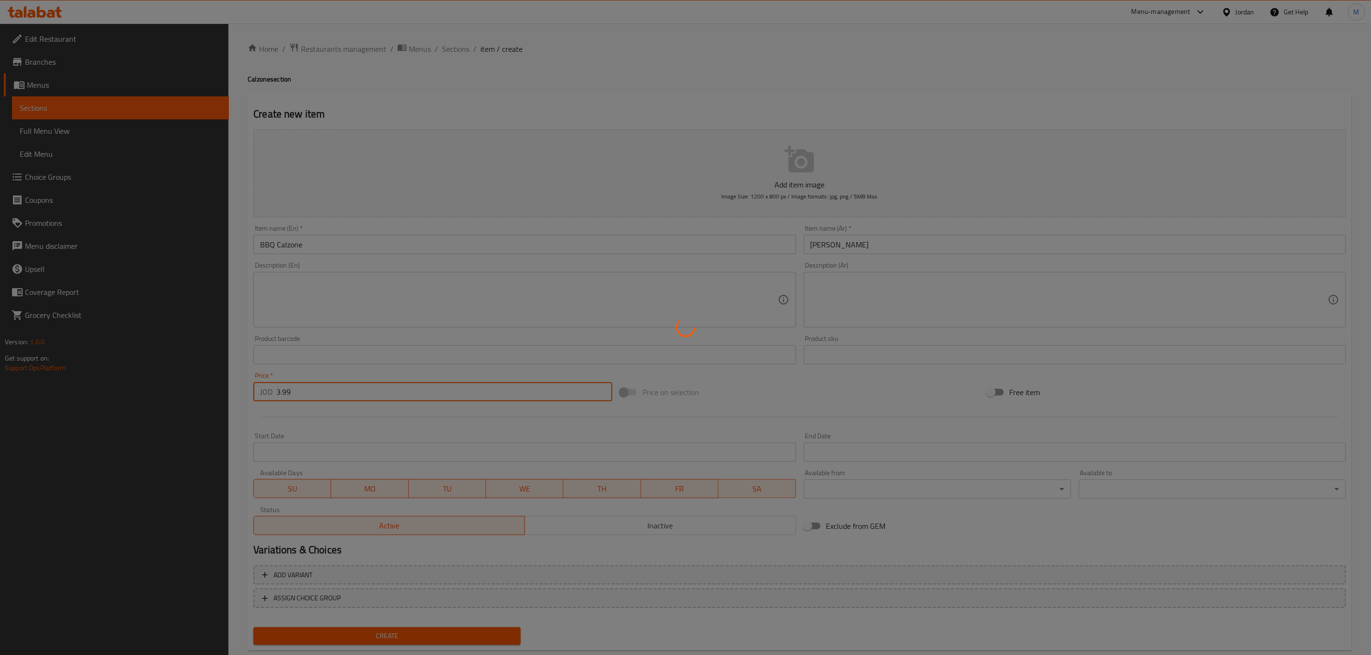
type input "0"
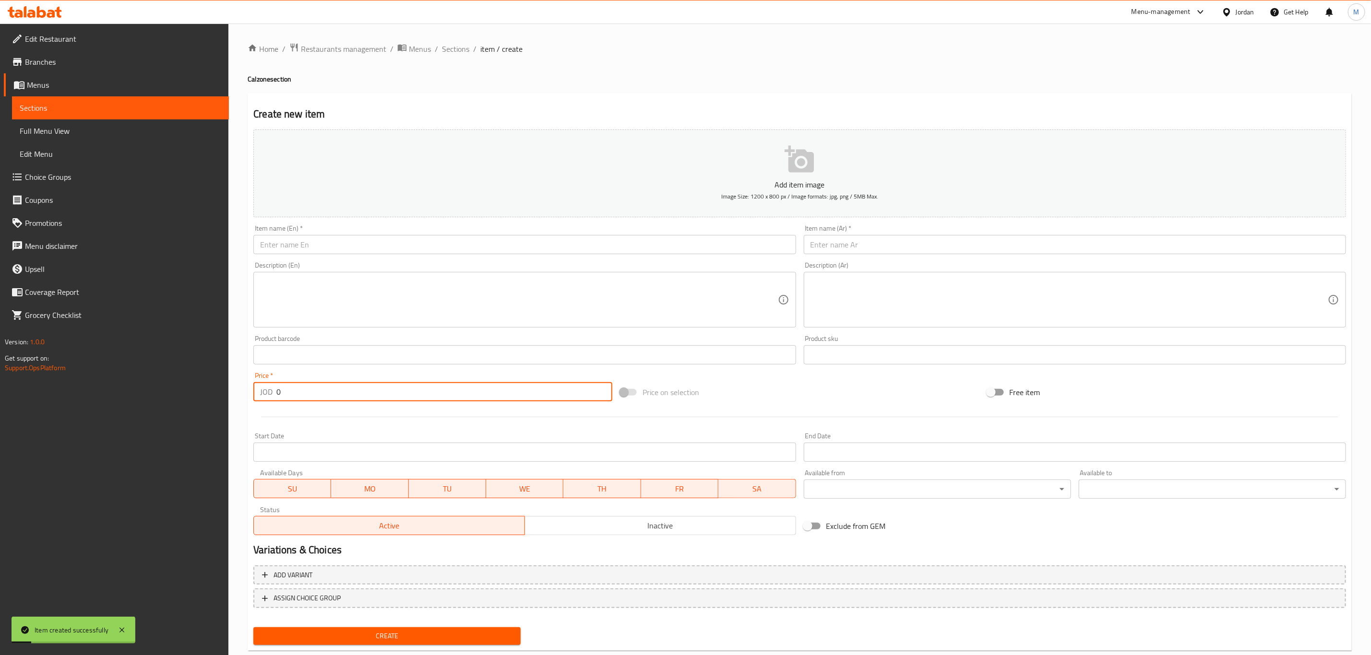
click at [894, 236] on input "text" at bounding box center [1075, 244] width 542 height 19
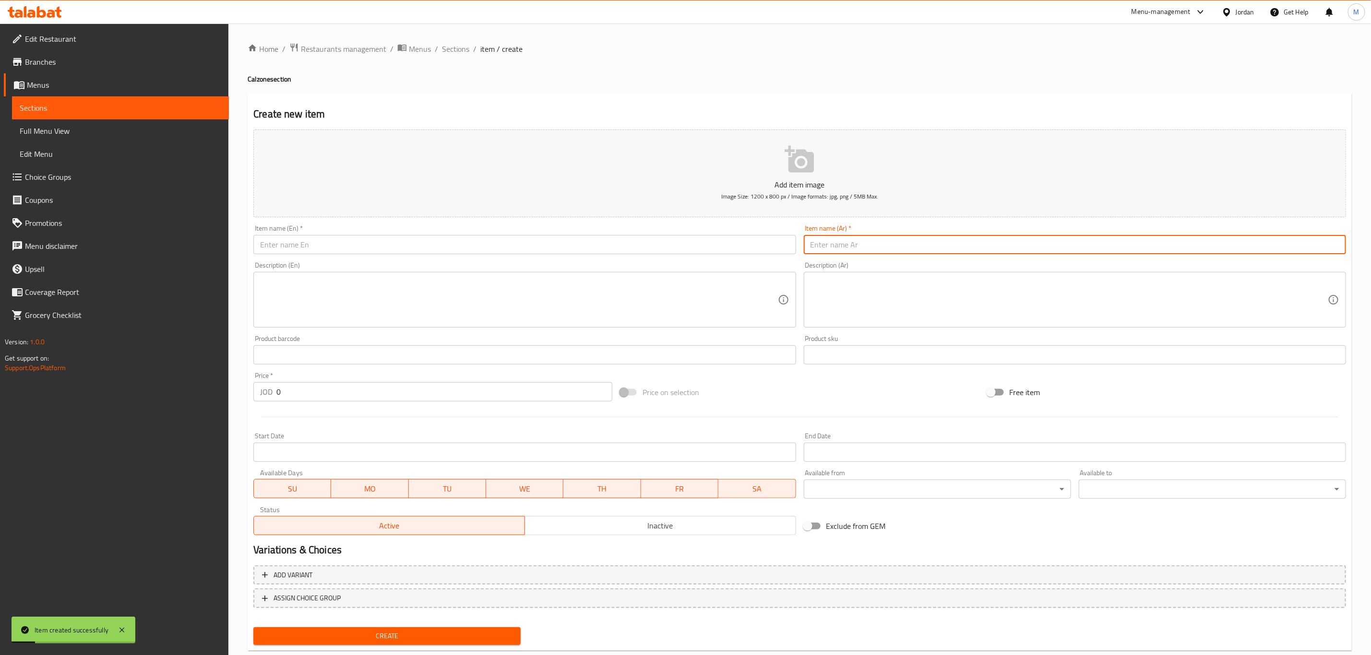
paste input "كلزوني لحوم باردة"
type input "كلزوني لحوم باردة"
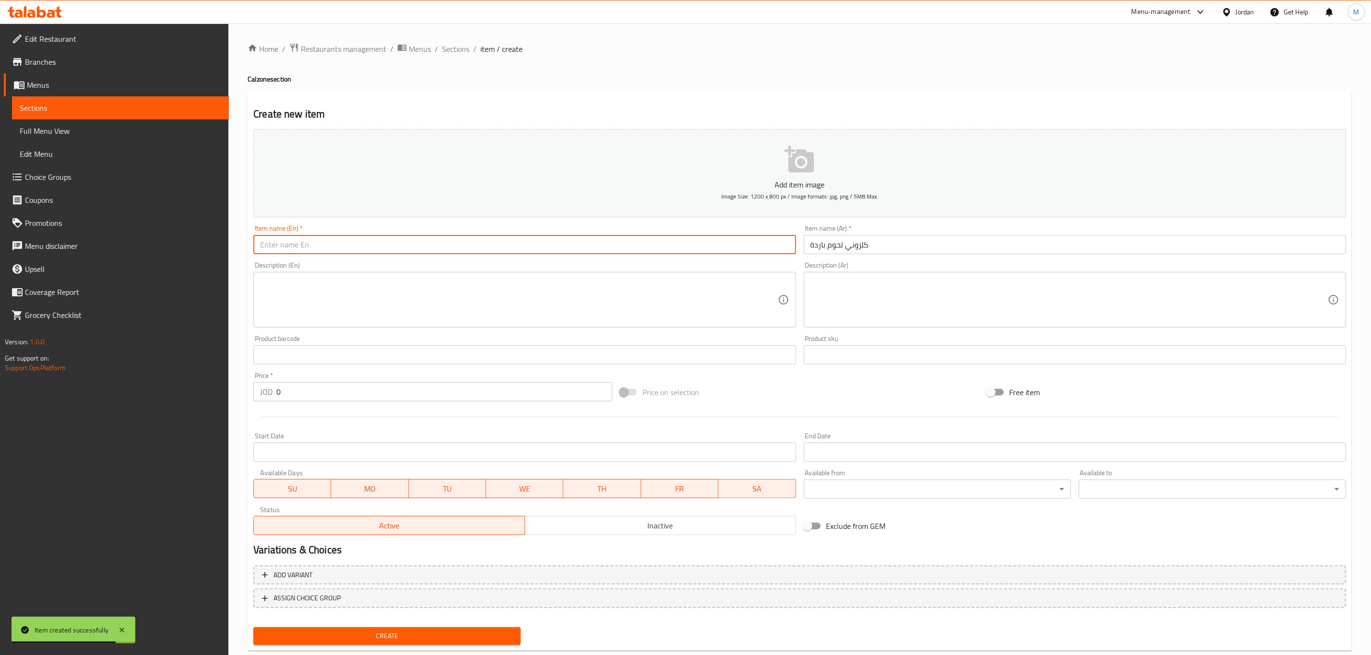
click at [334, 245] on input "text" at bounding box center [524, 244] width 542 height 19
paste input "Cold meat calzone"
click at [334, 245] on input "Cold meat calzone" at bounding box center [524, 244] width 542 height 19
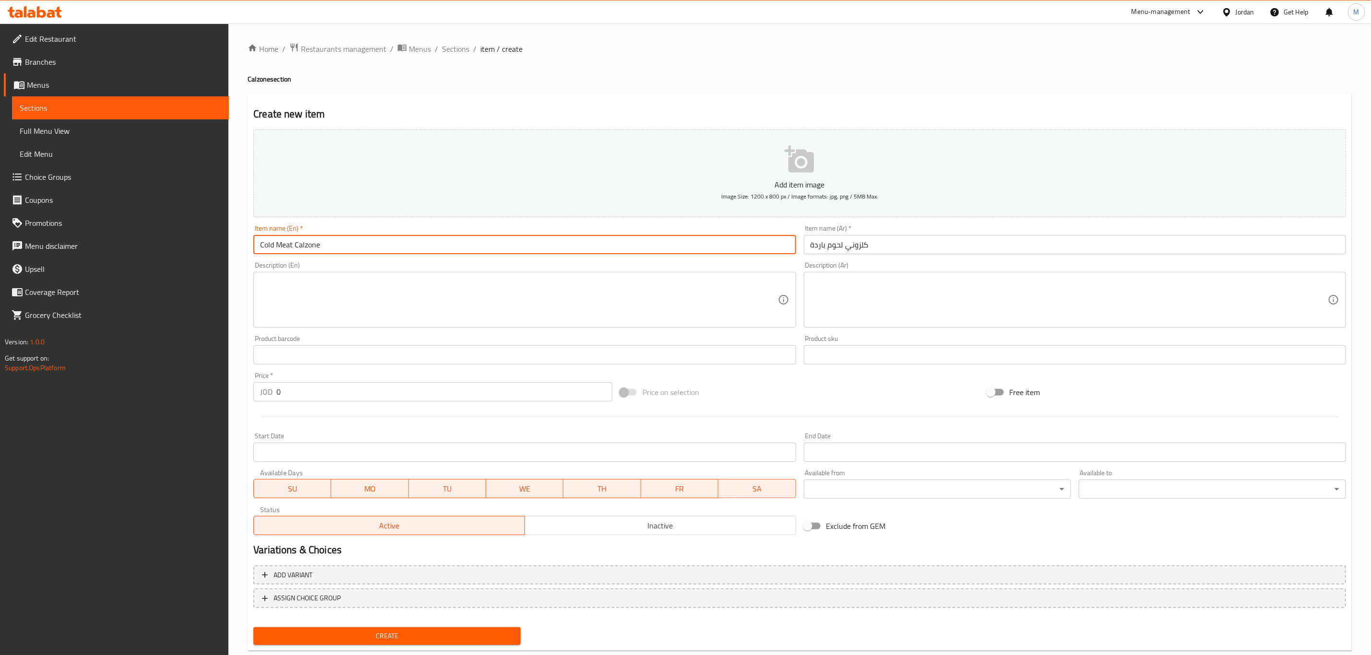
type input "Cold Meat Calzone"
click at [293, 406] on div at bounding box center [799, 417] width 1100 height 24
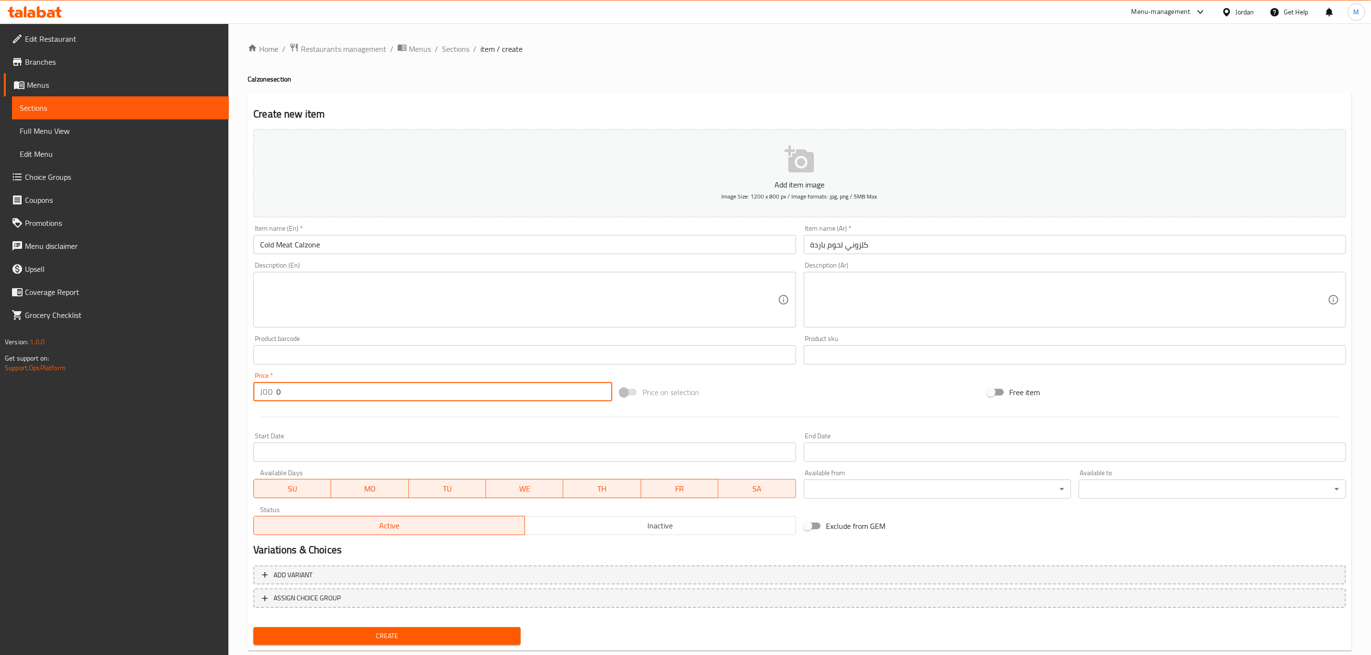
click at [297, 397] on input "0" at bounding box center [444, 391] width 336 height 19
paste input "3.99"
type input "3.99"
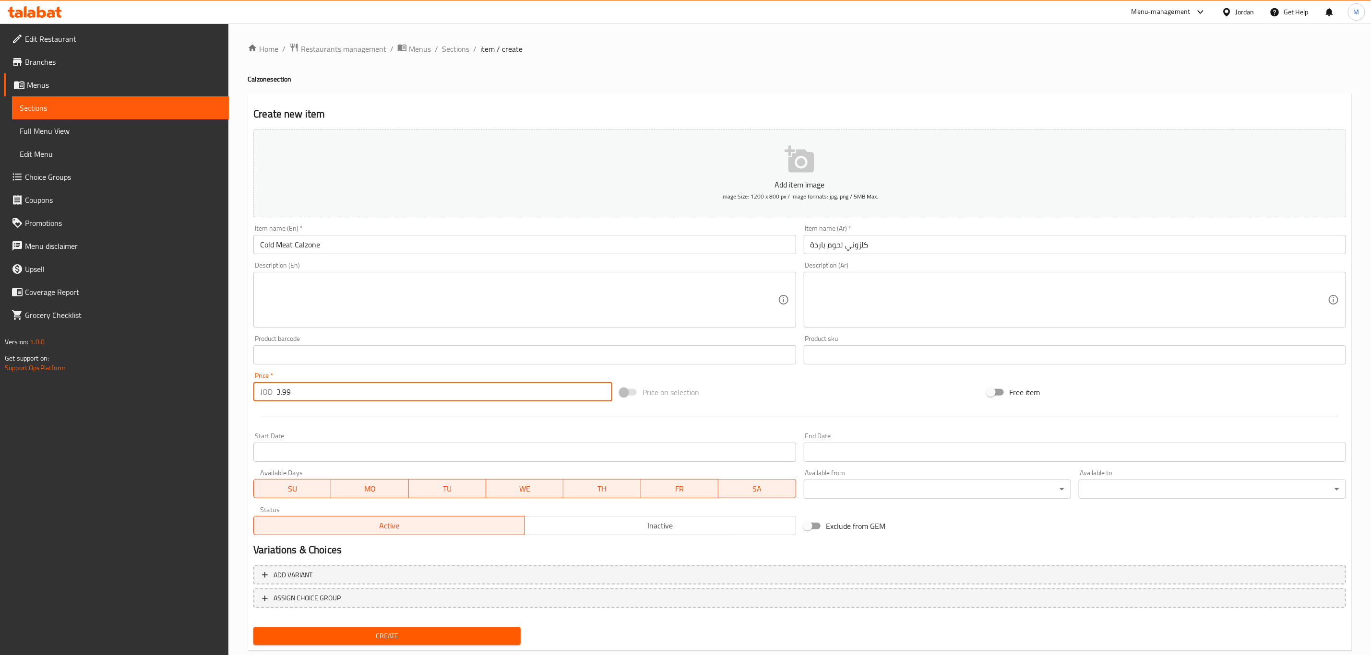
click at [253, 627] on button "Create" at bounding box center [386, 636] width 267 height 18
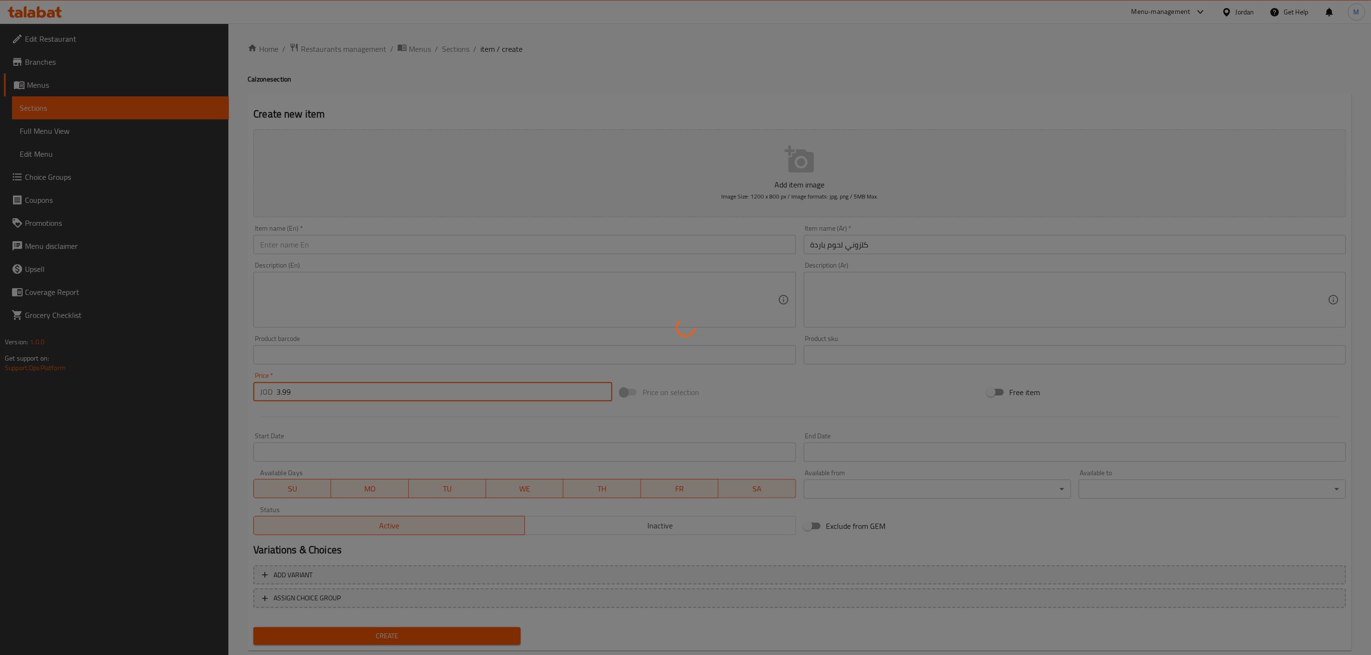
type input "0"
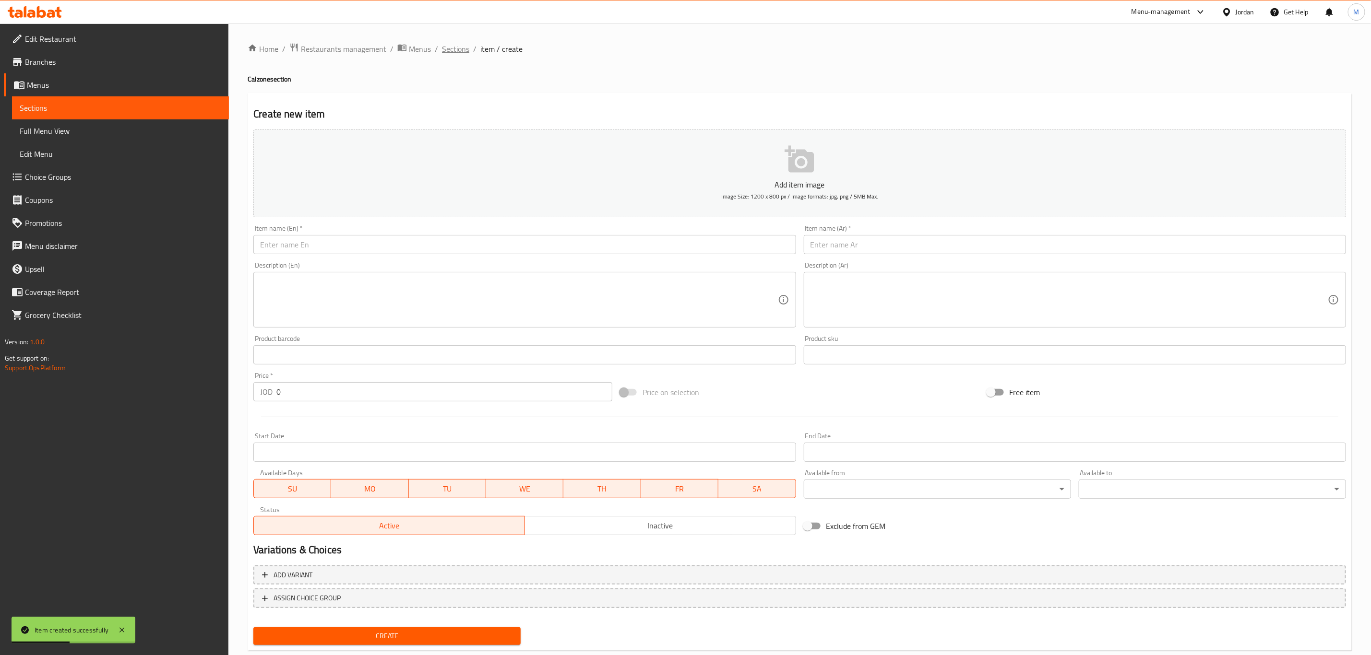
click at [452, 52] on span "Sections" at bounding box center [455, 49] width 27 height 12
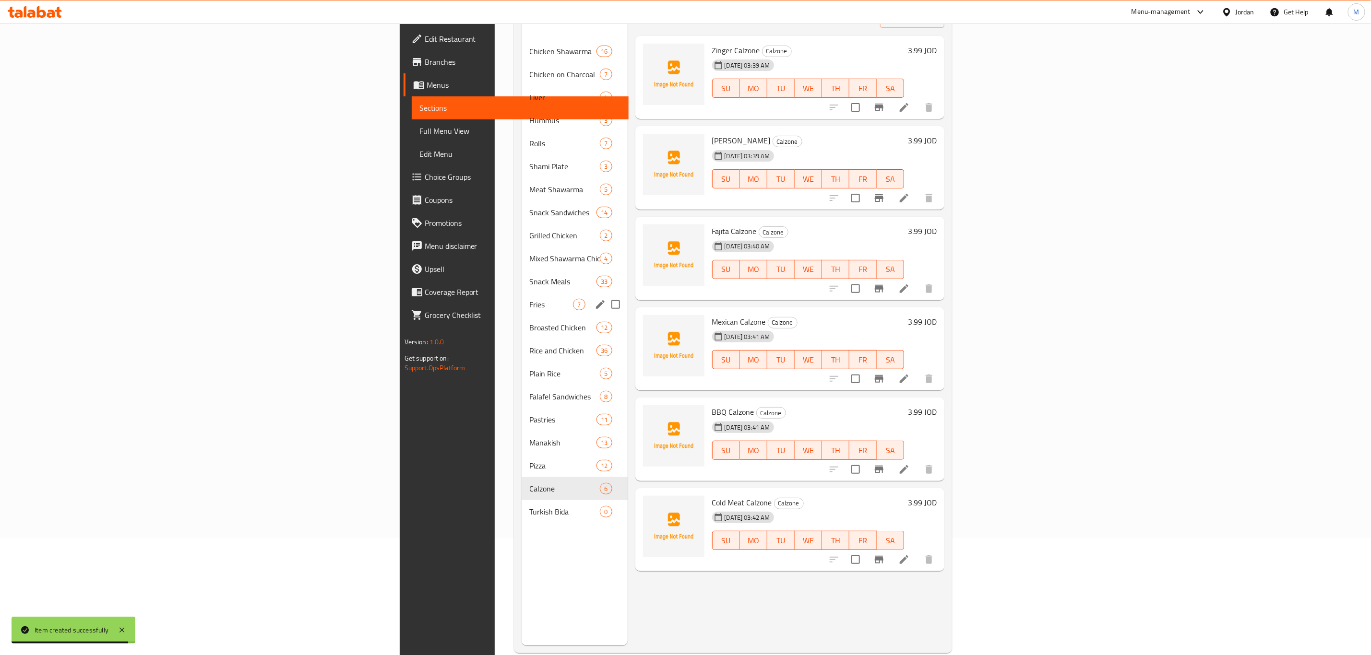
scroll to position [134, 0]
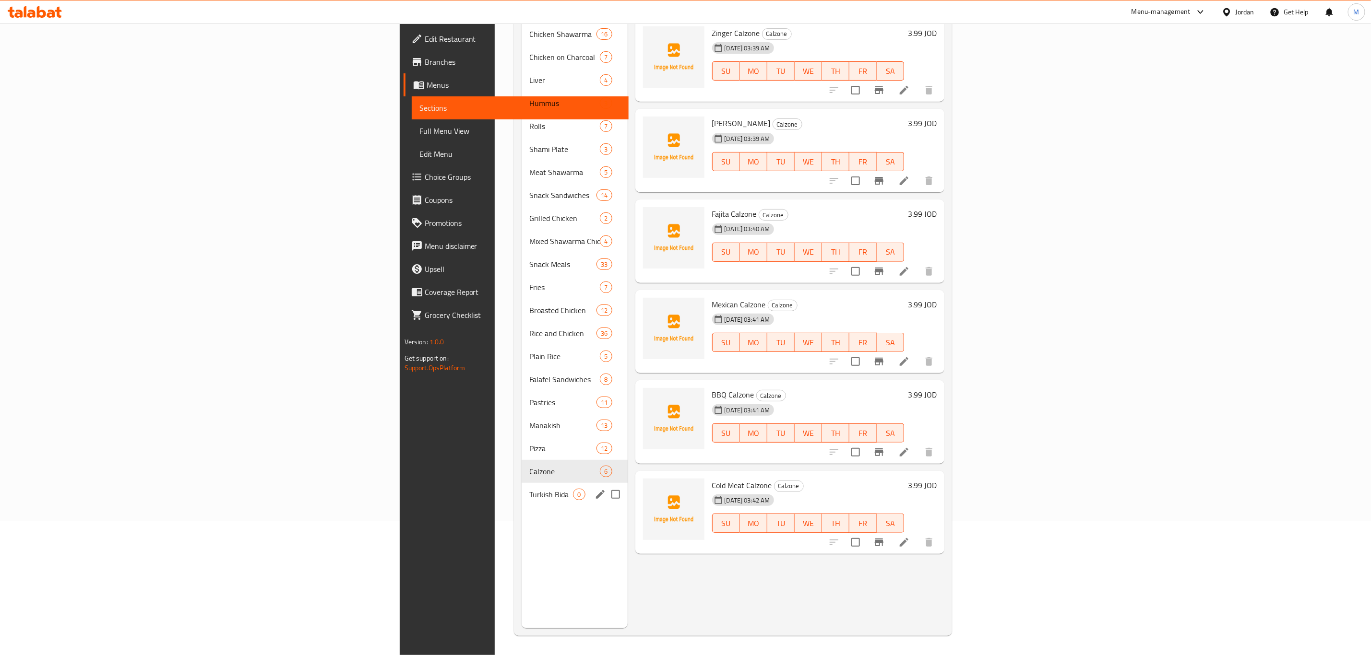
click at [521, 488] on div "Turkish Bida 0" at bounding box center [574, 494] width 106 height 23
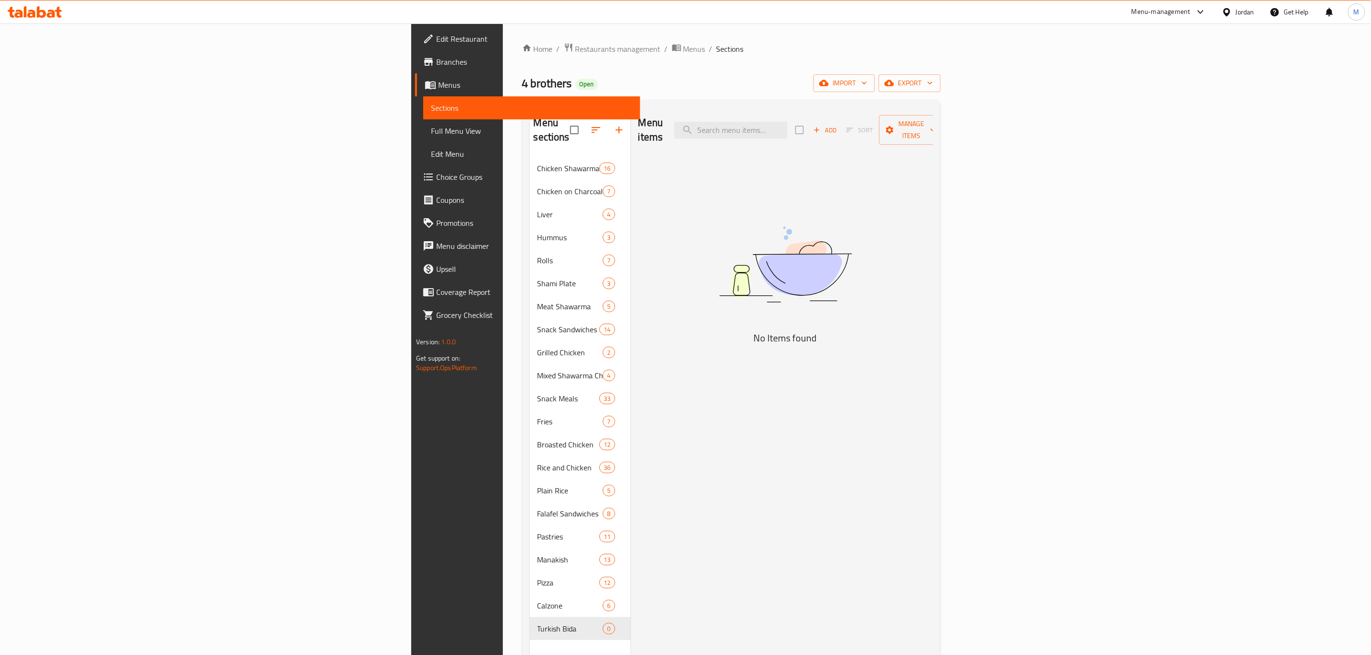
click at [838, 125] on span "Add" at bounding box center [825, 130] width 26 height 11
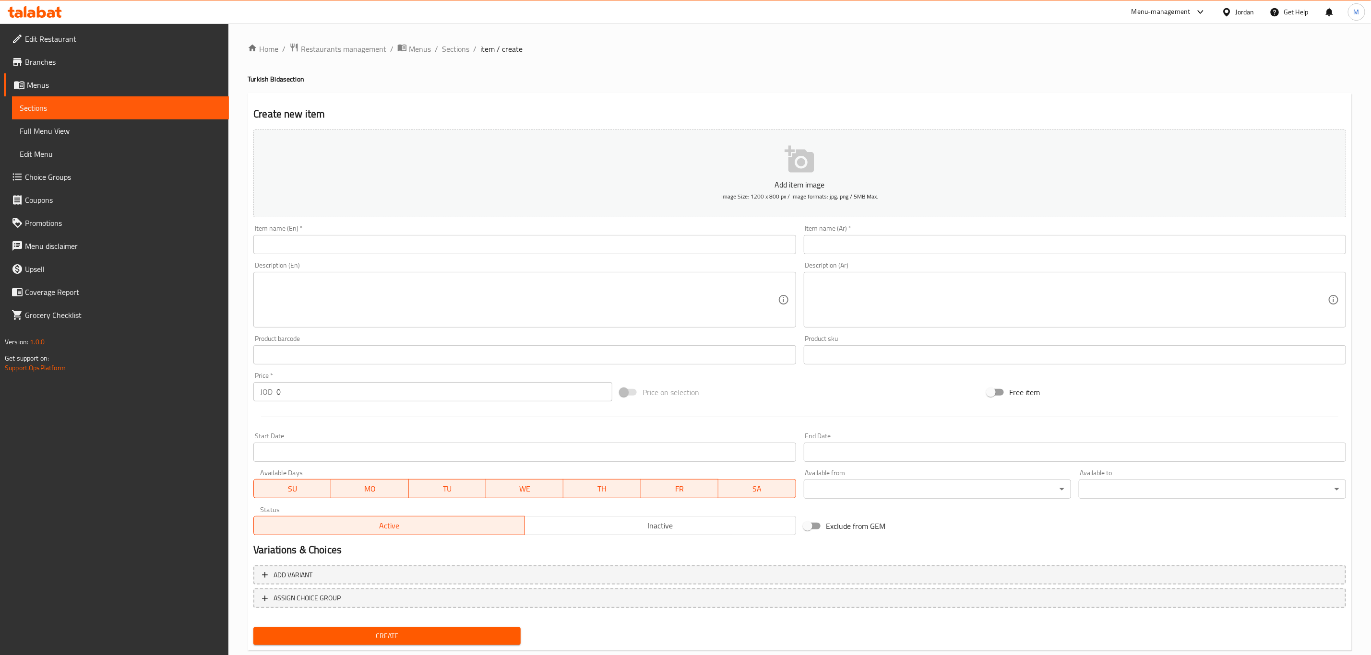
click at [897, 241] on input "text" at bounding box center [1075, 244] width 542 height 19
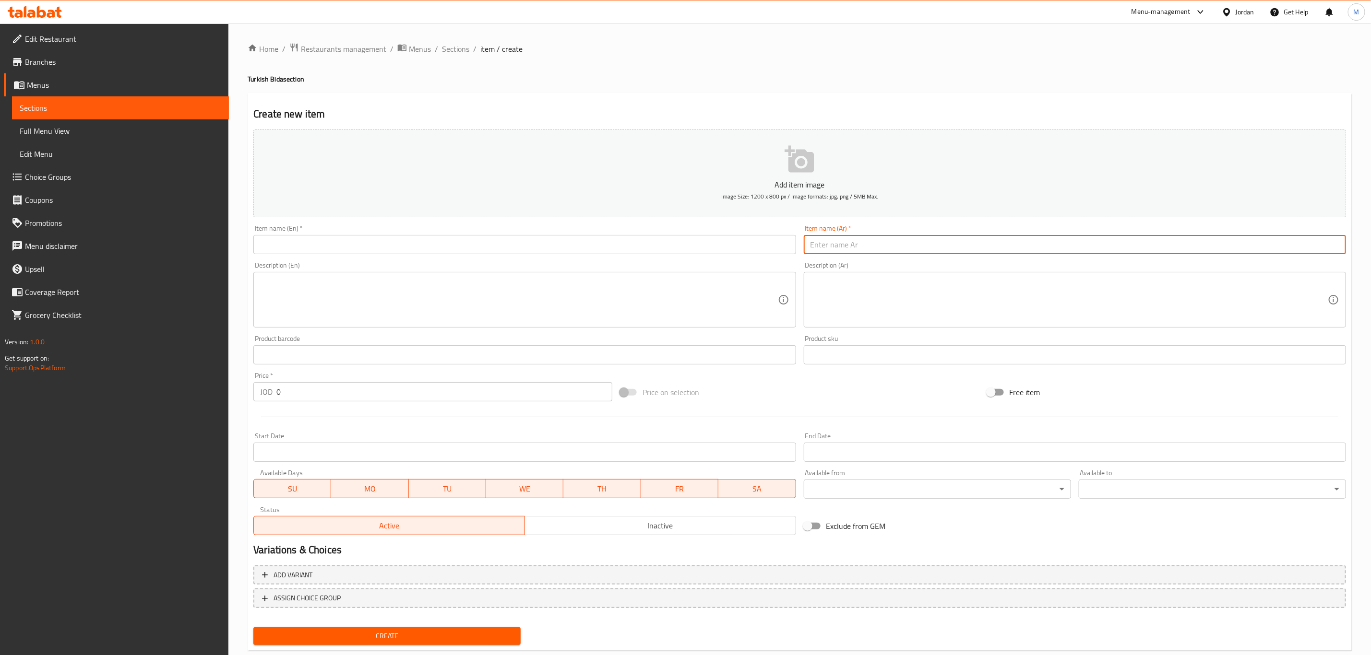
paste input "[PERSON_NAME]"
drag, startPoint x: 858, startPoint y: 248, endPoint x: 822, endPoint y: 246, distance: 36.0
click at [822, 246] on input "[PERSON_NAME]" at bounding box center [1075, 244] width 542 height 19
type input "[PERSON_NAME]"
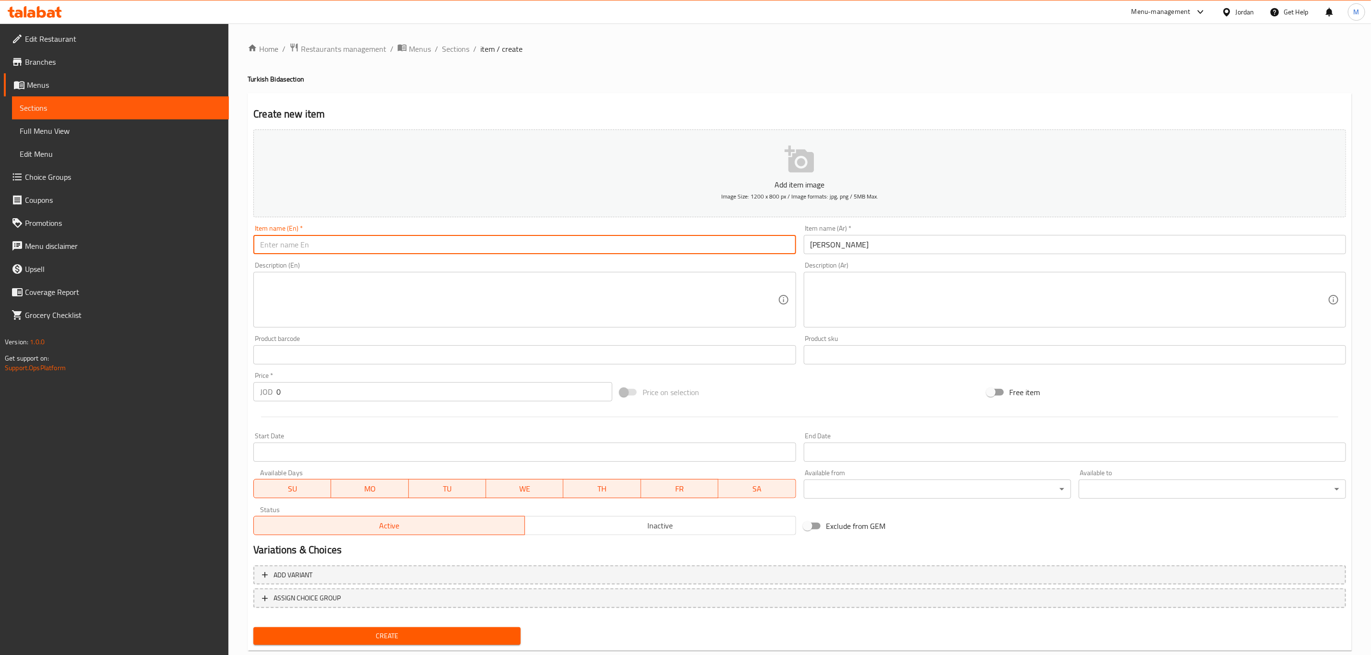
click at [416, 247] on input "text" at bounding box center [524, 244] width 542 height 19
paste input "Pide"
type input "Zinger Pide"
click at [313, 374] on div "Price   * JOD 0 Price *" at bounding box center [432, 386] width 359 height 29
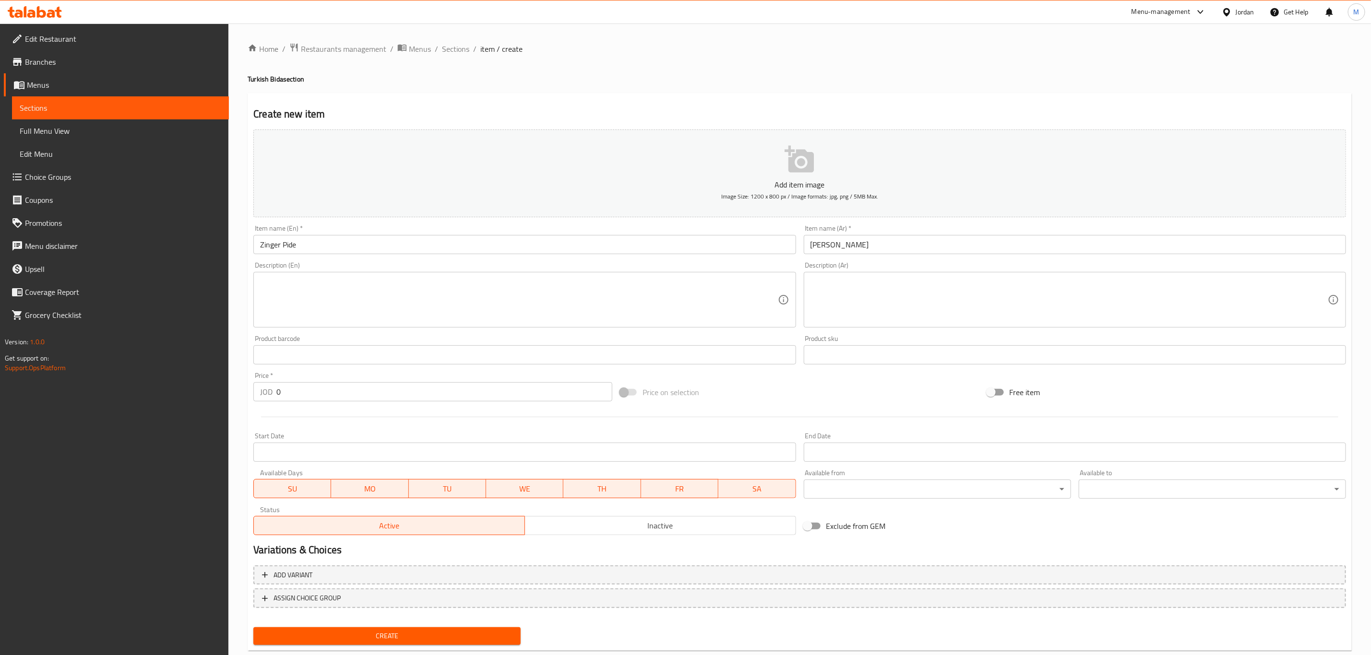
click at [310, 394] on input "0" at bounding box center [444, 391] width 336 height 19
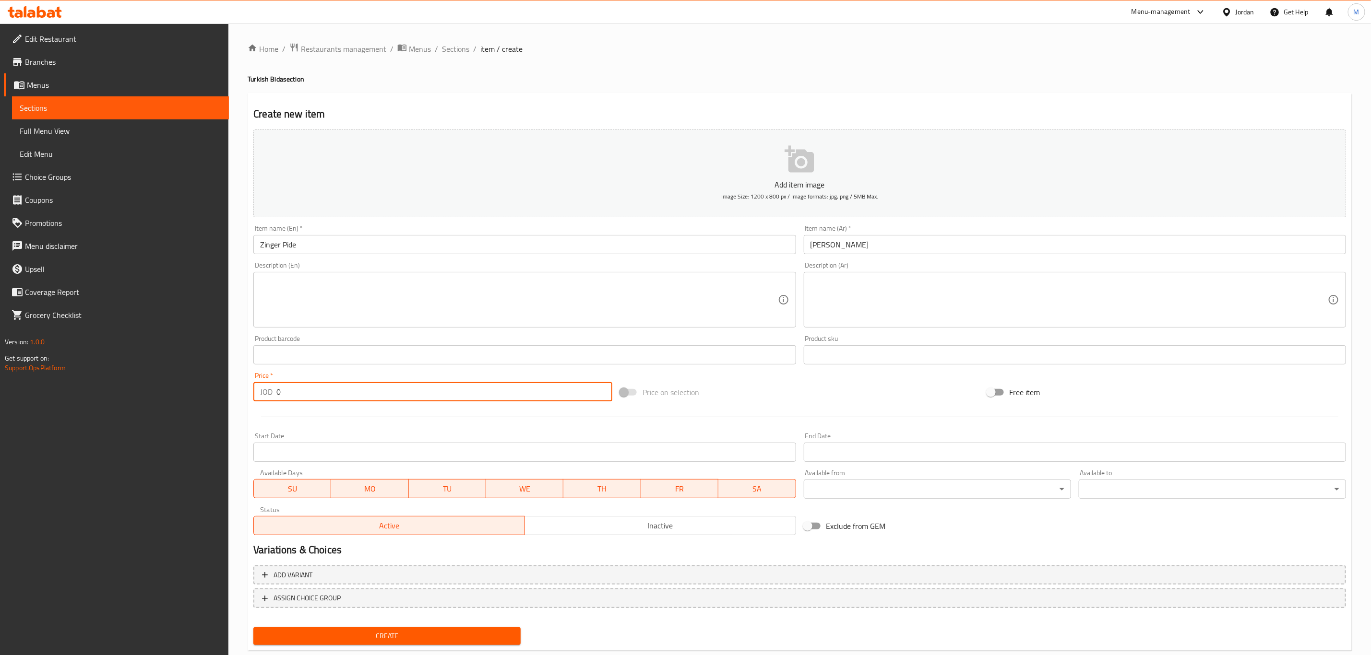
click at [310, 394] on input "0" at bounding box center [444, 391] width 336 height 19
paste input "4.65"
type input "4.65"
click at [253, 627] on button "Create" at bounding box center [386, 636] width 267 height 18
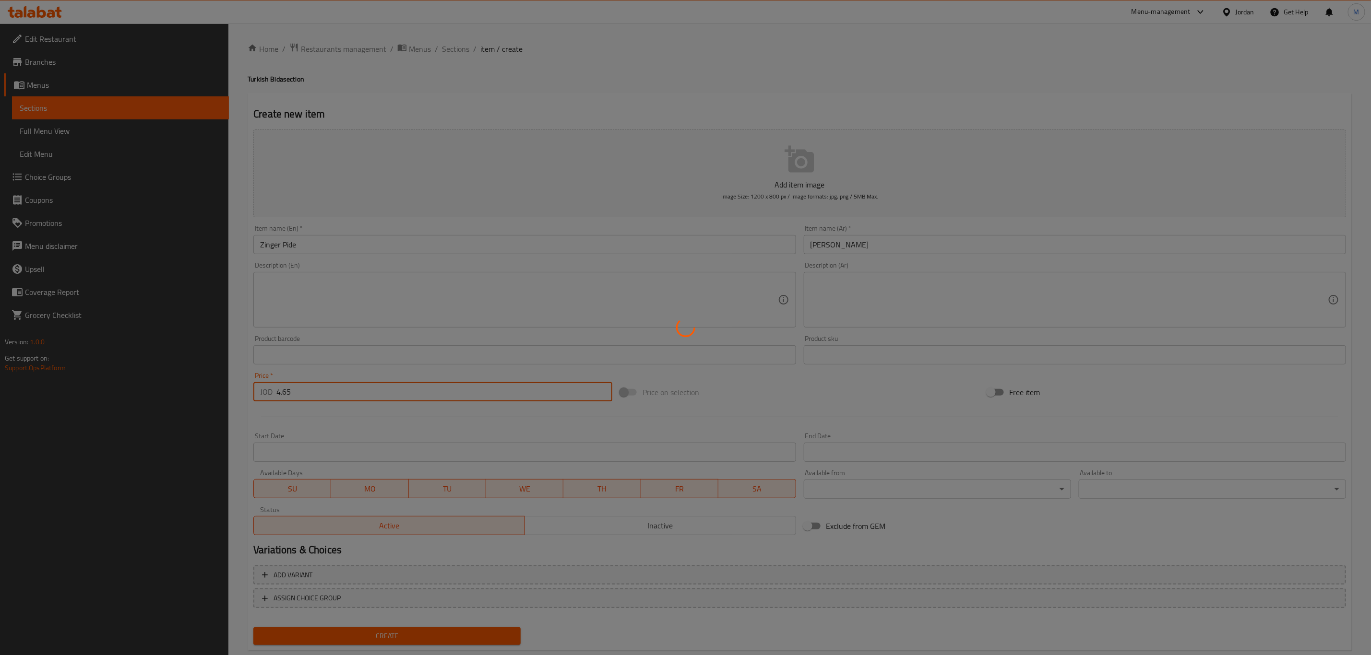
type input "0"
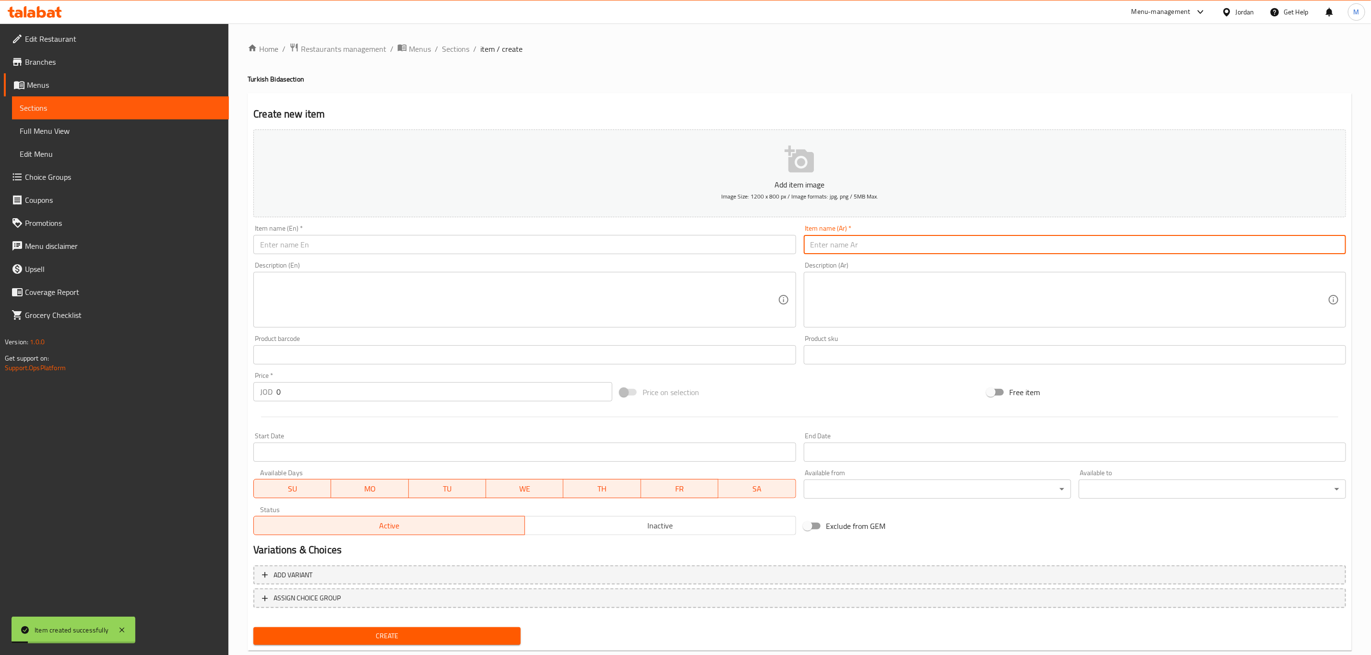
click at [887, 246] on input "text" at bounding box center [1075, 244] width 542 height 19
paste input "[PERSON_NAME]"
type input "[PERSON_NAME]"
click at [324, 248] on input "text" at bounding box center [524, 244] width 542 height 19
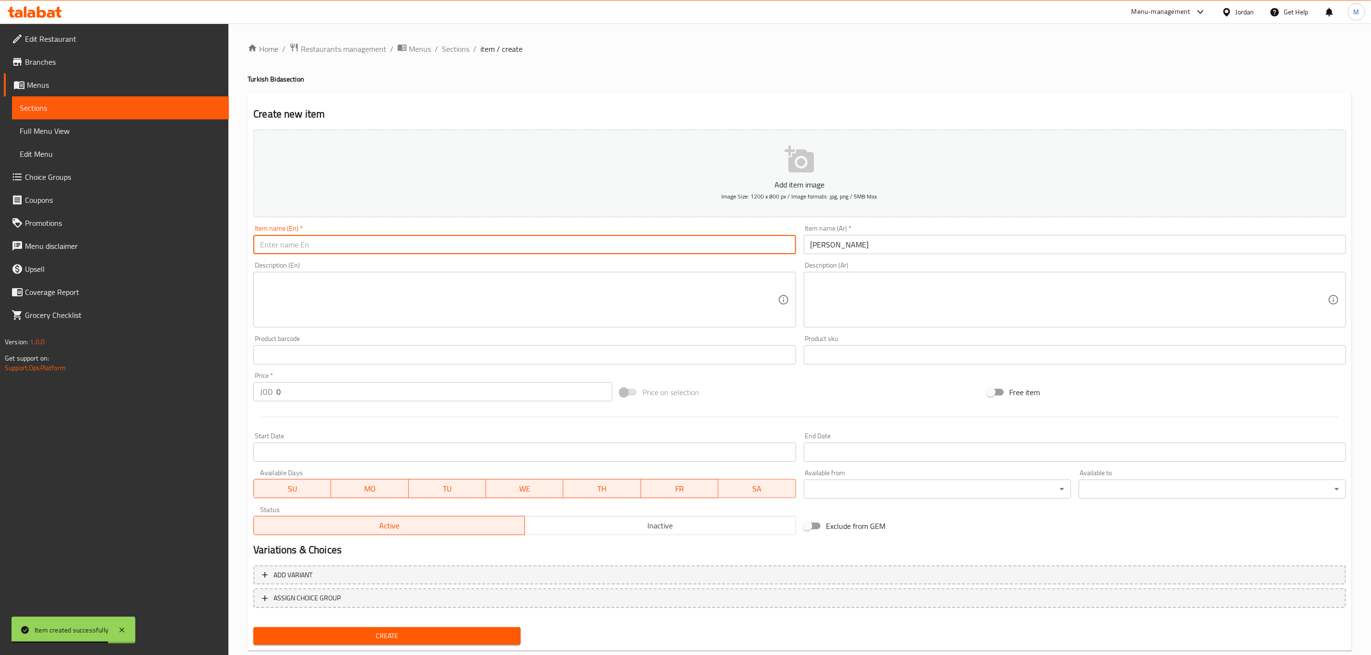
paste input "[PERSON_NAME]"
type input "[PERSON_NAME]"
click at [326, 394] on input "0" at bounding box center [444, 391] width 336 height 19
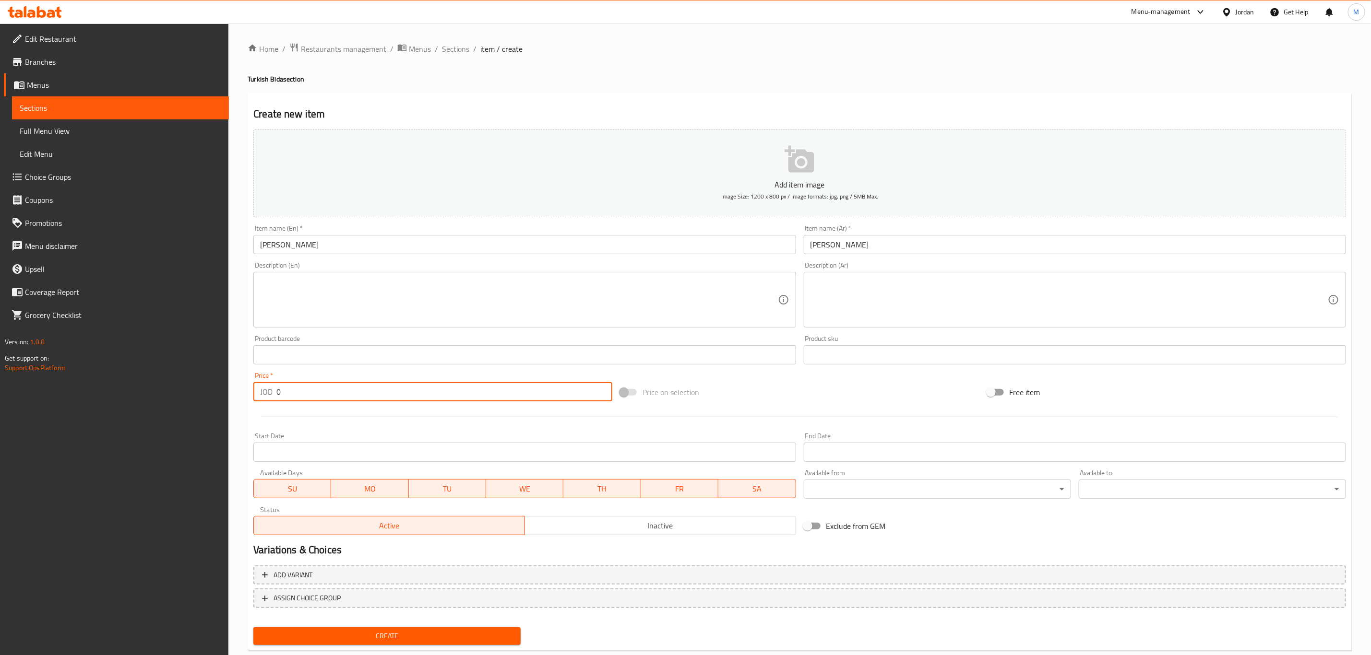
click at [326, 394] on input "0" at bounding box center [444, 391] width 336 height 19
paste input "4.65"
type input "4.65"
click at [253, 627] on button "Create" at bounding box center [386, 636] width 267 height 18
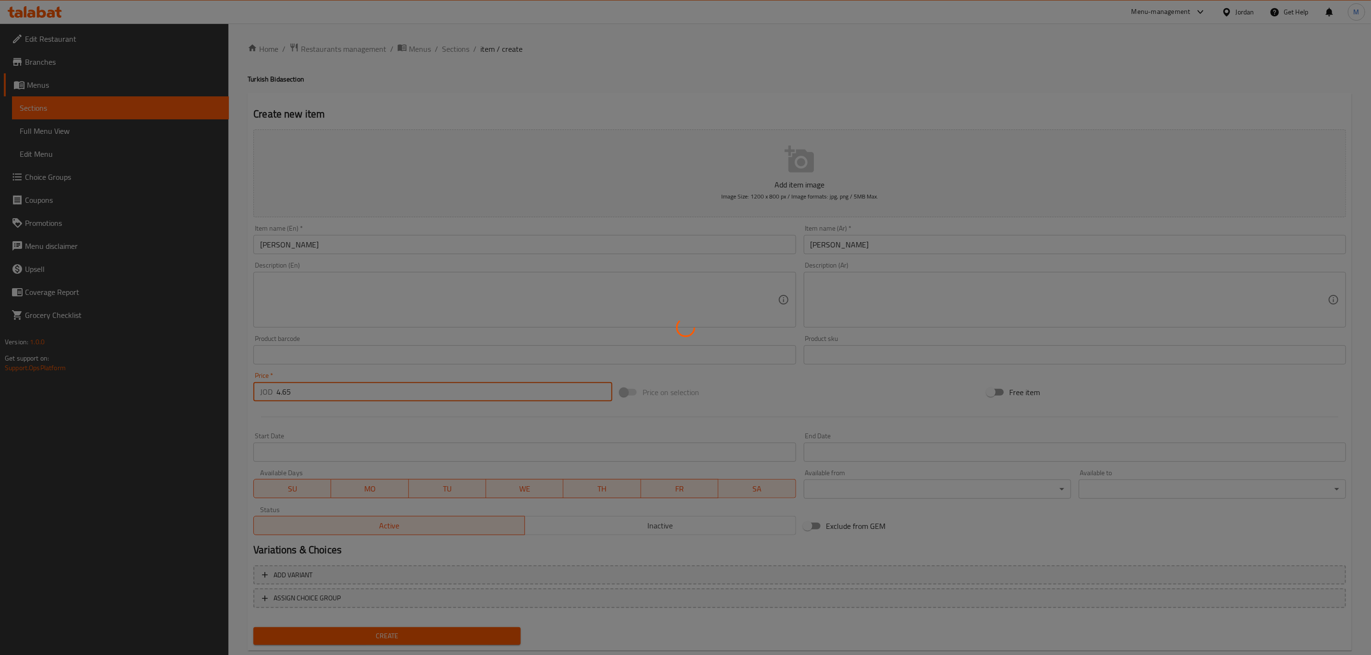
type input "0"
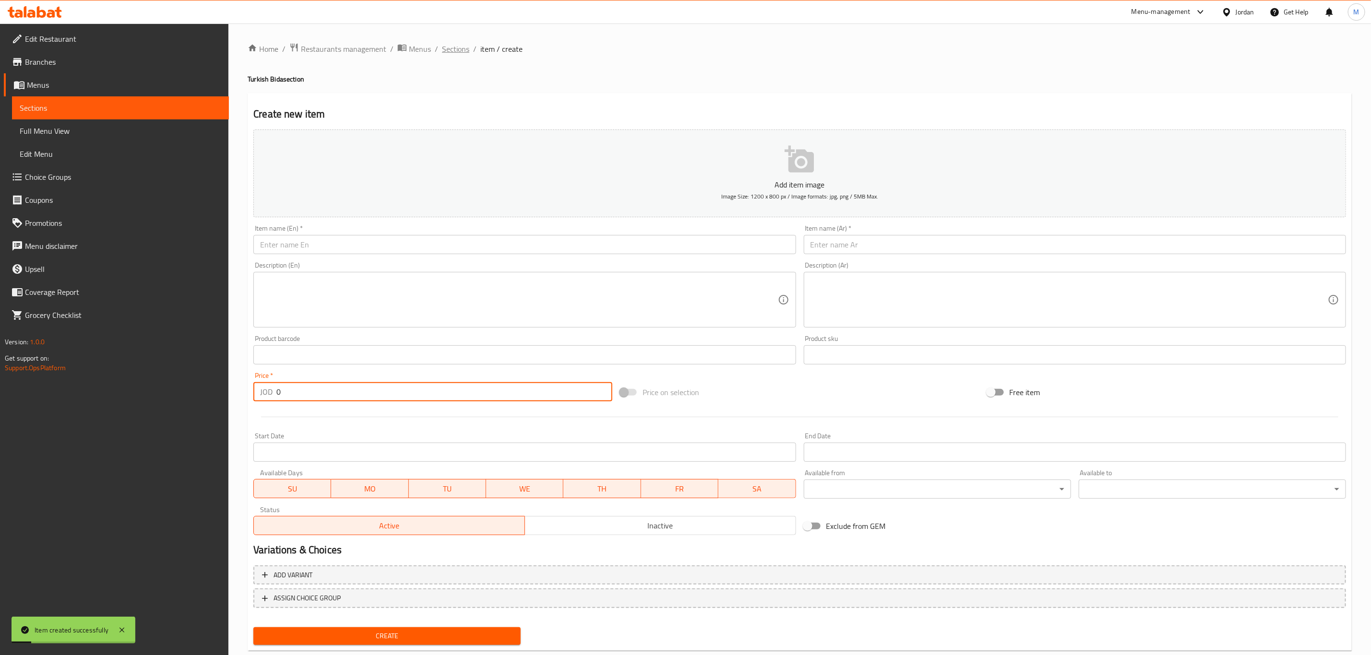
click at [460, 48] on span "Sections" at bounding box center [455, 49] width 27 height 12
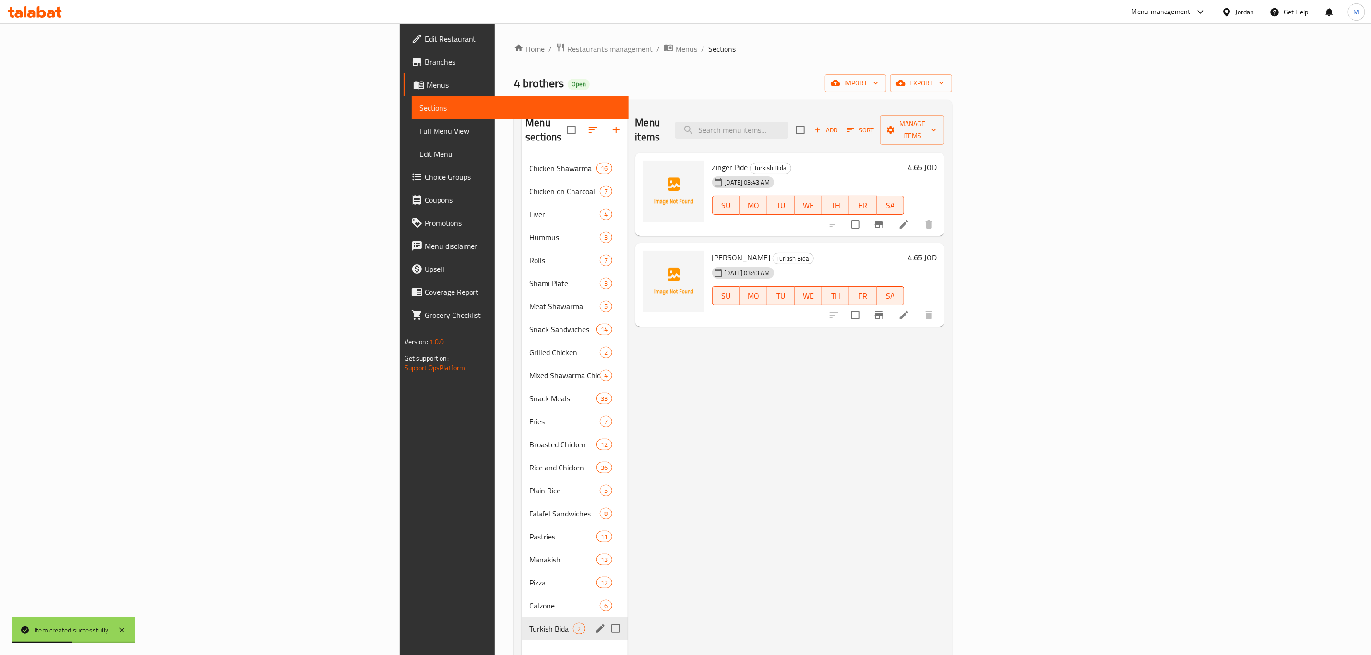
click at [605, 619] on input "Menu sections" at bounding box center [615, 629] width 20 height 20
checkbox input "true"
click at [594, 623] on icon "edit" at bounding box center [600, 629] width 12 height 12
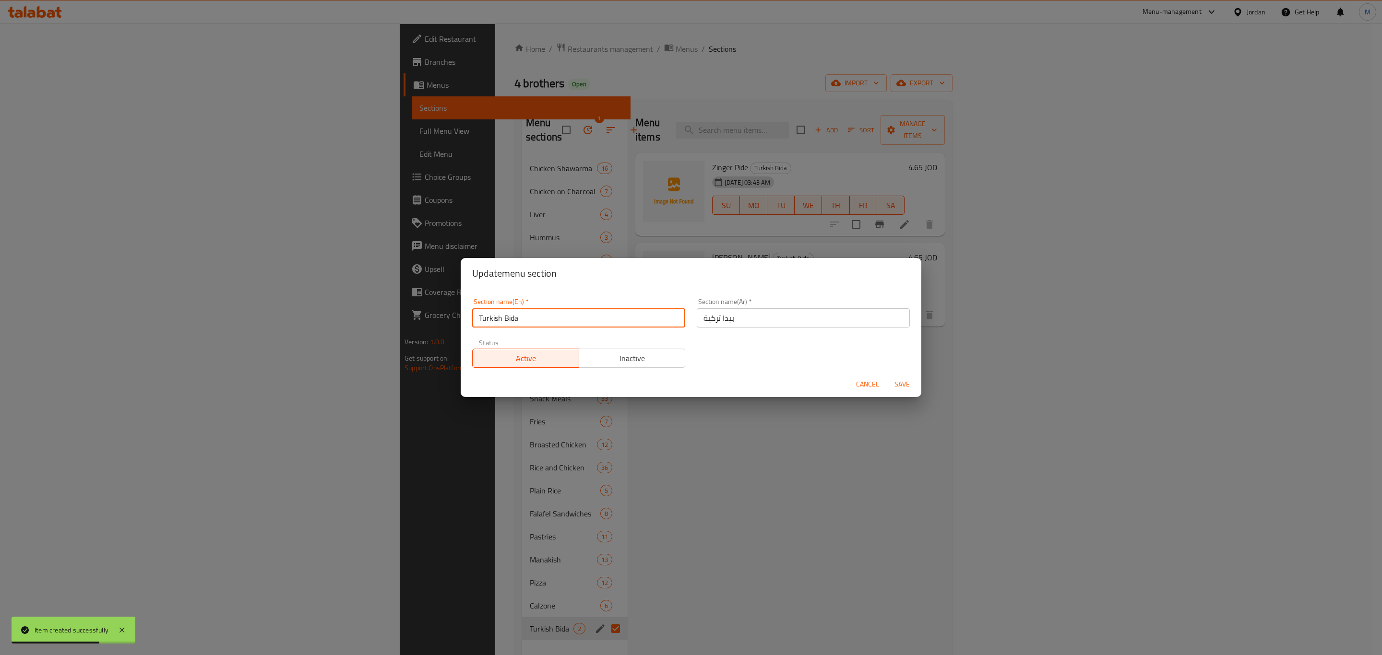
click at [511, 323] on input "Turkish Bida" at bounding box center [578, 317] width 213 height 19
drag, startPoint x: 858, startPoint y: 385, endPoint x: 824, endPoint y: 370, distance: 37.6
click at [859, 385] on span "Cancel" at bounding box center [867, 385] width 23 height 12
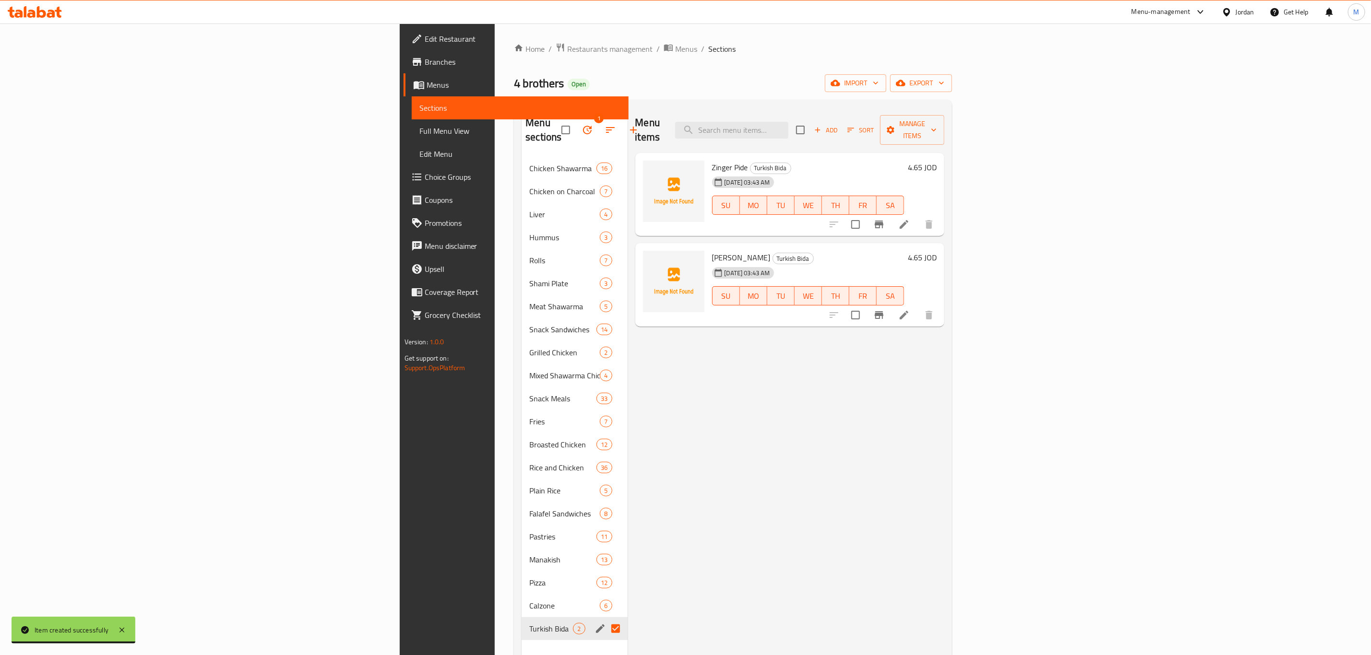
click at [712, 250] on span "[PERSON_NAME]" at bounding box center [741, 257] width 59 height 14
copy h6 "Pide"
click at [594, 623] on icon "edit" at bounding box center [600, 629] width 12 height 12
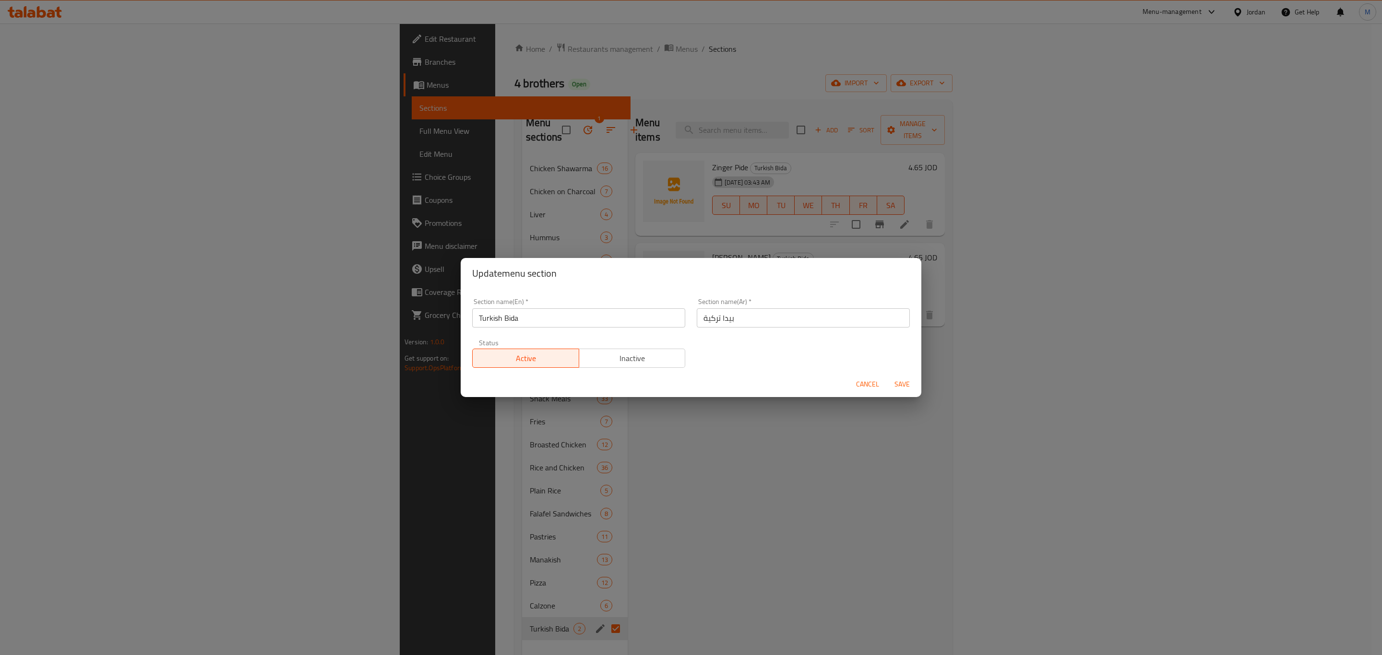
click at [515, 323] on input "Turkish Bida" at bounding box center [578, 317] width 213 height 19
paste input "Pide"
type input "Turkish Pide"
click at [891, 383] on span "Save" at bounding box center [901, 385] width 23 height 12
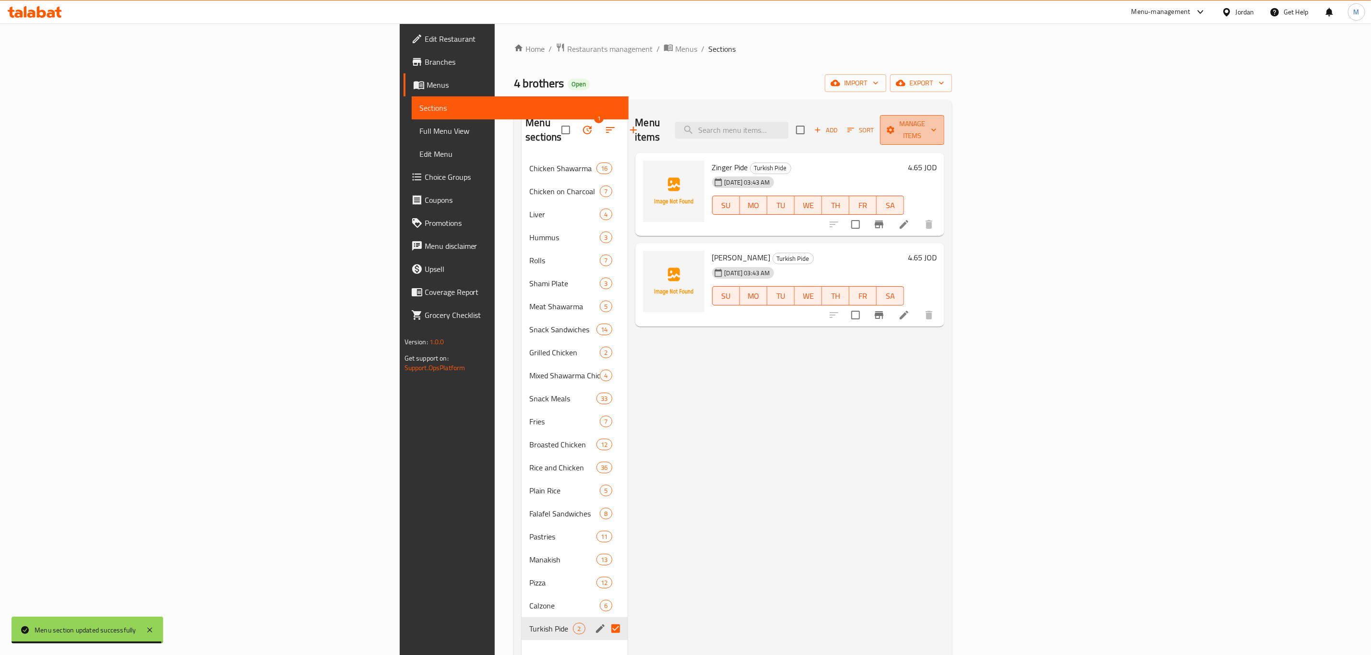
click at [936, 129] on span "Manage items" at bounding box center [912, 130] width 49 height 24
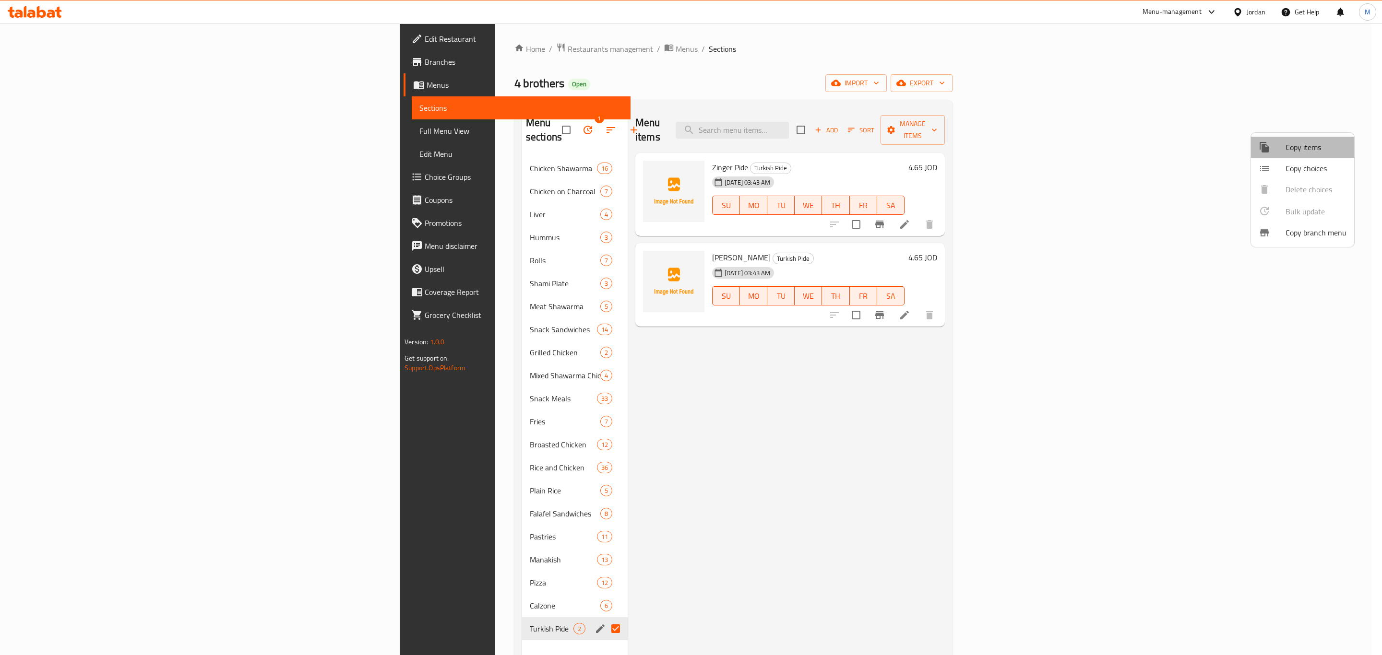
click at [1292, 156] on li "Copy items" at bounding box center [1302, 147] width 103 height 21
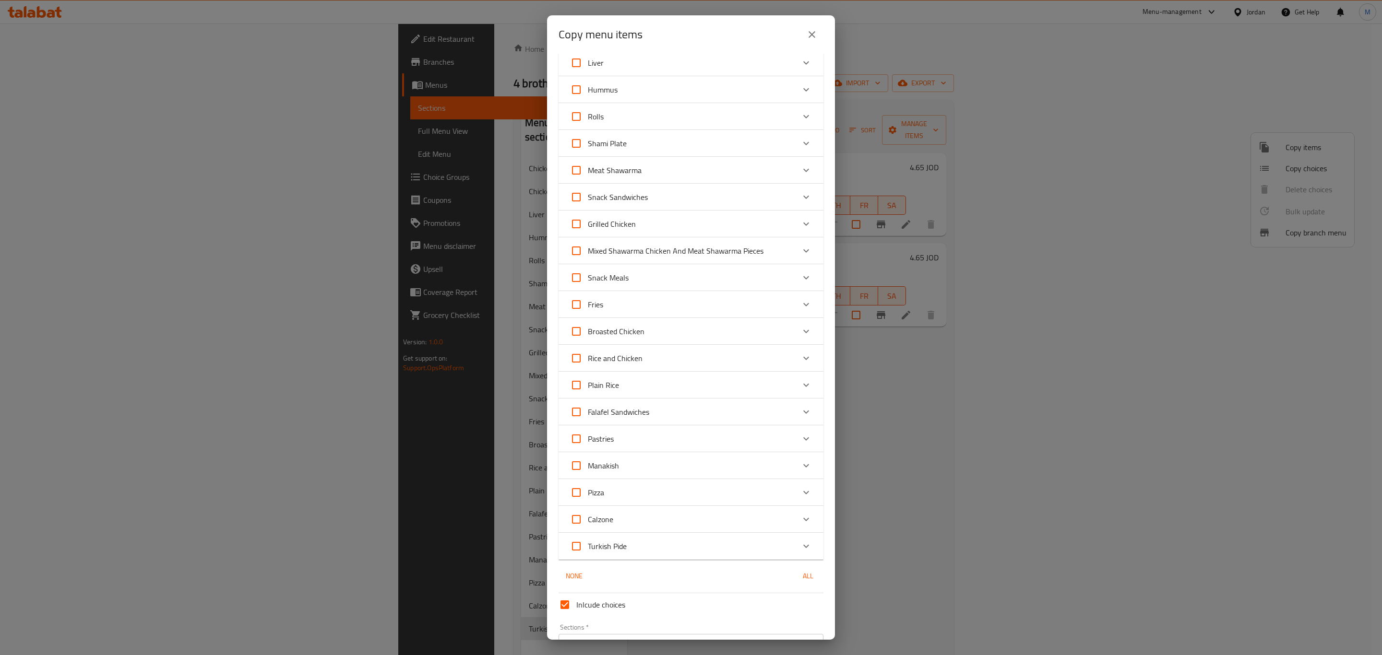
scroll to position [145, 0]
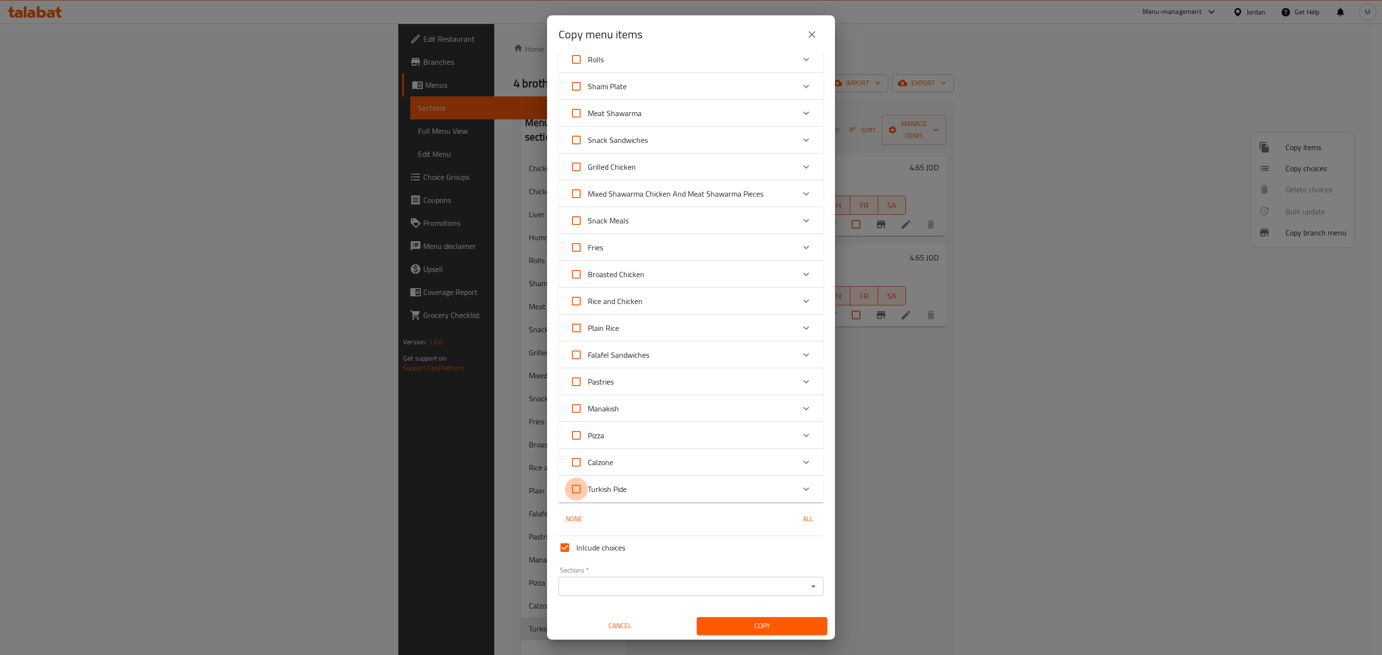
click at [576, 488] on input "Turkish Pide" at bounding box center [576, 489] width 23 height 23
checkbox input "true"
click at [655, 589] on input "Sections   *" at bounding box center [682, 586] width 243 height 13
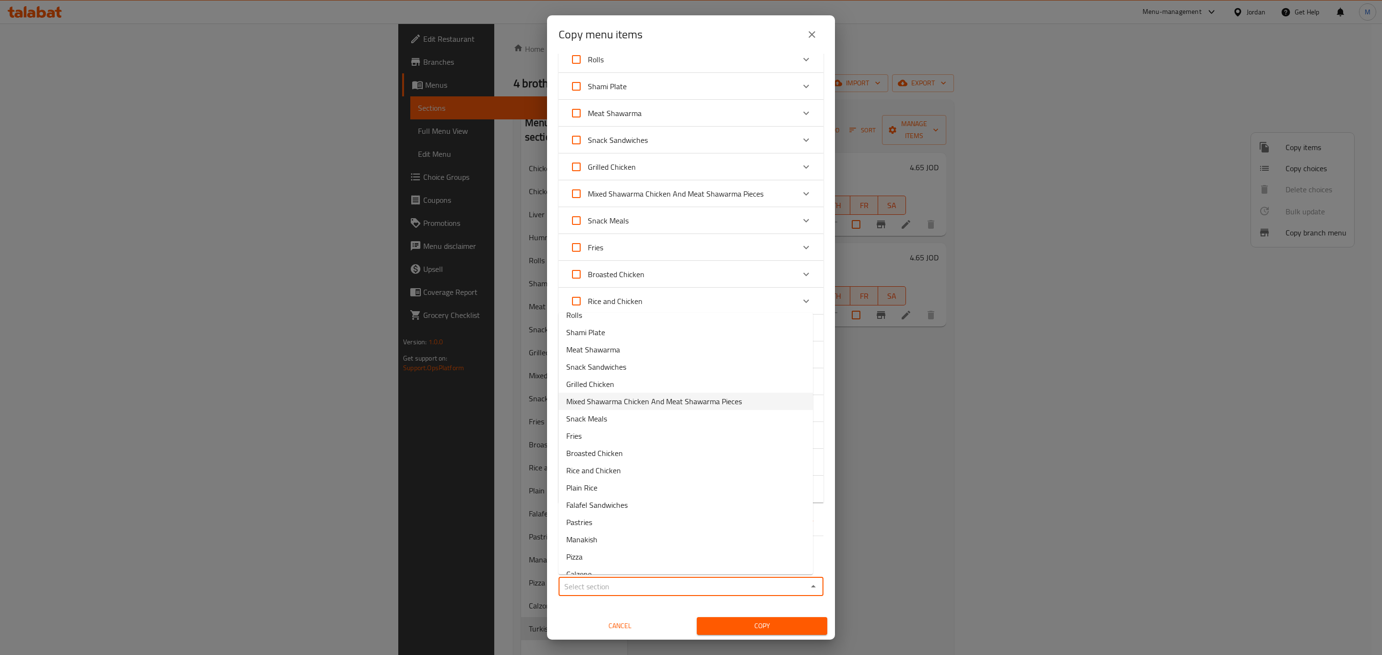
scroll to position [108, 0]
click at [597, 562] on span "Turkish Pide" at bounding box center [585, 563] width 39 height 12
type input "Turkish Pide"
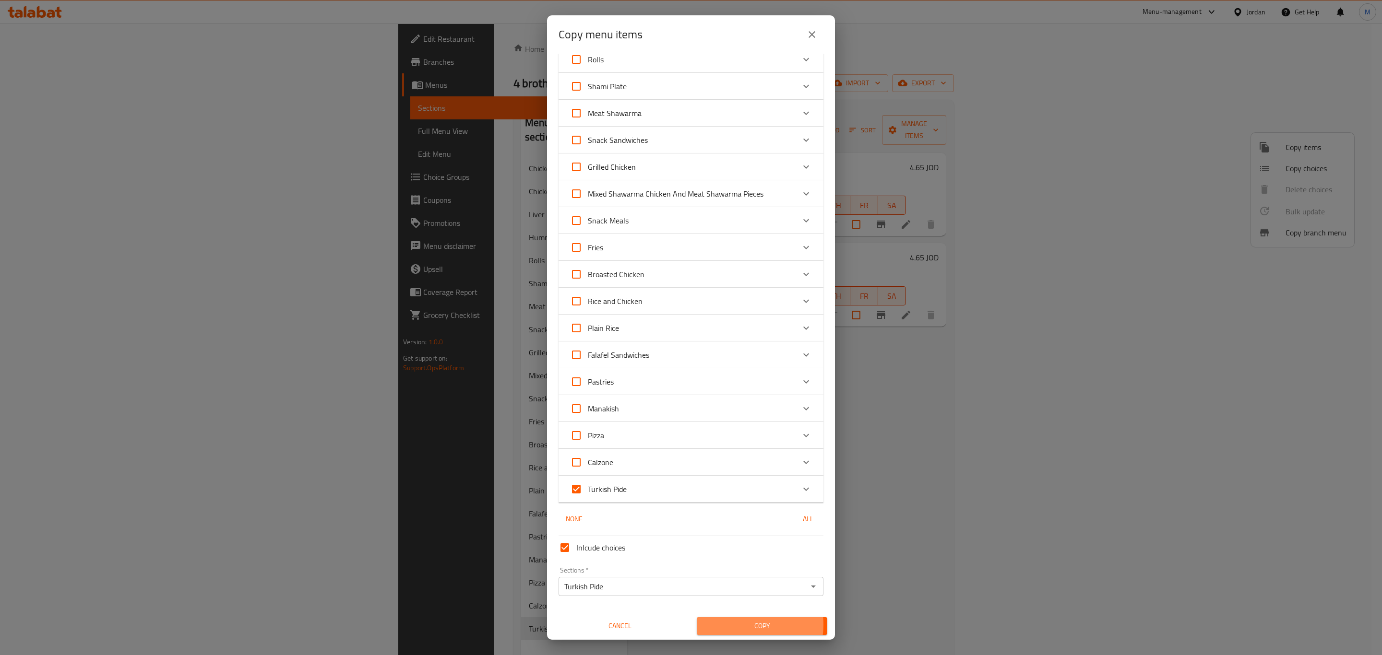
click at [733, 625] on span "Copy" at bounding box center [761, 626] width 115 height 12
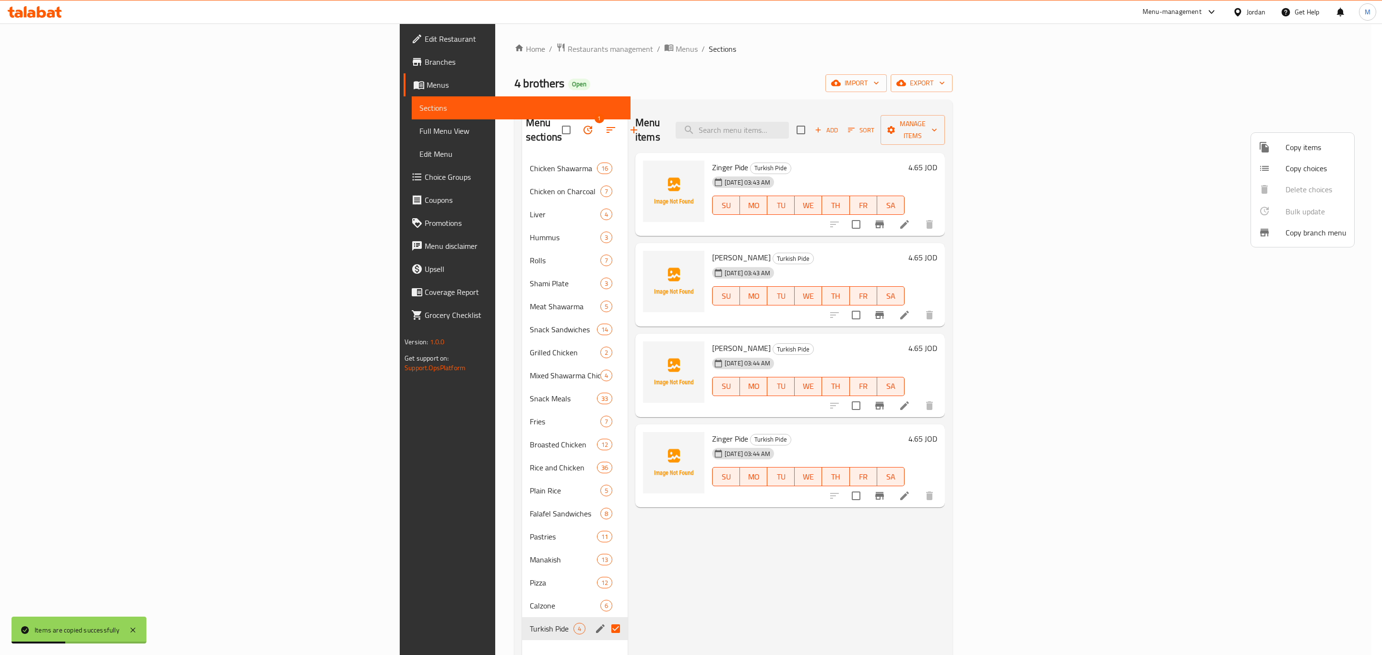
click at [1310, 393] on div at bounding box center [691, 327] width 1382 height 655
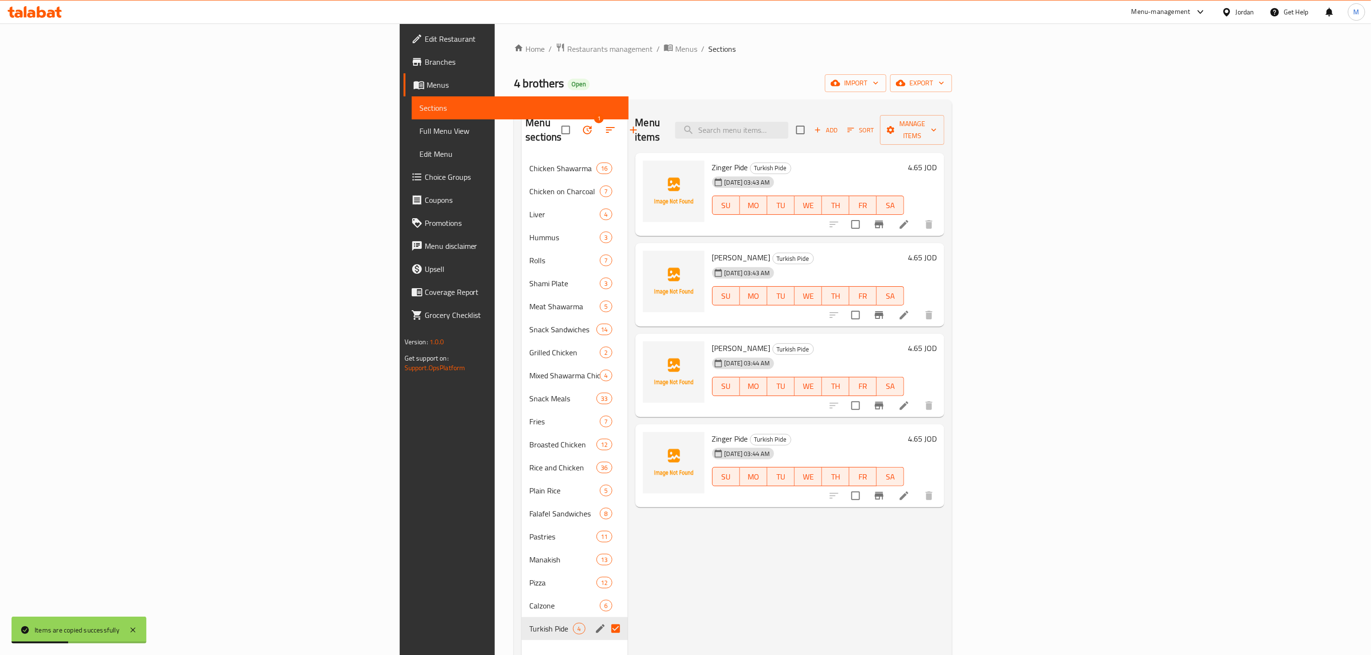
click at [908, 402] on icon at bounding box center [904, 406] width 9 height 9
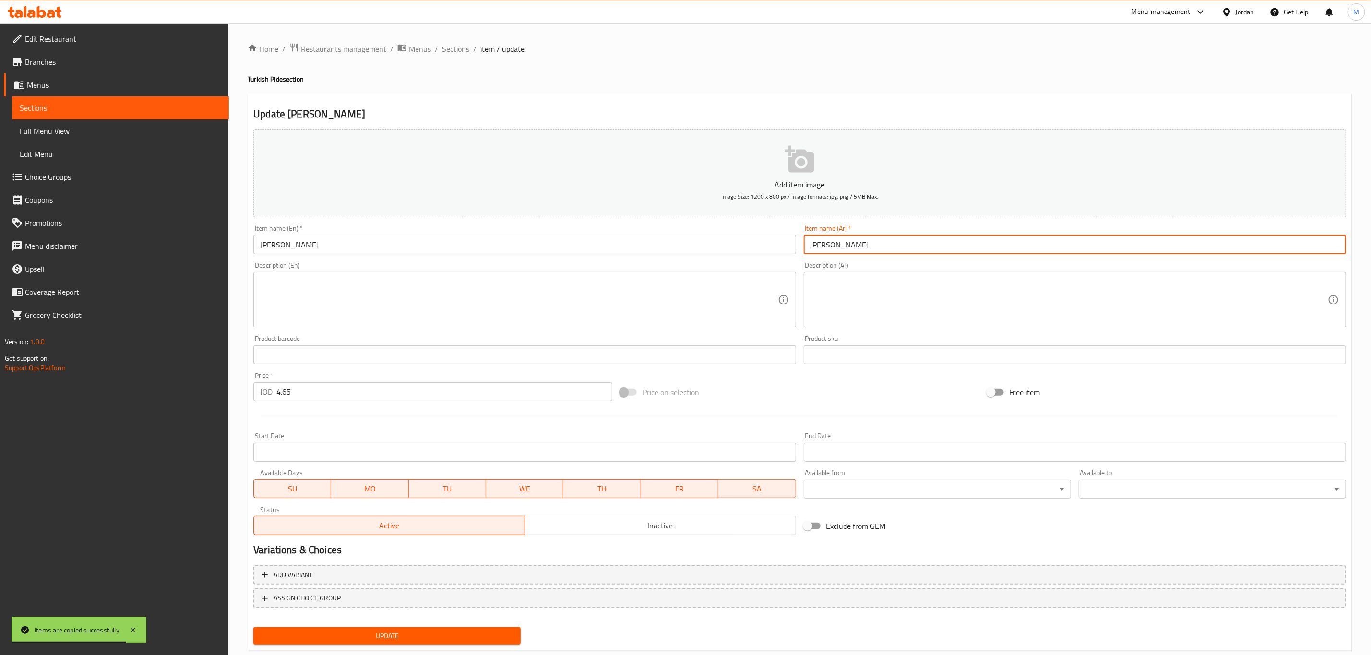
click at [889, 237] on input "[PERSON_NAME]" at bounding box center [1075, 244] width 542 height 19
paste input "فهيتا"
type input "[PERSON_NAME]"
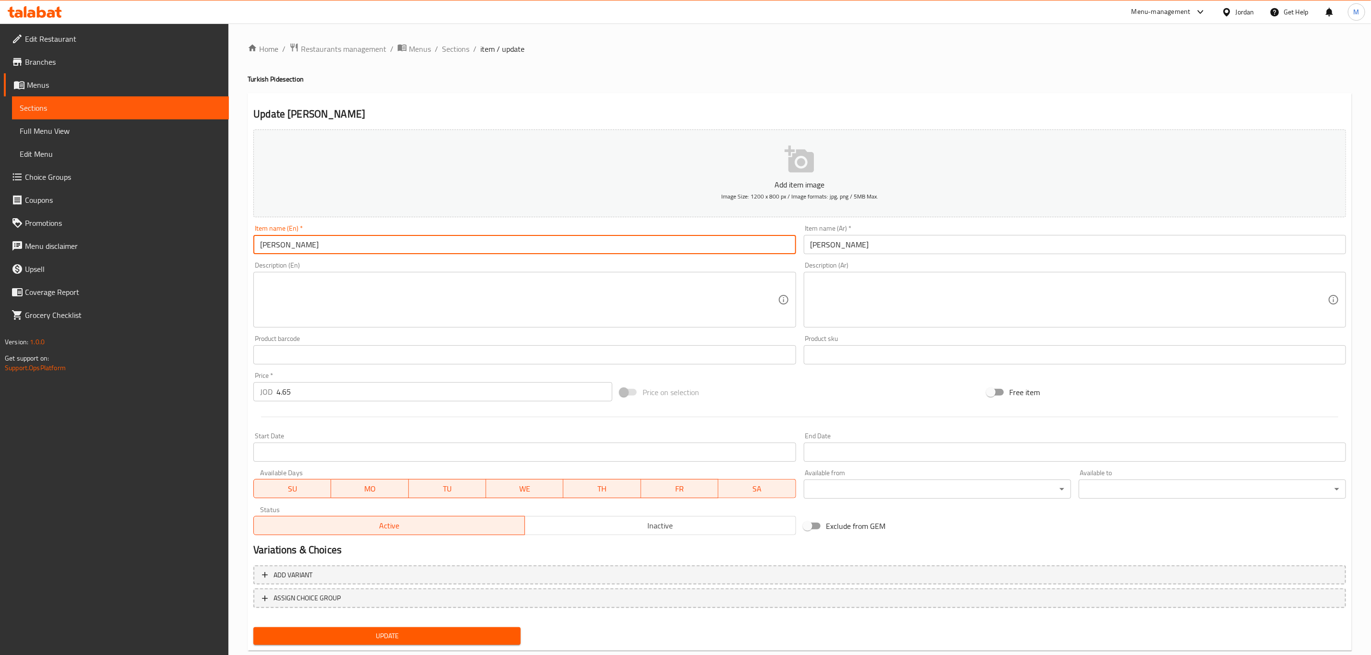
click at [275, 242] on input "[PERSON_NAME]" at bounding box center [524, 244] width 542 height 19
click at [344, 241] on input "[PERSON_NAME]" at bounding box center [524, 244] width 542 height 19
type input "[PERSON_NAME]"
click at [253, 627] on button "Update" at bounding box center [386, 636] width 267 height 18
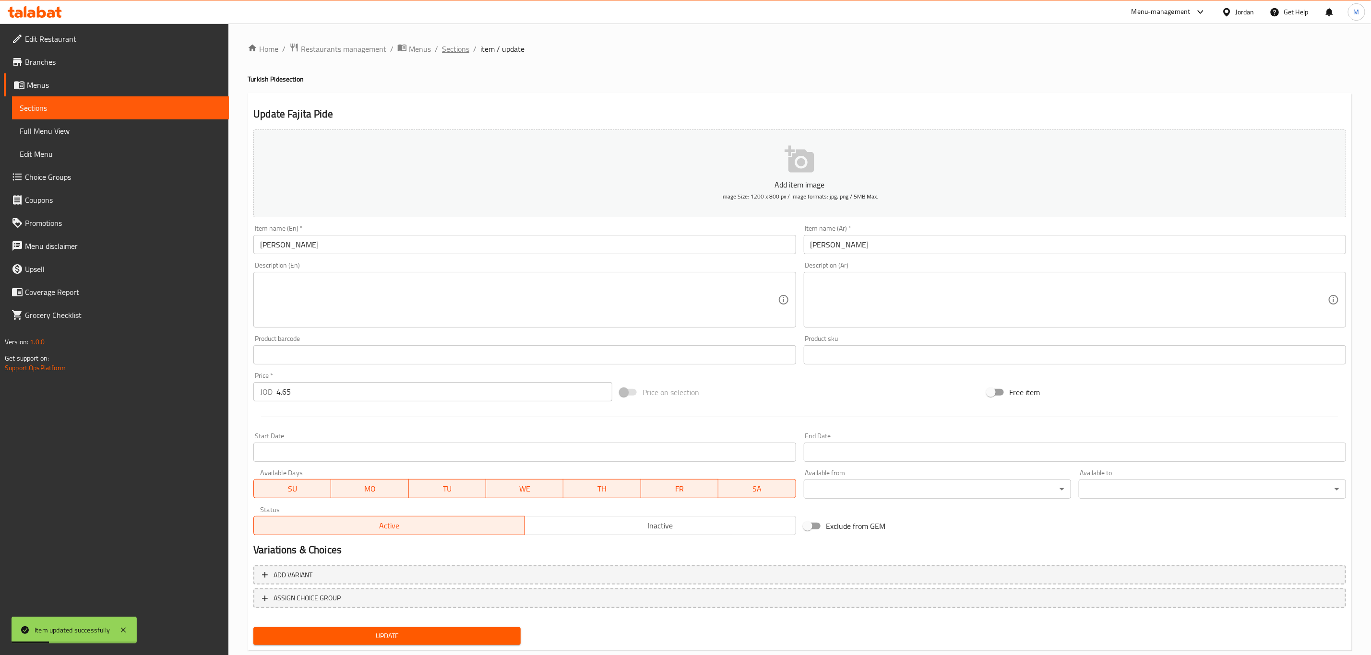
click at [461, 49] on span "Sections" at bounding box center [455, 49] width 27 height 12
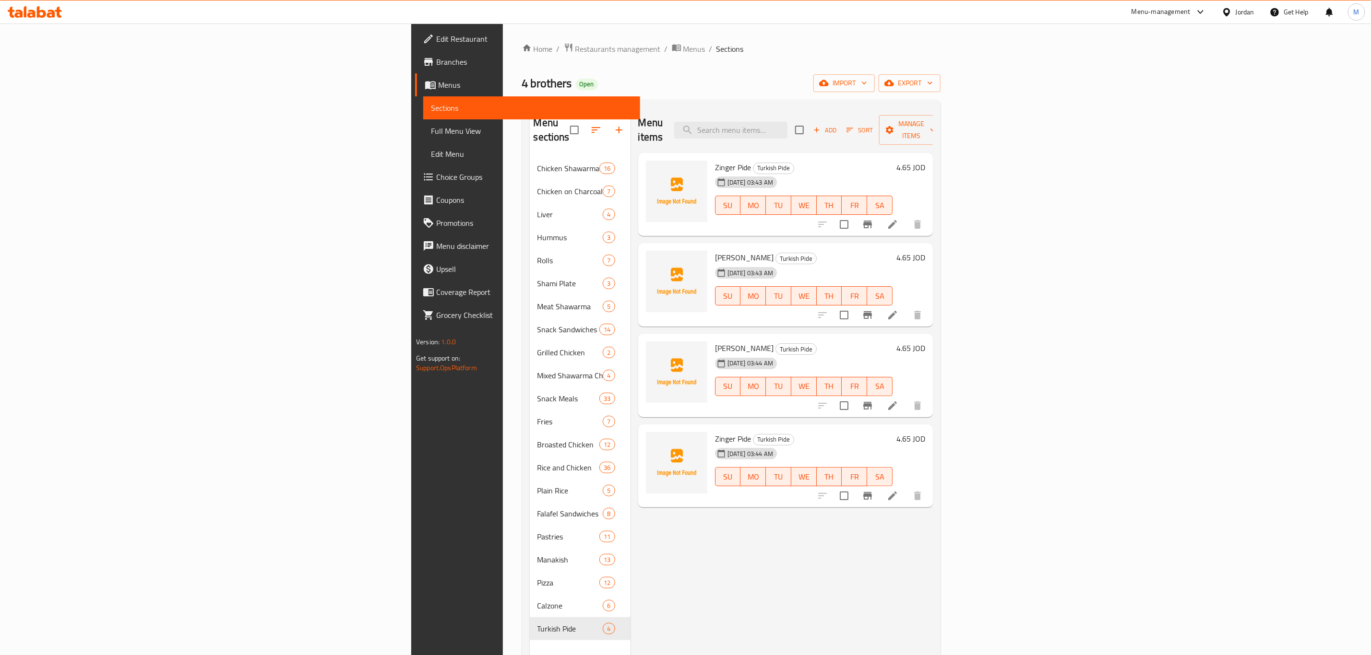
click at [929, 485] on div at bounding box center [870, 496] width 118 height 23
click at [898, 490] on icon at bounding box center [893, 496] width 12 height 12
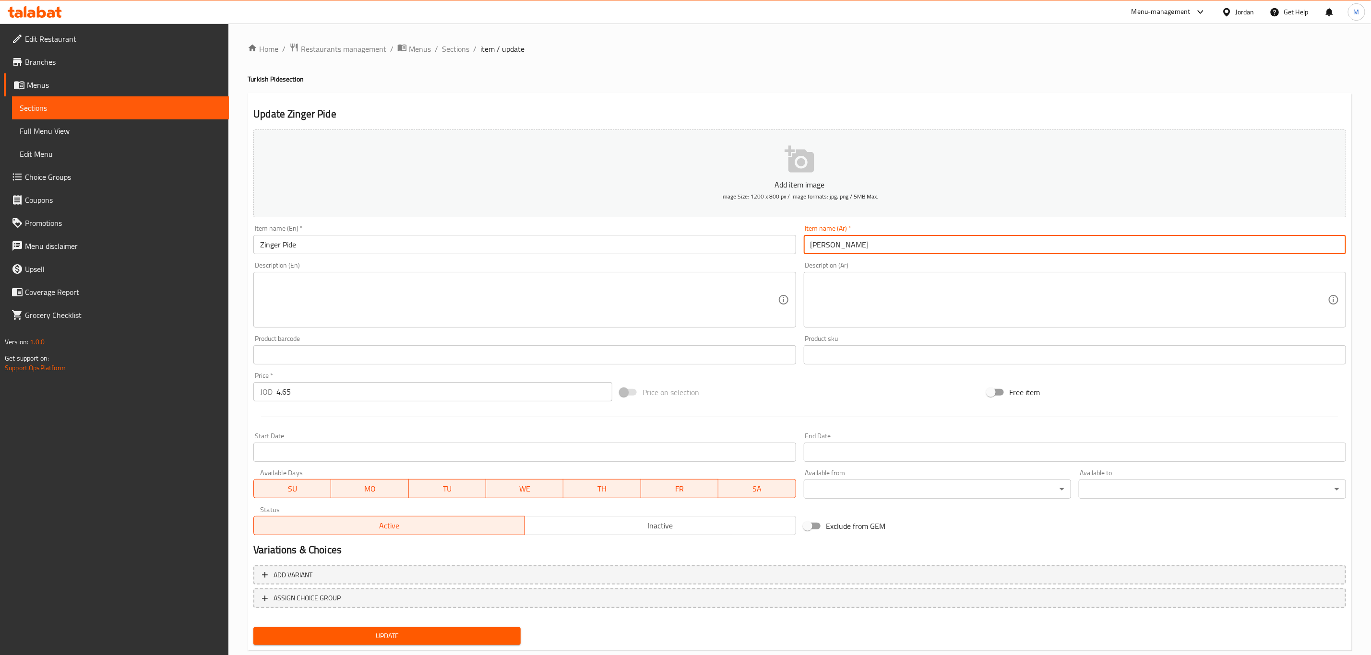
click at [907, 250] on input "[PERSON_NAME]" at bounding box center [1075, 244] width 542 height 19
paste input "مكسيكي"
drag, startPoint x: 835, startPoint y: 249, endPoint x: 764, endPoint y: 248, distance: 70.5
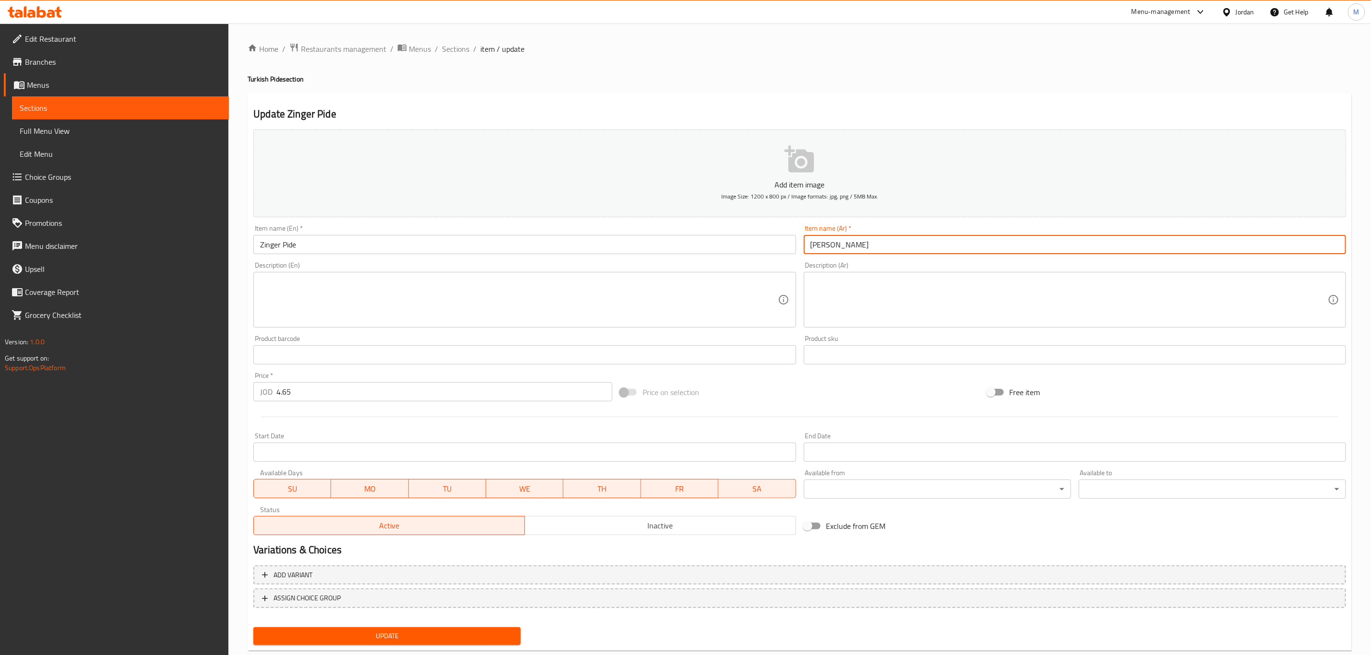
click at [764, 248] on div "Add item image Image Size: 1200 x 800 px / Image formats: jpg, png / 5MB Max. I…" at bounding box center [799, 333] width 1100 height 414
type input "[PERSON_NAME]"
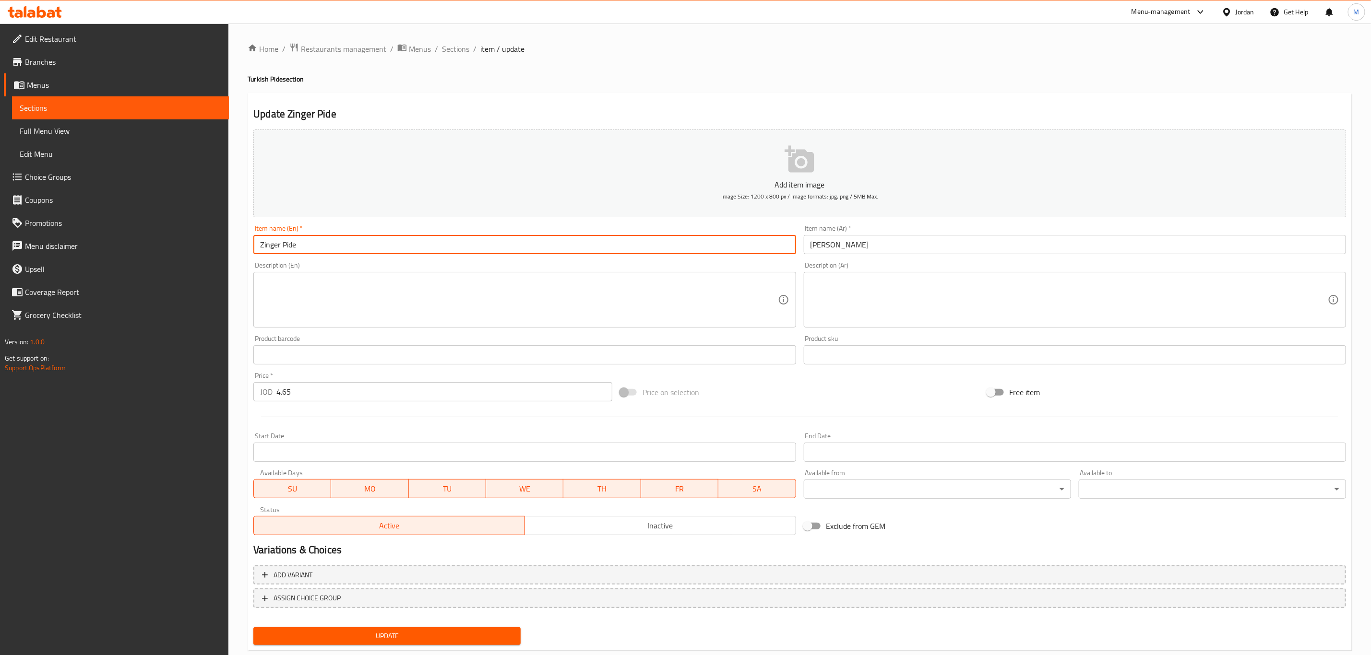
click at [268, 244] on input "Zinger Pide" at bounding box center [524, 244] width 542 height 19
paste input "Mexican"
type input "Mexican Pide"
click at [253, 627] on button "Update" at bounding box center [386, 636] width 267 height 18
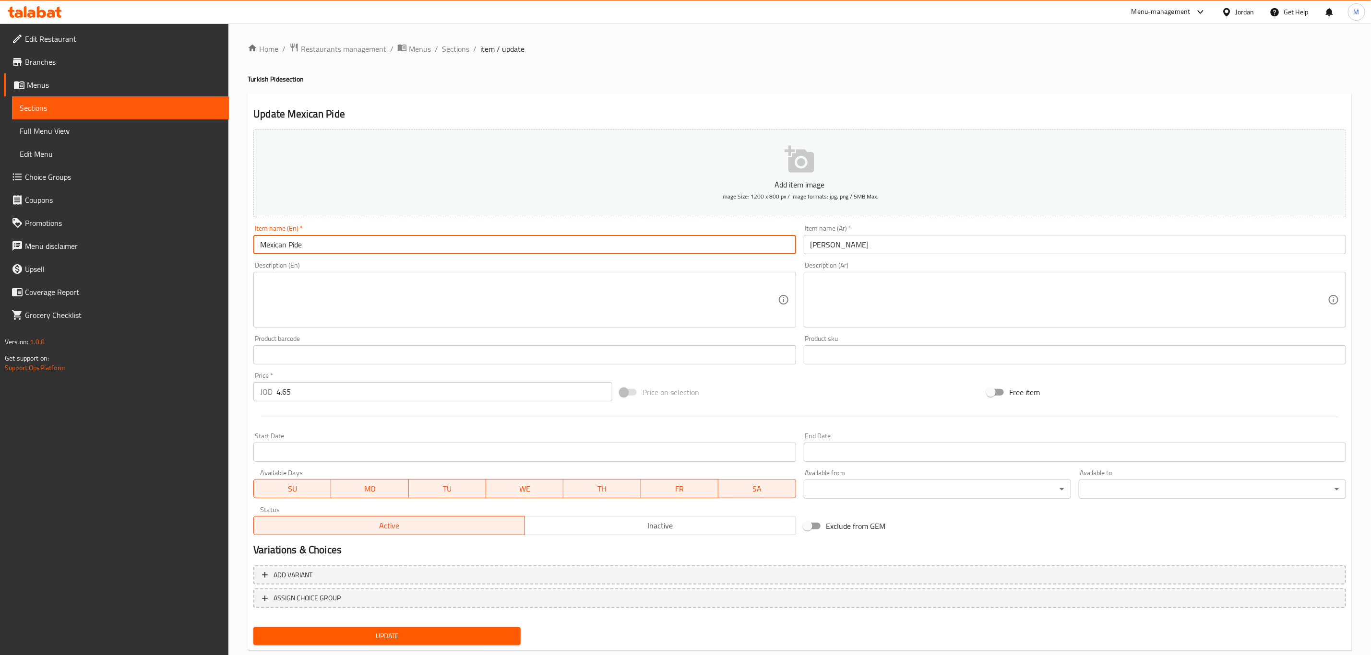
click at [331, 242] on input "Mexican Pide" at bounding box center [524, 244] width 542 height 19
click at [253, 627] on button "Update" at bounding box center [386, 636] width 267 height 18
click at [462, 47] on span "Sections" at bounding box center [455, 49] width 27 height 12
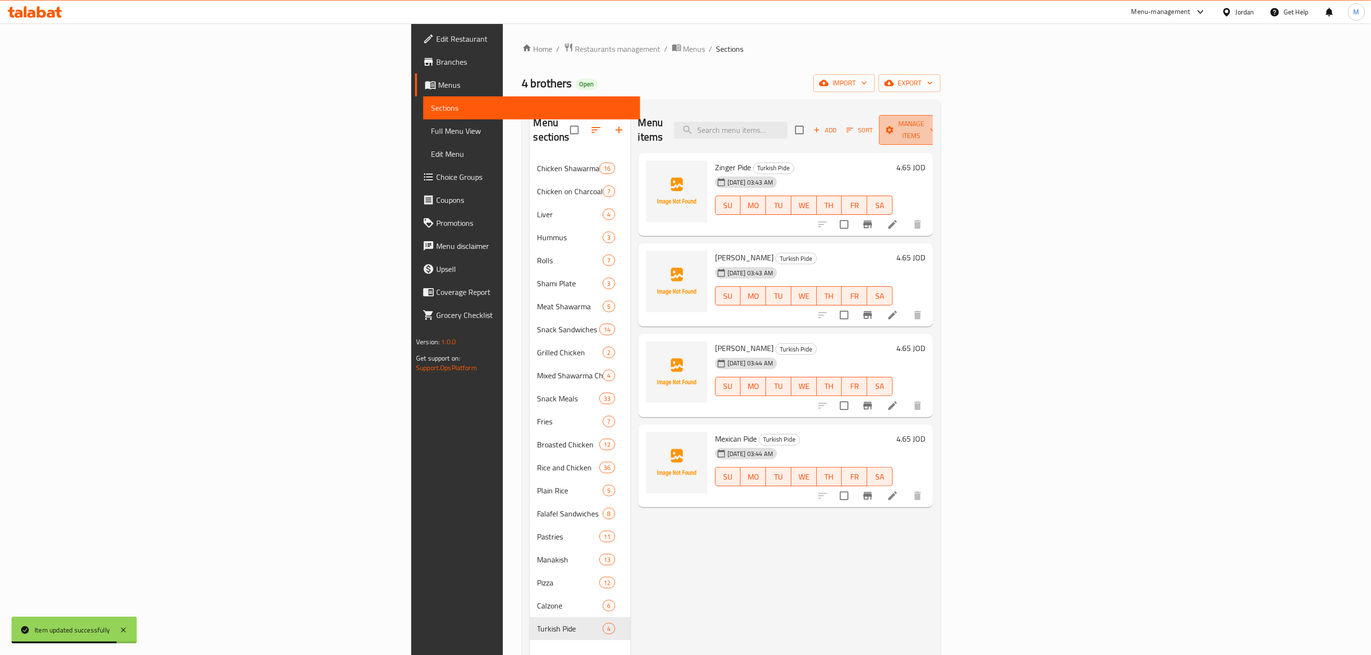
click at [935, 124] on span "Manage items" at bounding box center [911, 130] width 49 height 24
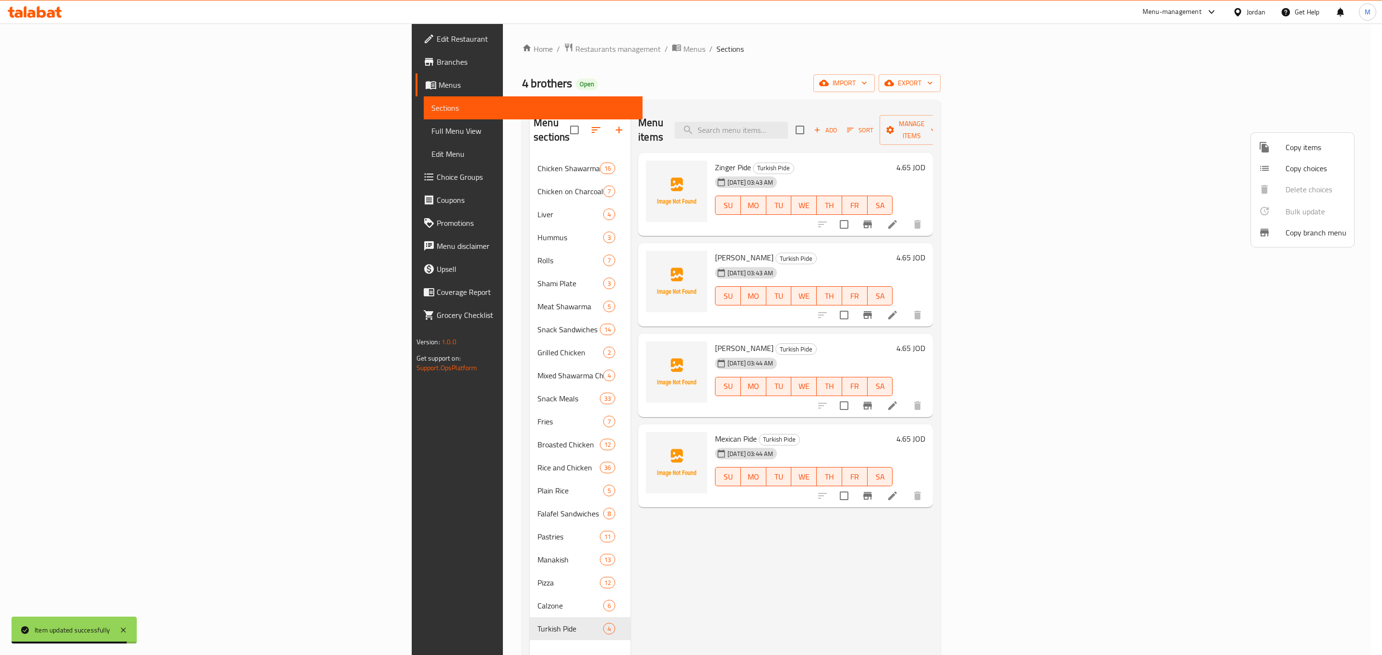
click at [1271, 146] on div at bounding box center [1271, 148] width 27 height 12
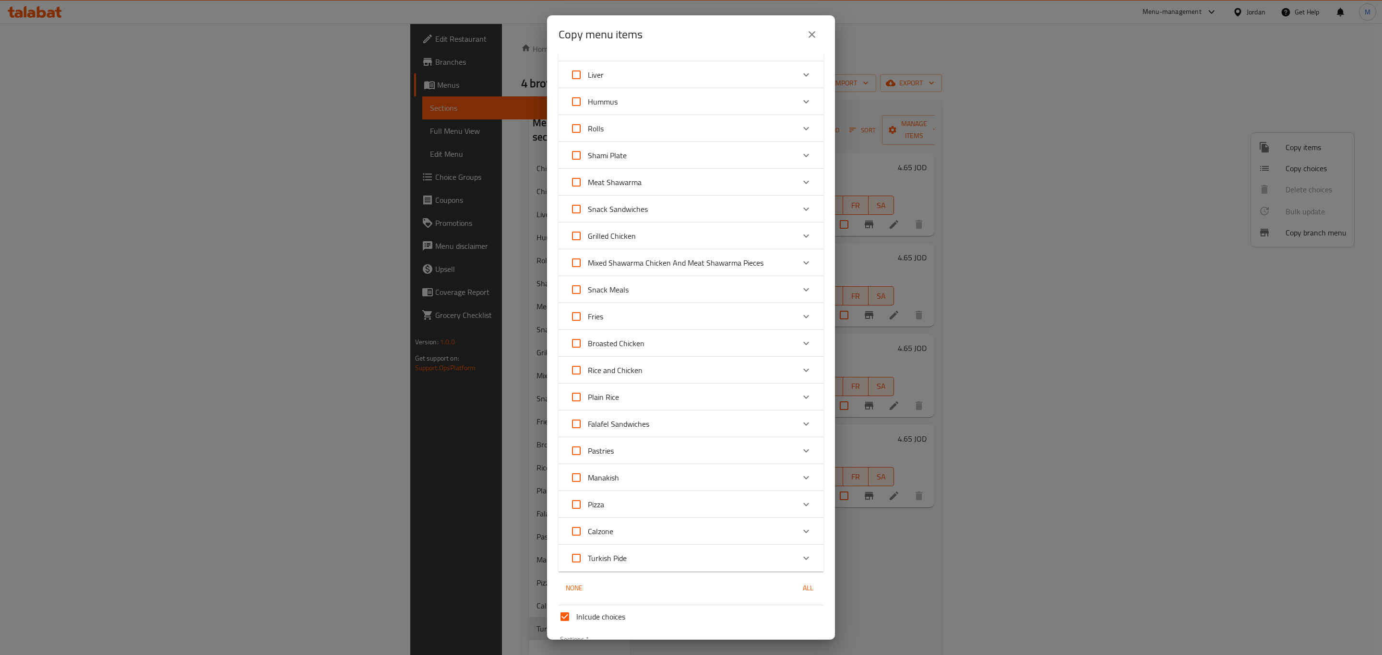
scroll to position [145, 0]
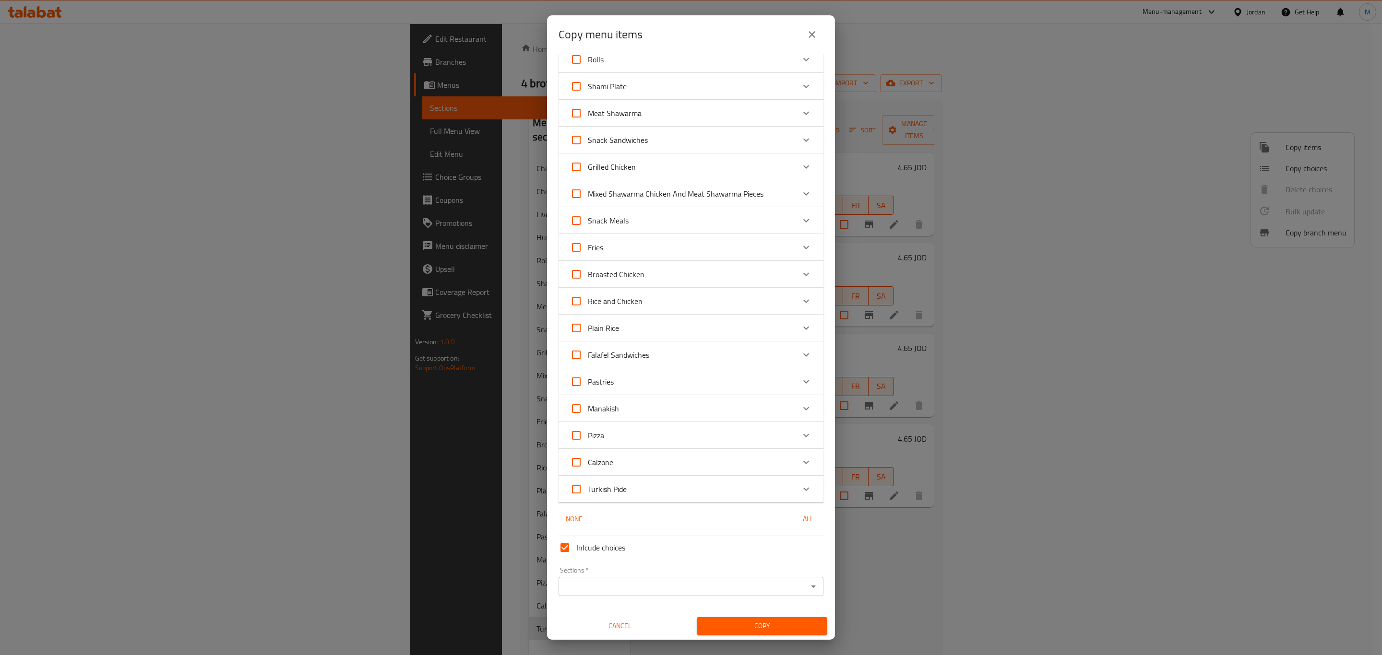
click at [632, 461] on div "Calzone" at bounding box center [682, 462] width 225 height 23
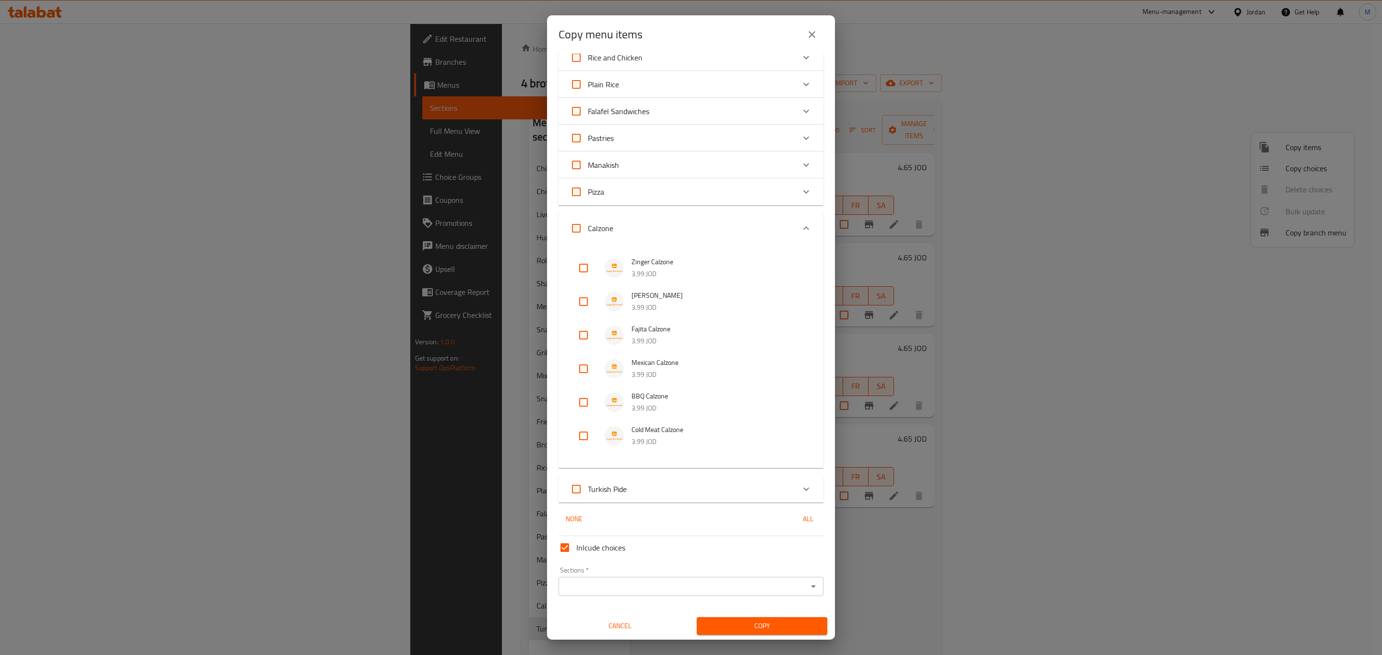
click at [596, 391] on div at bounding box center [591, 402] width 27 height 23
click at [589, 400] on input "checkbox" at bounding box center [583, 402] width 23 height 23
checkbox input "true"
click at [586, 438] on input "checkbox" at bounding box center [583, 436] width 23 height 23
checkbox input "true"
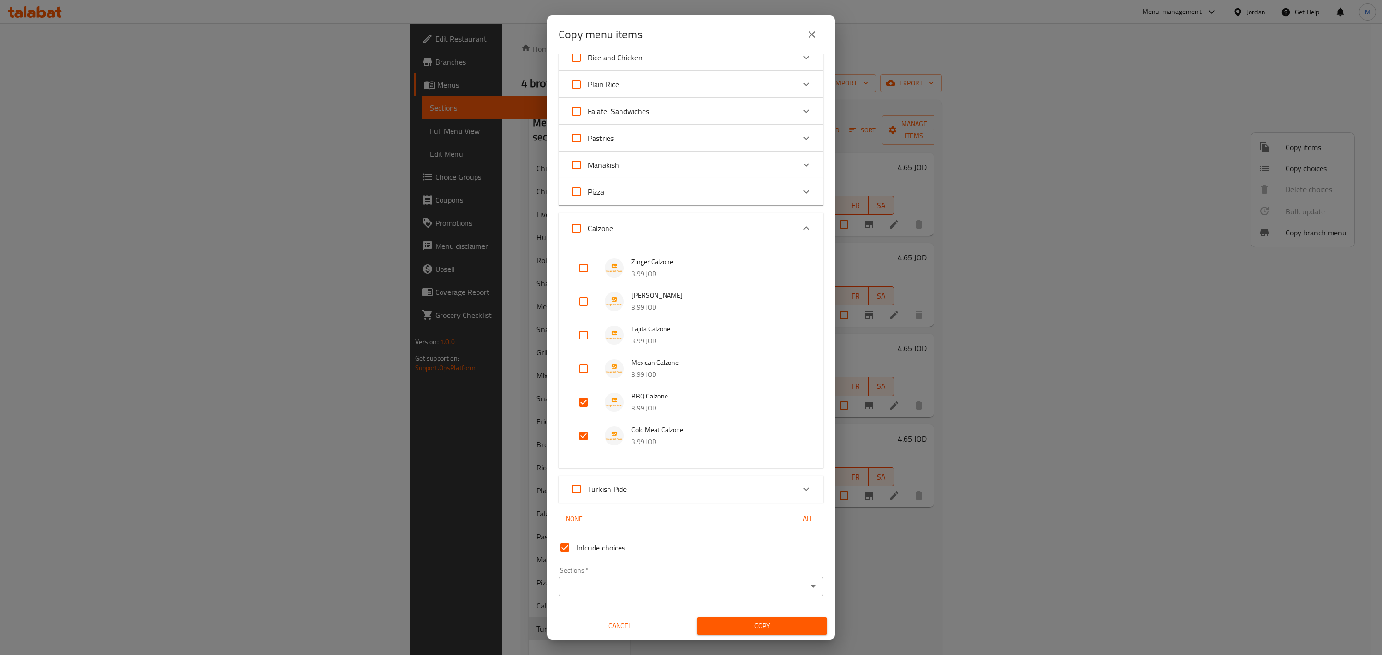
click at [670, 592] on input "Sections   *" at bounding box center [682, 586] width 243 height 13
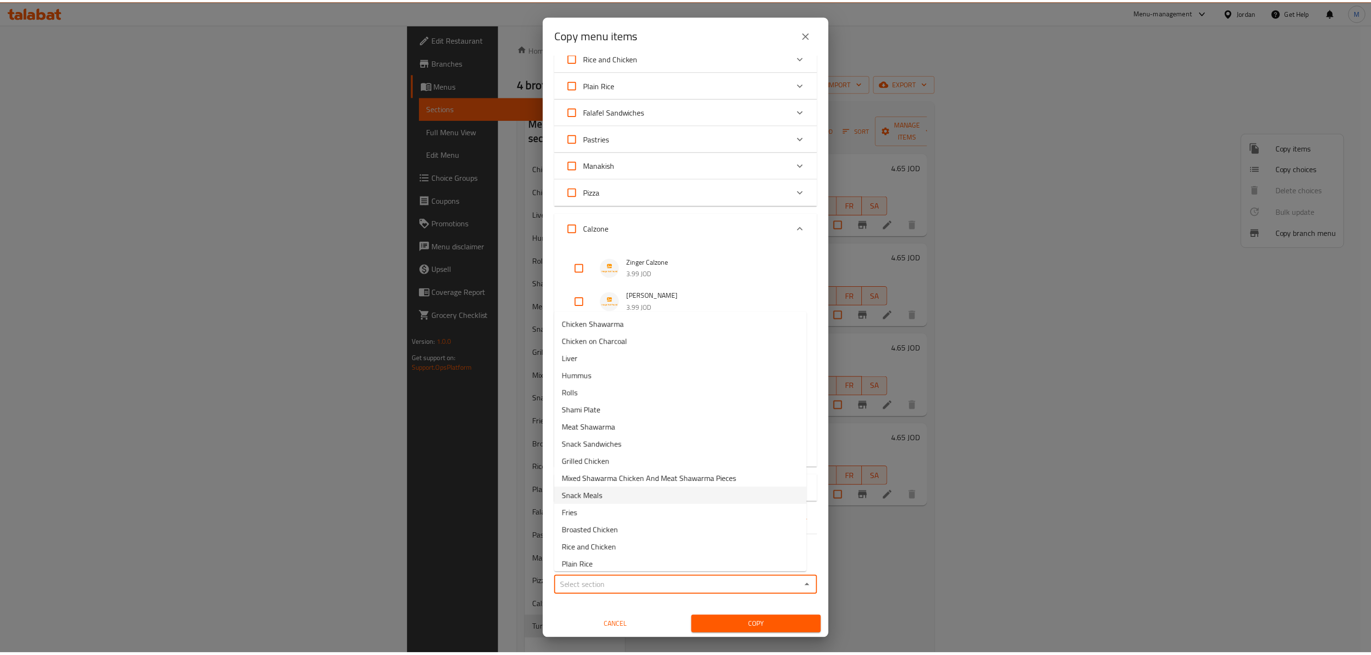
scroll to position [108, 0]
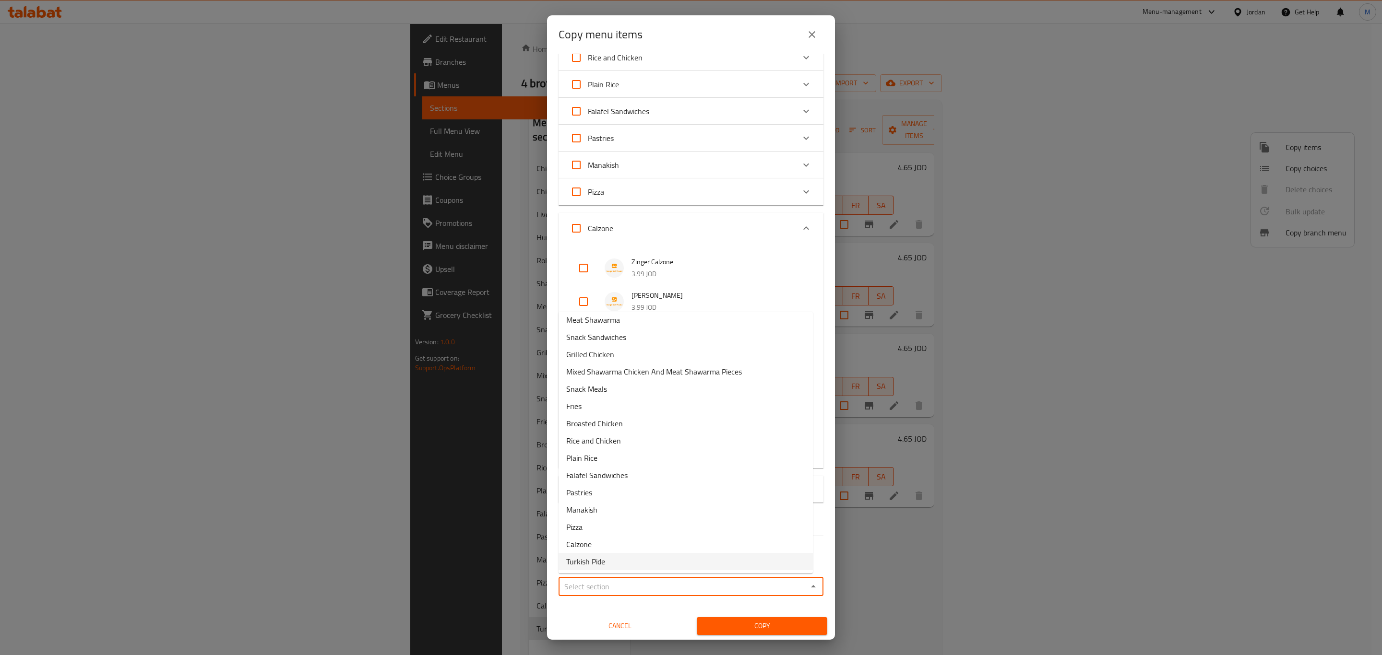
click at [629, 559] on li "Turkish Pide" at bounding box center [685, 561] width 254 height 17
type input "Turkish Pide"
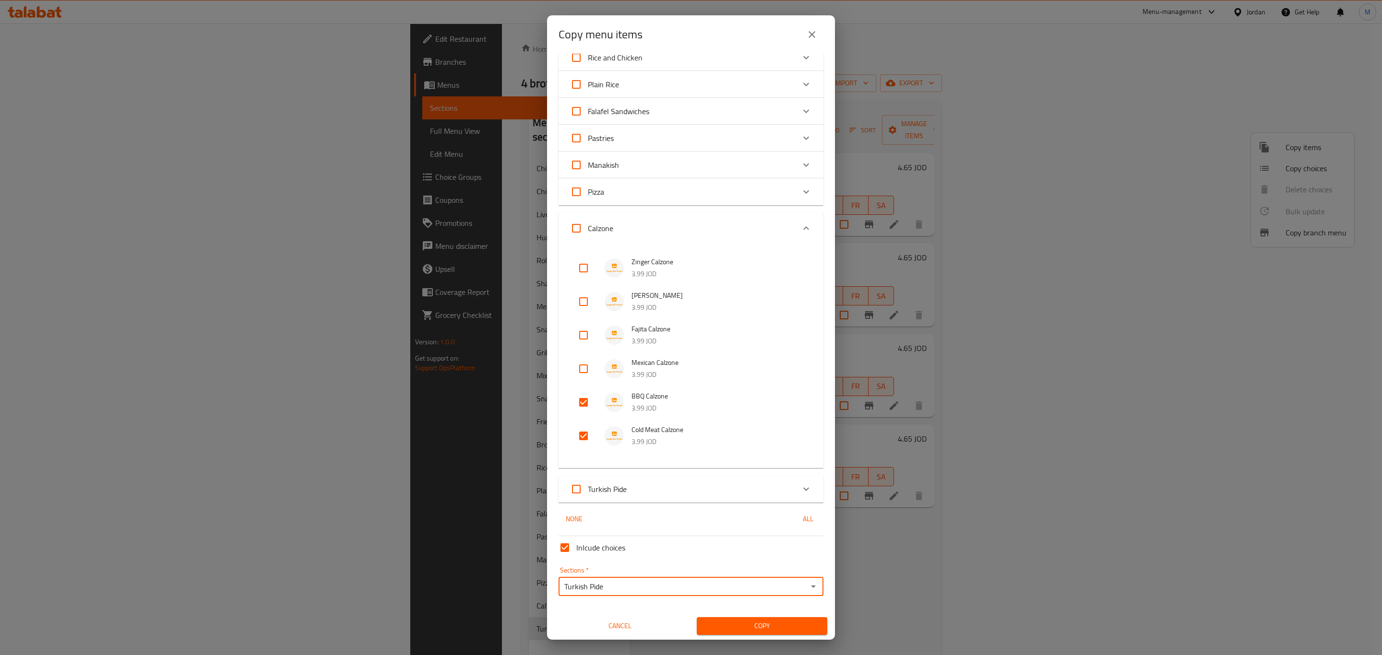
click at [766, 640] on div "Copy menu items 2 / 212 items selected ​ Chicken Shawarma Regular Chicken Shawa…" at bounding box center [691, 327] width 1382 height 655
click at [766, 634] on button "Copy" at bounding box center [762, 626] width 130 height 18
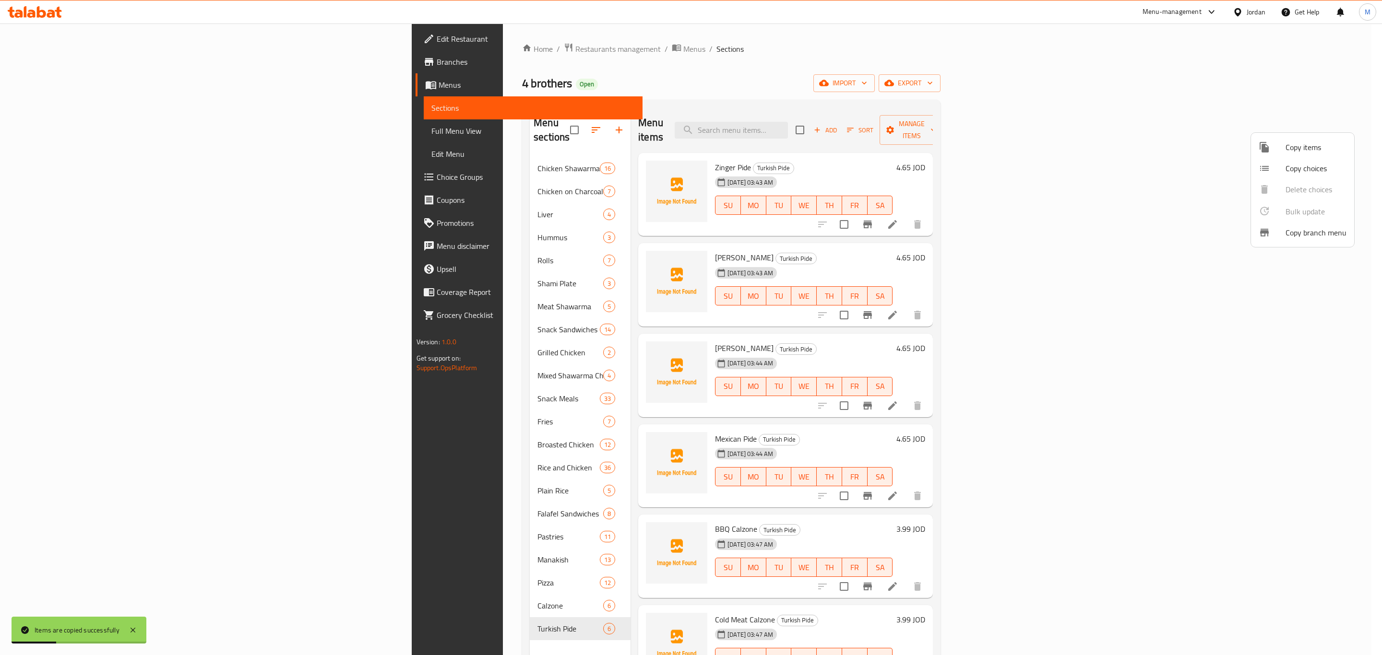
click at [1304, 570] on div at bounding box center [691, 327] width 1382 height 655
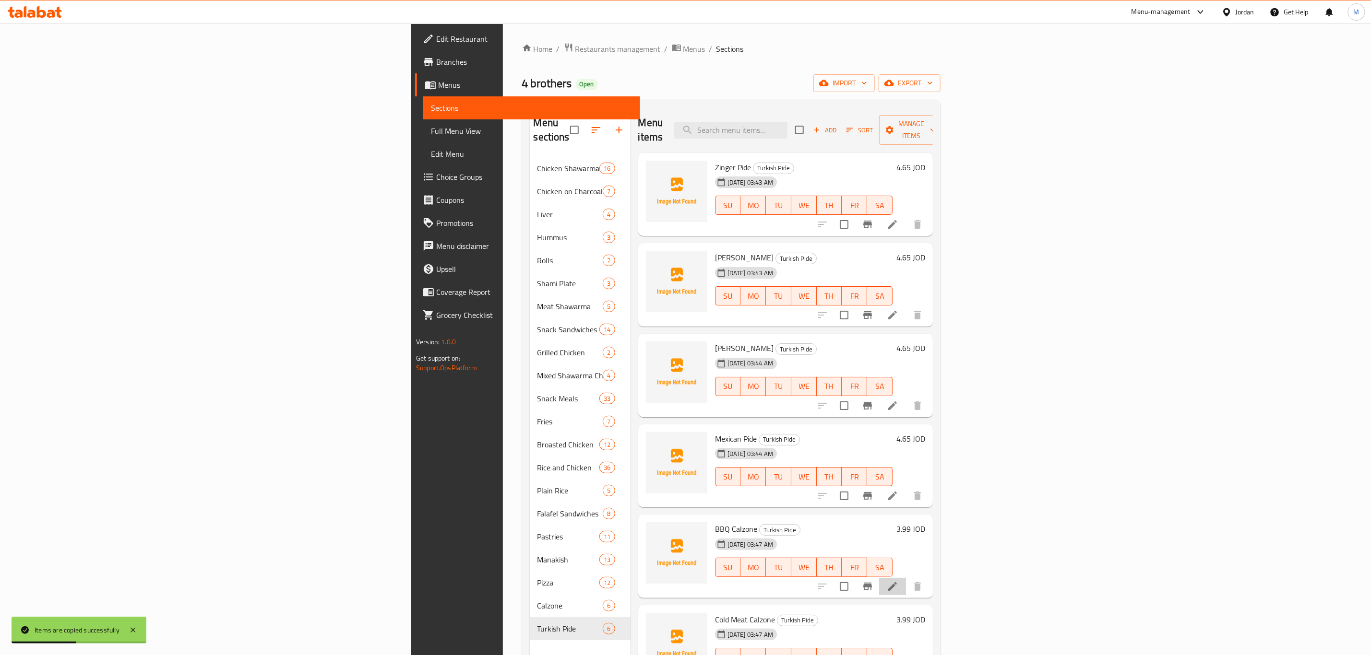
click at [906, 578] on li at bounding box center [892, 586] width 27 height 17
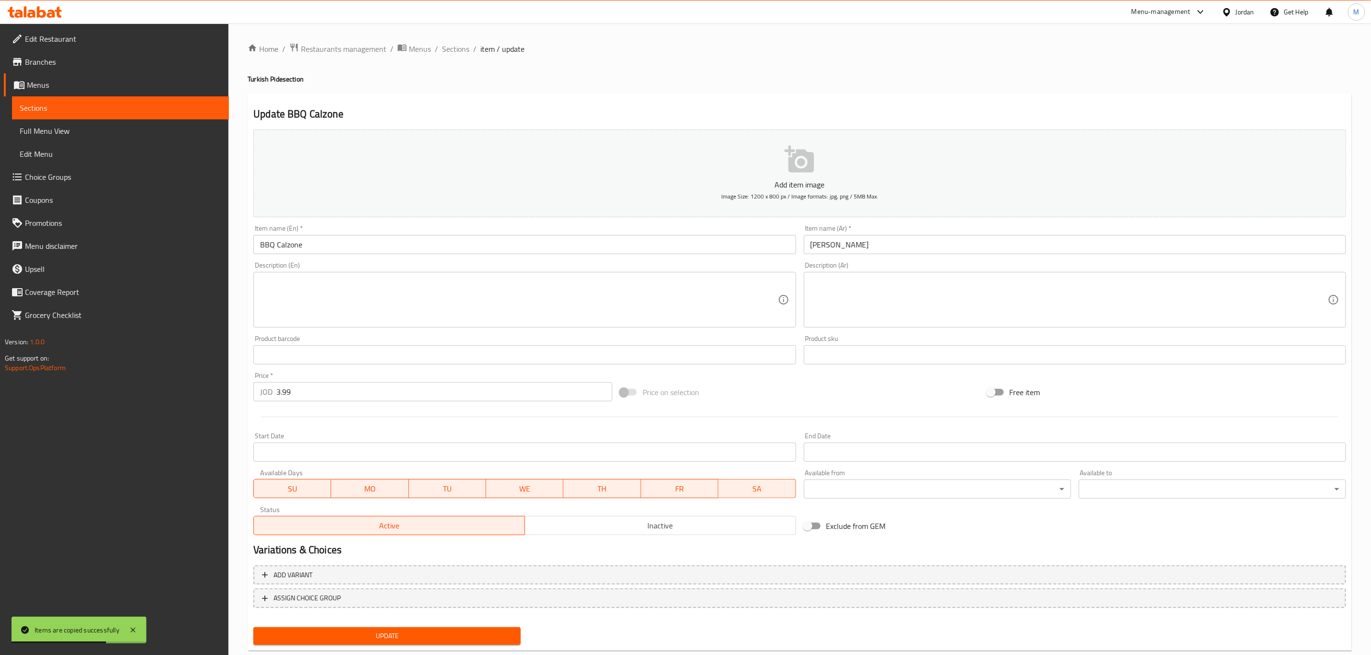
click at [330, 392] on input "3.99" at bounding box center [444, 391] width 336 height 19
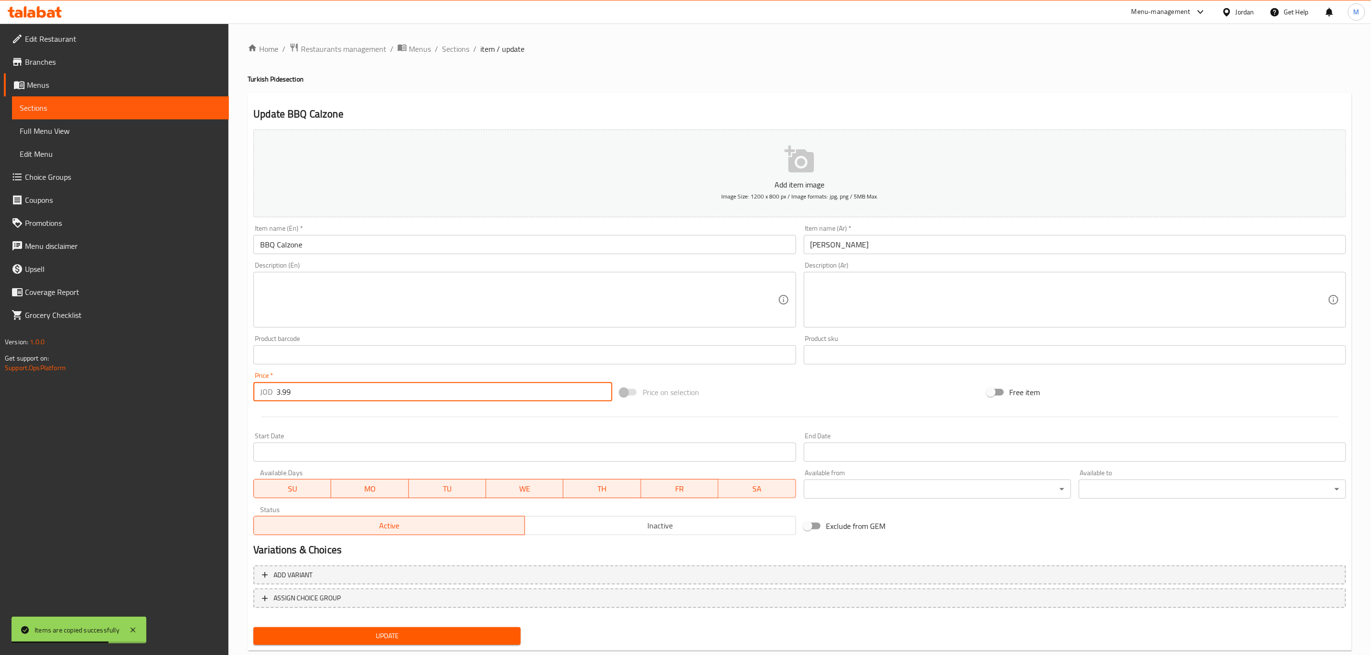
click at [330, 392] on input "3.99" at bounding box center [444, 391] width 336 height 19
paste input "4.65"
type input "4.65"
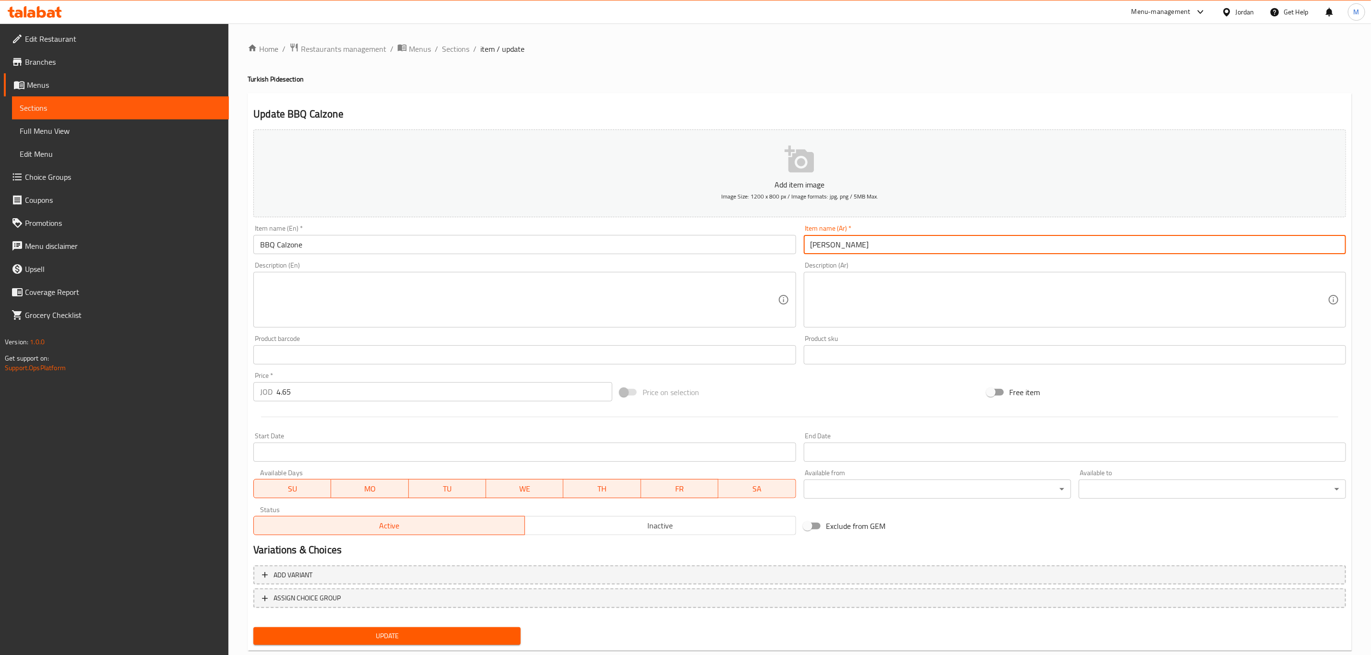
click at [893, 249] on input "[PERSON_NAME]" at bounding box center [1075, 244] width 542 height 19
paste input "بيدا"
type input "[PERSON_NAME]"
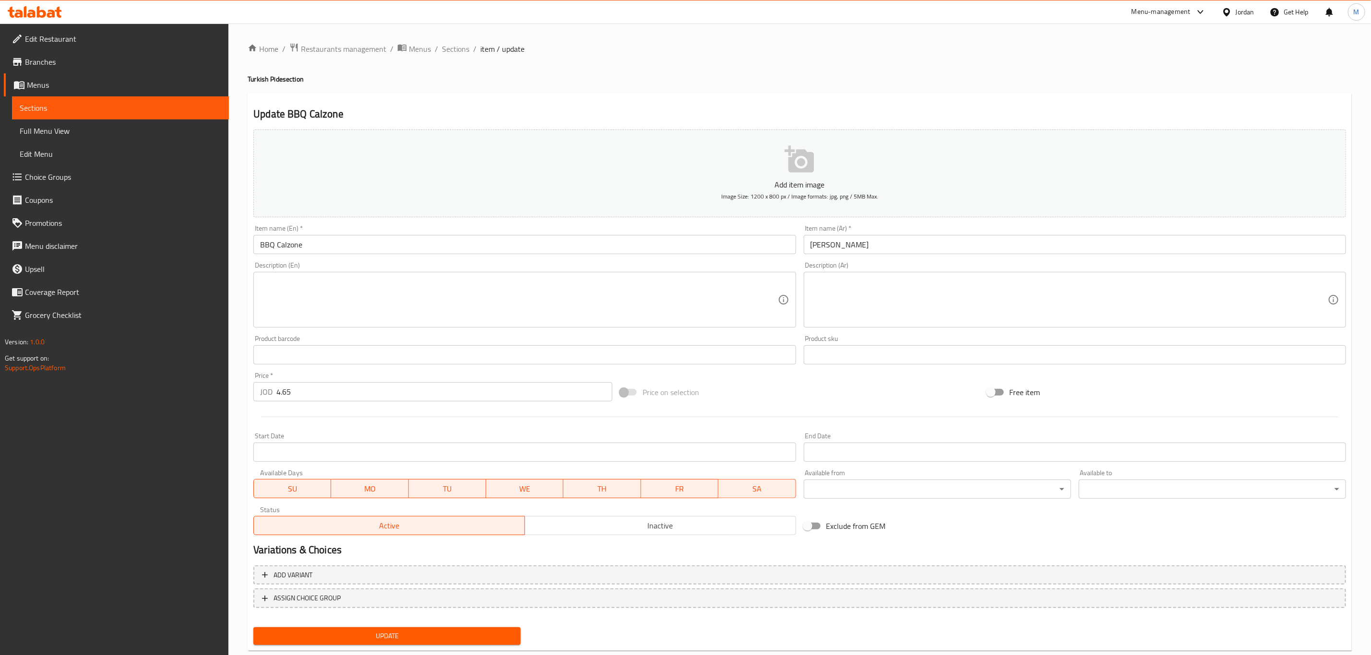
click at [272, 74] on h4 "Turkish Pide section" at bounding box center [800, 79] width 1104 height 10
copy h4 "Pide"
click at [296, 242] on input "BBQ Calzone" at bounding box center [524, 244] width 542 height 19
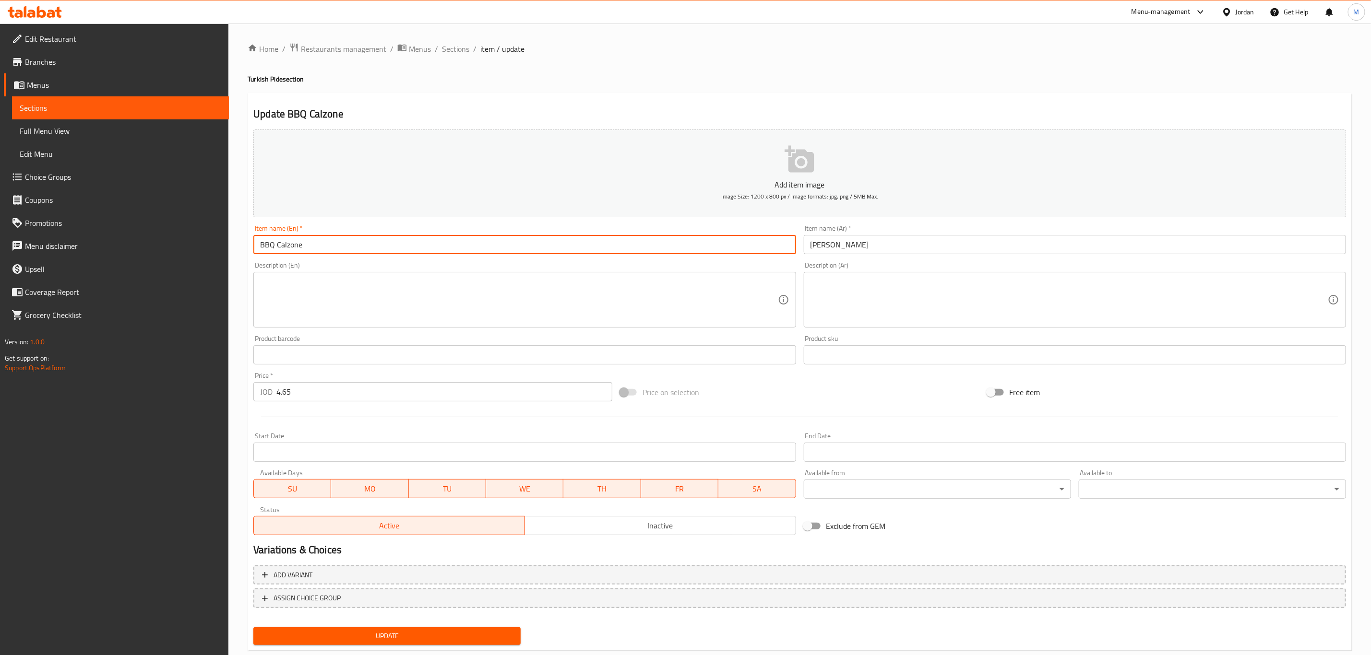
click at [296, 242] on input "BBQ Calzone" at bounding box center [524, 244] width 542 height 19
paste input "Pide"
type input "BBQ Pide"
click at [253, 627] on button "Update" at bounding box center [386, 636] width 267 height 18
click at [330, 371] on div "Price   * JOD 4.65 Price *" at bounding box center [432, 386] width 367 height 37
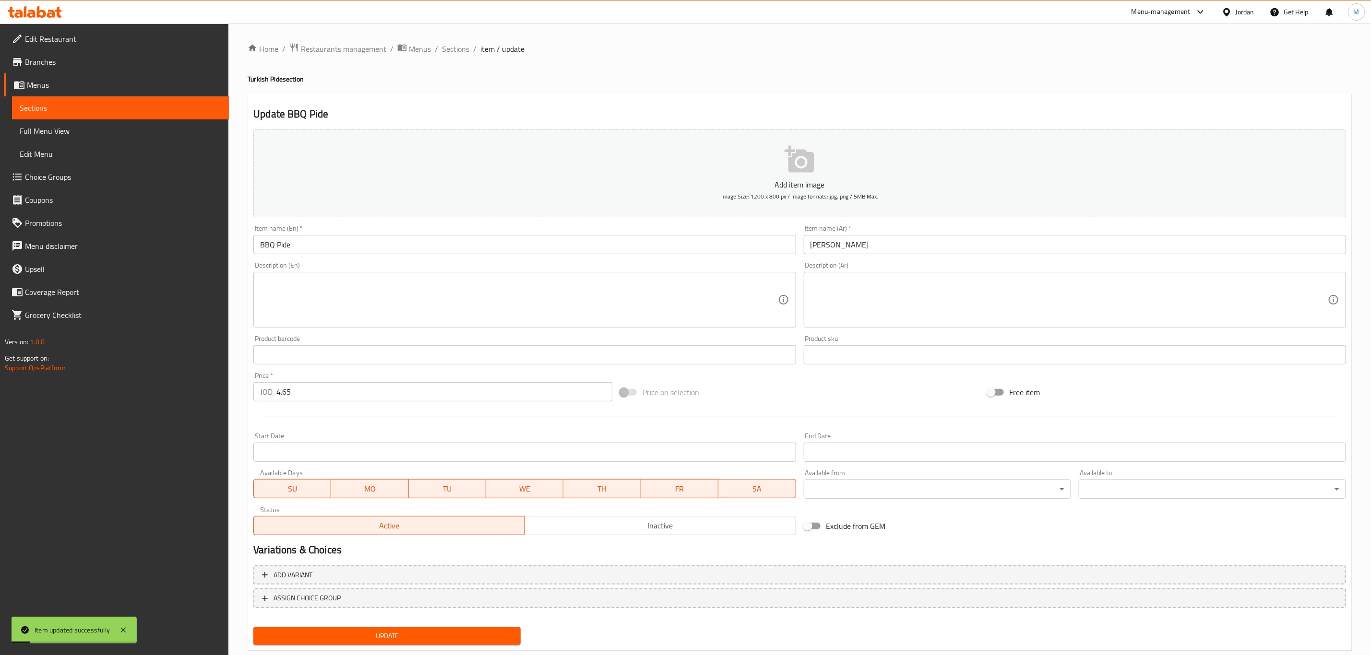
click at [321, 393] on input "4.65" at bounding box center [444, 391] width 336 height 19
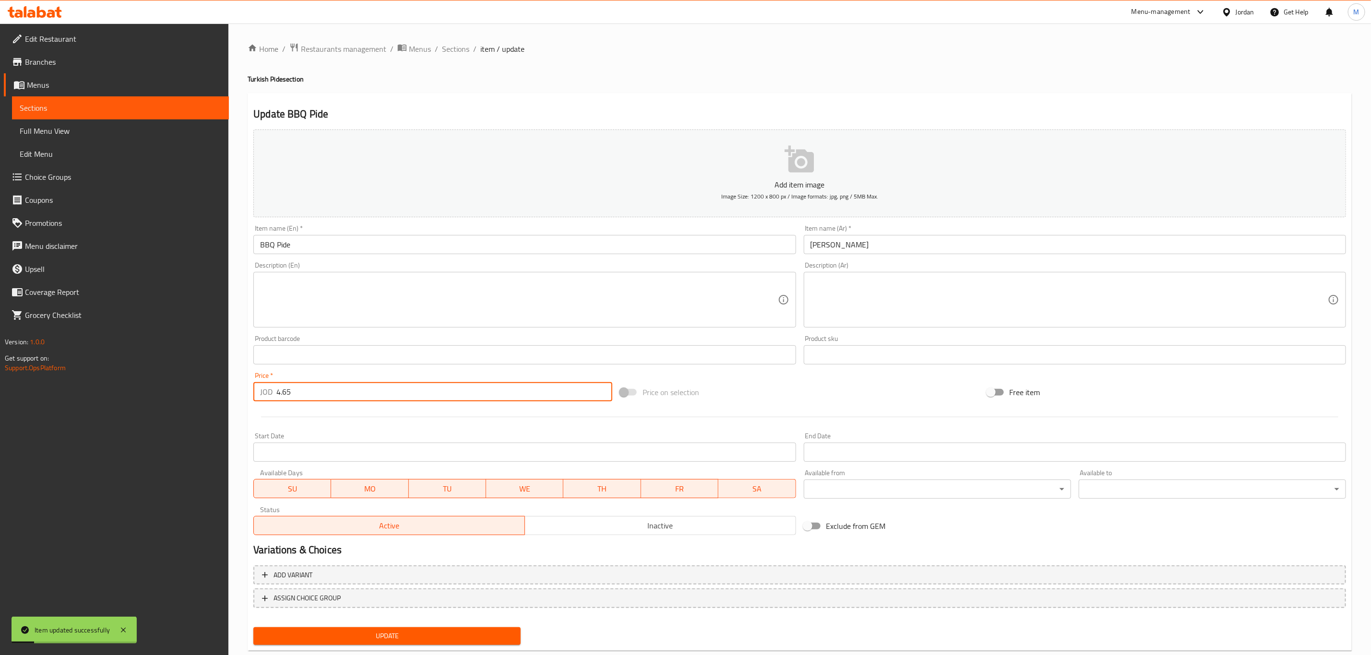
click at [321, 393] on input "4.65" at bounding box center [444, 391] width 336 height 19
click at [458, 41] on div "Home / Restaurants management / Menus / Sections / item / update Turkish Pide s…" at bounding box center [799, 351] width 1142 height 654
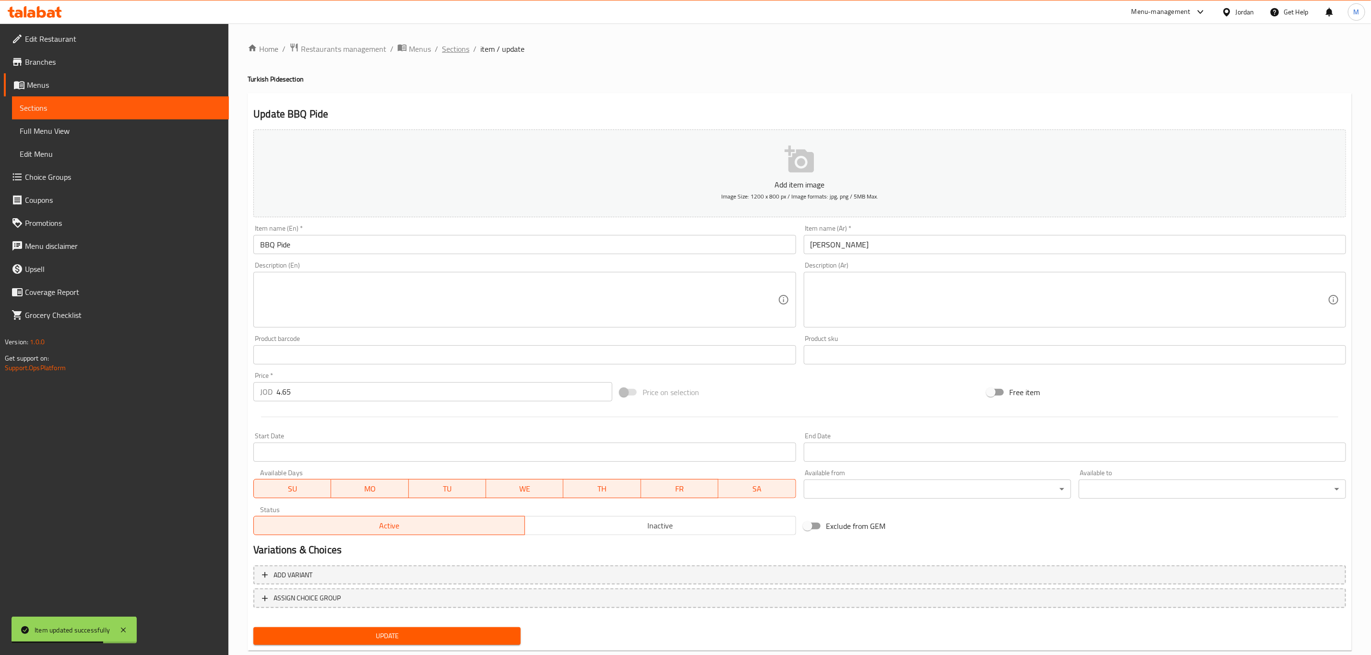
click at [456, 44] on span "Sections" at bounding box center [455, 49] width 27 height 12
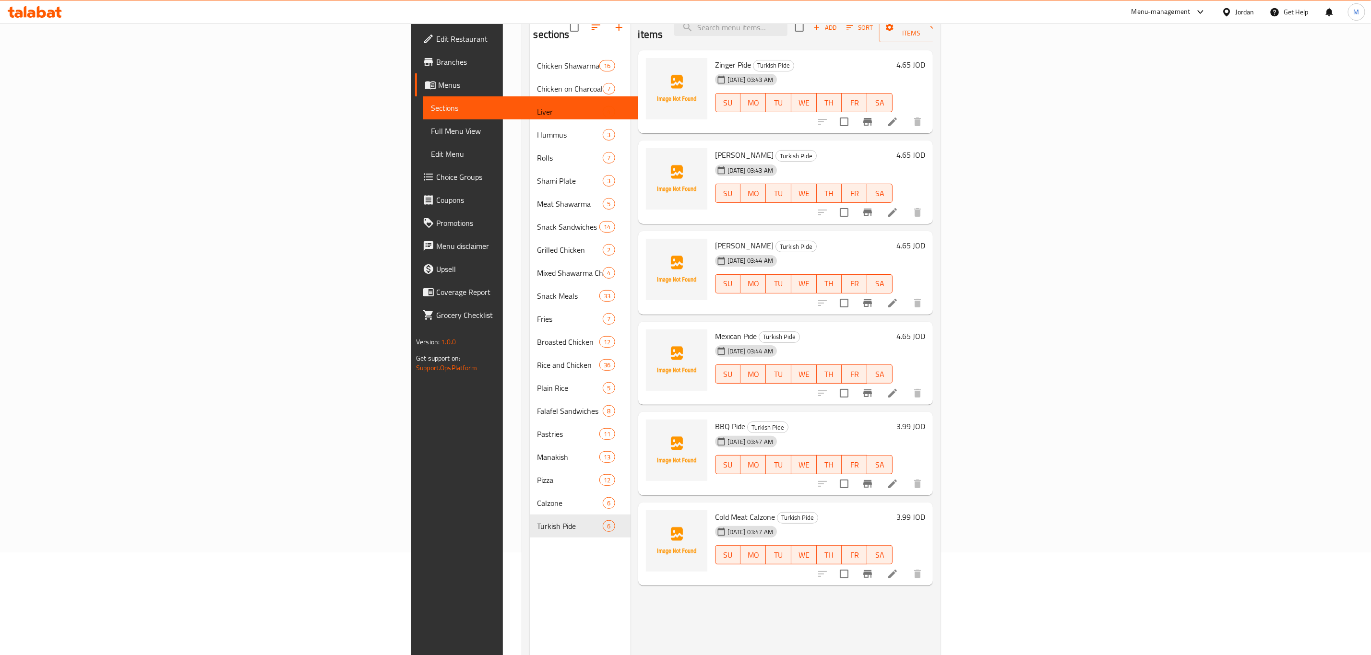
scroll to position [134, 0]
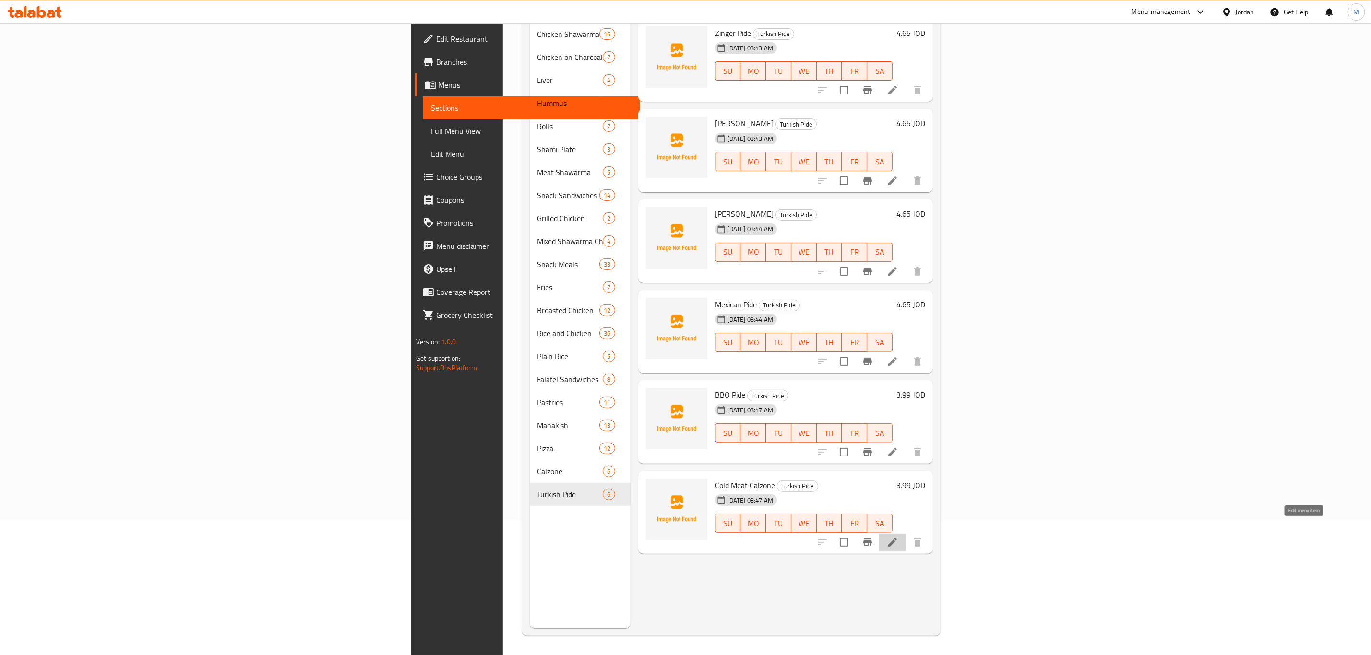
click at [898, 537] on icon at bounding box center [893, 543] width 12 height 12
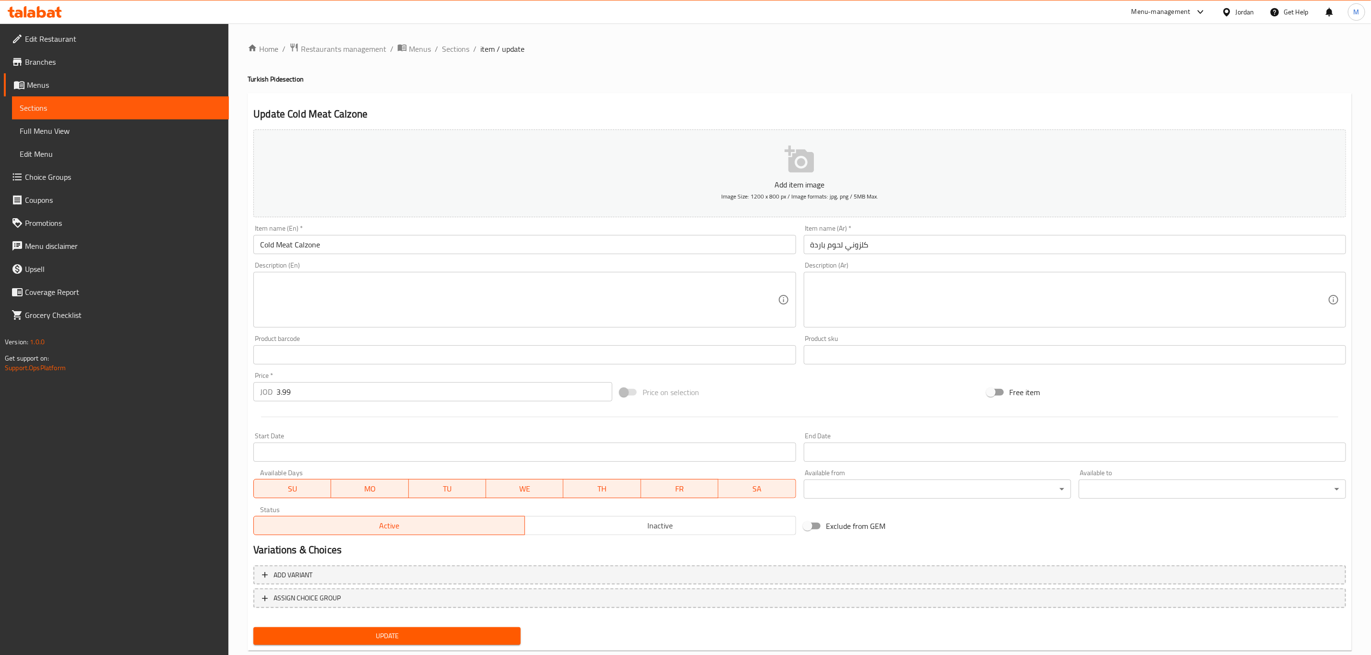
click at [310, 247] on input "Cold Meat Calzone" at bounding box center [524, 244] width 542 height 19
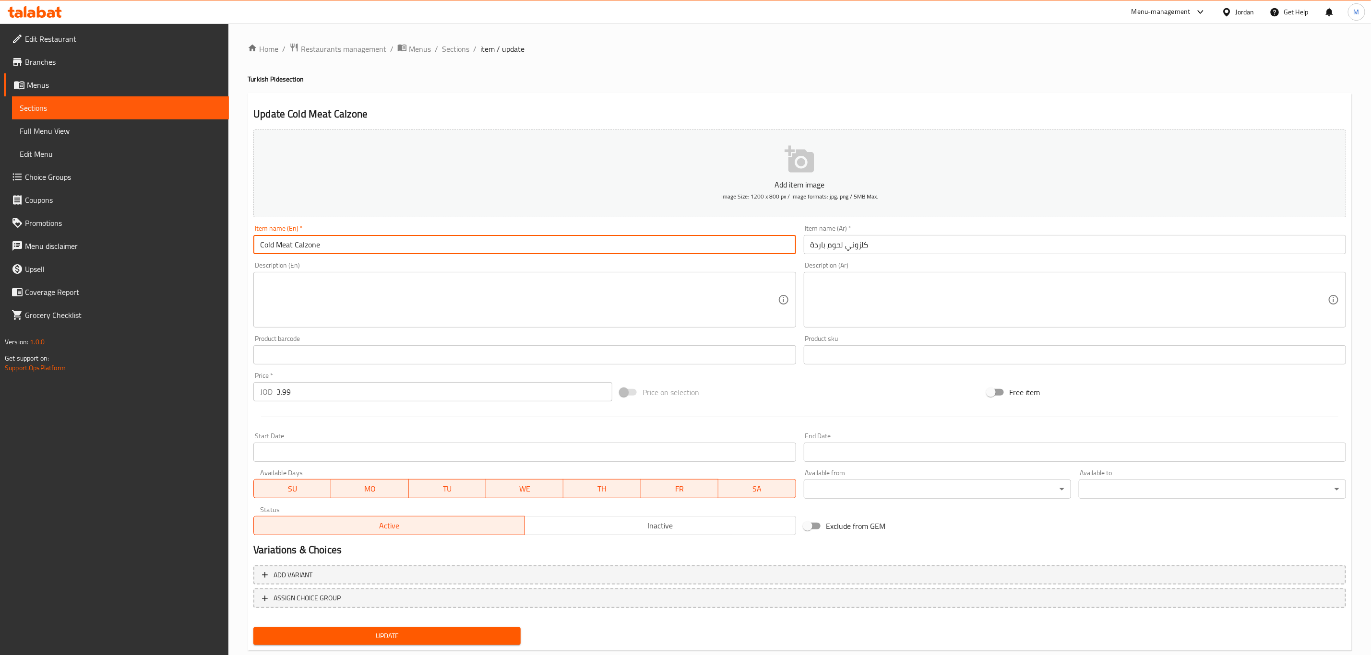
click at [310, 247] on input "Cold Meat Calzone" at bounding box center [524, 244] width 542 height 19
paste input "Pide"
type input "Cold Meat Pide"
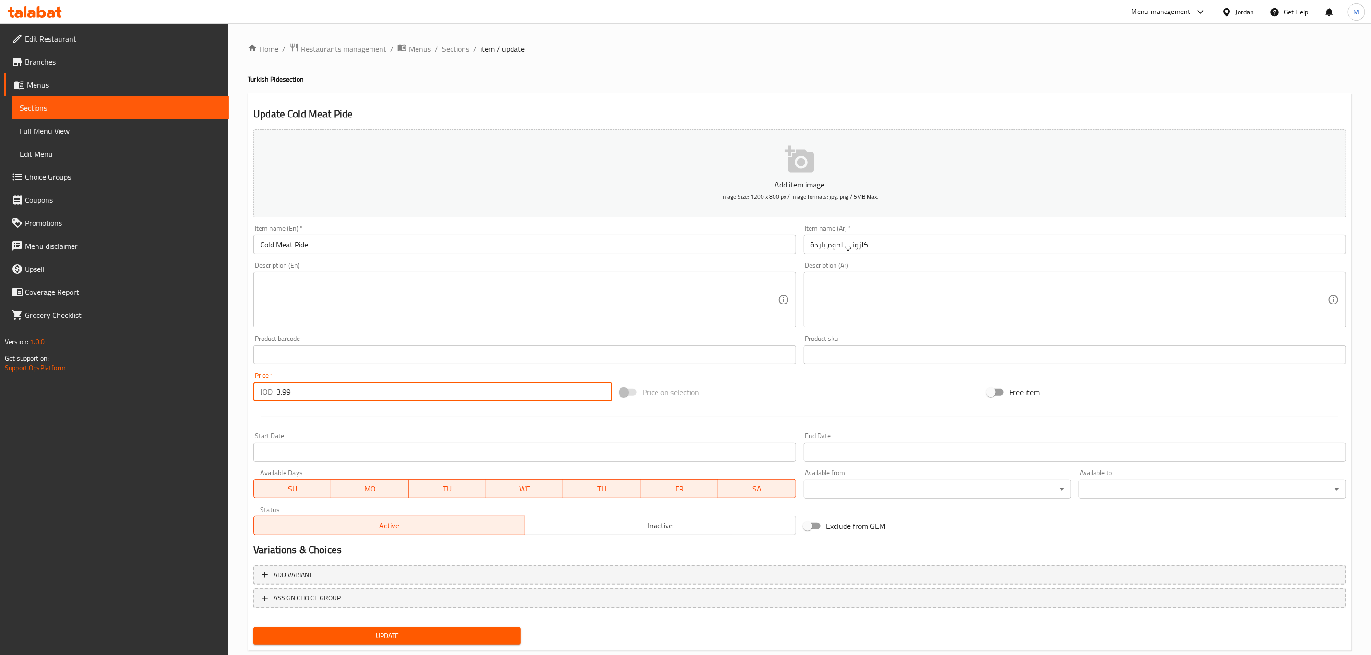
click at [314, 402] on input "3.99" at bounding box center [444, 391] width 336 height 19
paste input "4.65"
type input "4.65"
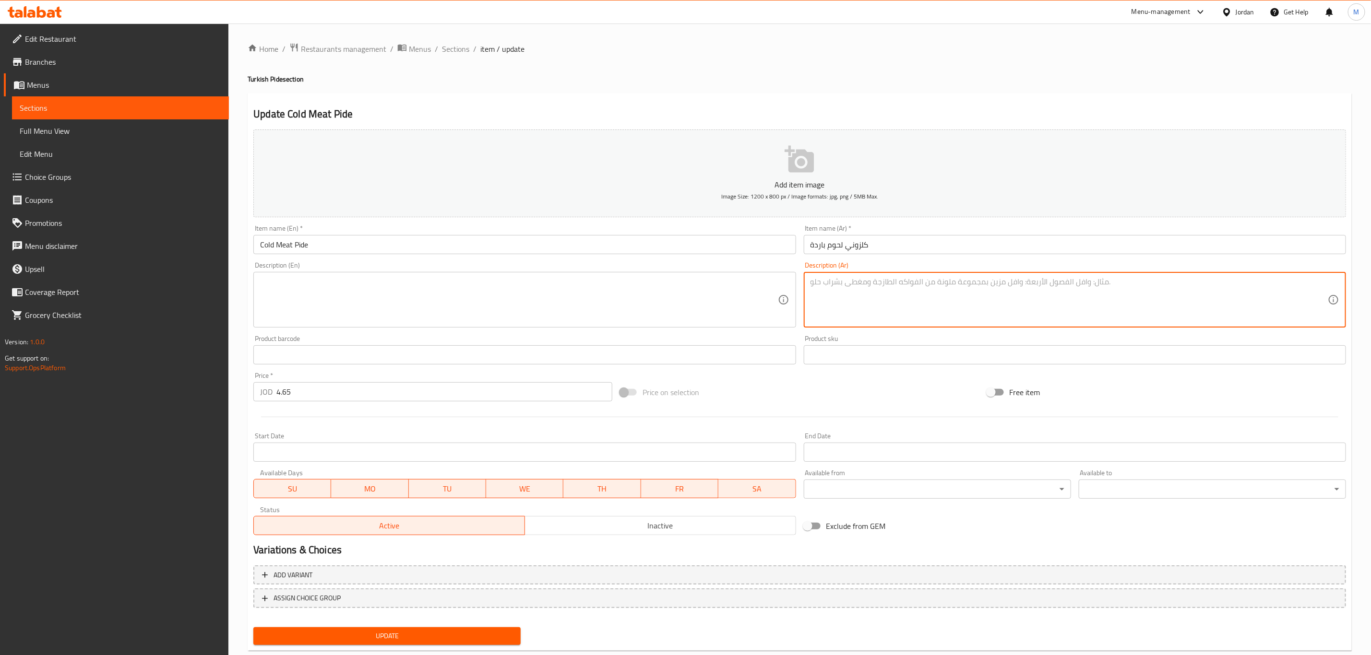
click at [907, 292] on textarea at bounding box center [1068, 300] width 517 height 46
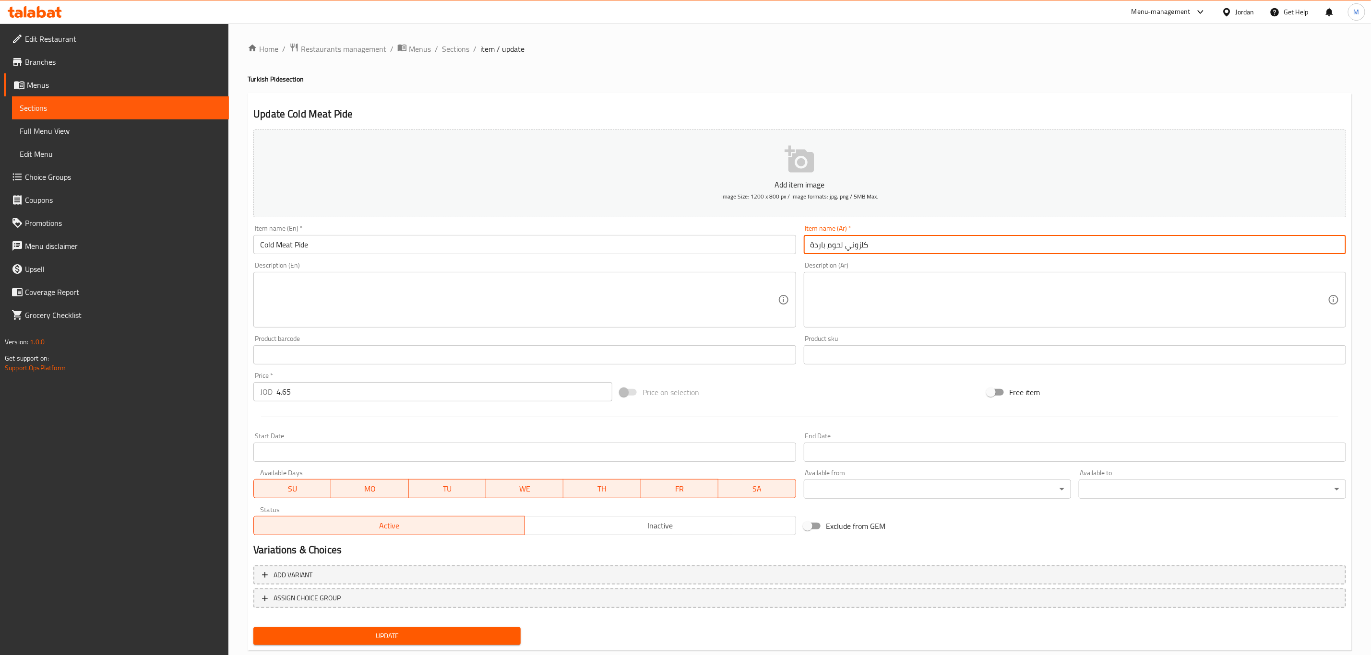
drag, startPoint x: 884, startPoint y: 248, endPoint x: 848, endPoint y: 253, distance: 36.4
click at [848, 253] on input "كلزوني لحوم باردة" at bounding box center [1075, 244] width 542 height 19
paste input "بيدا"
type input "بيدا لحوم باردة"
click at [253, 627] on button "Update" at bounding box center [386, 636] width 267 height 18
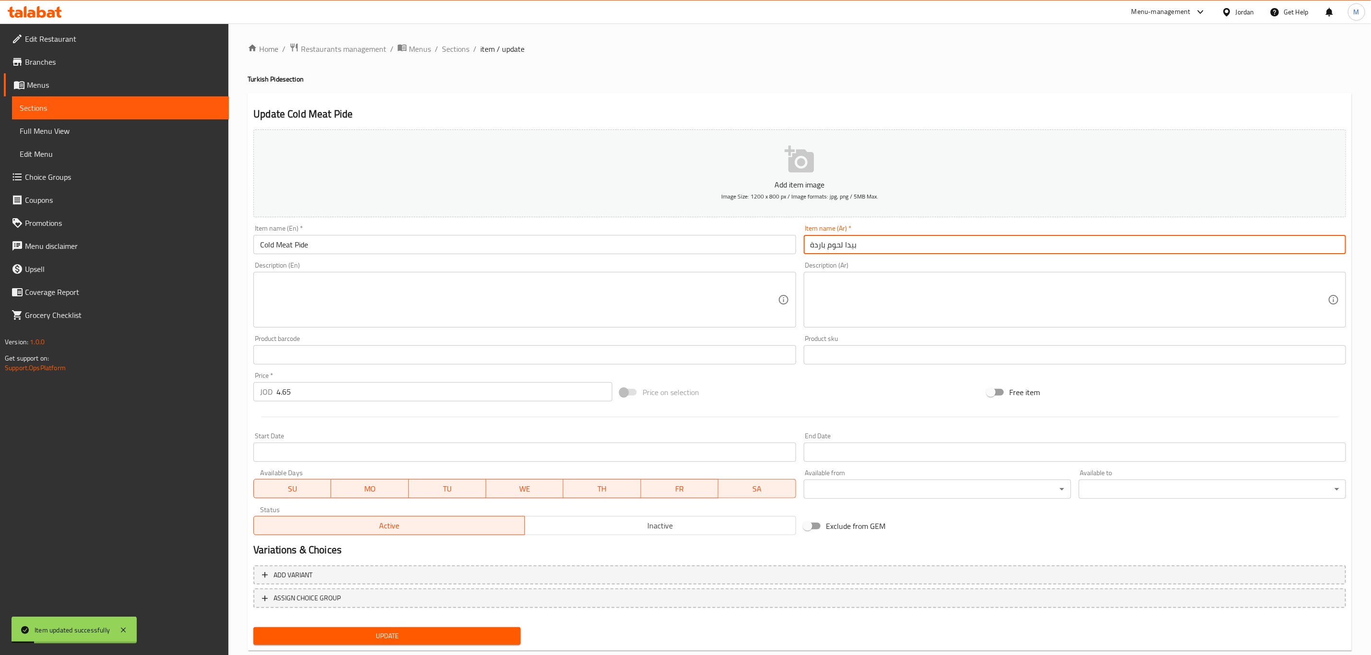
click at [461, 294] on textarea at bounding box center [518, 300] width 517 height 46
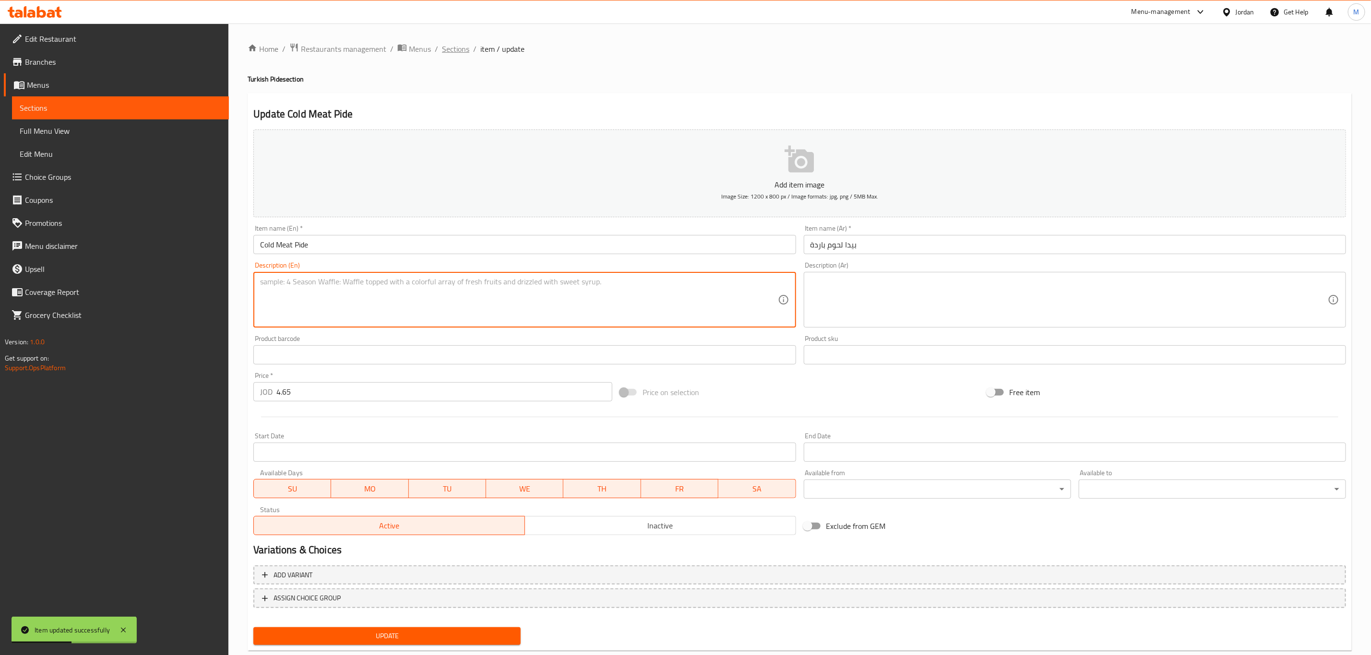
click at [455, 47] on span "Sections" at bounding box center [455, 49] width 27 height 12
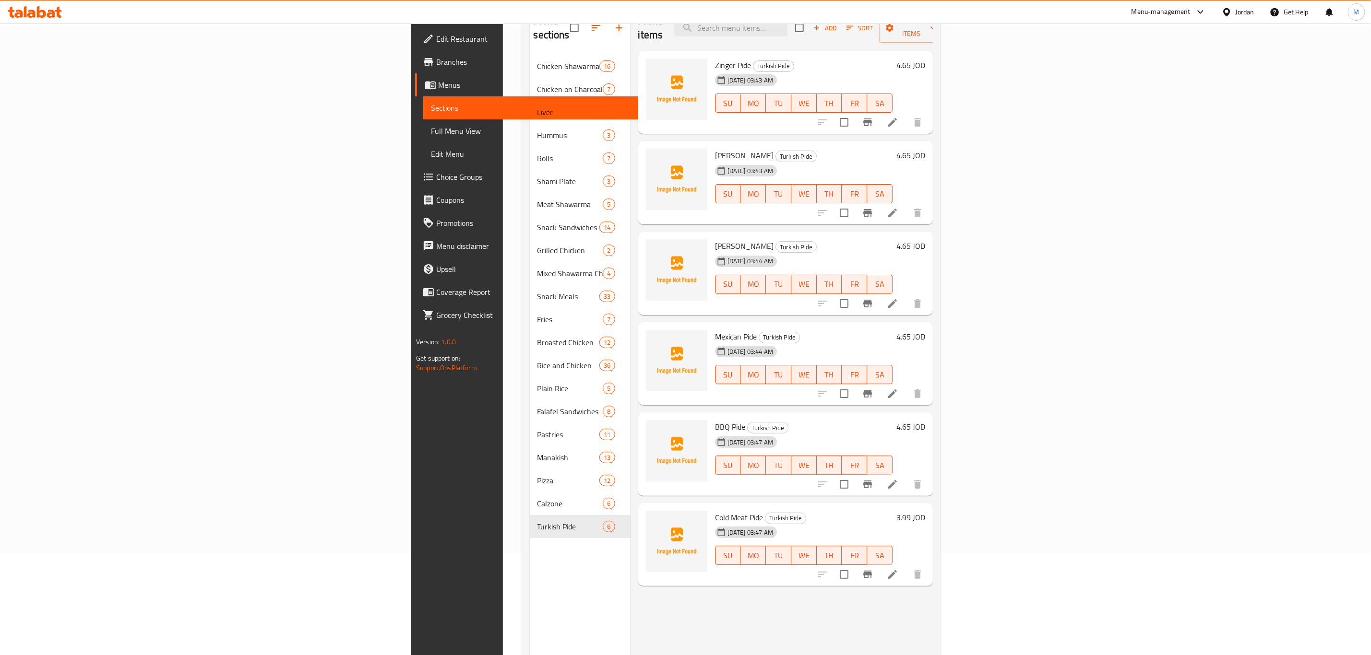
scroll to position [134, 0]
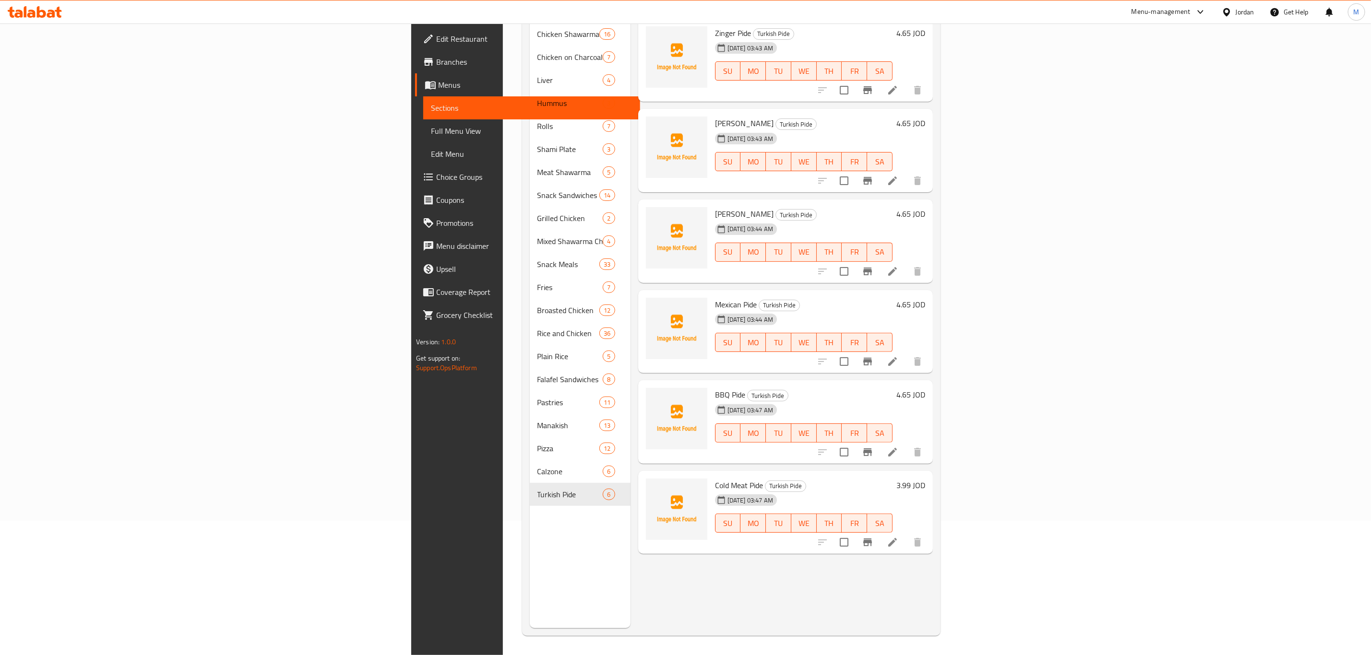
click at [892, 479] on h6 "Cold Meat Pide Turkish Pide" at bounding box center [804, 485] width 178 height 13
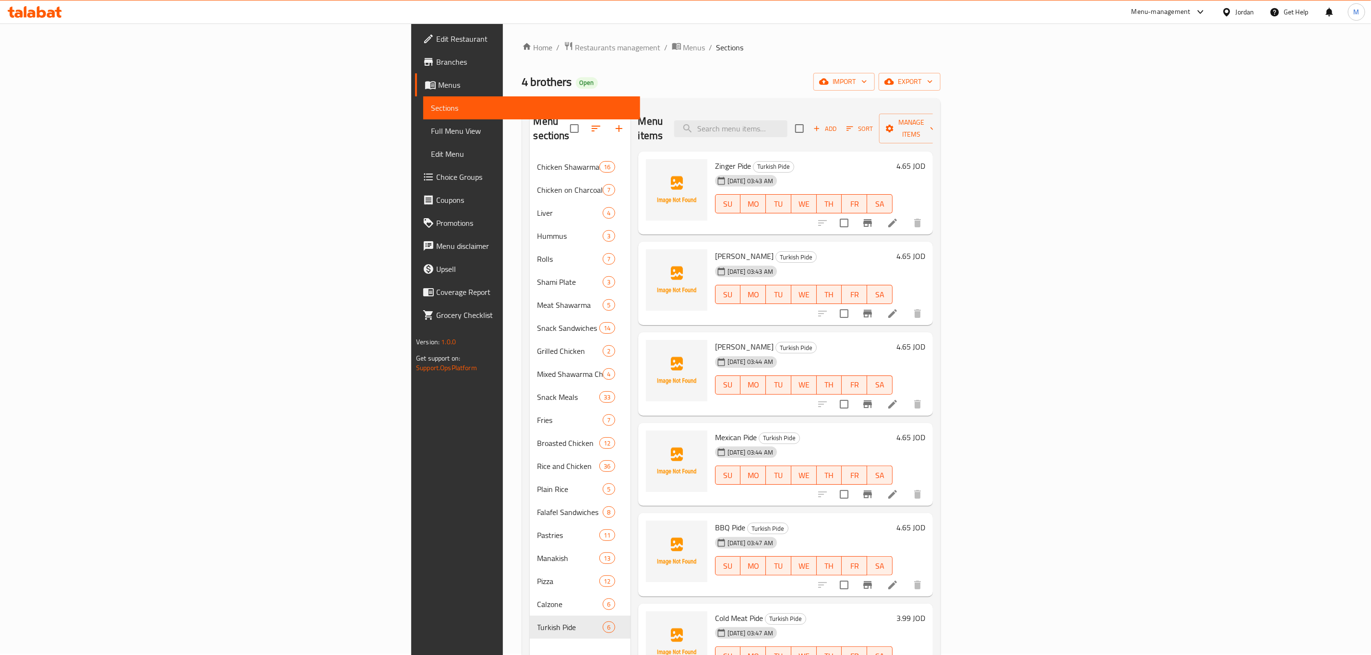
scroll to position [0, 0]
click at [821, 126] on icon "button" at bounding box center [816, 130] width 9 height 9
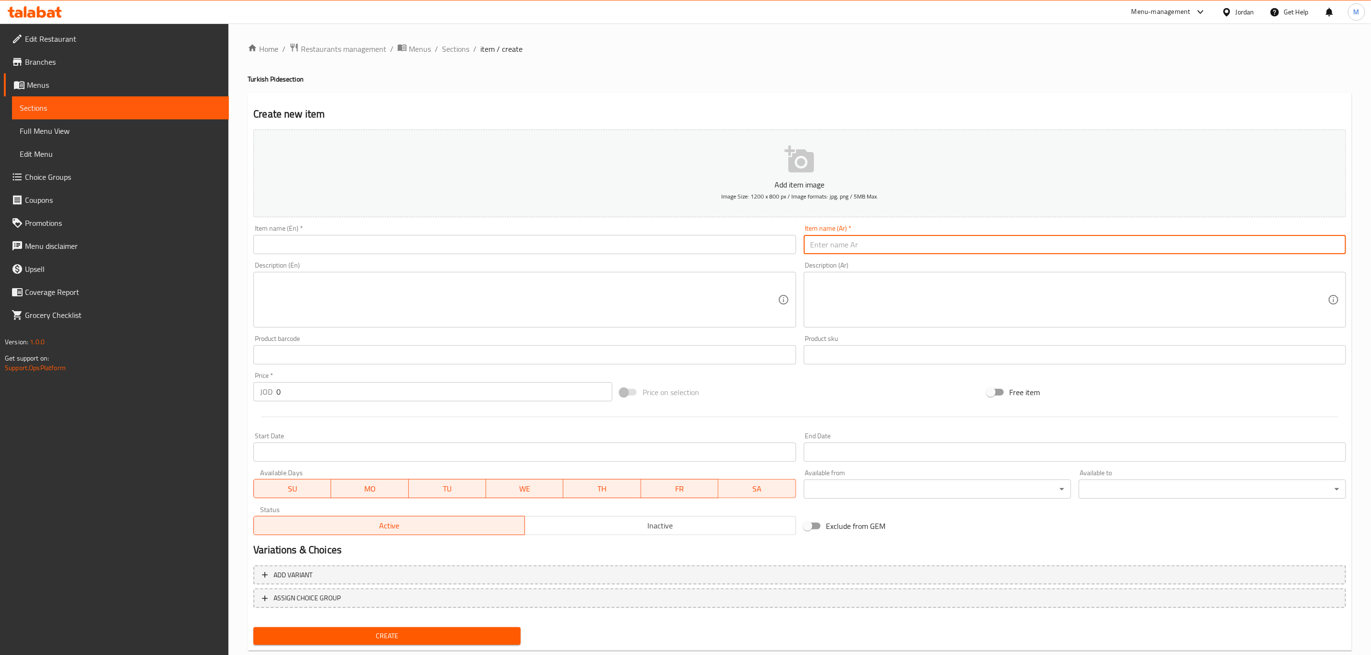
click at [900, 247] on input "text" at bounding box center [1075, 244] width 542 height 19
paste input "بيدا مكس أجبان"
type input "بيدا مكس أجبان"
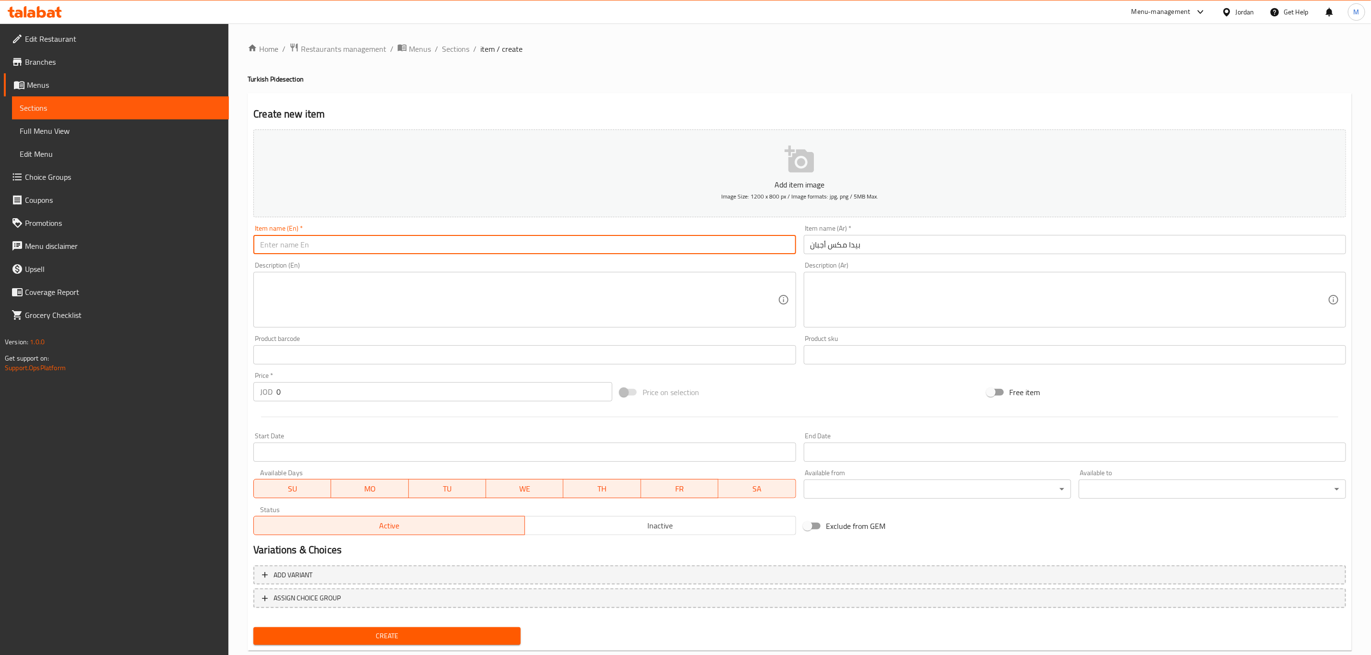
click at [331, 248] on input "text" at bounding box center [524, 244] width 542 height 19
paste input "Mix Cheese"
click at [272, 77] on h4 "Turkish Pide section" at bounding box center [800, 79] width 1104 height 10
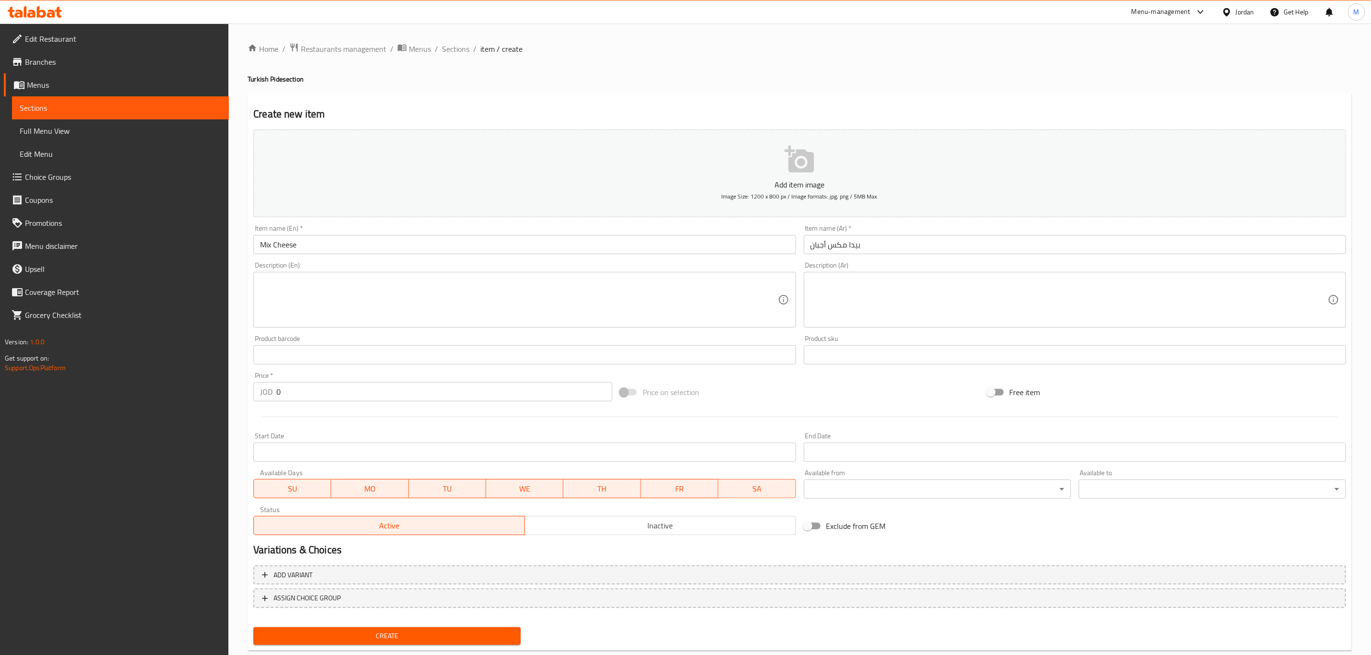
click at [272, 77] on h4 "Turkish Pide section" at bounding box center [800, 79] width 1104 height 10
copy h4 "Pide"
click at [395, 232] on div "Item name (En)   * Mix Cheese Item name (En) *" at bounding box center [524, 239] width 542 height 29
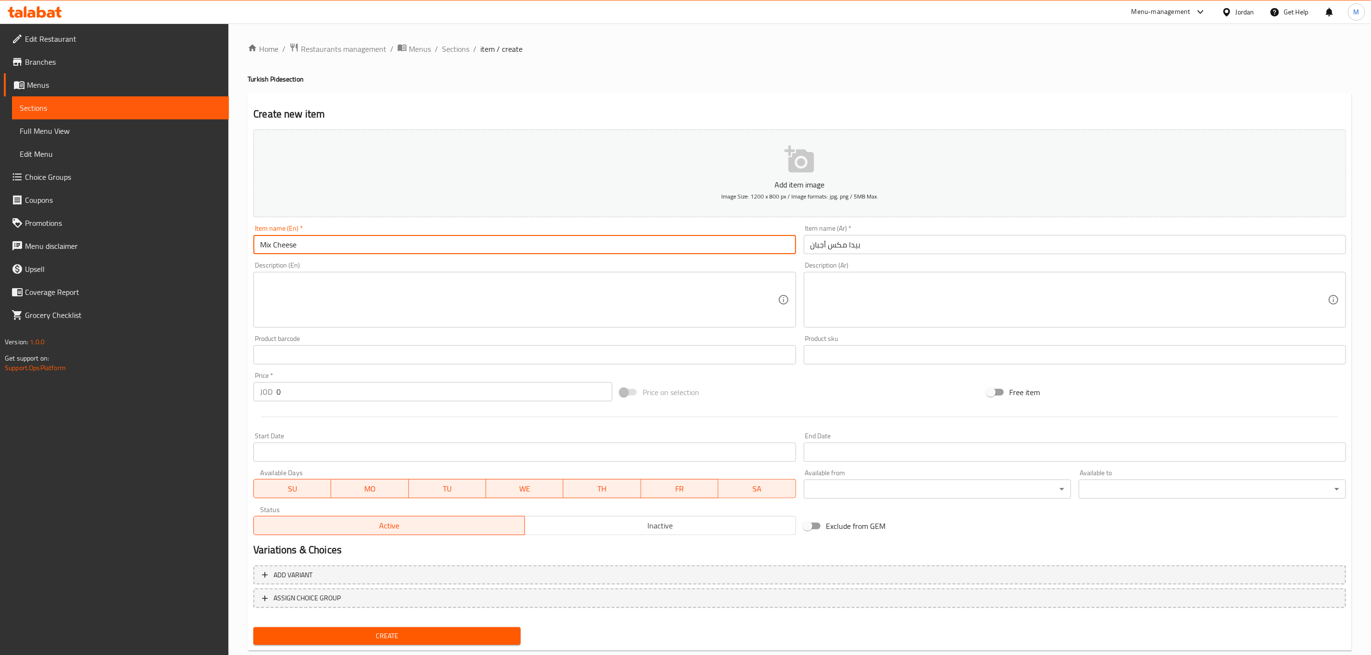
click at [389, 240] on input "Mix Cheese" at bounding box center [524, 244] width 542 height 19
paste input "Pide"
type input "Mix Cheese Pide"
click at [314, 397] on input "0" at bounding box center [444, 391] width 336 height 19
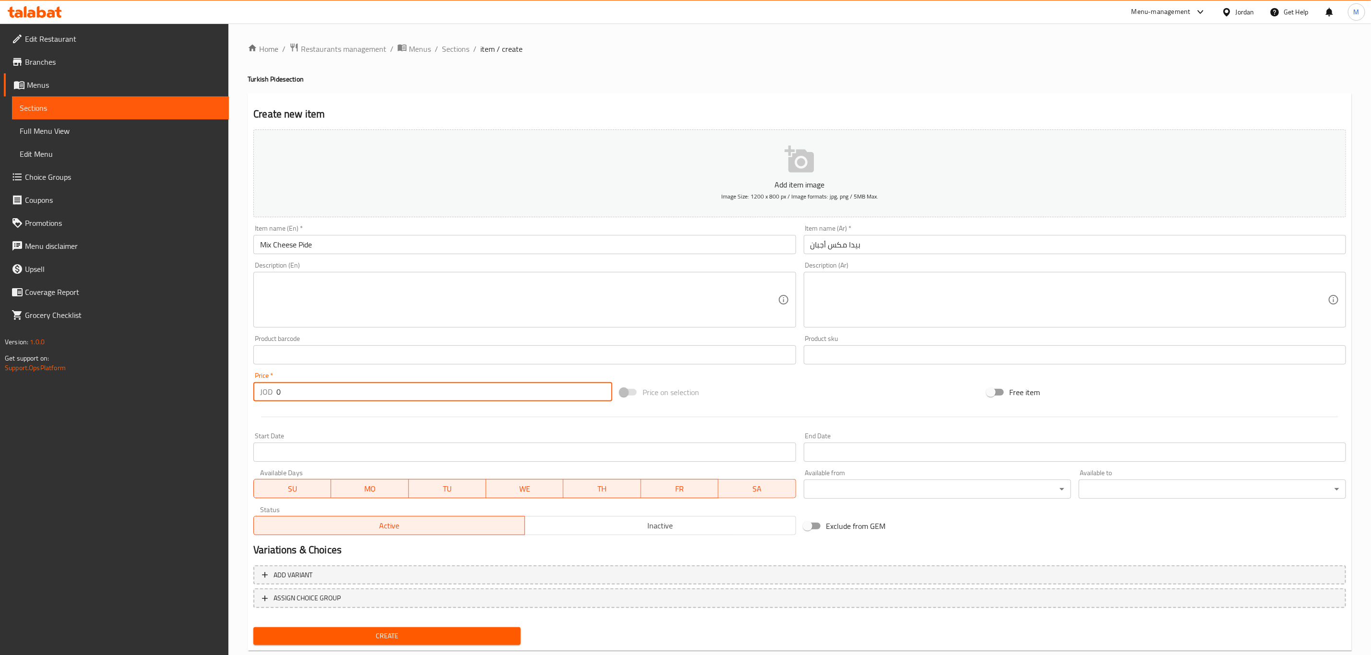
click at [314, 397] on input "0" at bounding box center [444, 391] width 336 height 19
paste input "4.65"
type input "4.65"
click at [253, 627] on button "Create" at bounding box center [386, 636] width 267 height 18
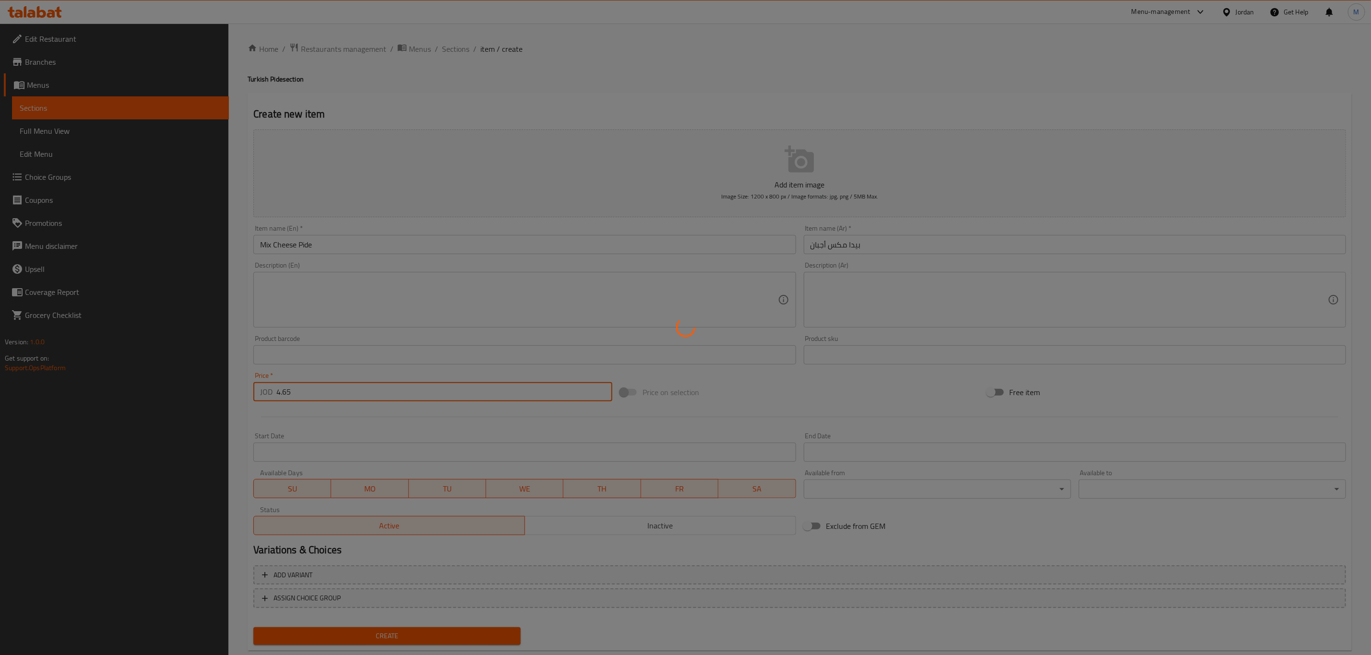
type input "0"
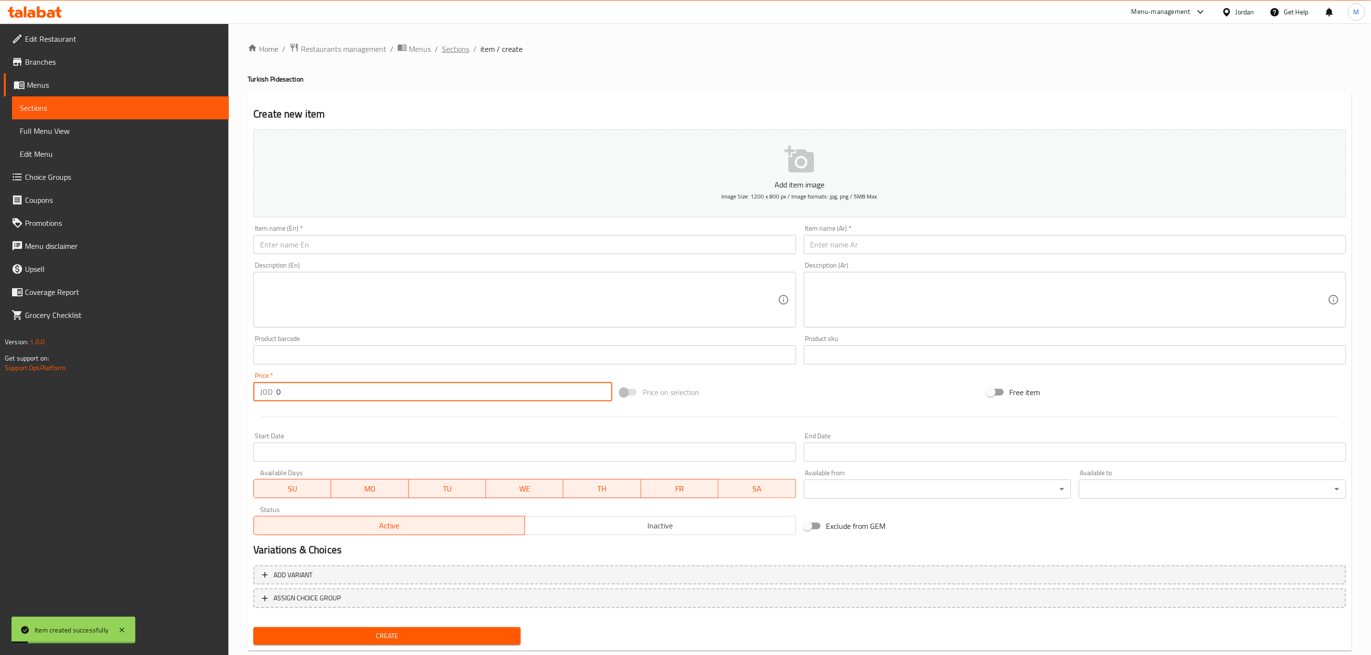
click at [455, 48] on span "Sections" at bounding box center [455, 49] width 27 height 12
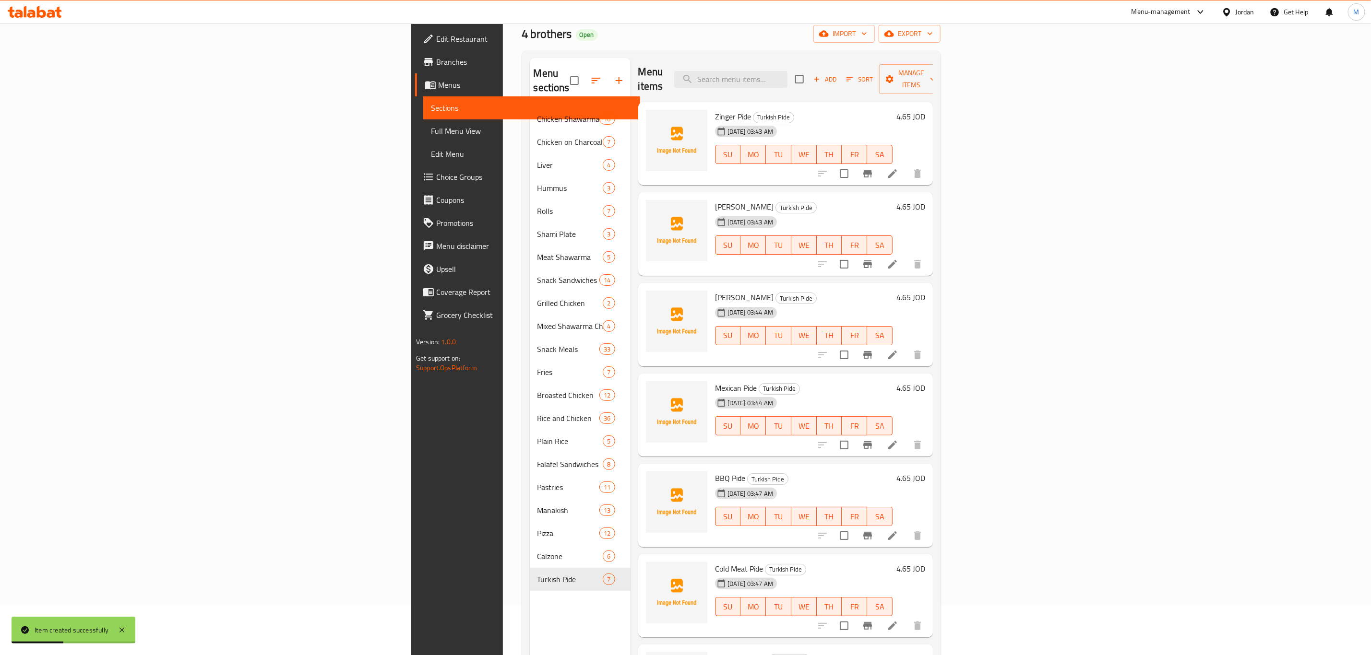
scroll to position [134, 0]
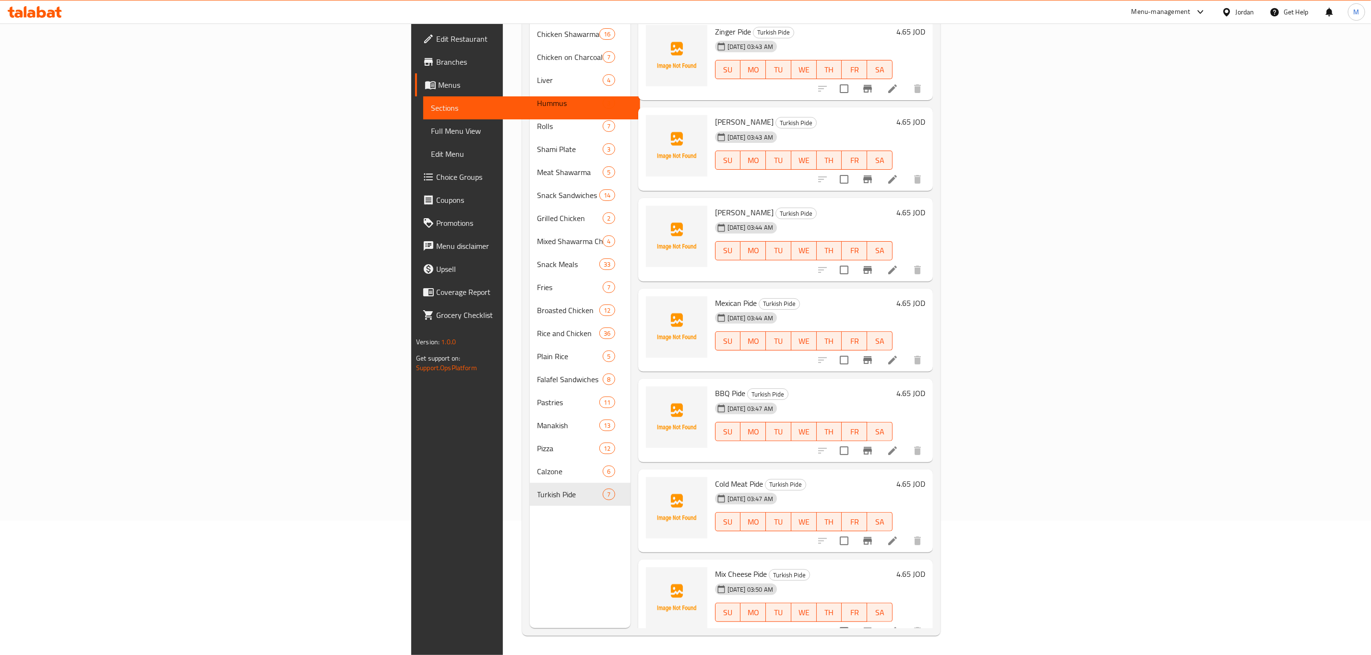
click at [530, 560] on div "Menu sections Chicken Shawarma 16 Chicken on Charcoal 7 Liver 4 Hummus 3 Rolls …" at bounding box center [580, 300] width 101 height 655
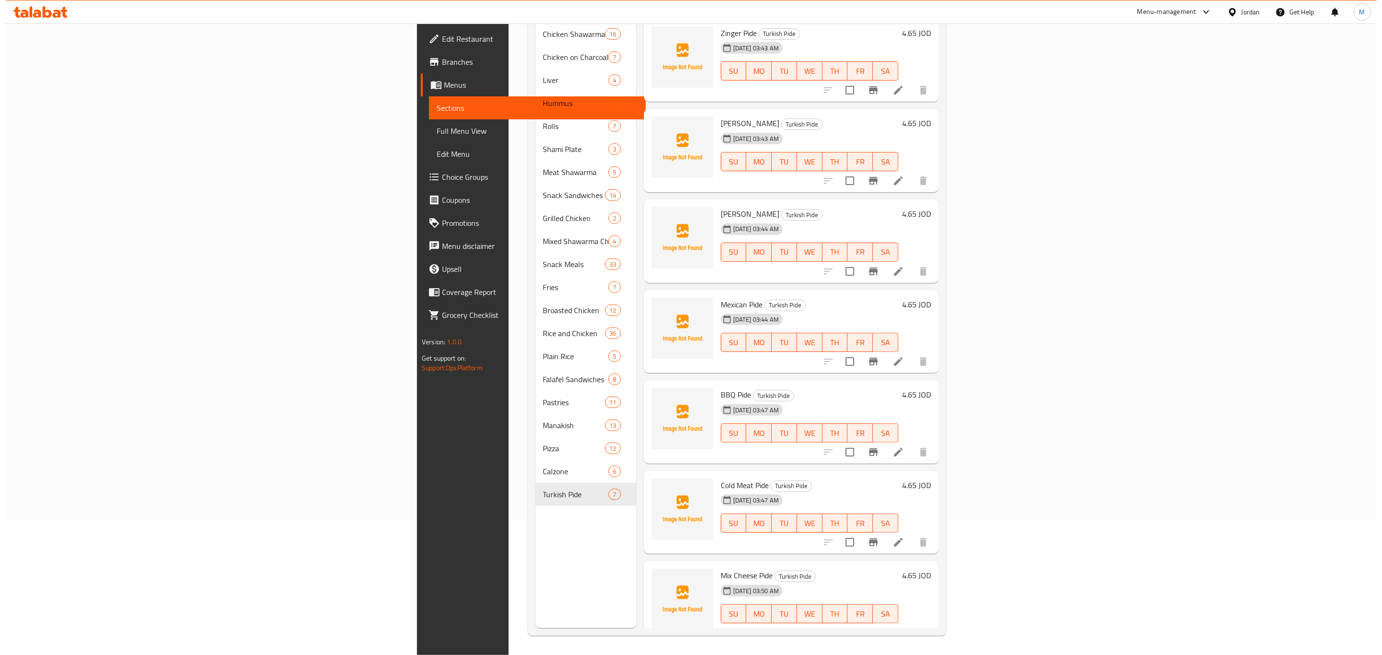
scroll to position [0, 0]
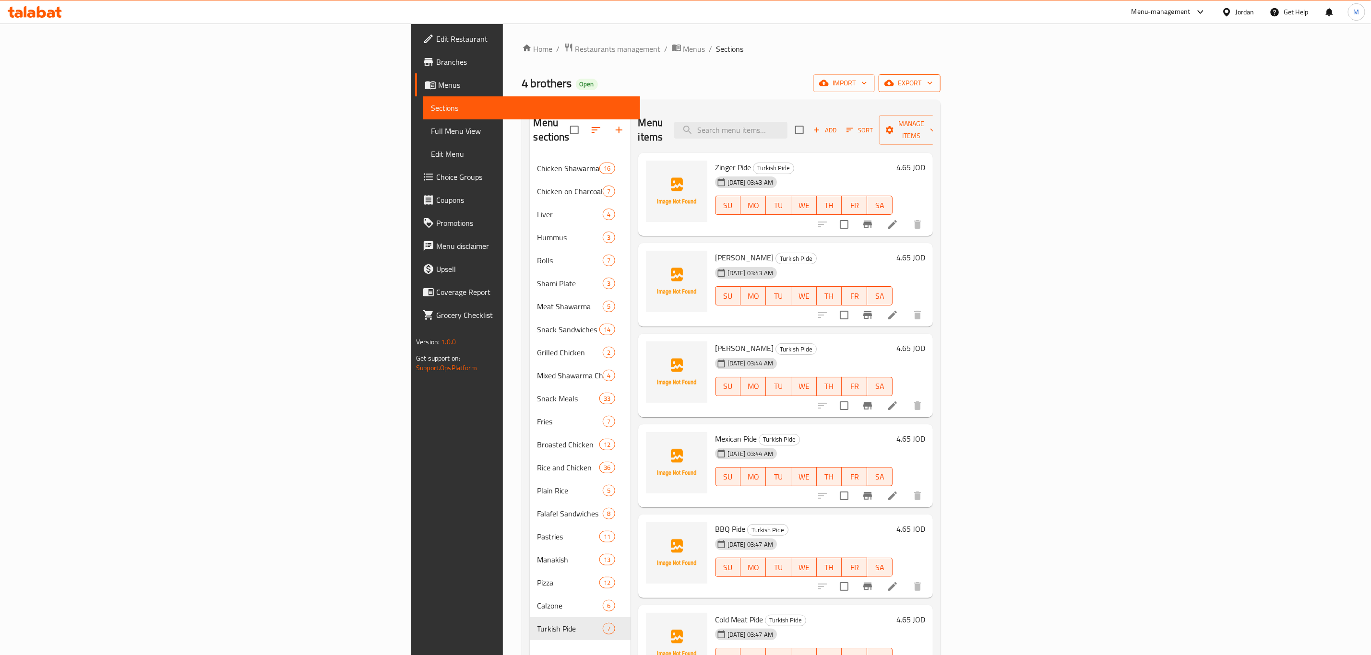
click at [933, 78] on span "export" at bounding box center [909, 83] width 47 height 12
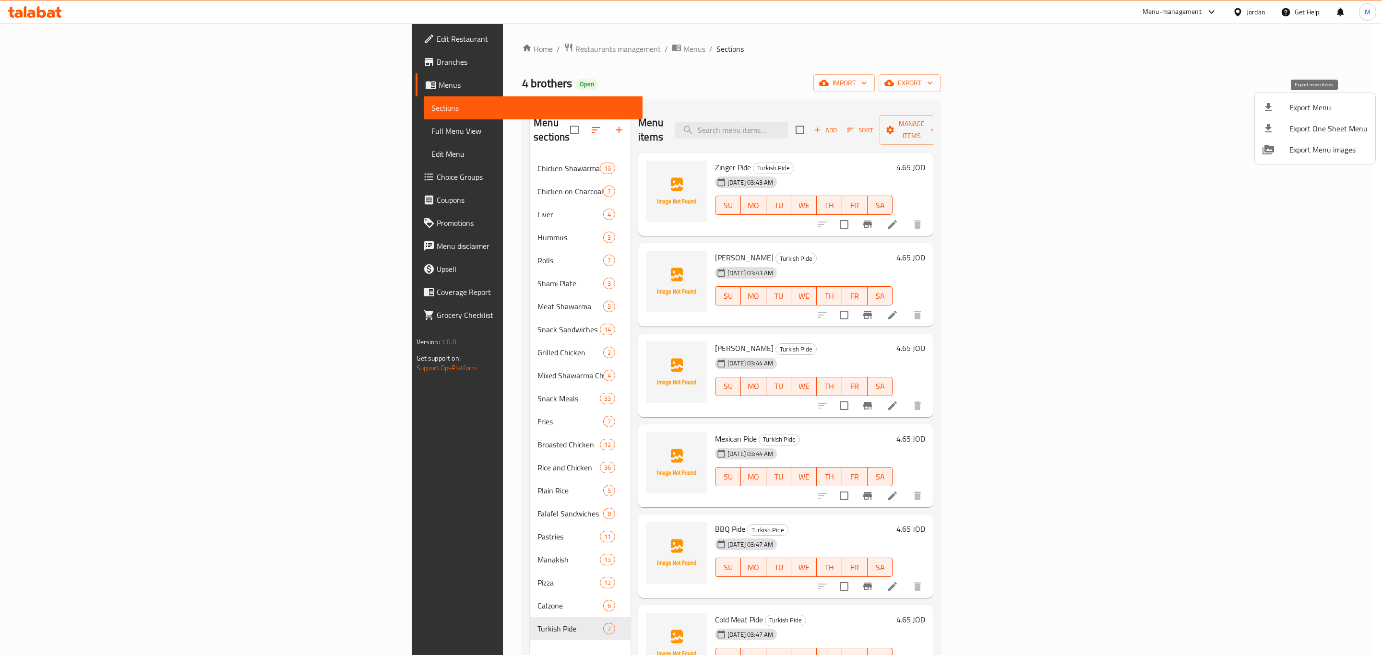
click at [1290, 100] on li "Export Menu" at bounding box center [1315, 107] width 120 height 21
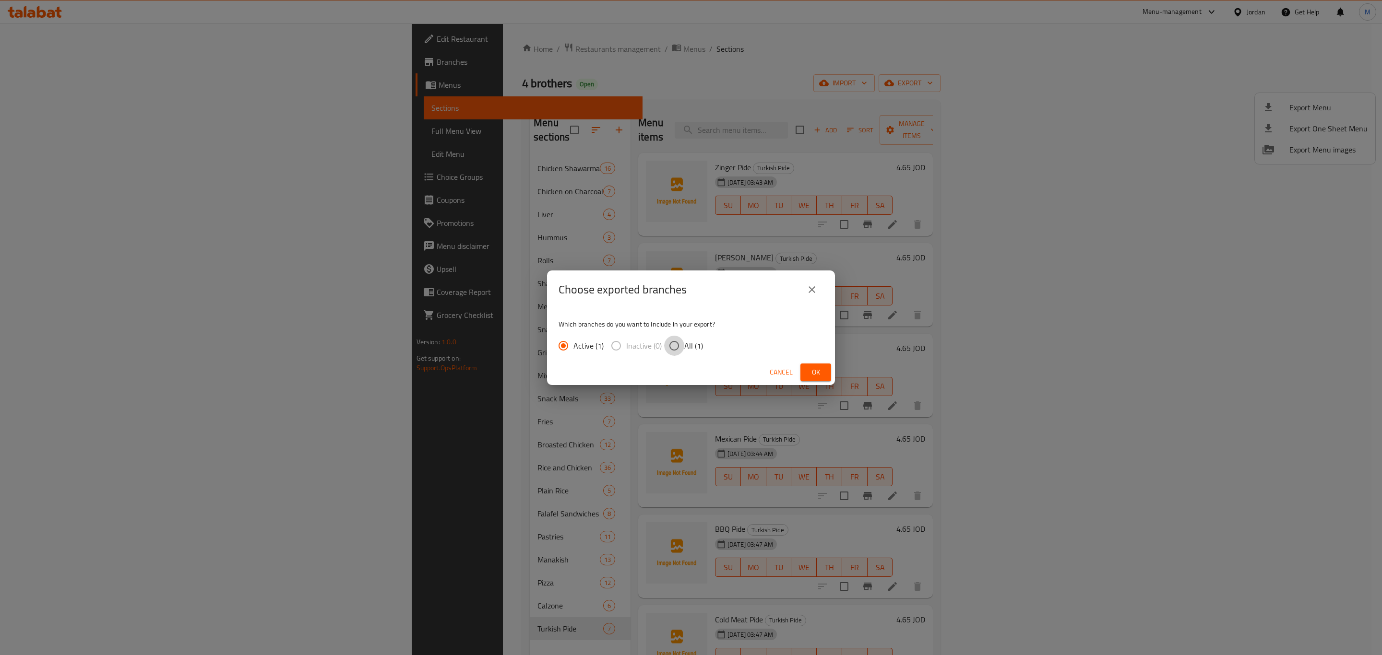
click at [671, 343] on input "All (1)" at bounding box center [674, 346] width 20 height 20
radio input "true"
click at [825, 376] on button "Ok" at bounding box center [815, 373] width 31 height 18
